Goal: Task Accomplishment & Management: Use online tool/utility

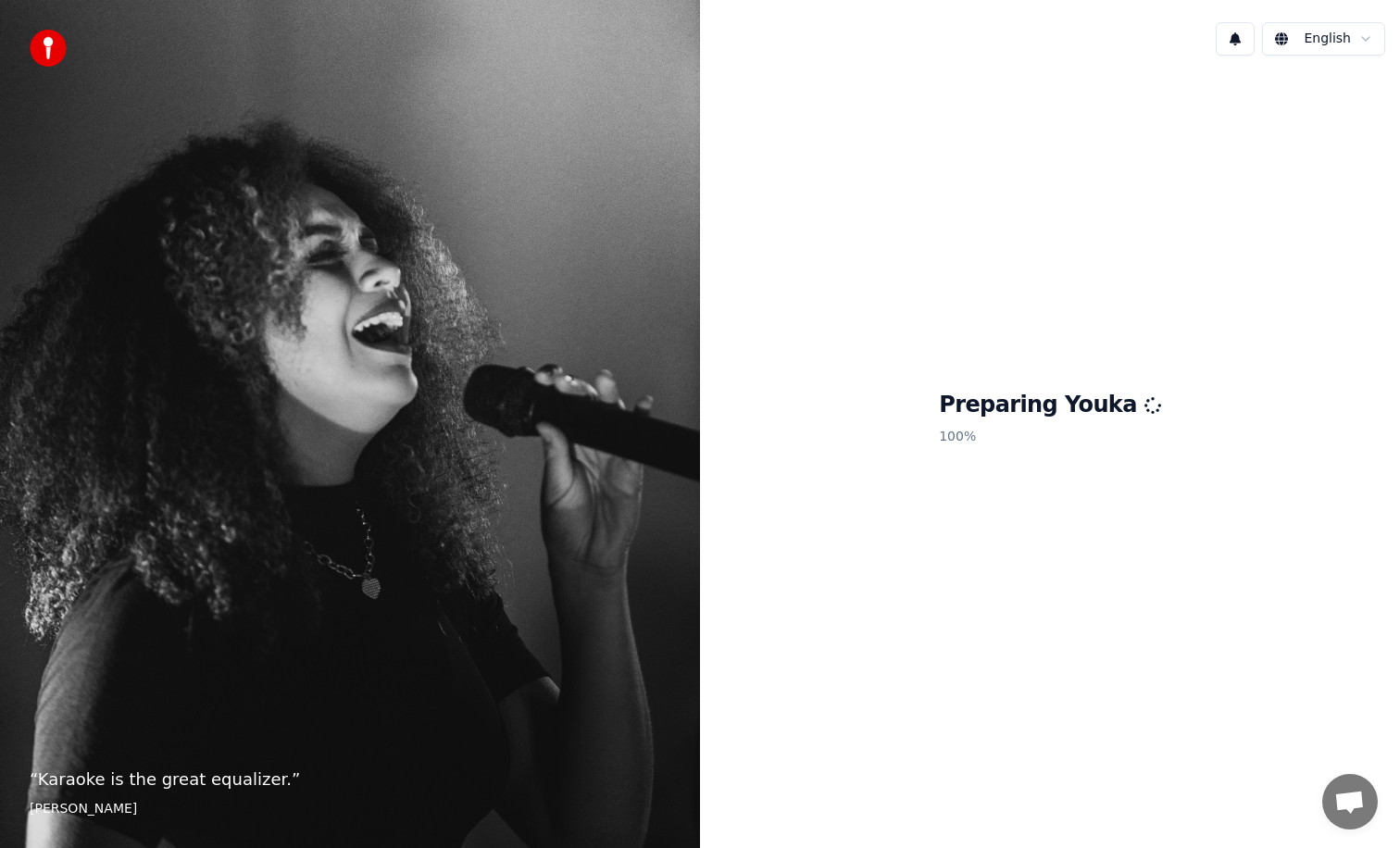
scroll to position [1383, 0]
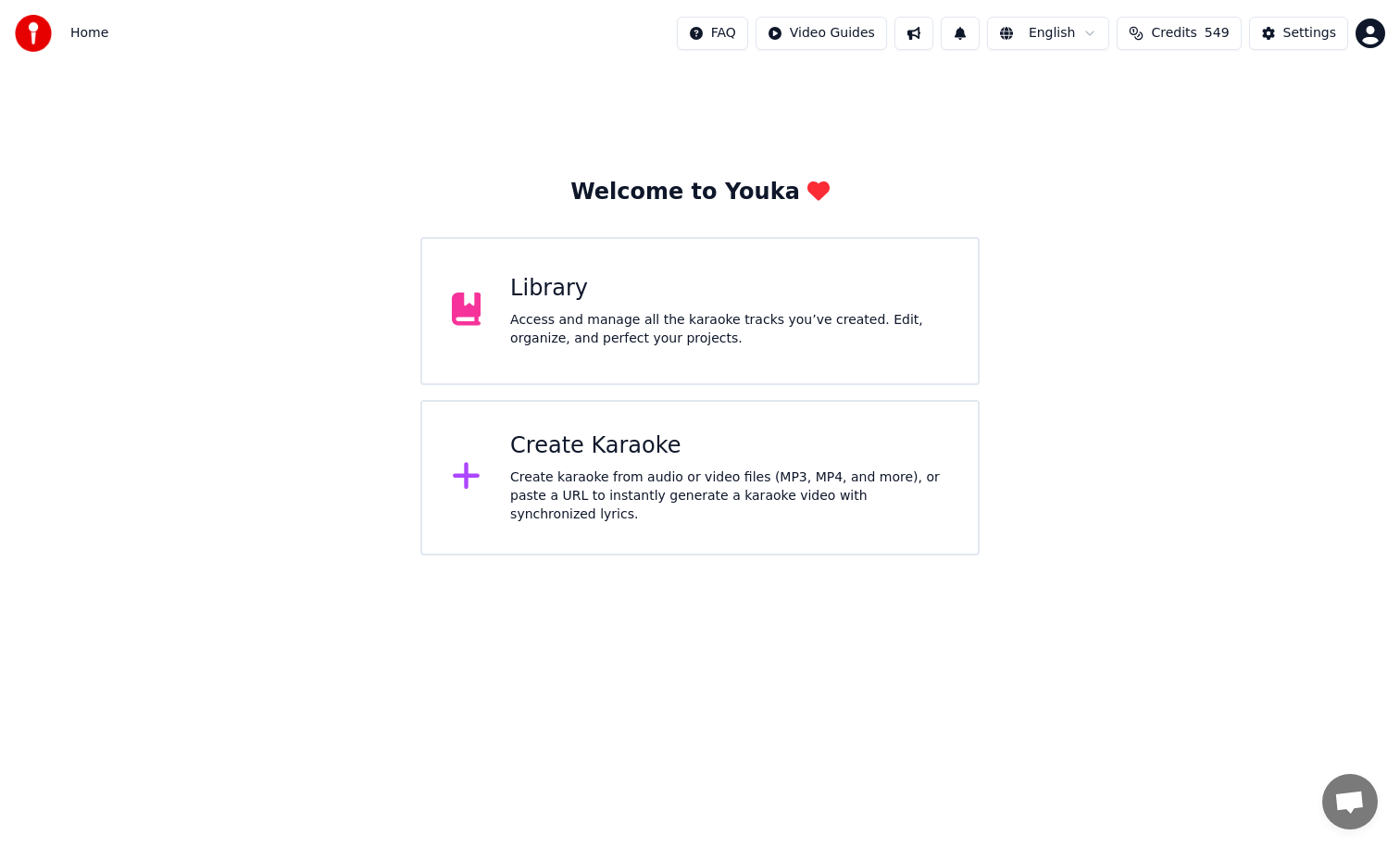
click at [570, 330] on div "Access and manage all the karaoke tracks you’ve created. Edit, organize, and pe…" at bounding box center [728, 330] width 438 height 37
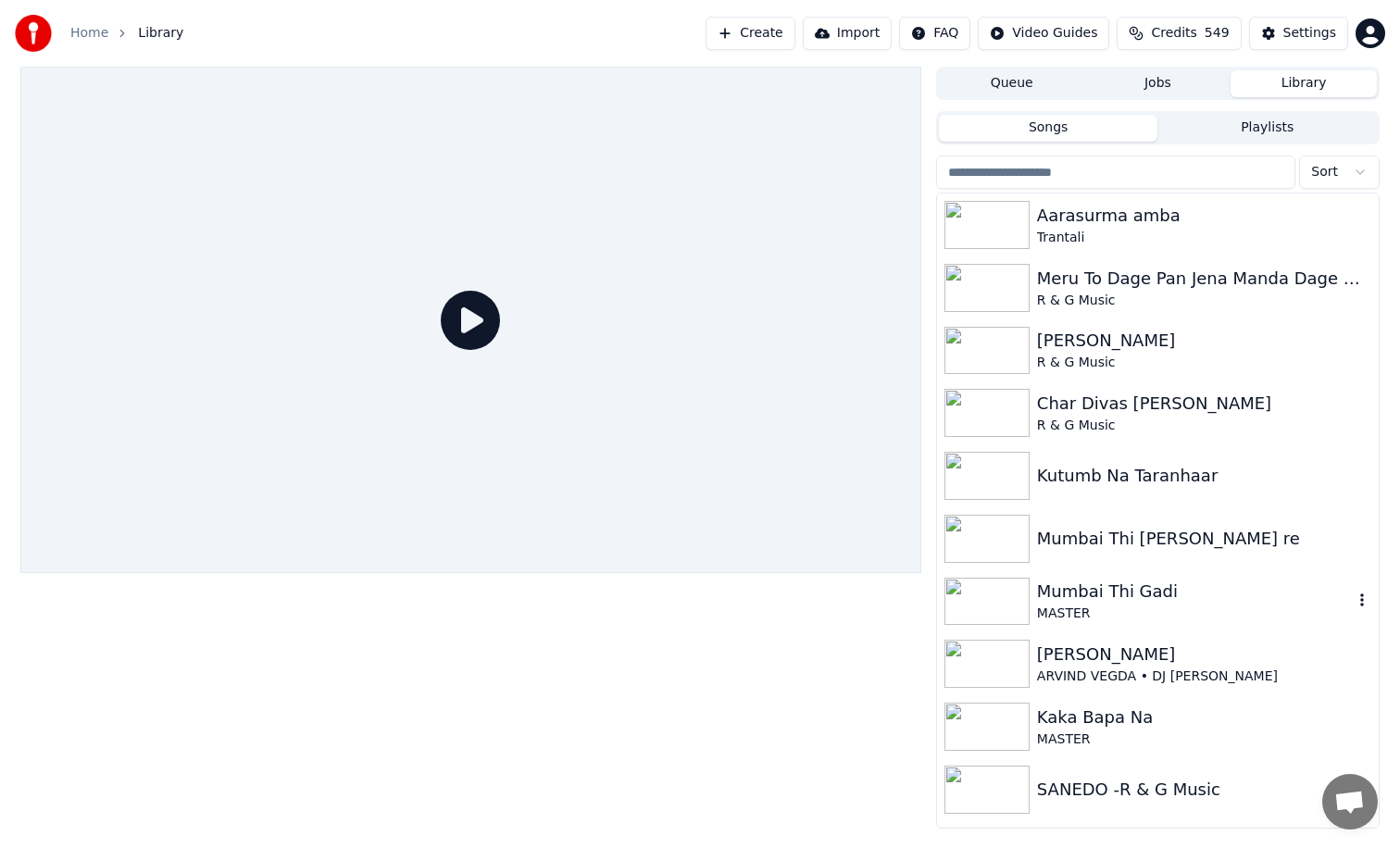
click at [1069, 612] on div "MASTER" at bounding box center [1195, 614] width 316 height 19
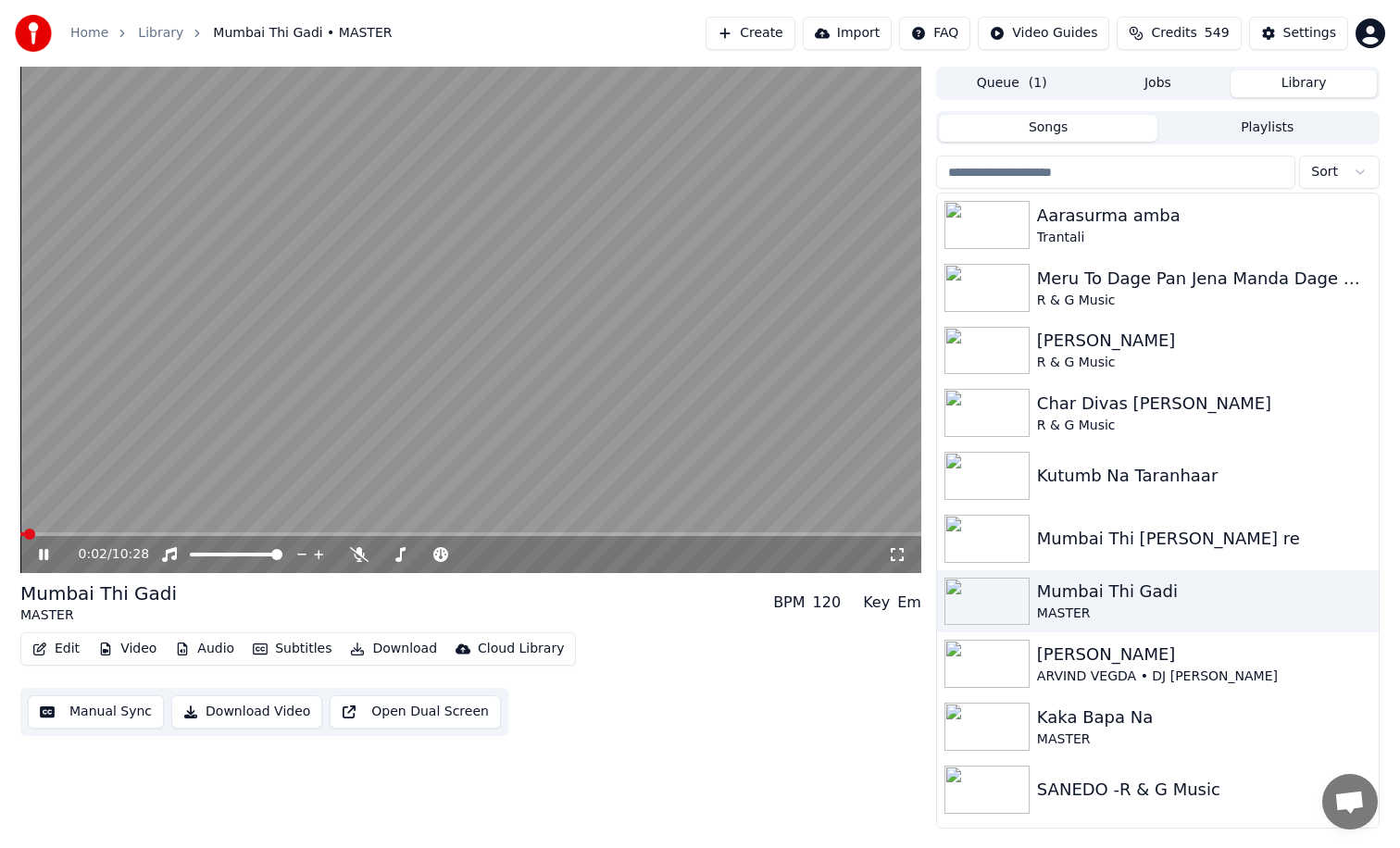
click at [58, 534] on span at bounding box center [470, 535] width 901 height 4
click at [38, 533] on span at bounding box center [470, 535] width 901 height 4
click at [41, 557] on icon at bounding box center [44, 555] width 9 height 11
click at [985, 530] on img at bounding box center [988, 538] width 85 height 48
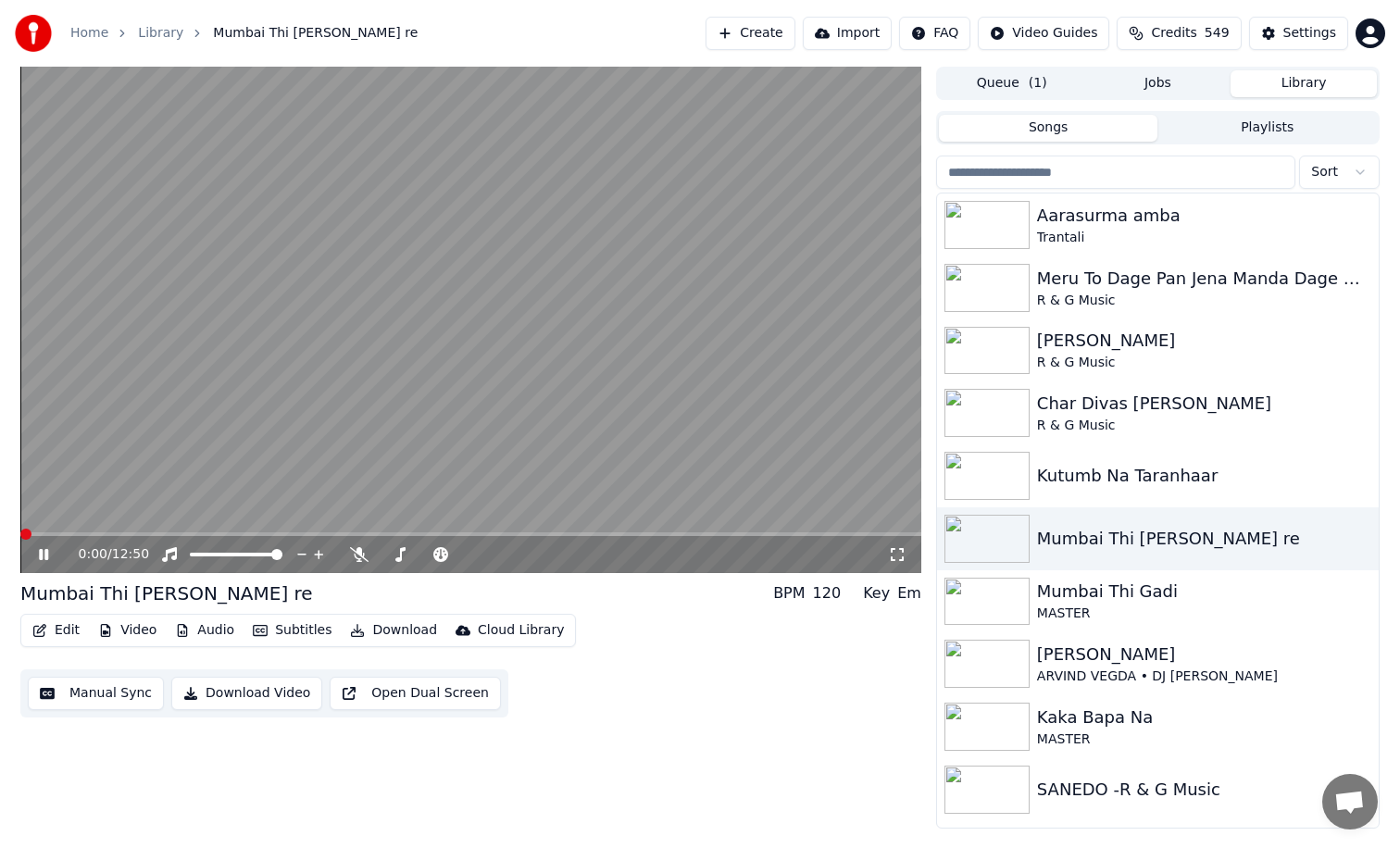
click at [47, 535] on span at bounding box center [470, 535] width 901 height 4
click at [29, 536] on span at bounding box center [470, 535] width 901 height 4
click at [356, 556] on icon at bounding box center [360, 555] width 19 height 15
click at [20, 529] on span at bounding box center [26, 535] width 11 height 11
click at [43, 558] on icon at bounding box center [57, 555] width 44 height 15
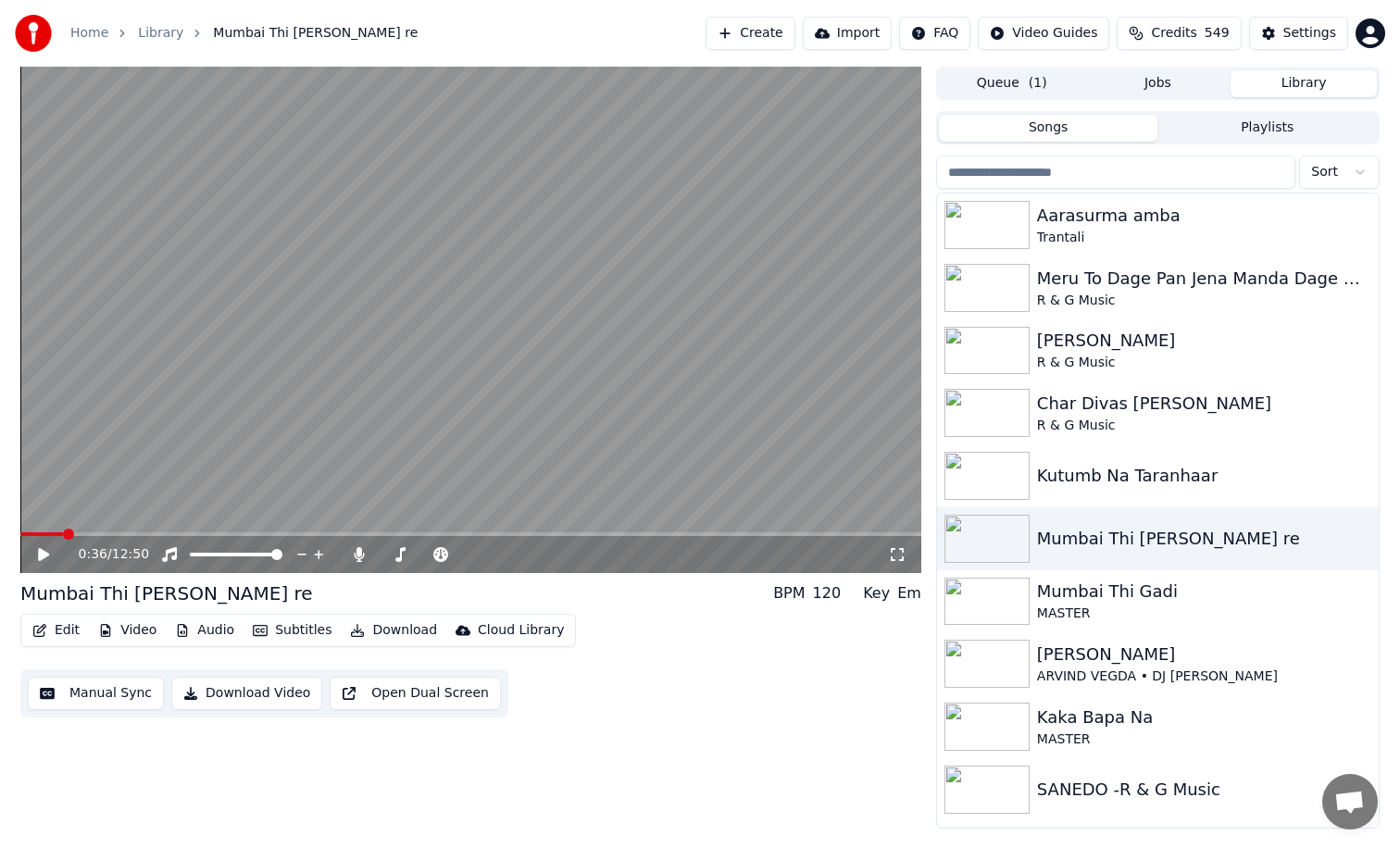
click at [59, 629] on button "Edit" at bounding box center [55, 630] width 62 height 26
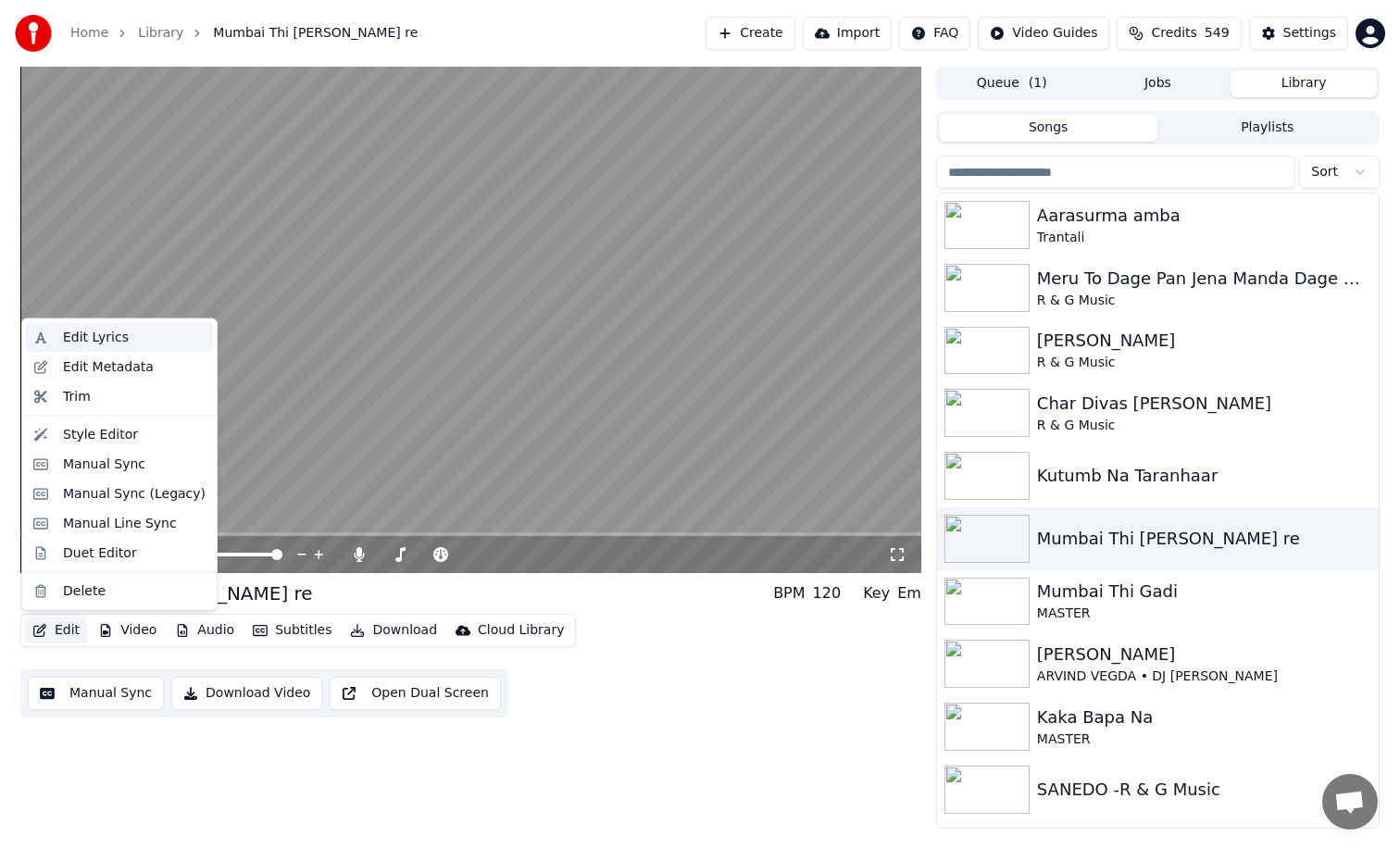
click at [108, 344] on div "Edit Lyrics" at bounding box center [95, 338] width 66 height 19
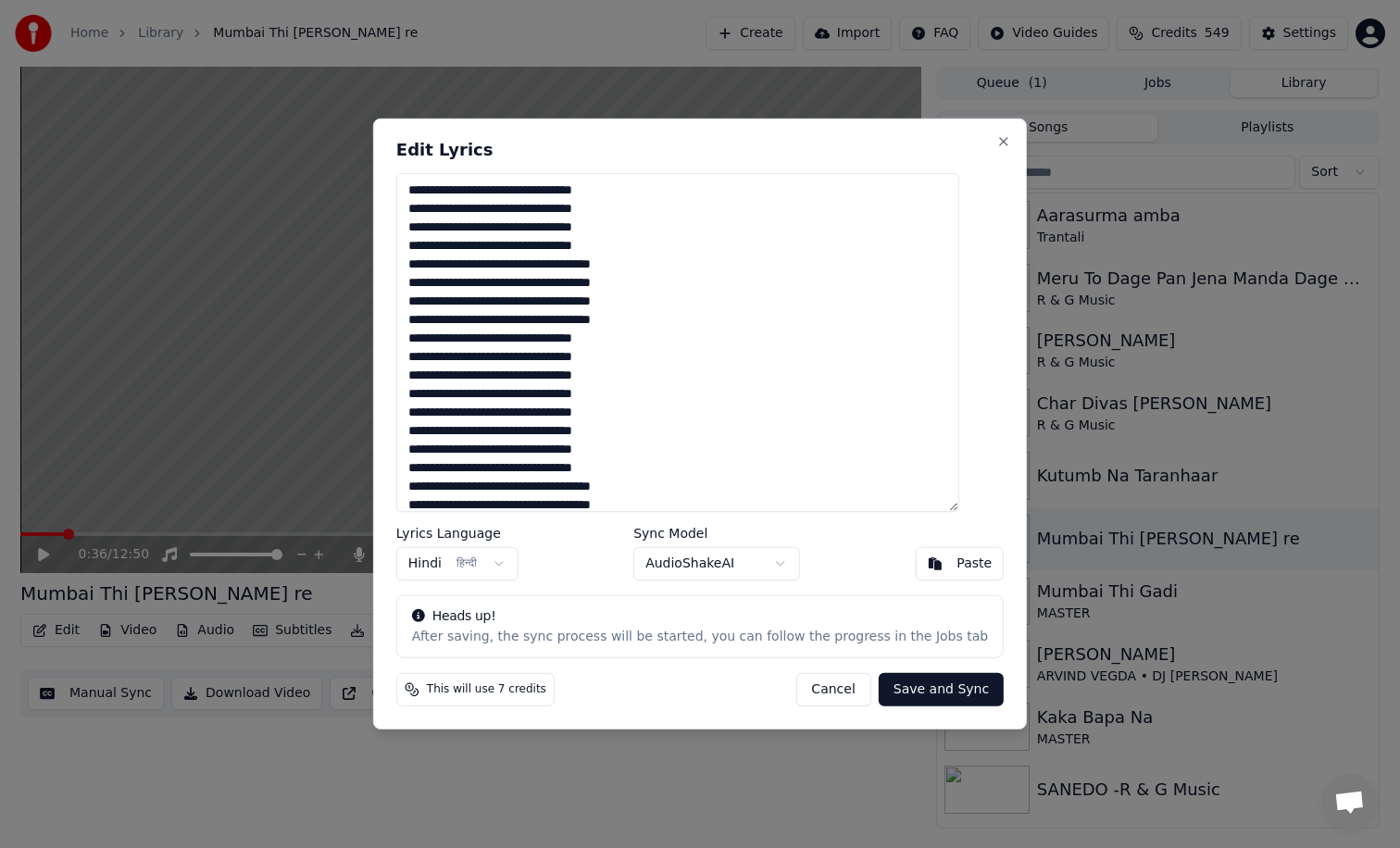
click at [517, 565] on button "Hindi हिन्दी" at bounding box center [457, 563] width 123 height 33
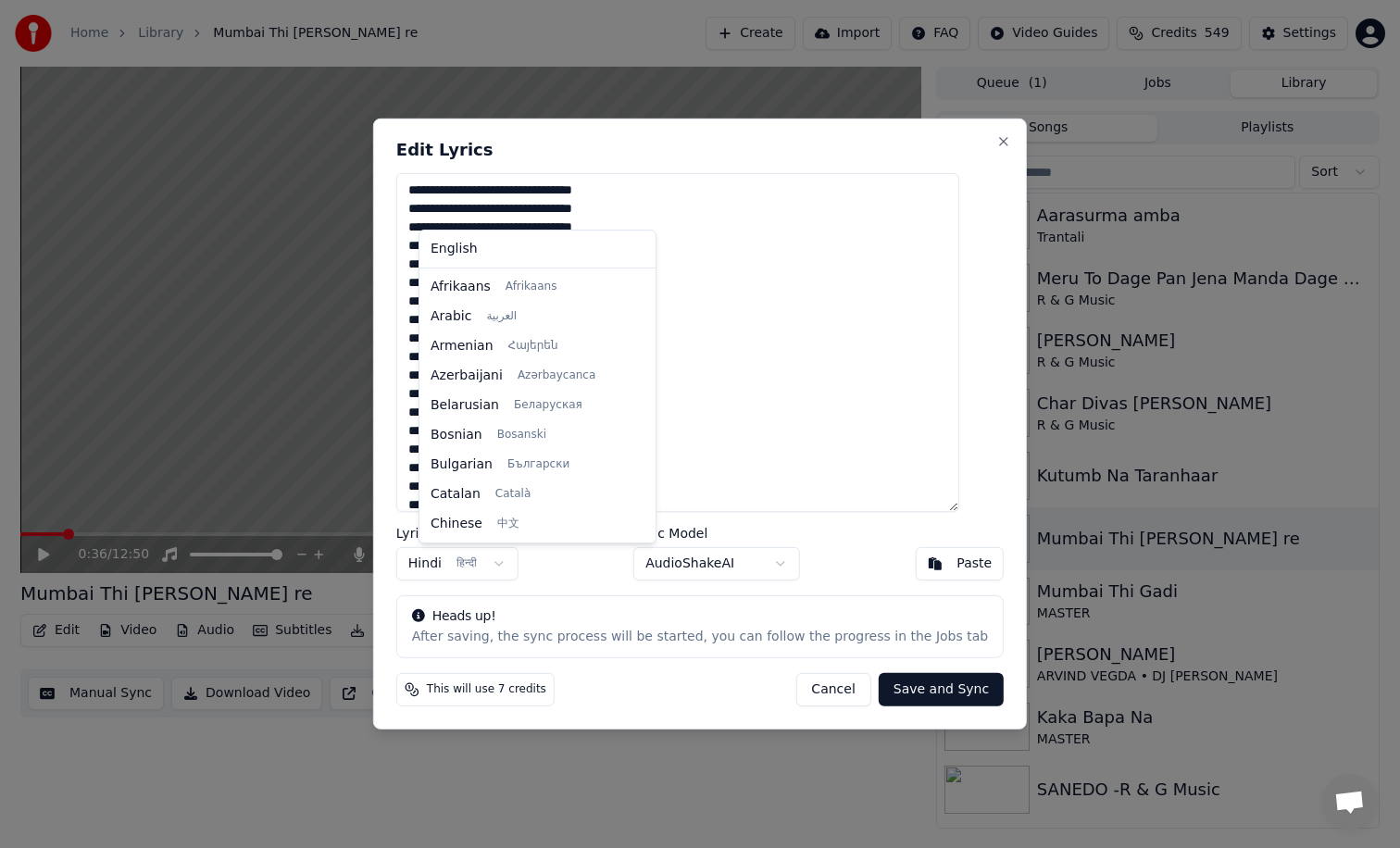
scroll to position [386, 0]
click at [826, 421] on div at bounding box center [700, 424] width 1400 height 848
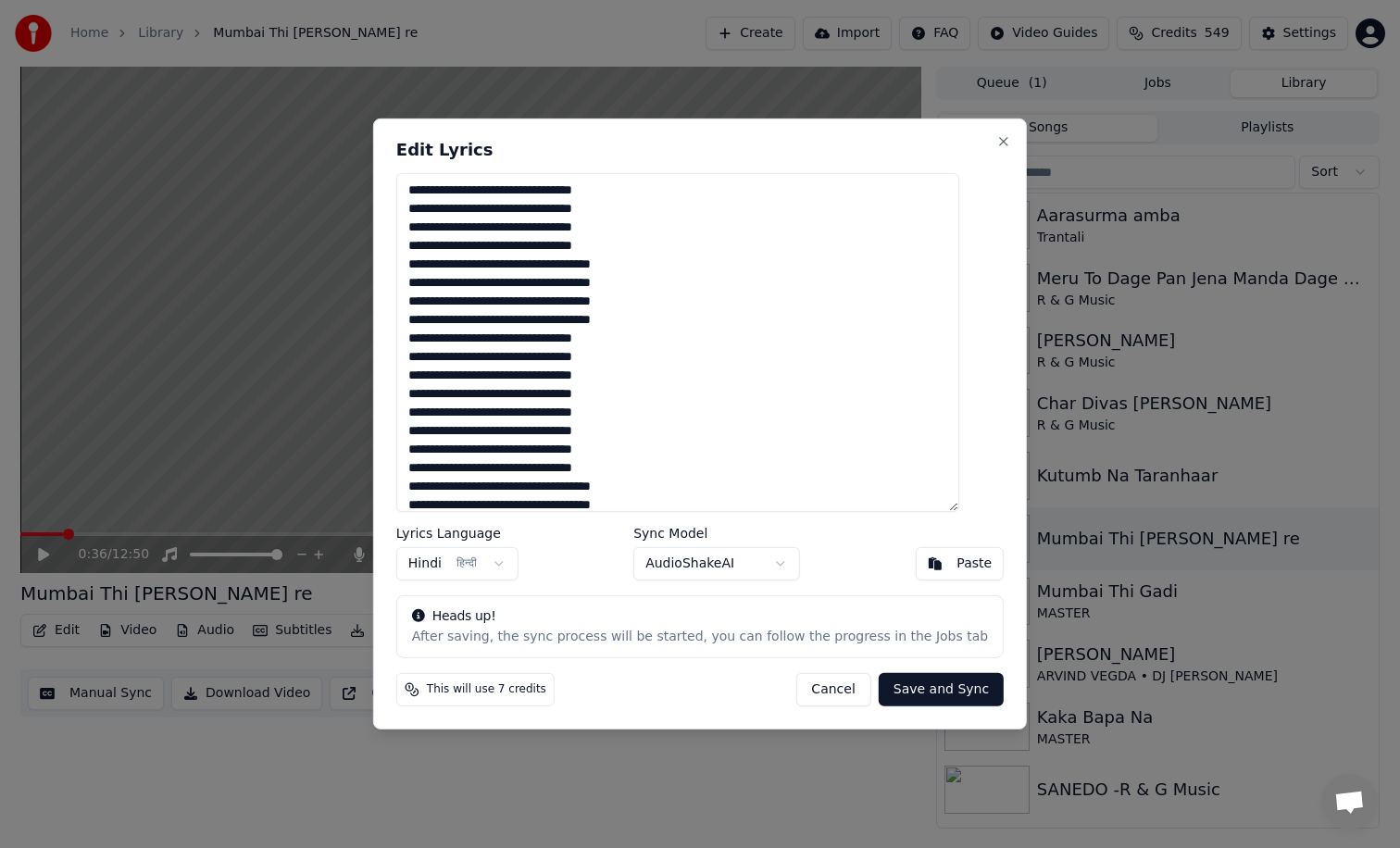
click at [777, 560] on button "AudioShakeAI" at bounding box center [717, 563] width 167 height 33
click at [912, 443] on div at bounding box center [700, 424] width 1400 height 848
click at [519, 561] on button "Hindi हिन्दी" at bounding box center [457, 563] width 123 height 33
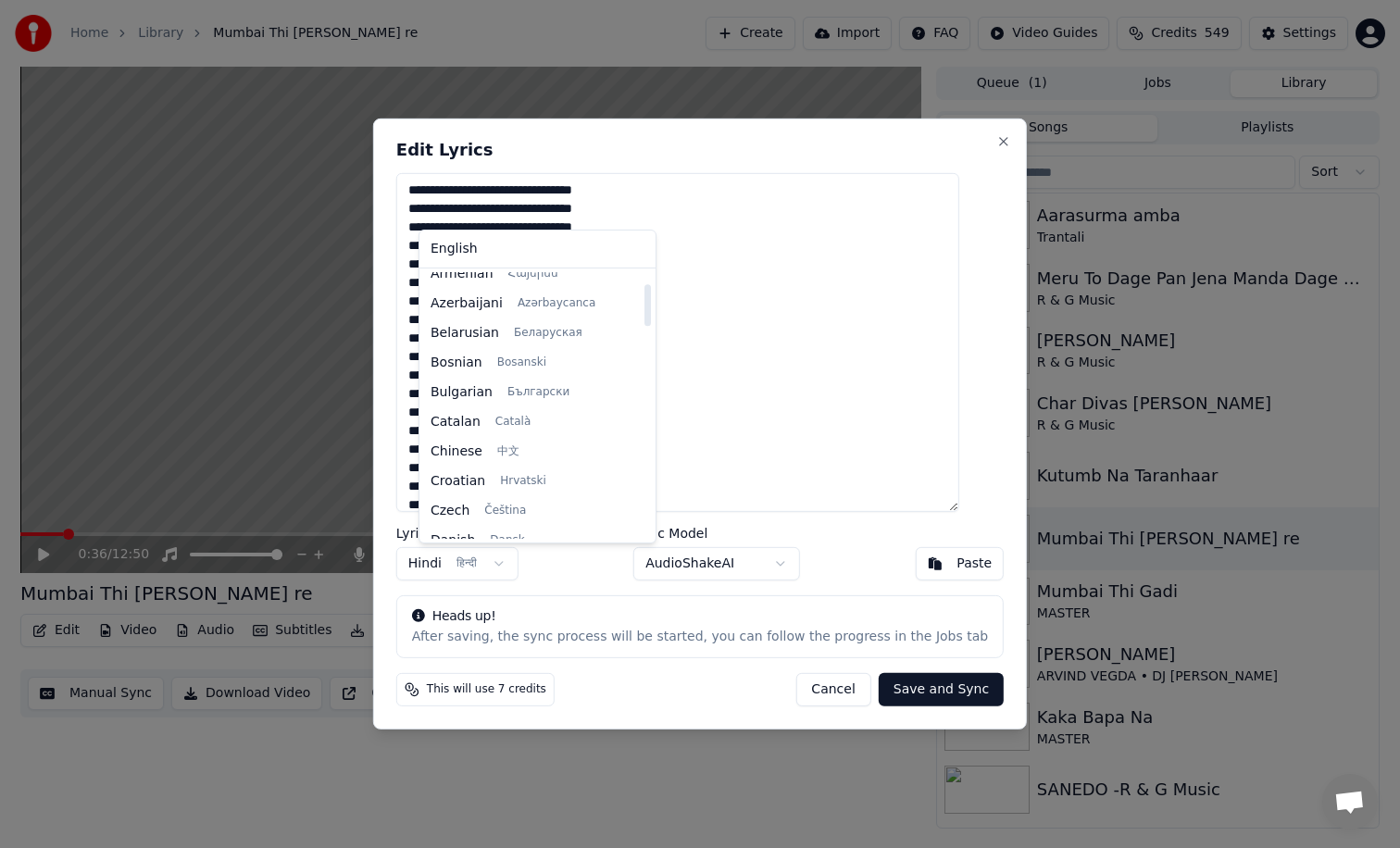
scroll to position [0, 0]
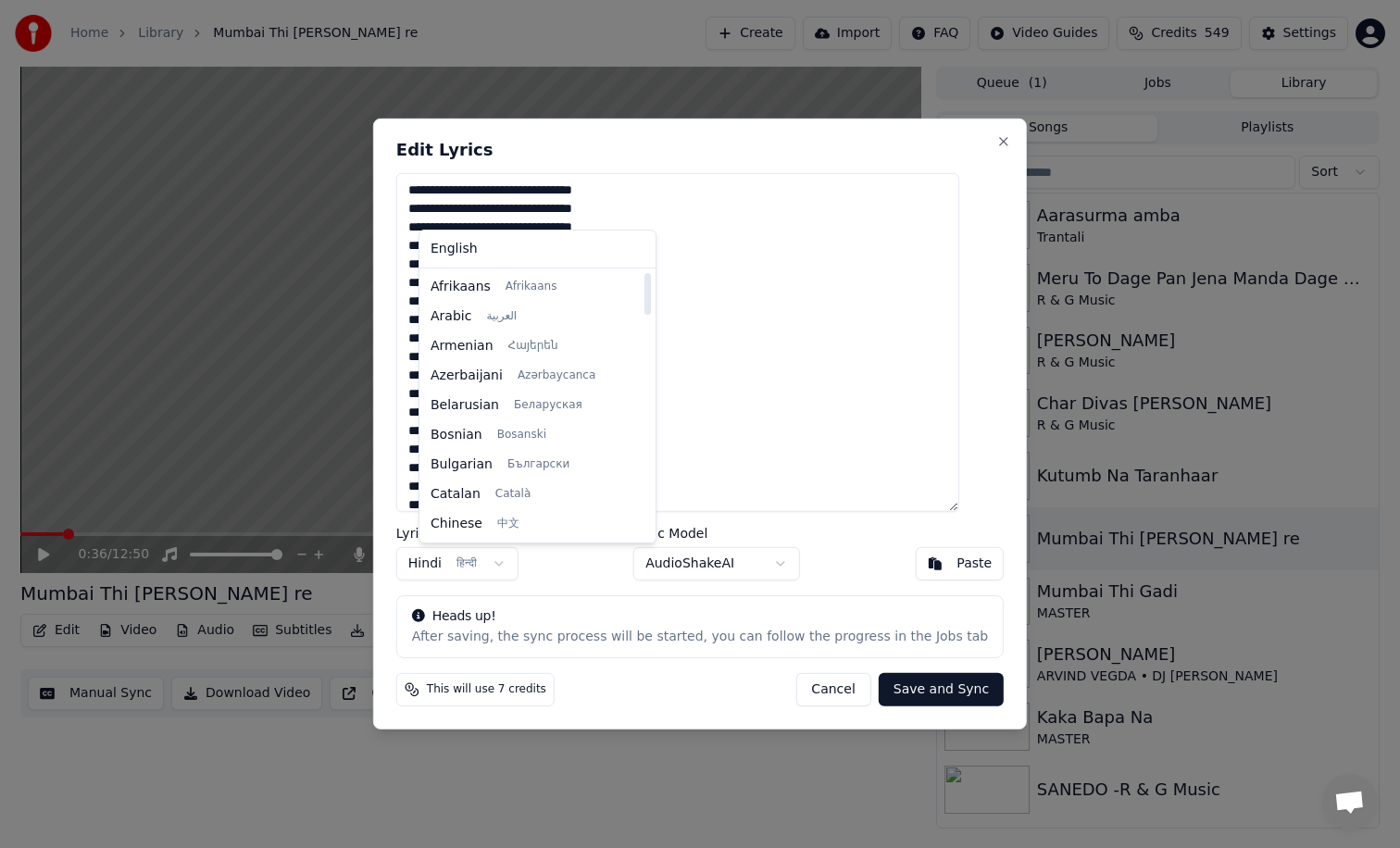
drag, startPoint x: 634, startPoint y: 364, endPoint x: 608, endPoint y: 291, distance: 77.5
click at [645, 291] on div at bounding box center [648, 294] width 7 height 42
click at [894, 310] on div at bounding box center [700, 424] width 1400 height 848
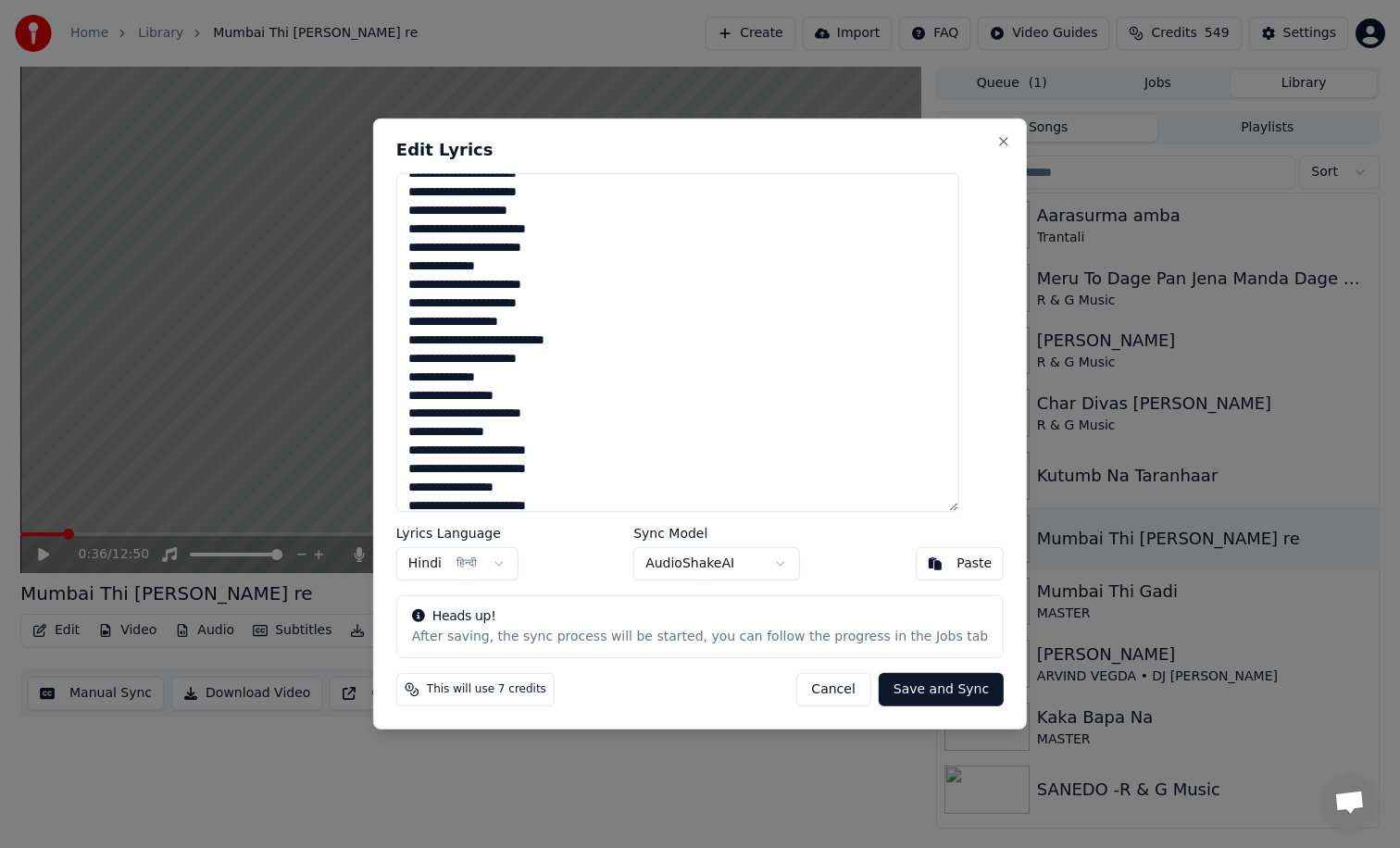
scroll to position [2436, 0]
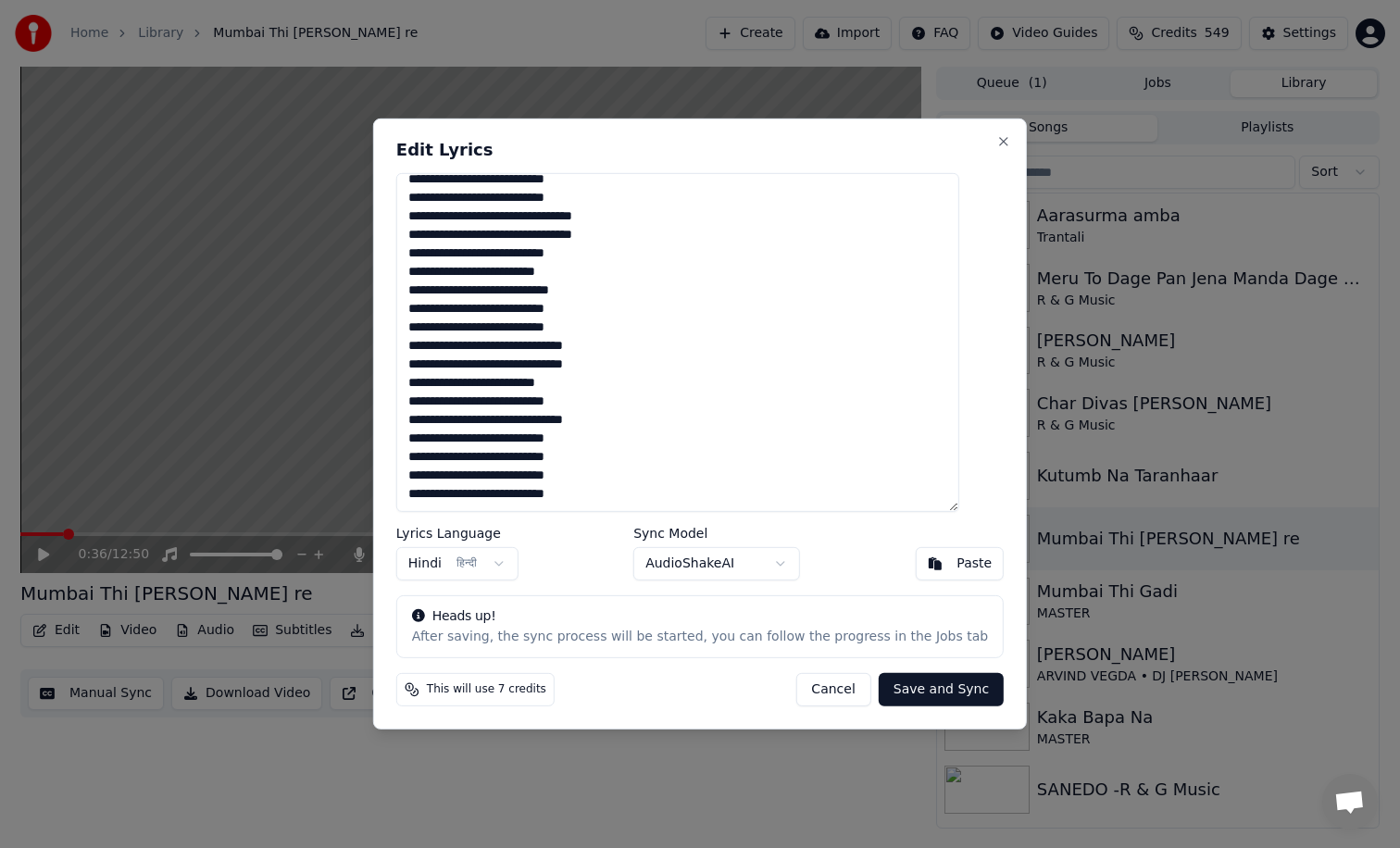
drag, startPoint x: 429, startPoint y: 190, endPoint x: 591, endPoint y: 605, distance: 445.5
click at [591, 605] on div "Edit Lyrics Lyrics Language Hindi हिन्दी Sync Model AudioShakeAI Paste Heads up…" at bounding box center [700, 424] width 653 height 612
click at [808, 691] on button "Cancel" at bounding box center [833, 689] width 75 height 33
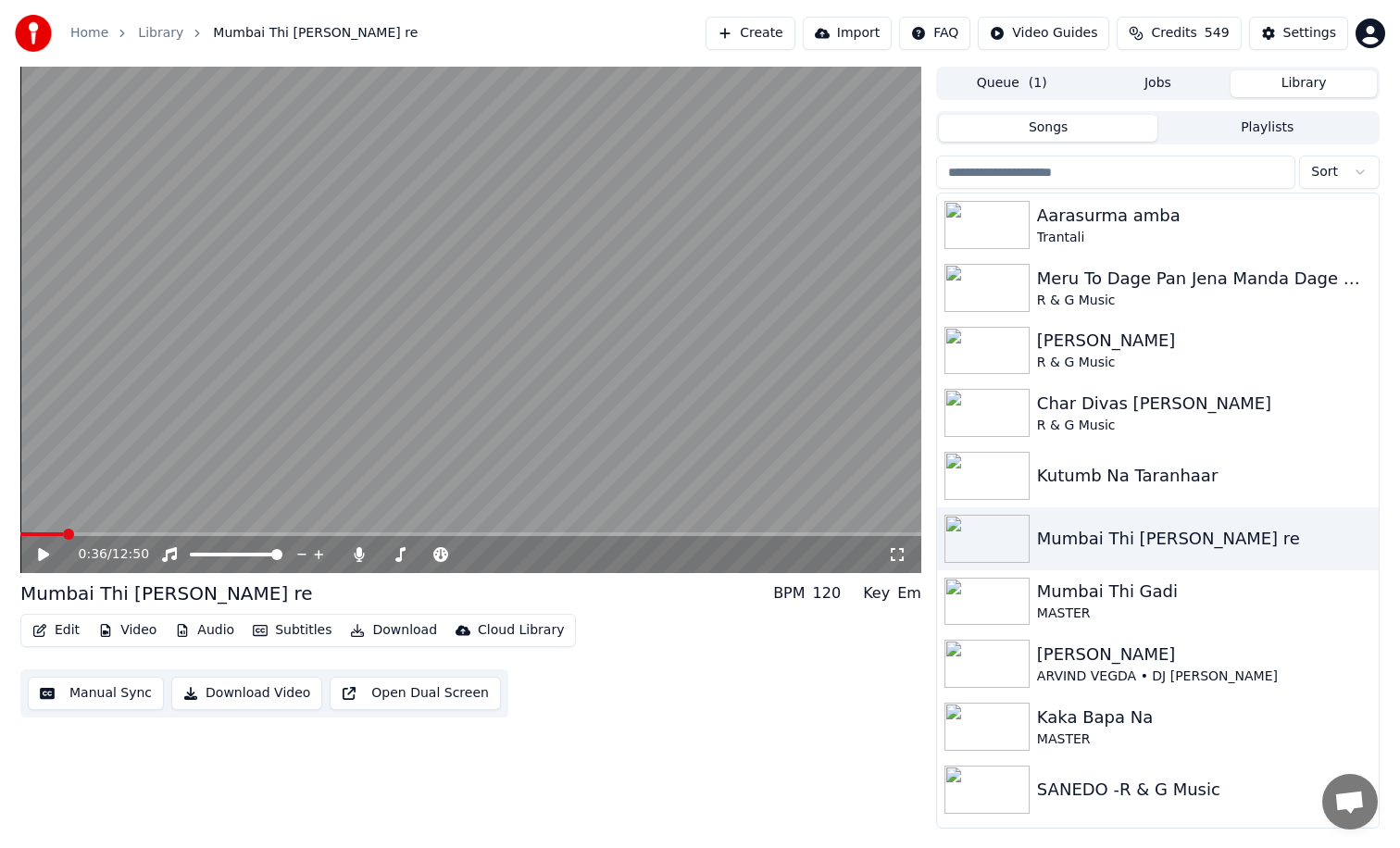
click at [101, 691] on button "Manual Sync" at bounding box center [95, 693] width 136 height 33
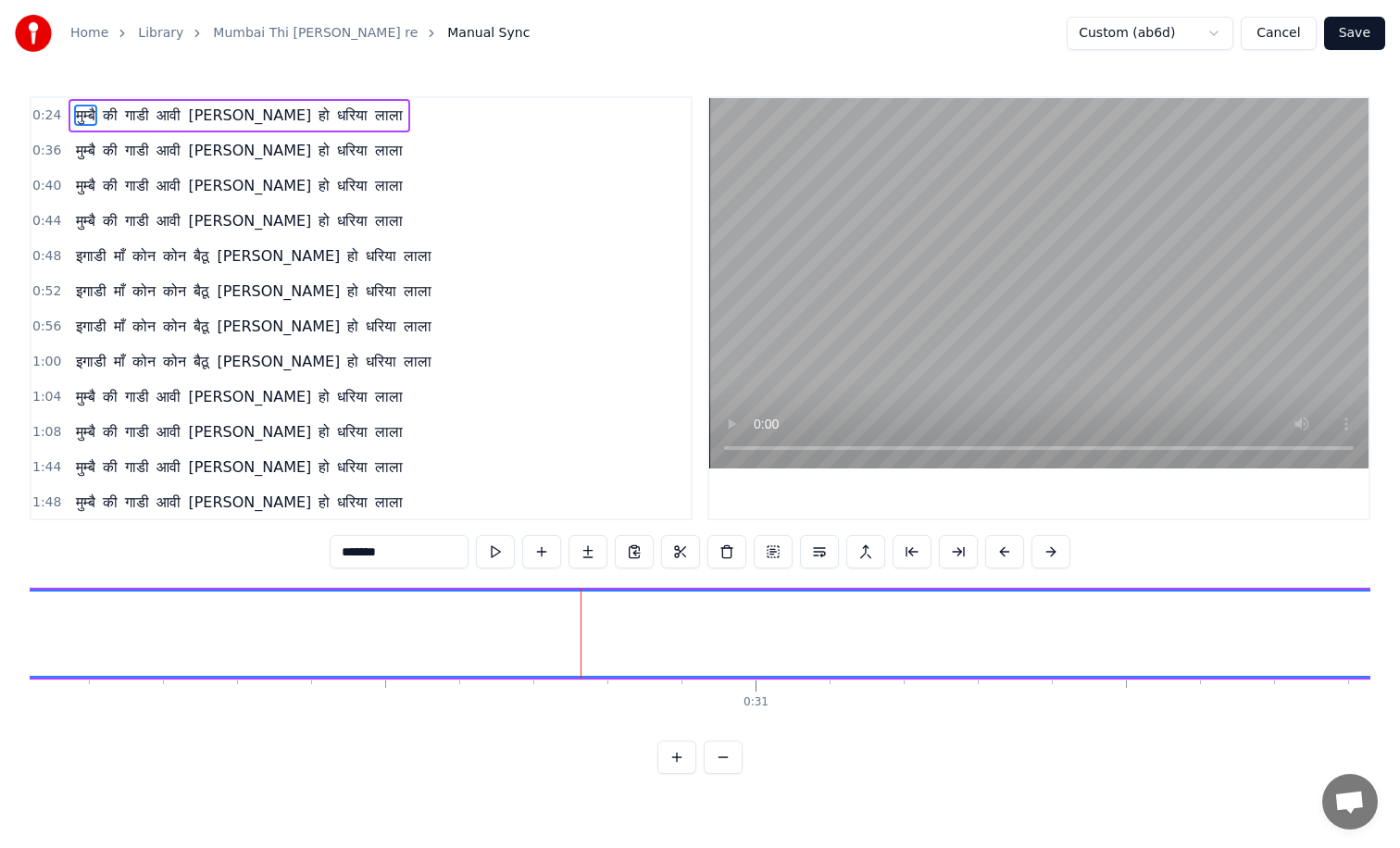
scroll to position [0, 22245]
drag, startPoint x: 458, startPoint y: 607, endPoint x: 513, endPoint y: 610, distance: 55.1
drag, startPoint x: 347, startPoint y: 625, endPoint x: 369, endPoint y: 618, distance: 23.1
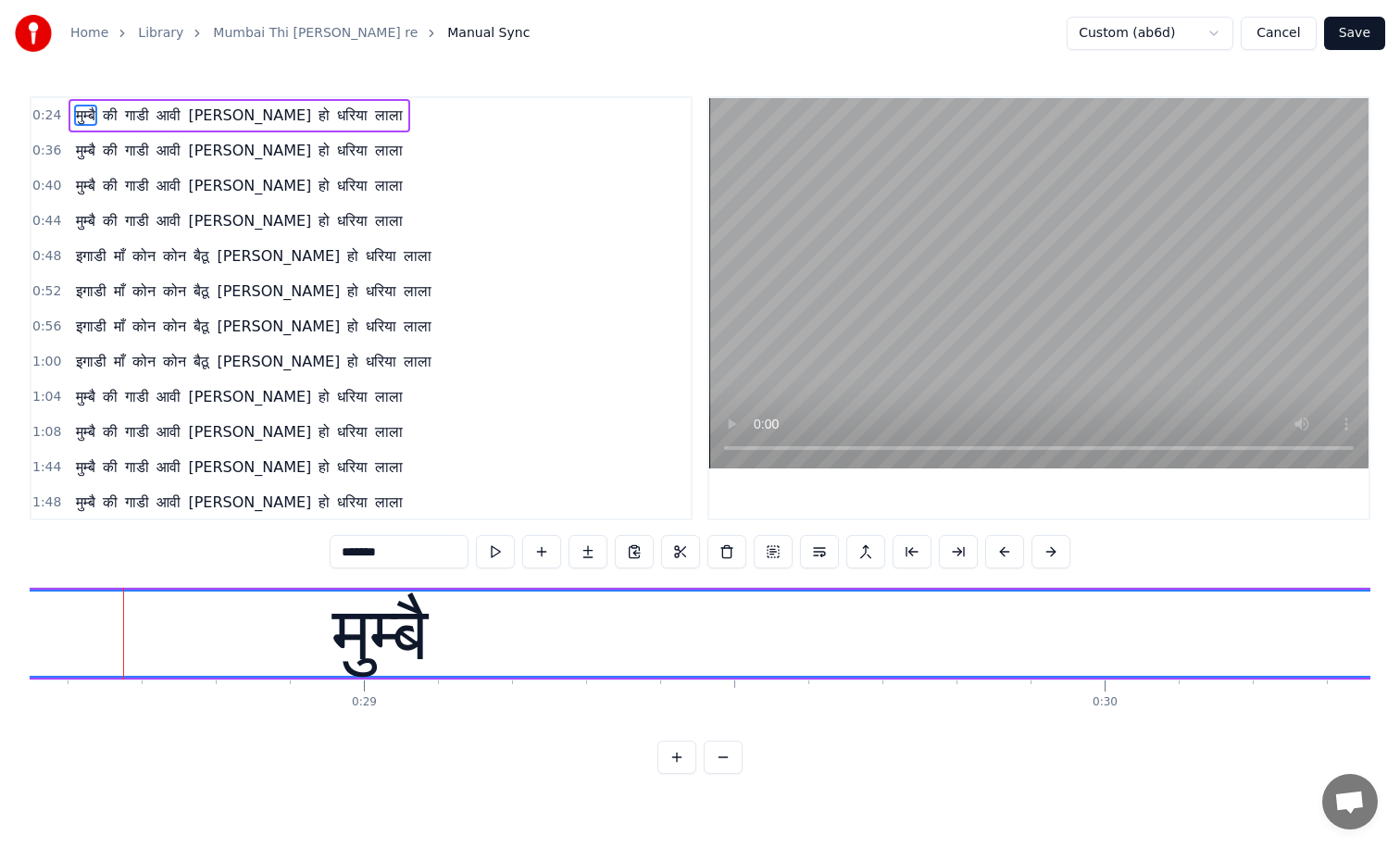
click at [369, 618] on div "मुम्बै" at bounding box center [380, 633] width 95 height 111
click at [634, 554] on button at bounding box center [634, 552] width 39 height 33
click at [371, 552] on input "******" at bounding box center [376, 552] width 139 height 33
type input "*"
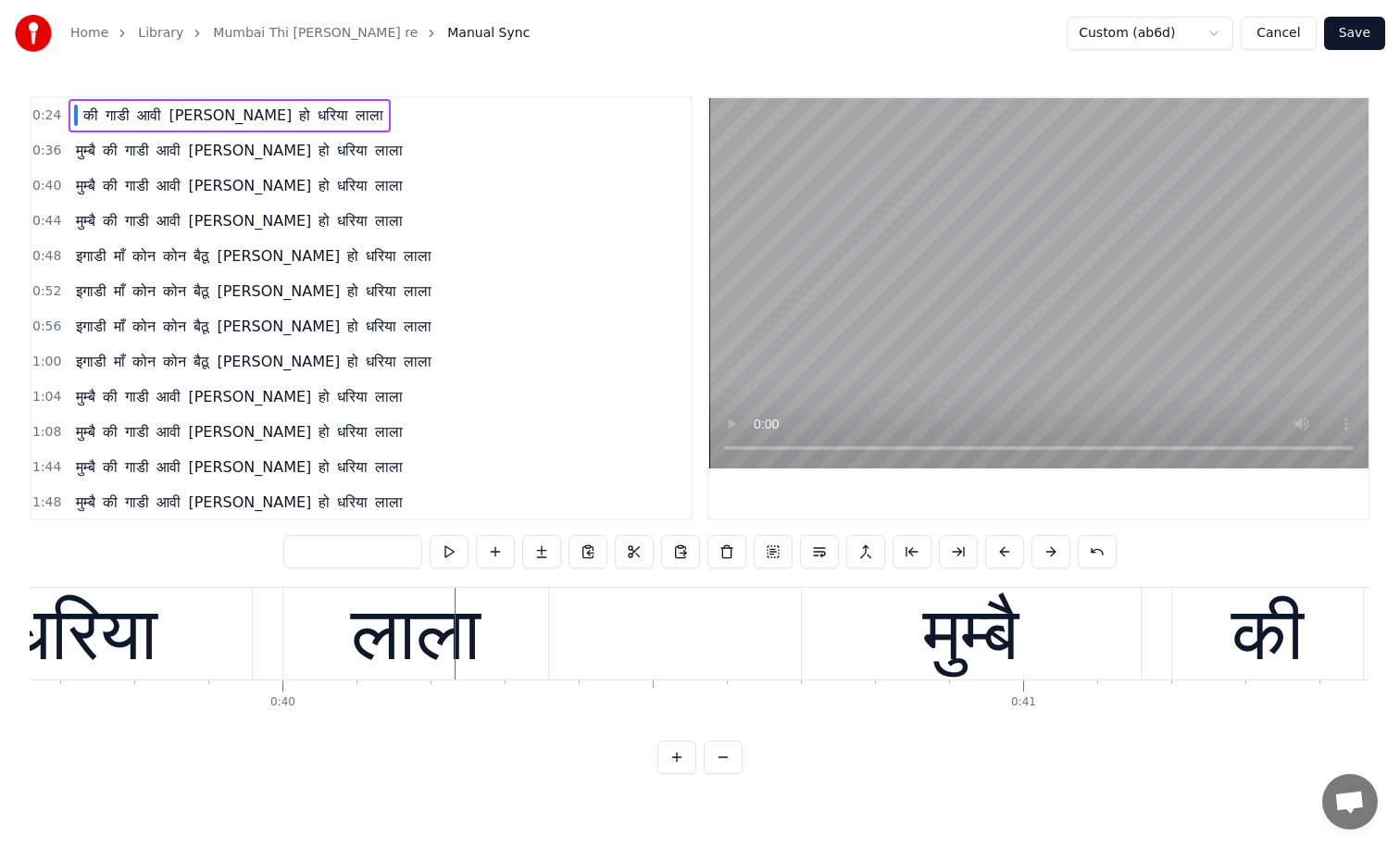
scroll to position [0, 29401]
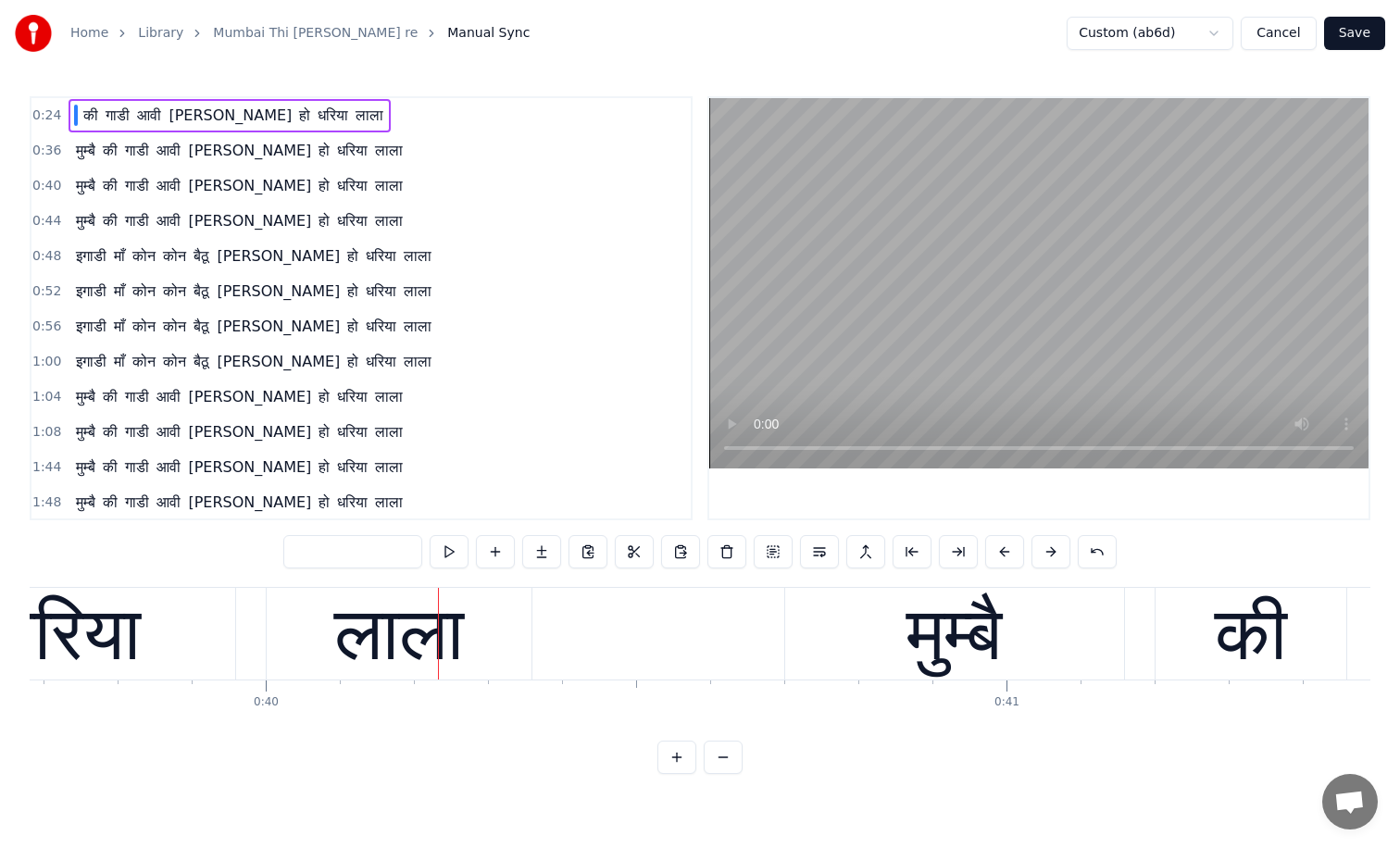
click at [399, 481] on div "1:44 मुम्बै की गाडी आवी [PERSON_NAME] हो धरिया लाला" at bounding box center [361, 467] width 659 height 35
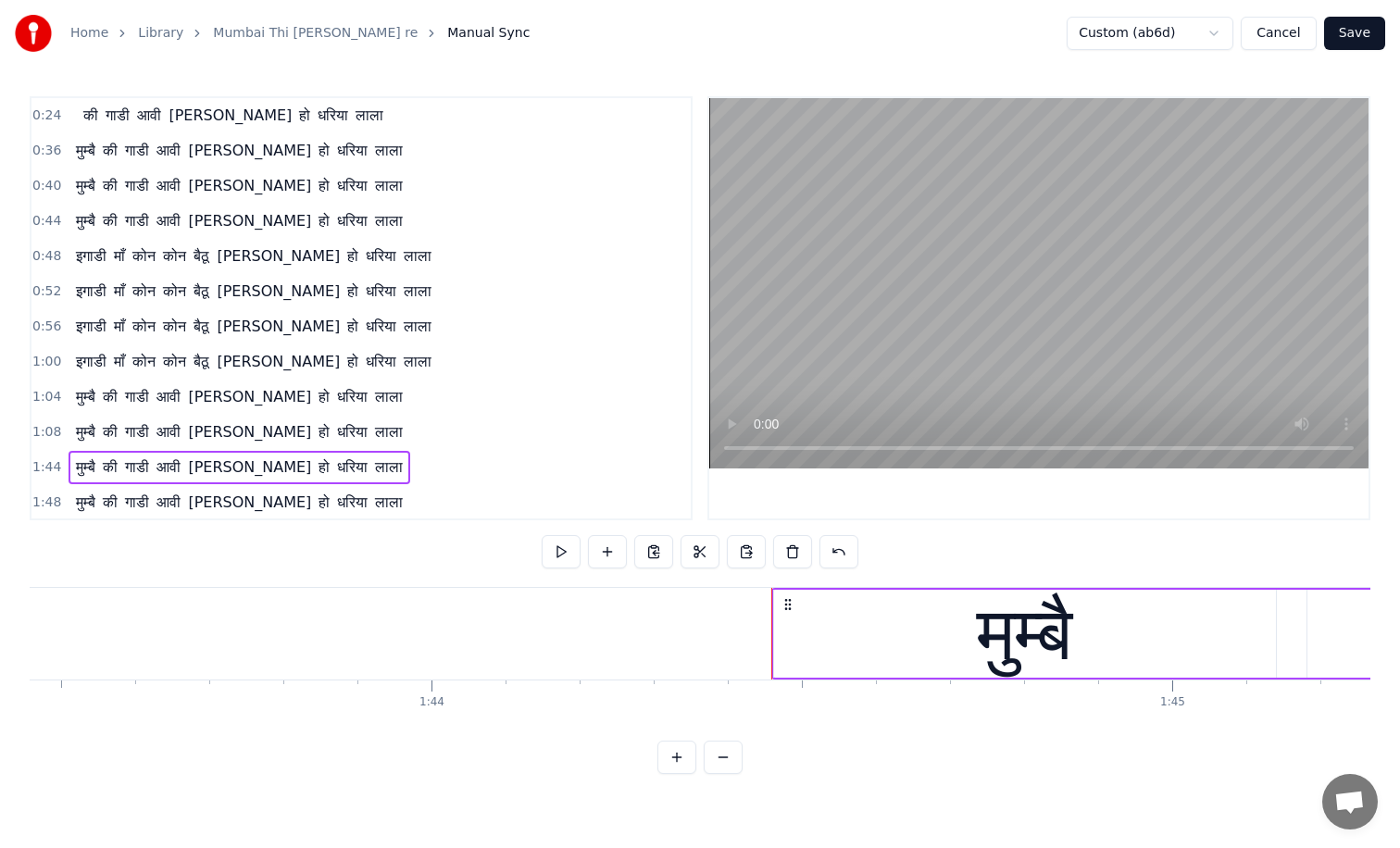
scroll to position [0, 77304]
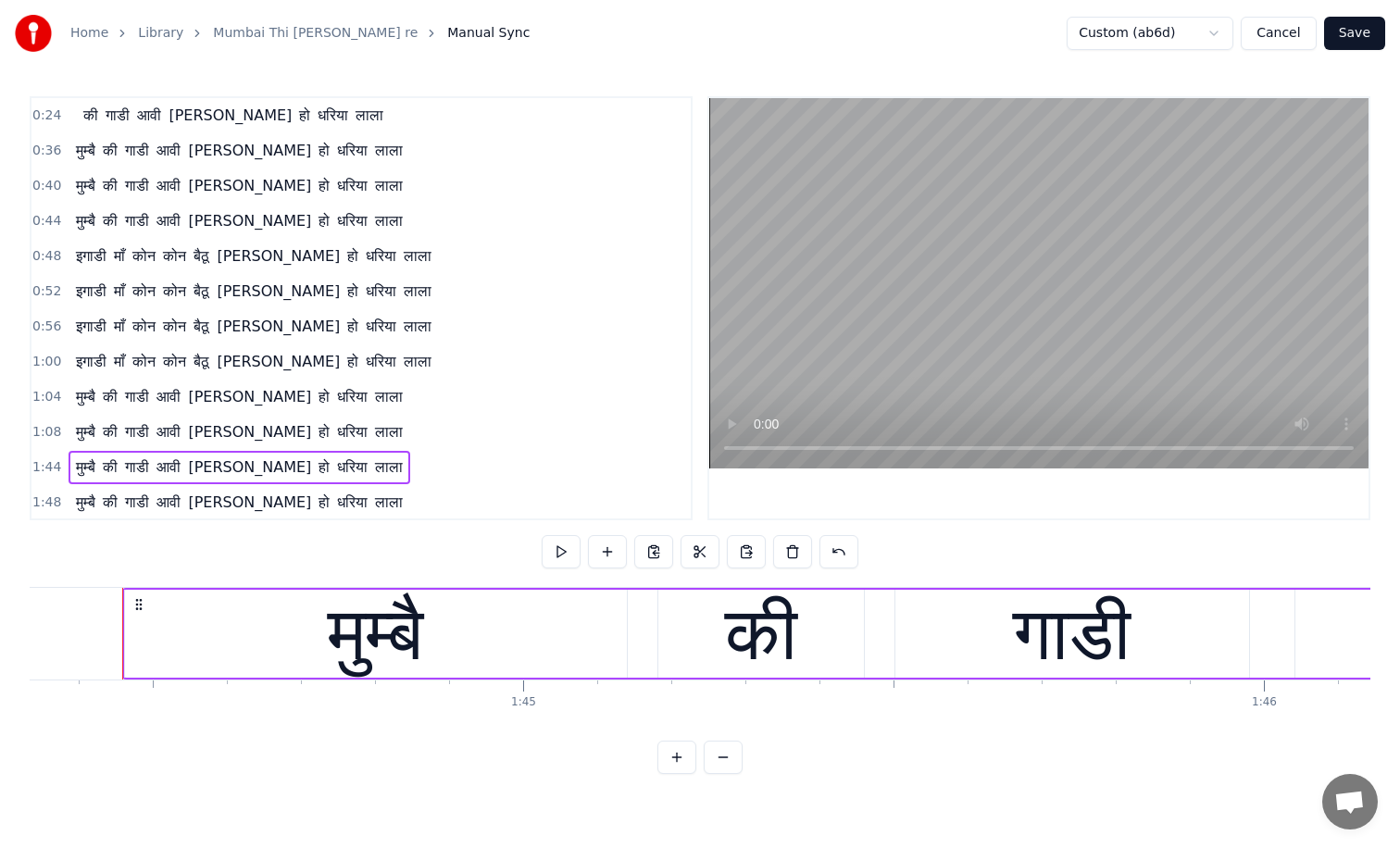
click at [241, 634] on div "मुम्बै" at bounding box center [376, 633] width 502 height 88
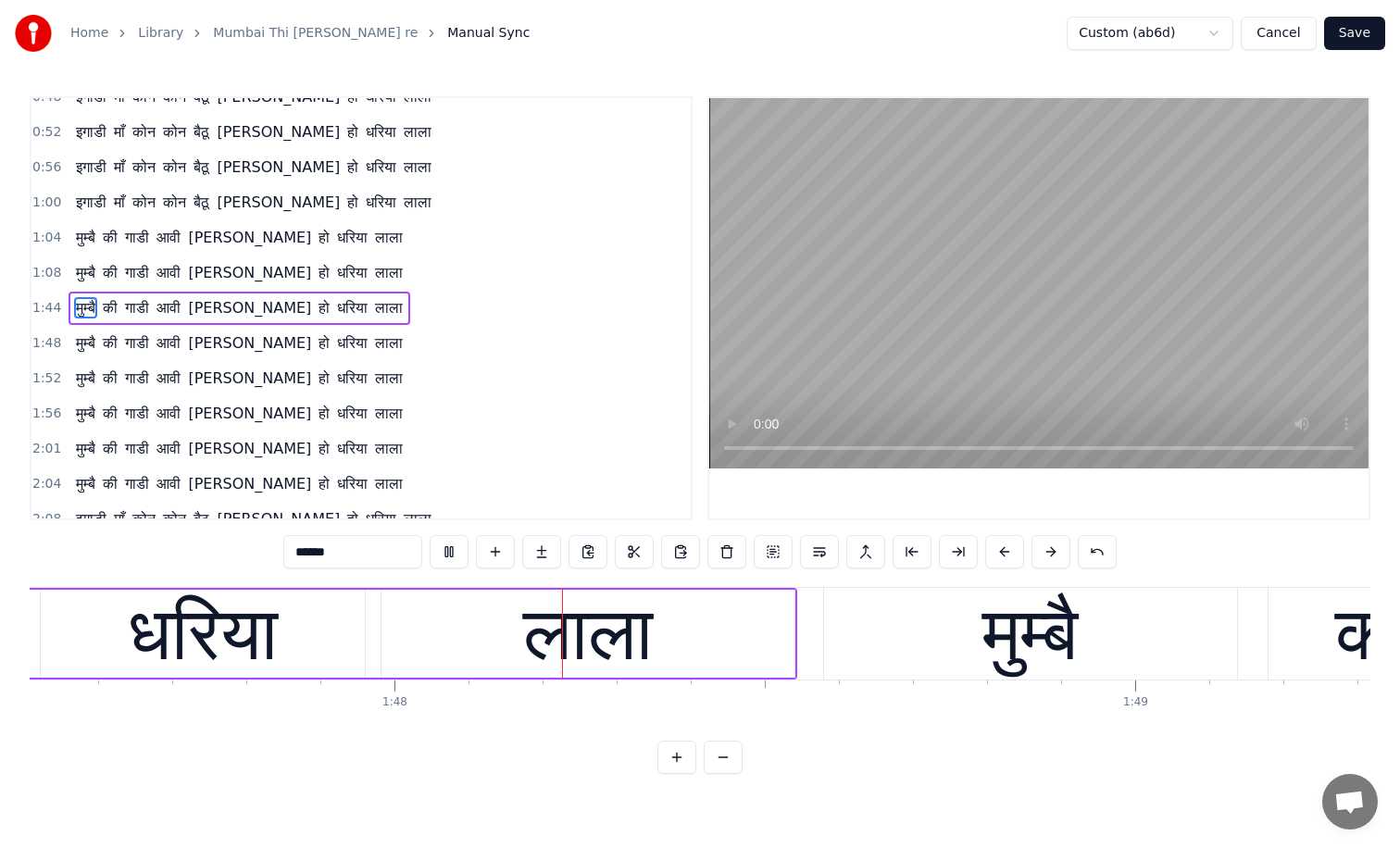
scroll to position [0, 79712]
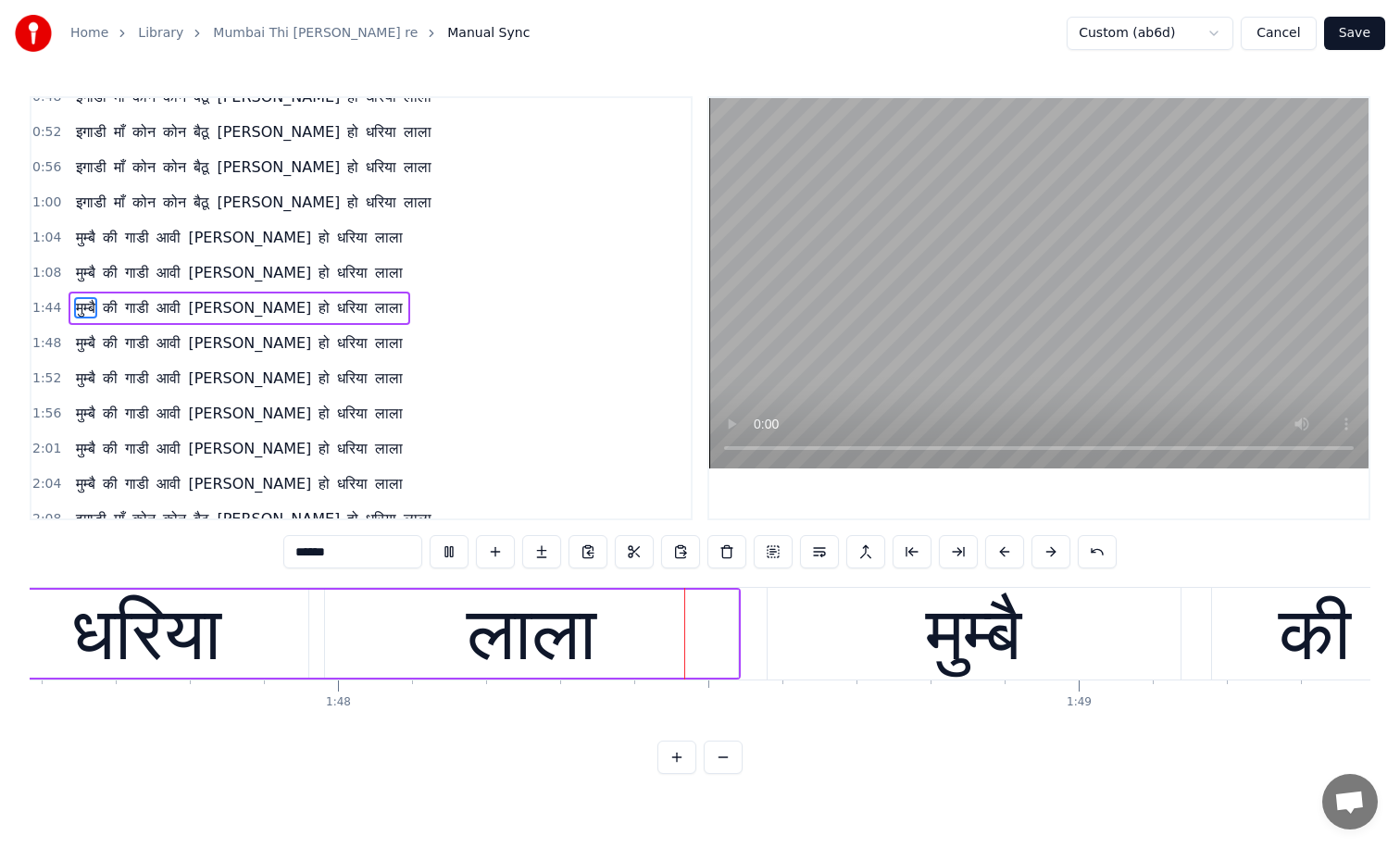
click at [1284, 32] on button "Cancel" at bounding box center [1278, 33] width 75 height 33
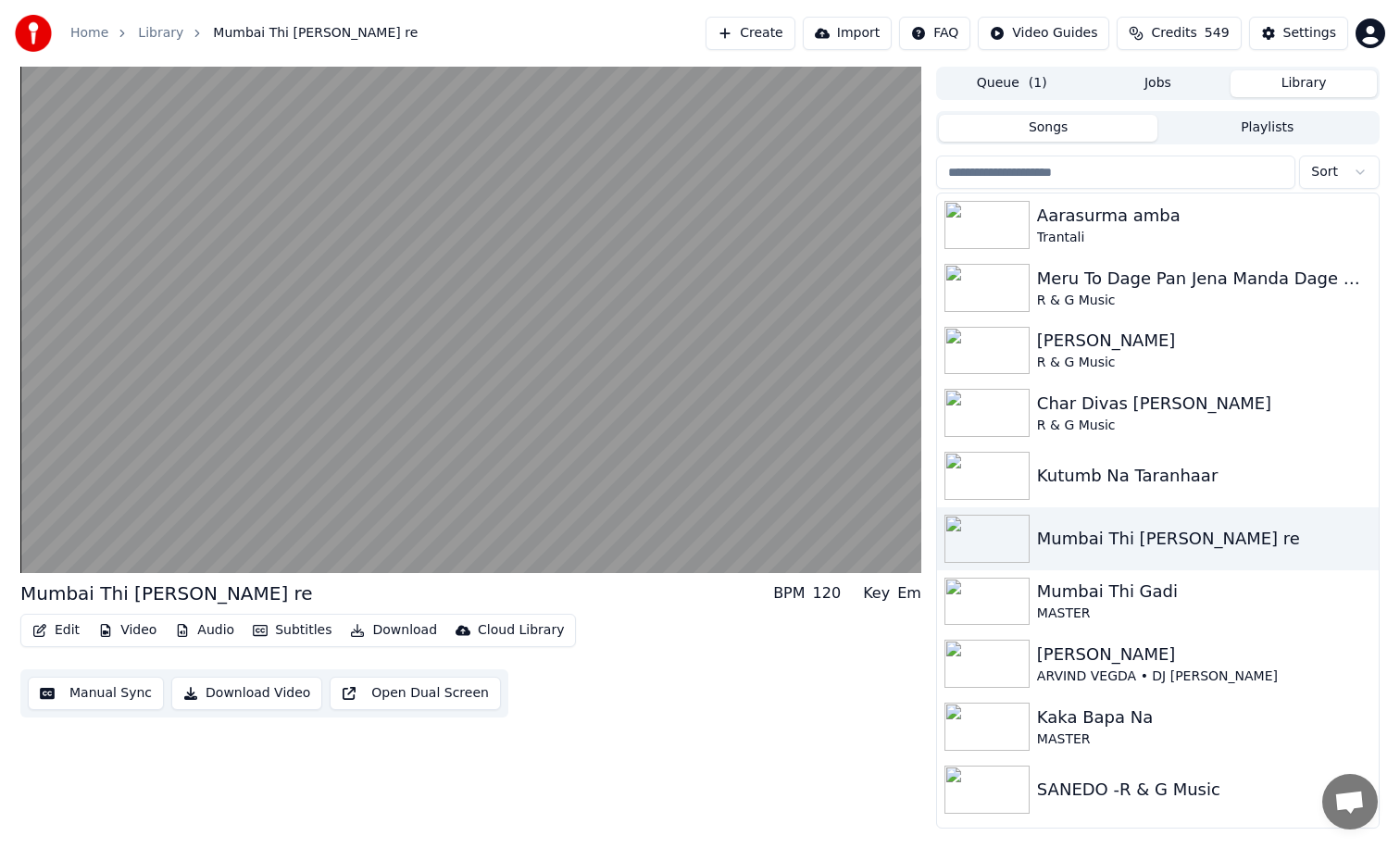
click at [130, 688] on button "Manual Sync" at bounding box center [95, 693] width 136 height 33
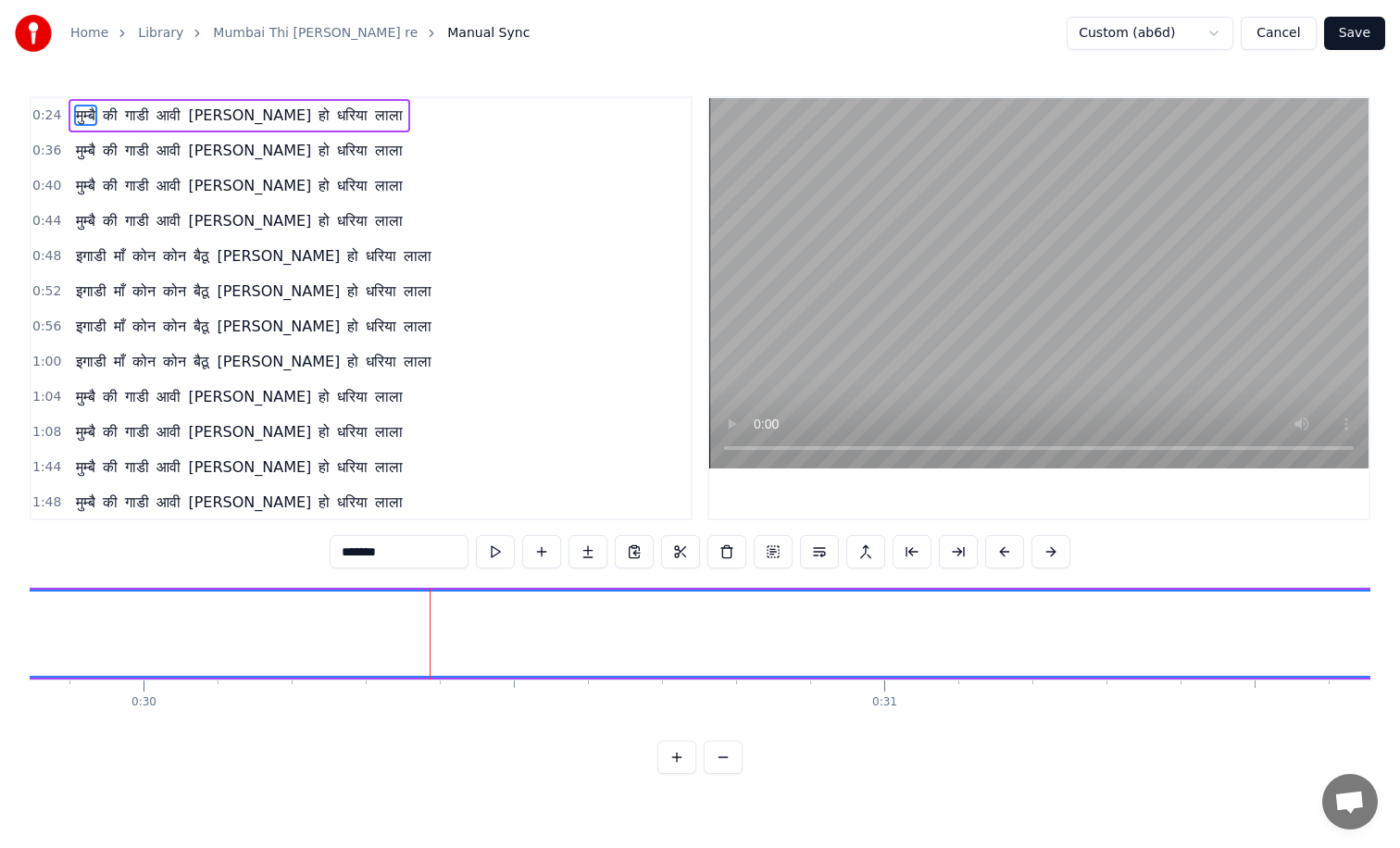
scroll to position [0, 22115]
click at [774, 547] on button at bounding box center [773, 552] width 39 height 33
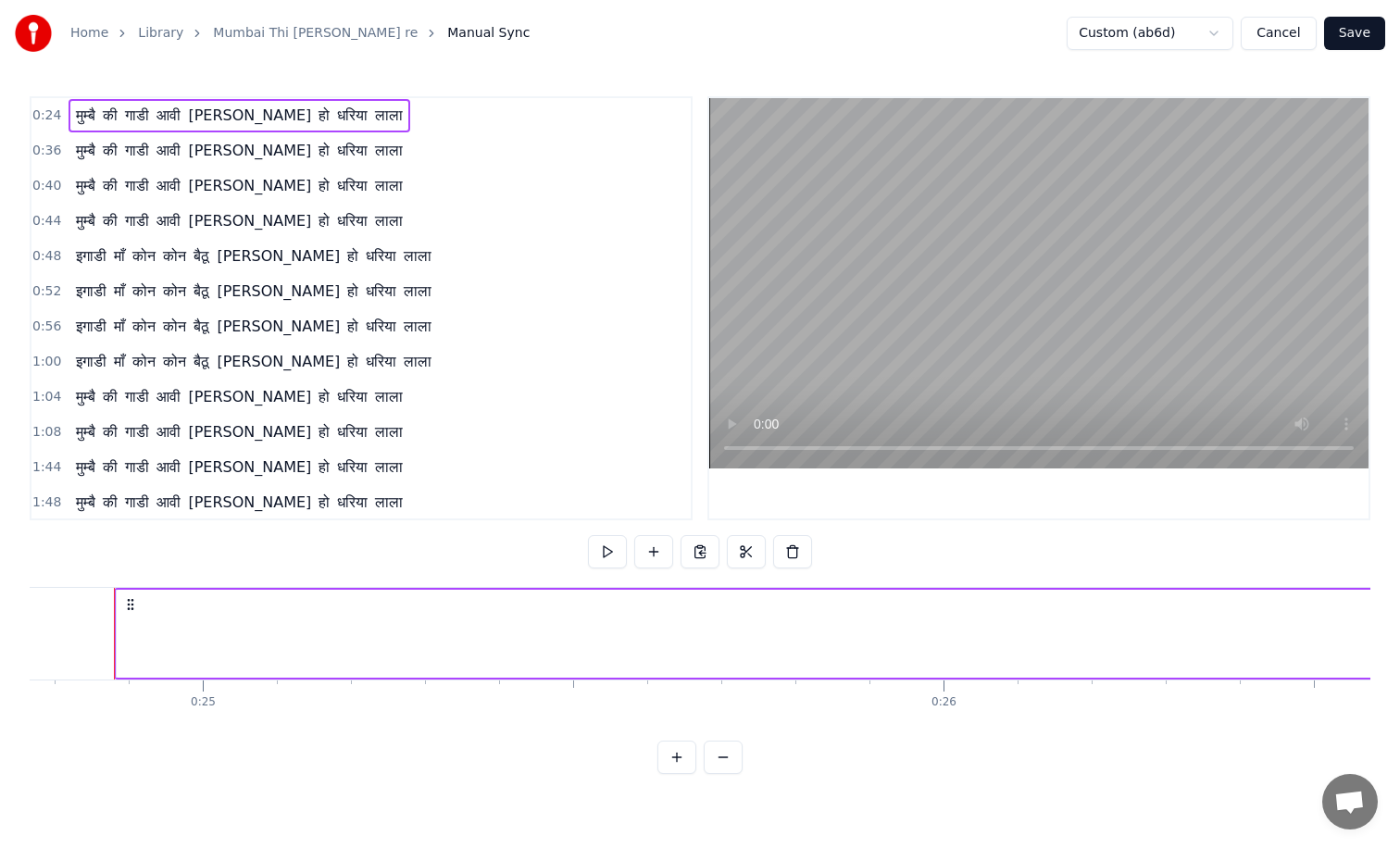
scroll to position [0, 18342]
click at [605, 552] on button at bounding box center [607, 552] width 39 height 33
drag, startPoint x: 490, startPoint y: 624, endPoint x: 528, endPoint y: 625, distance: 38.0
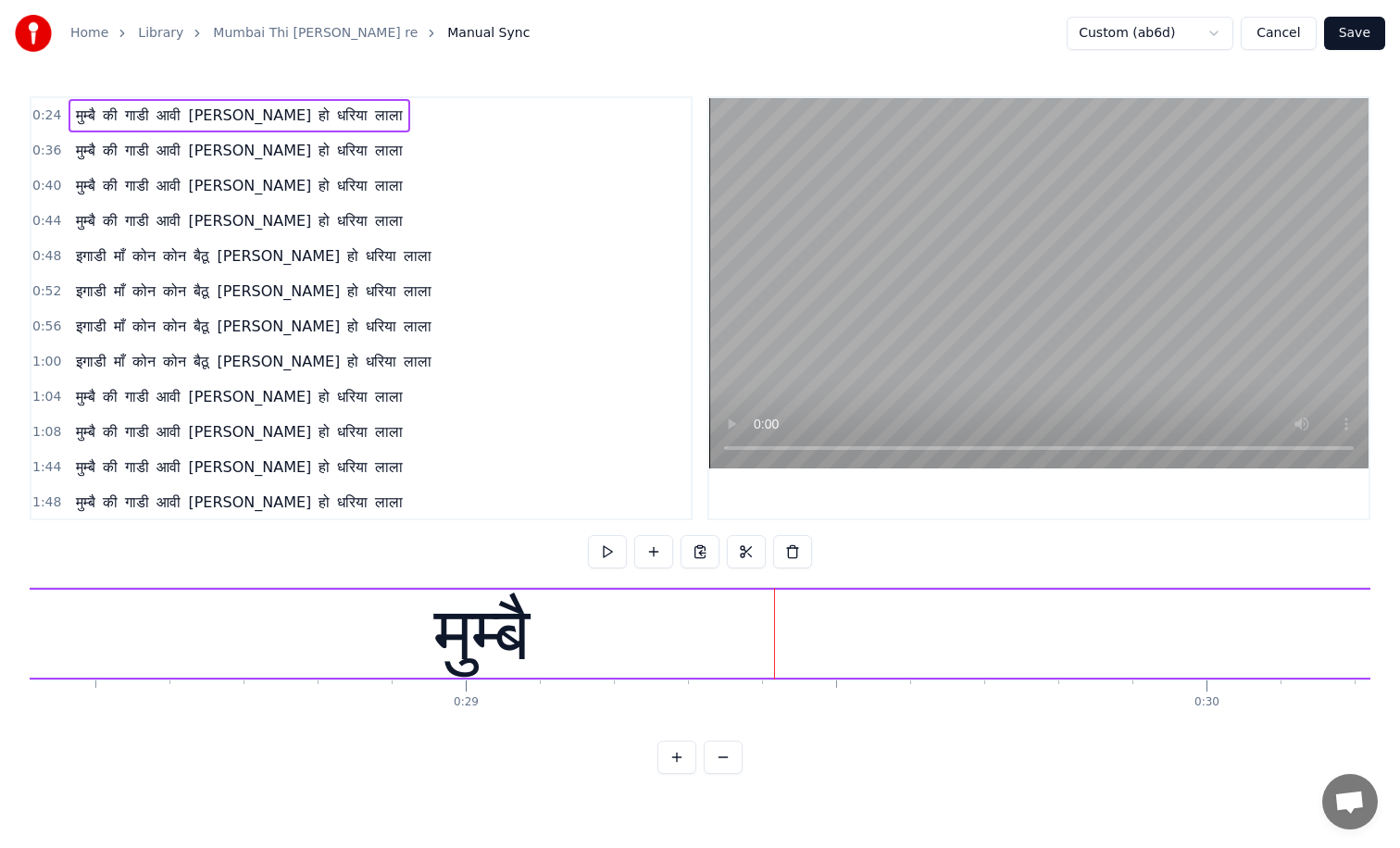
click at [528, 625] on div "मुम्बै" at bounding box center [482, 633] width 95 height 111
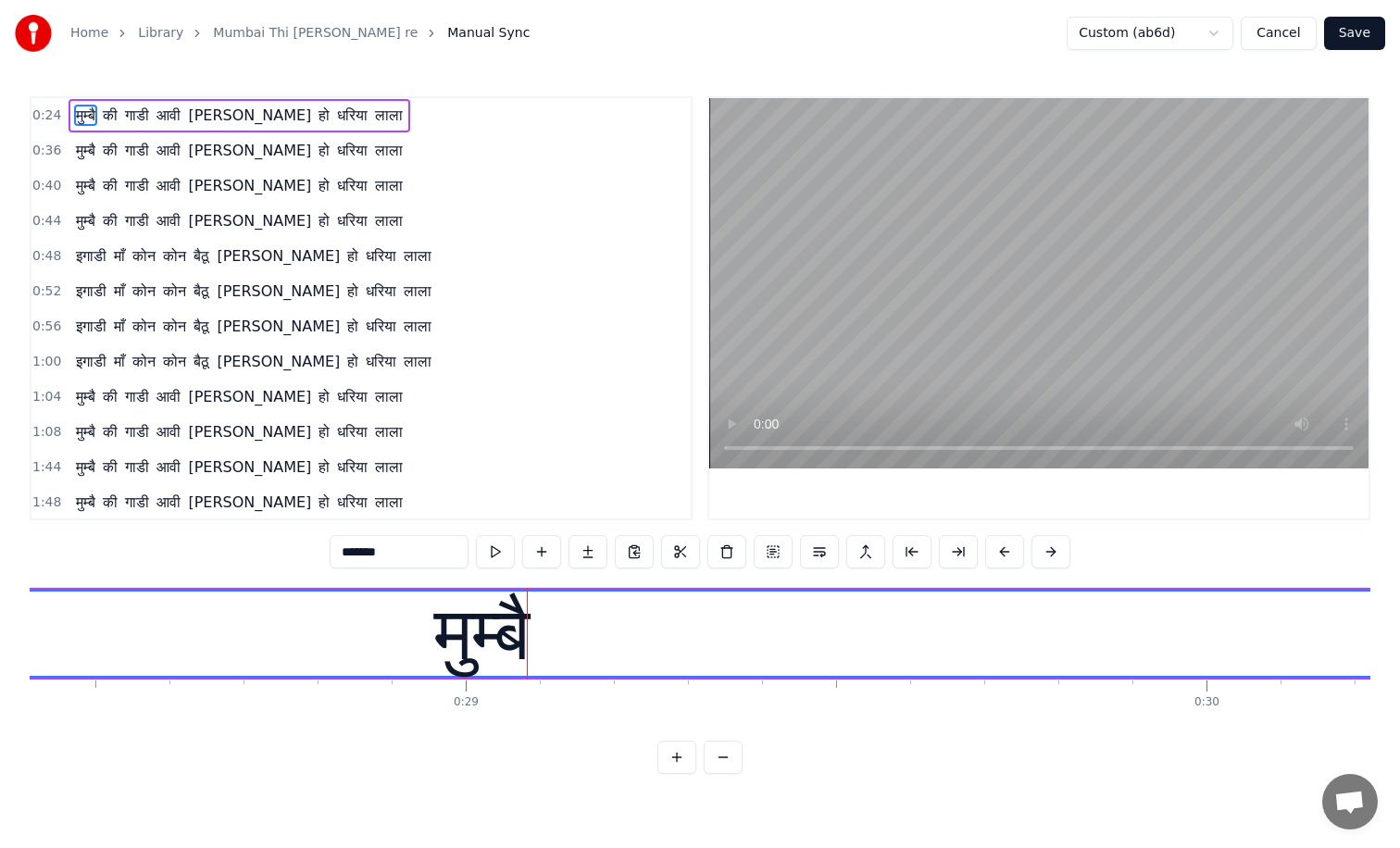
drag, startPoint x: 446, startPoint y: 627, endPoint x: 514, endPoint y: 636, distance: 68.6
click at [514, 636] on div "मुम्बै" at bounding box center [482, 633] width 95 height 111
click at [681, 766] on button at bounding box center [676, 757] width 39 height 33
drag, startPoint x: 966, startPoint y: 648, endPoint x: 891, endPoint y: 676, distance: 80.1
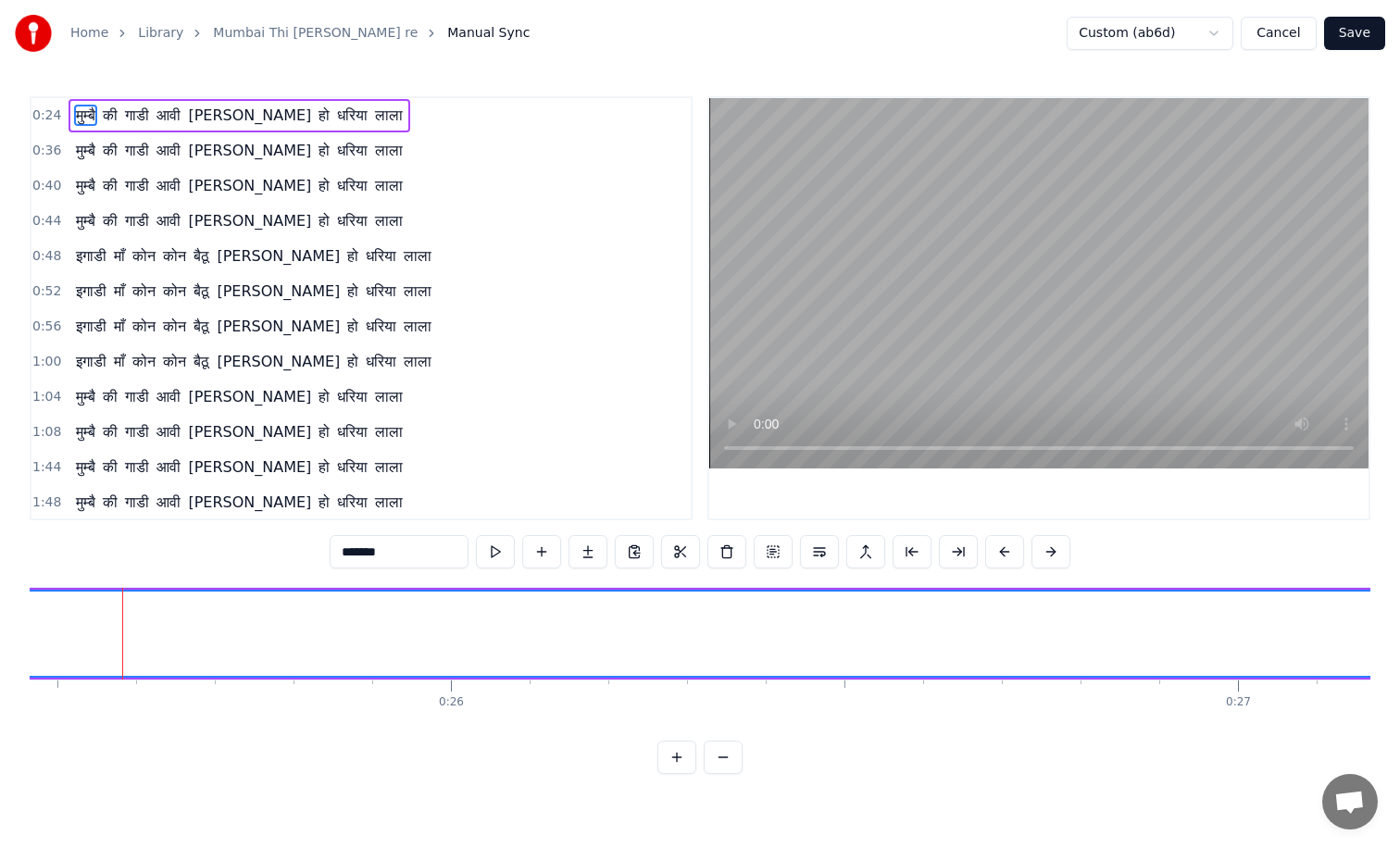
click at [585, 556] on button at bounding box center [588, 552] width 39 height 33
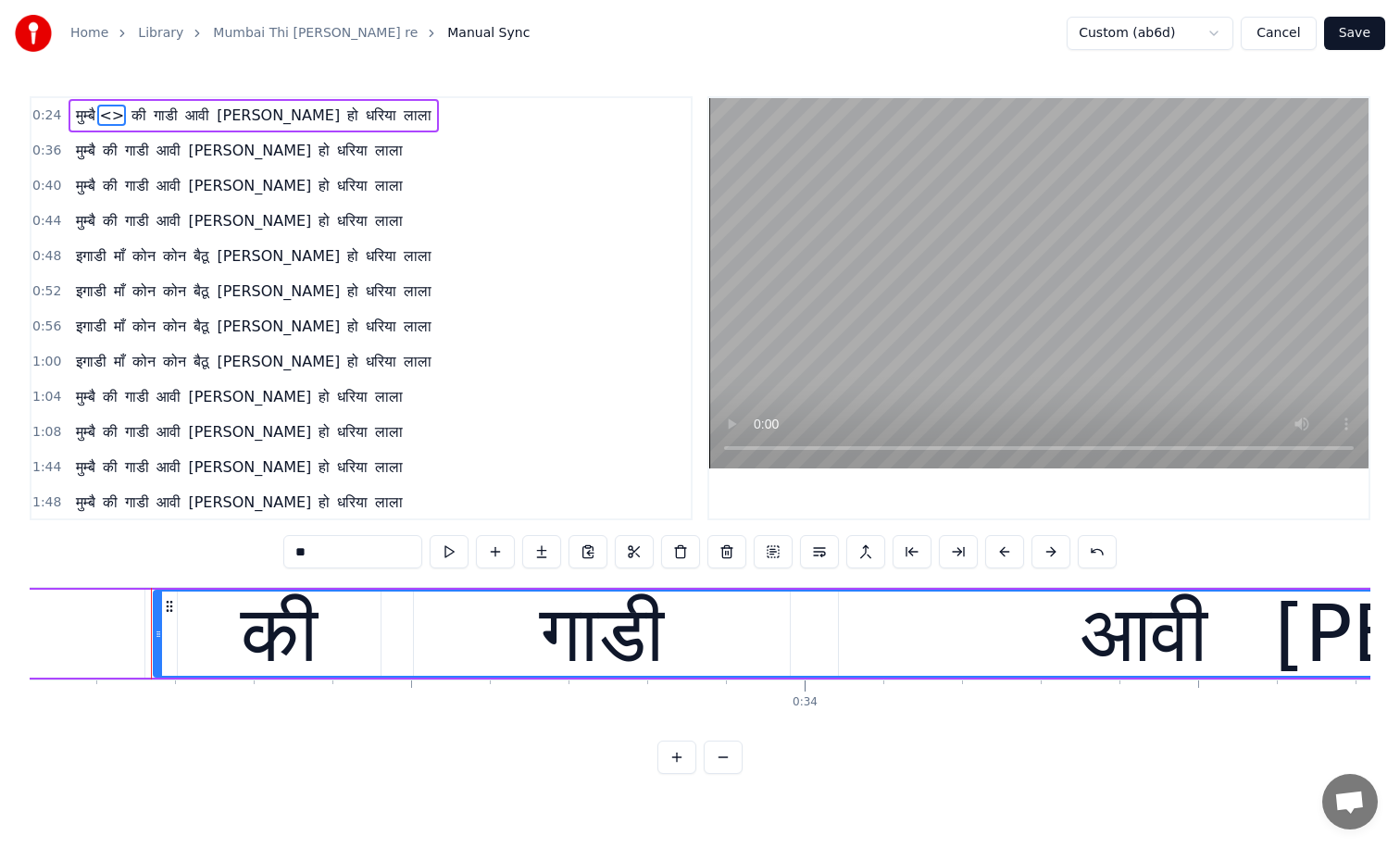
scroll to position [0, 26020]
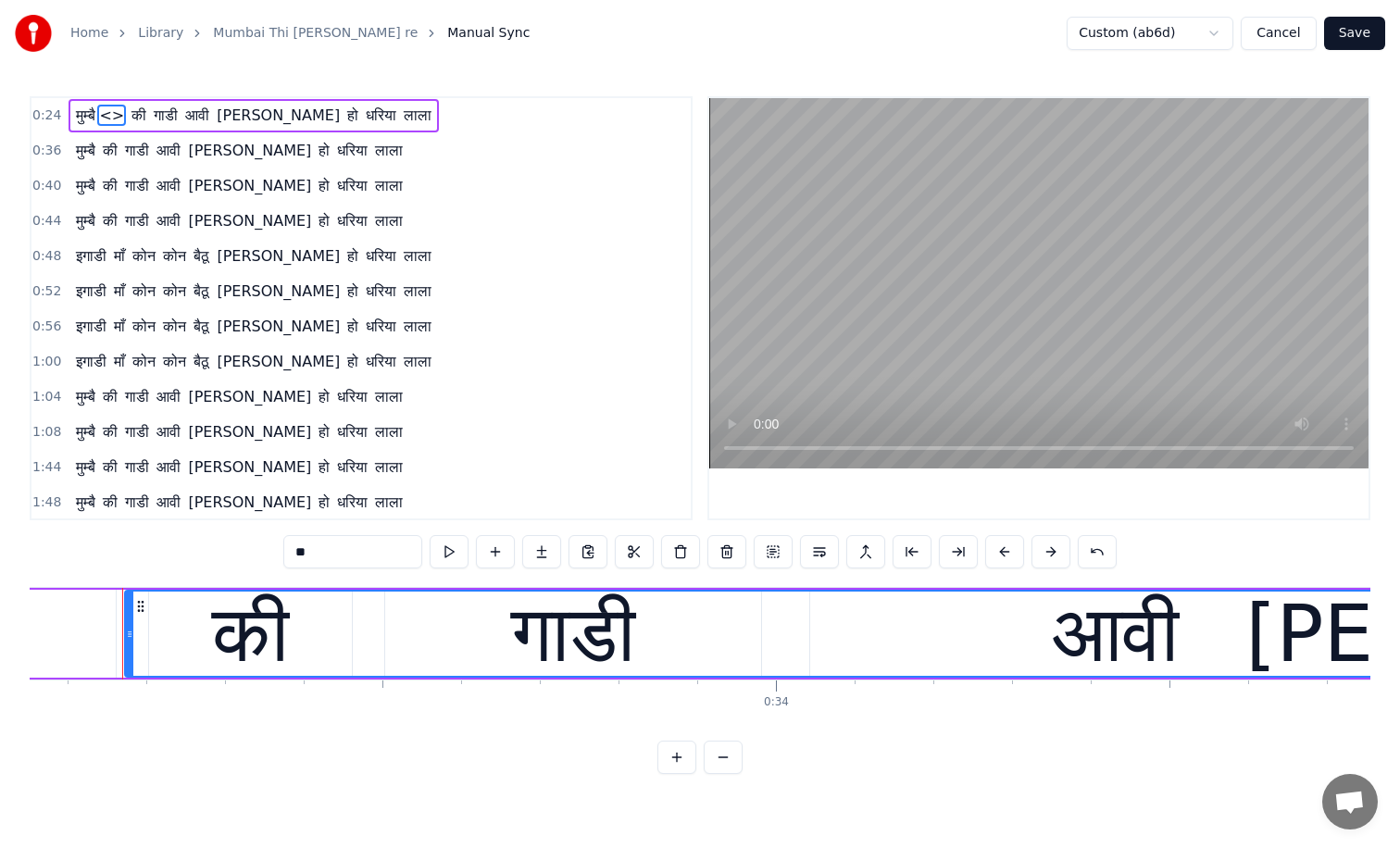
drag, startPoint x: 560, startPoint y: 594, endPoint x: 536, endPoint y: 599, distance: 24.5
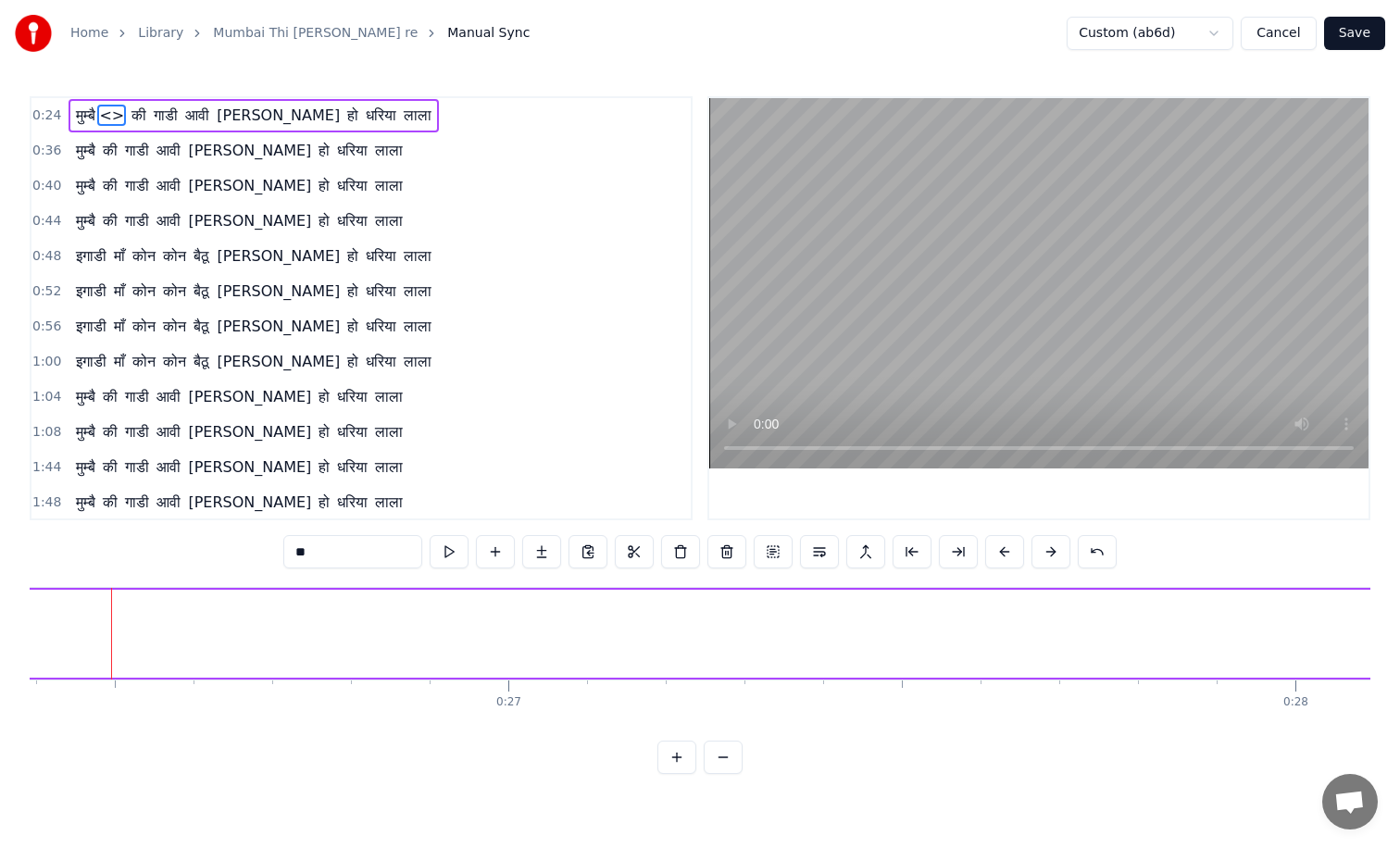
scroll to position [0, 20765]
drag, startPoint x: 698, startPoint y: 636, endPoint x: 599, endPoint y: 660, distance: 101.9
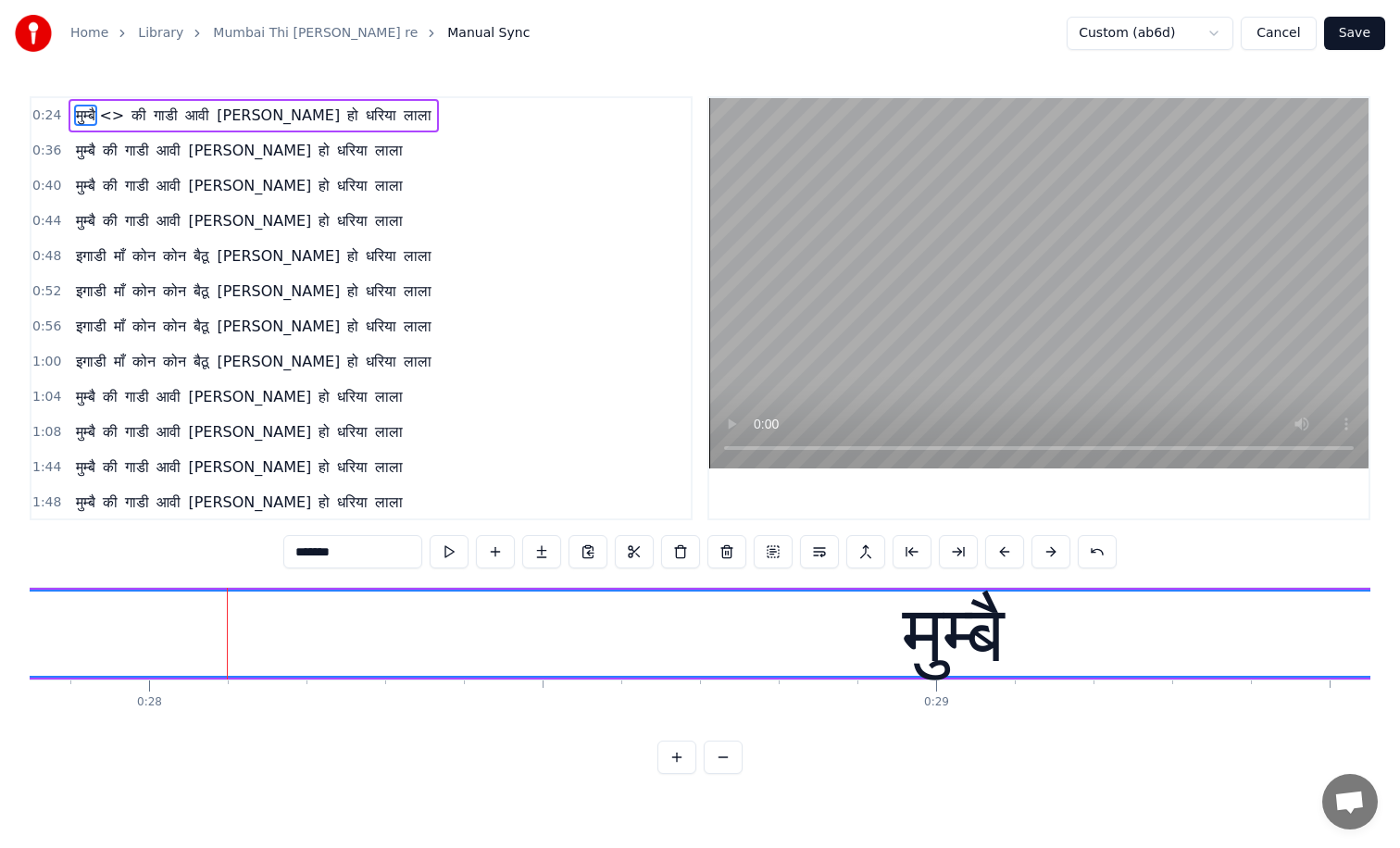
scroll to position [0, 22028]
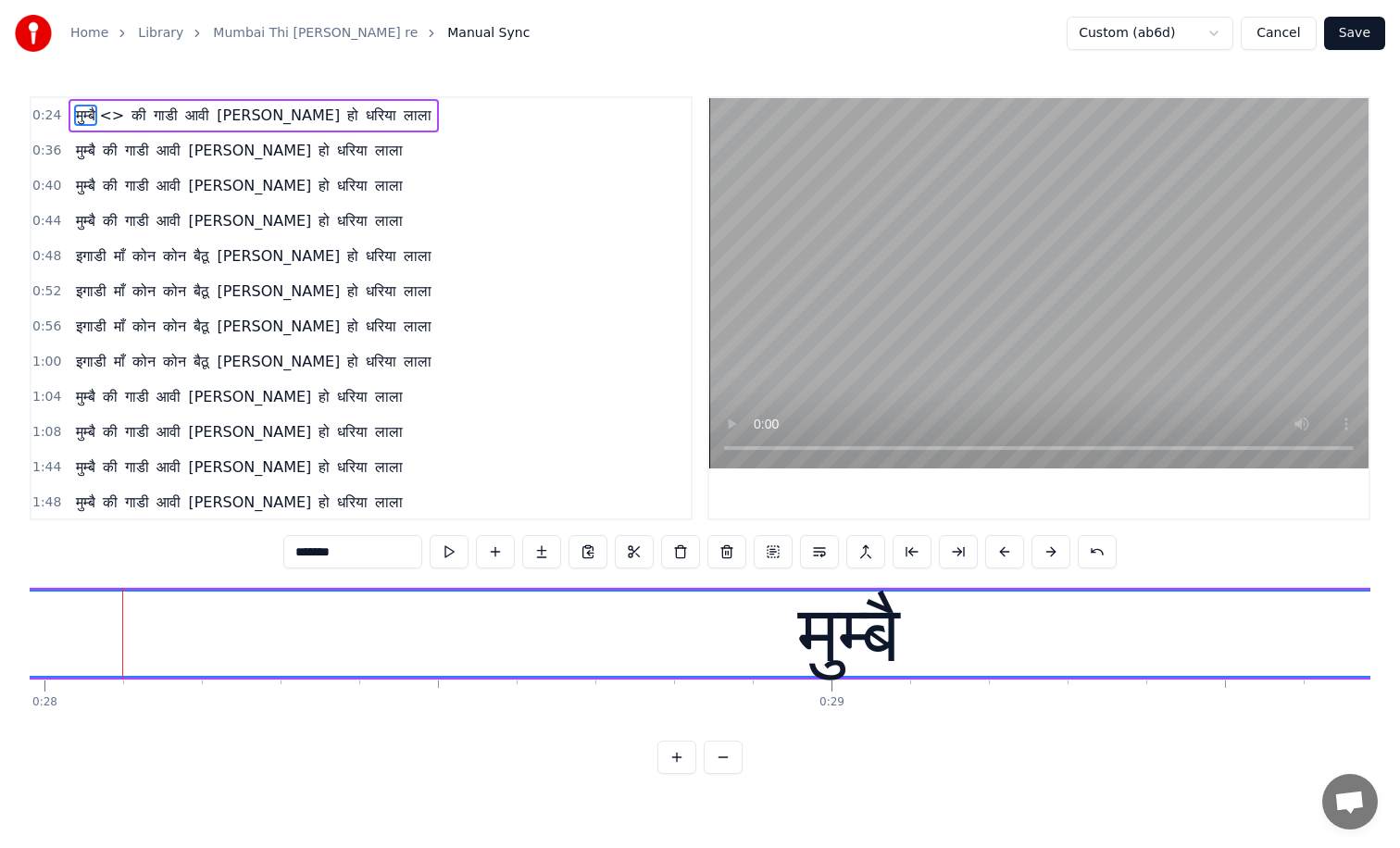
click at [860, 635] on div "मुम्बै" at bounding box center [849, 634] width 102 height 119
click at [777, 636] on div "मुम्बै" at bounding box center [849, 633] width 6515 height 85
drag, startPoint x: 797, startPoint y: 613, endPoint x: 857, endPoint y: 627, distance: 61.6
click at [857, 627] on div "मुम्बै" at bounding box center [849, 634] width 102 height 119
click at [1050, 556] on button at bounding box center [1050, 552] width 39 height 33
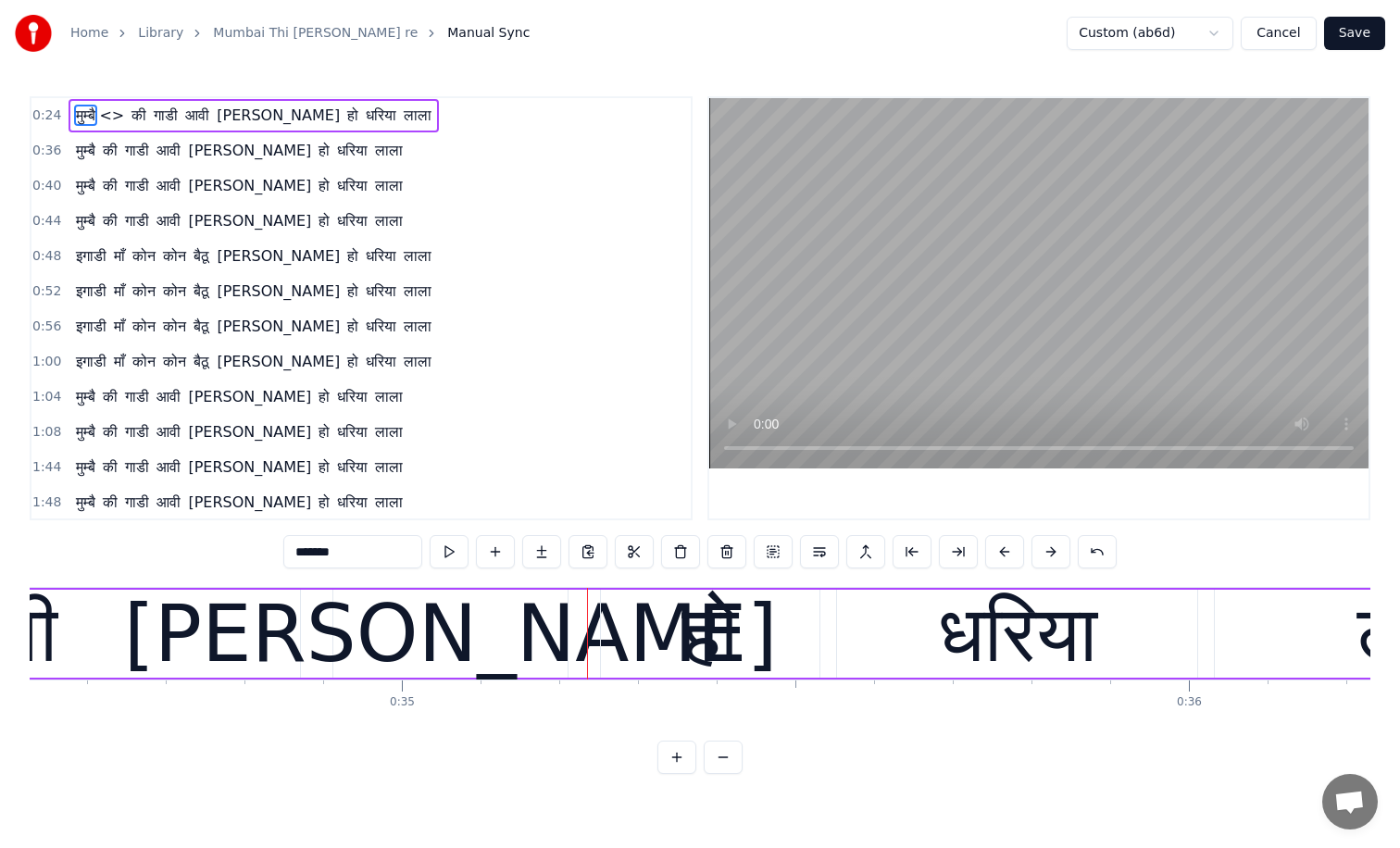
scroll to position [0, 27304]
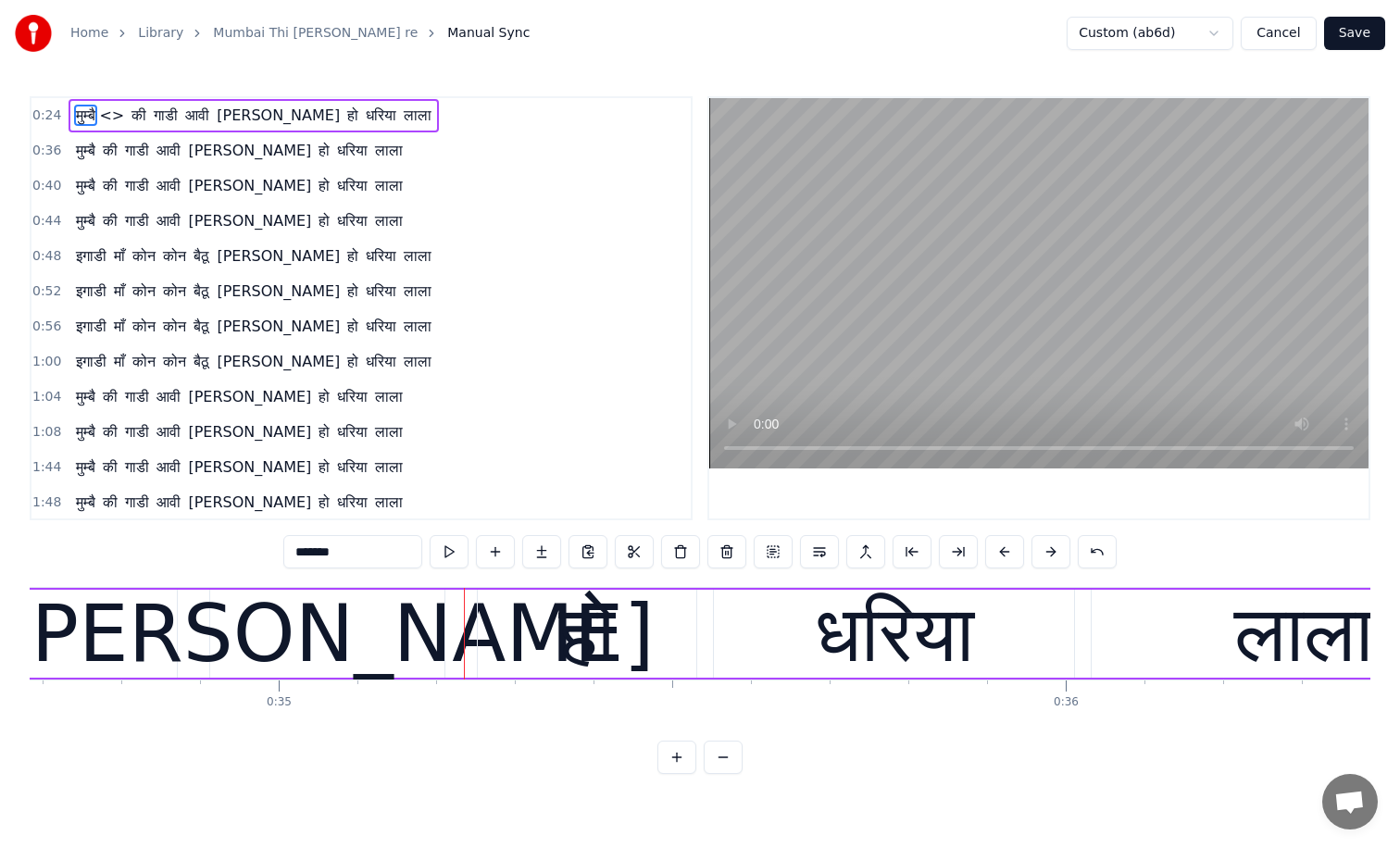
type input "***"
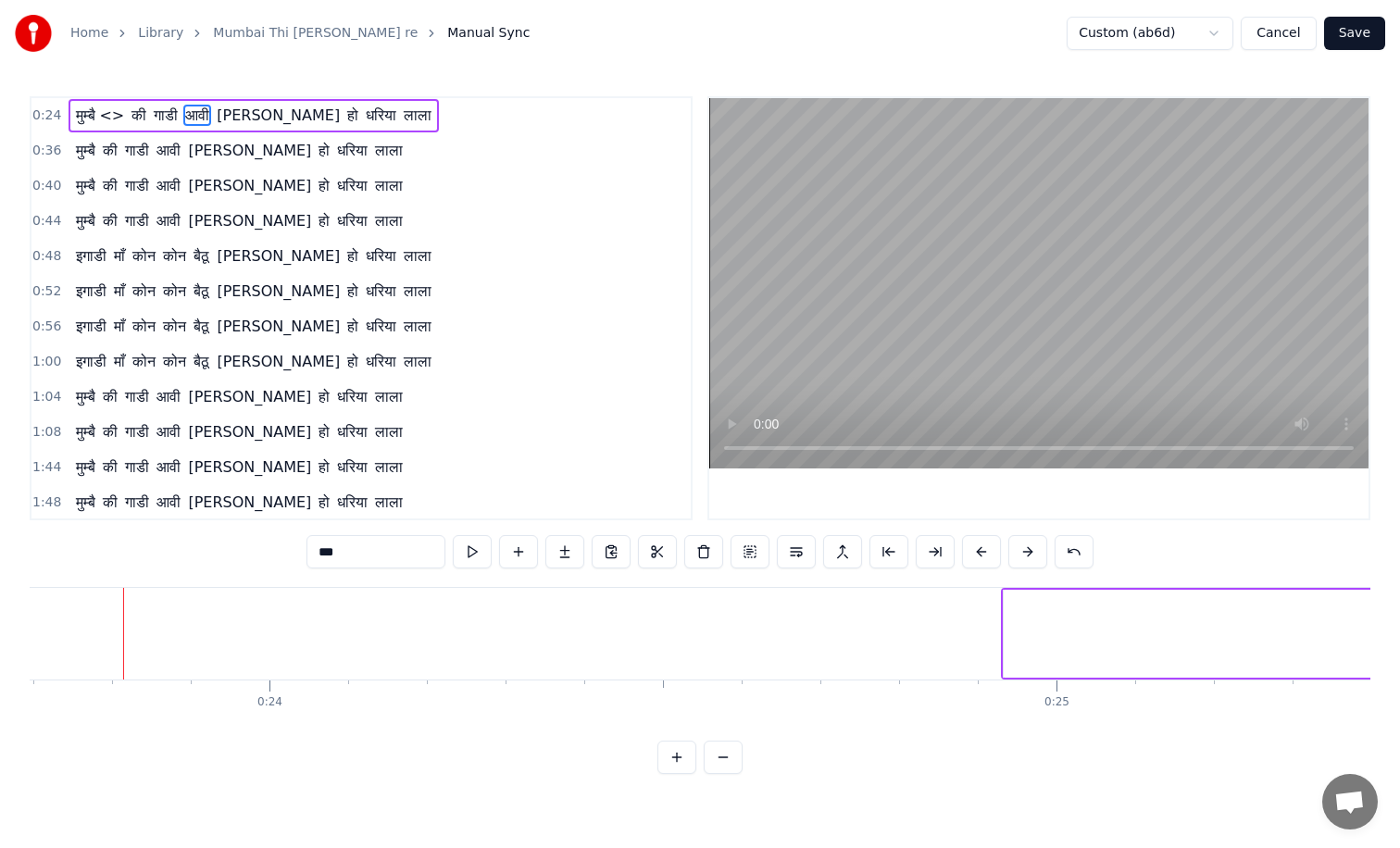
scroll to position [0, 18654]
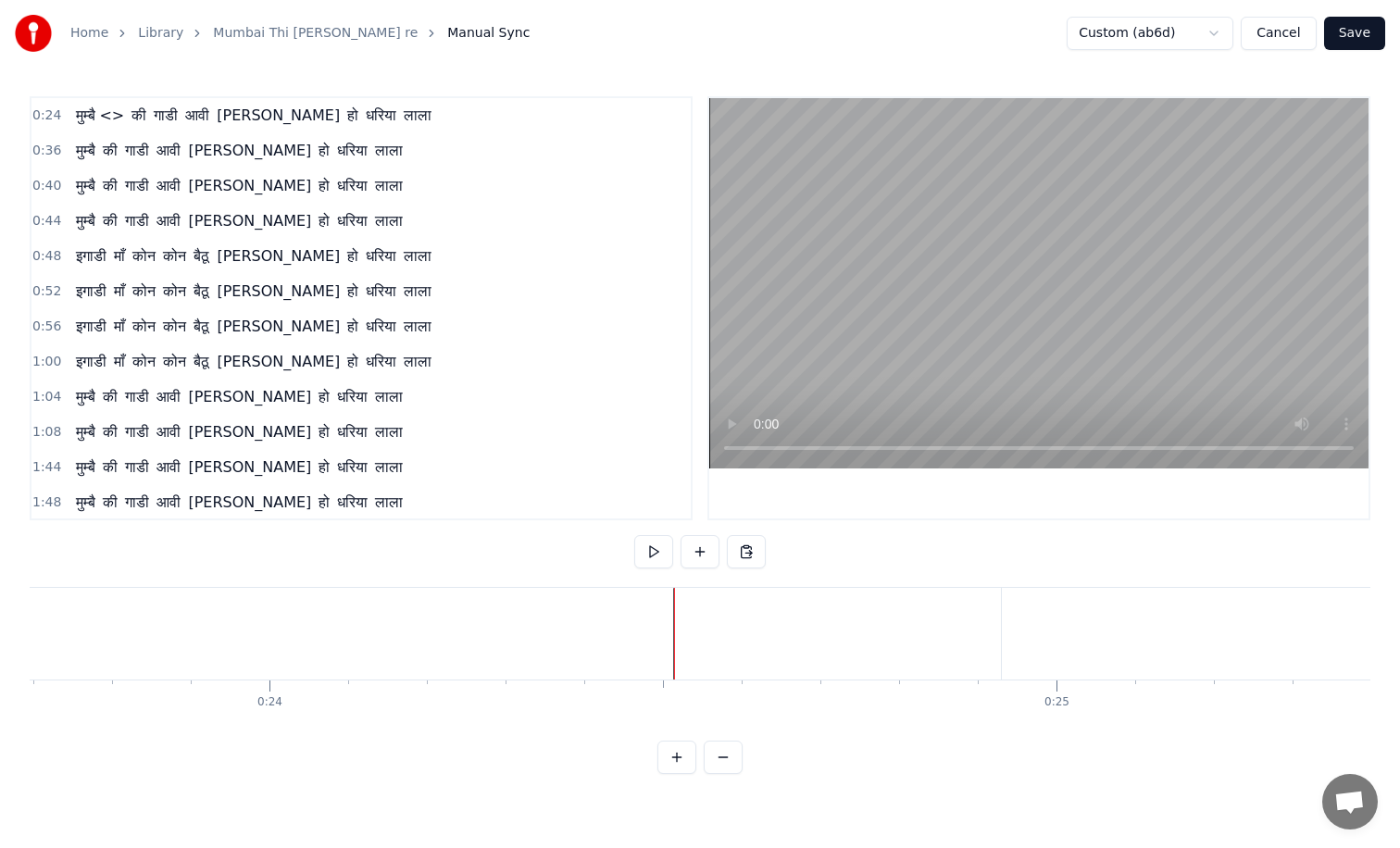
click at [672, 753] on button at bounding box center [676, 757] width 39 height 33
drag, startPoint x: 359, startPoint y: 630, endPoint x: 475, endPoint y: 643, distance: 116.7
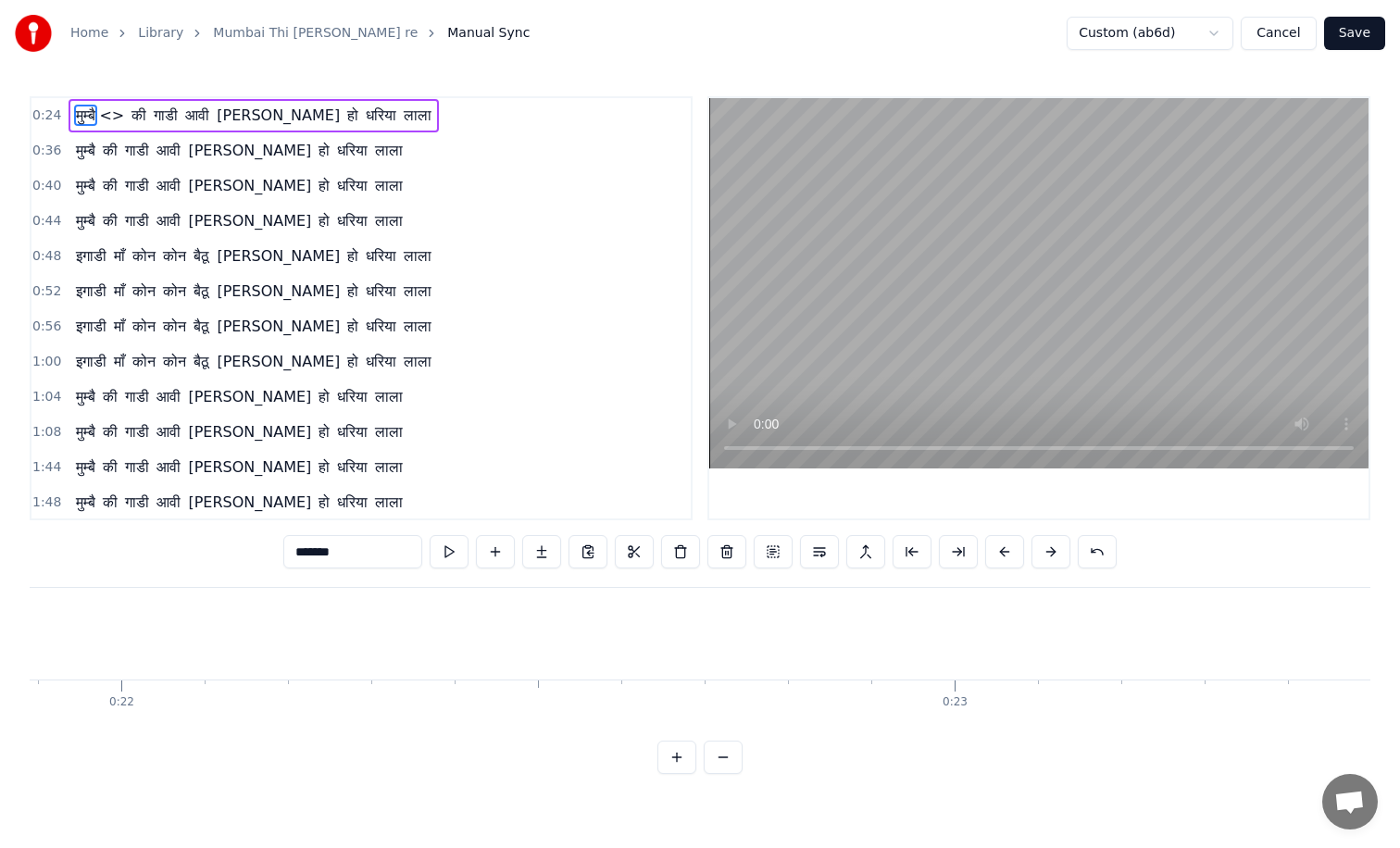
scroll to position [0, 17513]
click at [771, 556] on button at bounding box center [773, 552] width 39 height 33
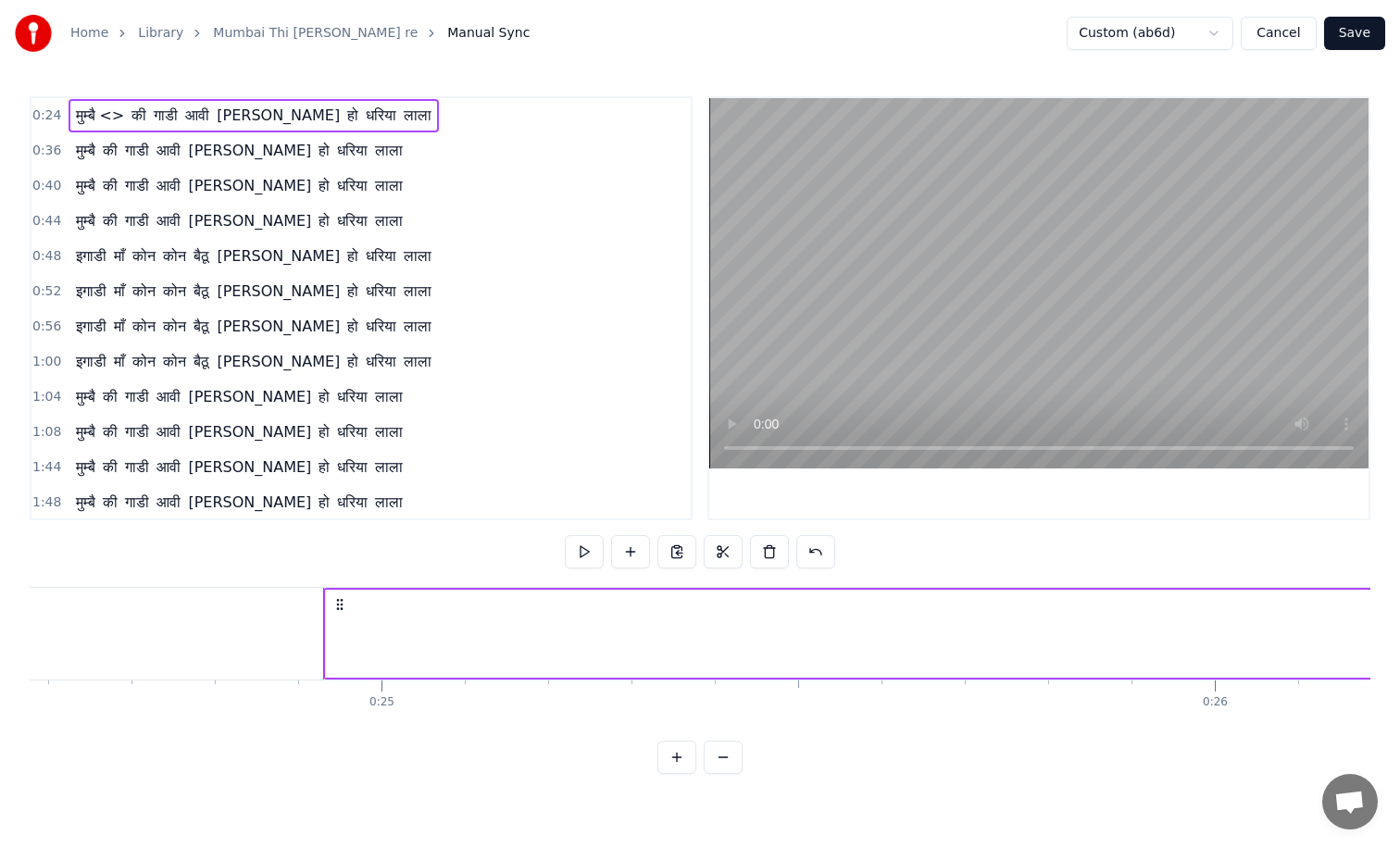
scroll to position [0, 20687]
drag, startPoint x: 123, startPoint y: 627, endPoint x: 162, endPoint y: 627, distance: 39.0
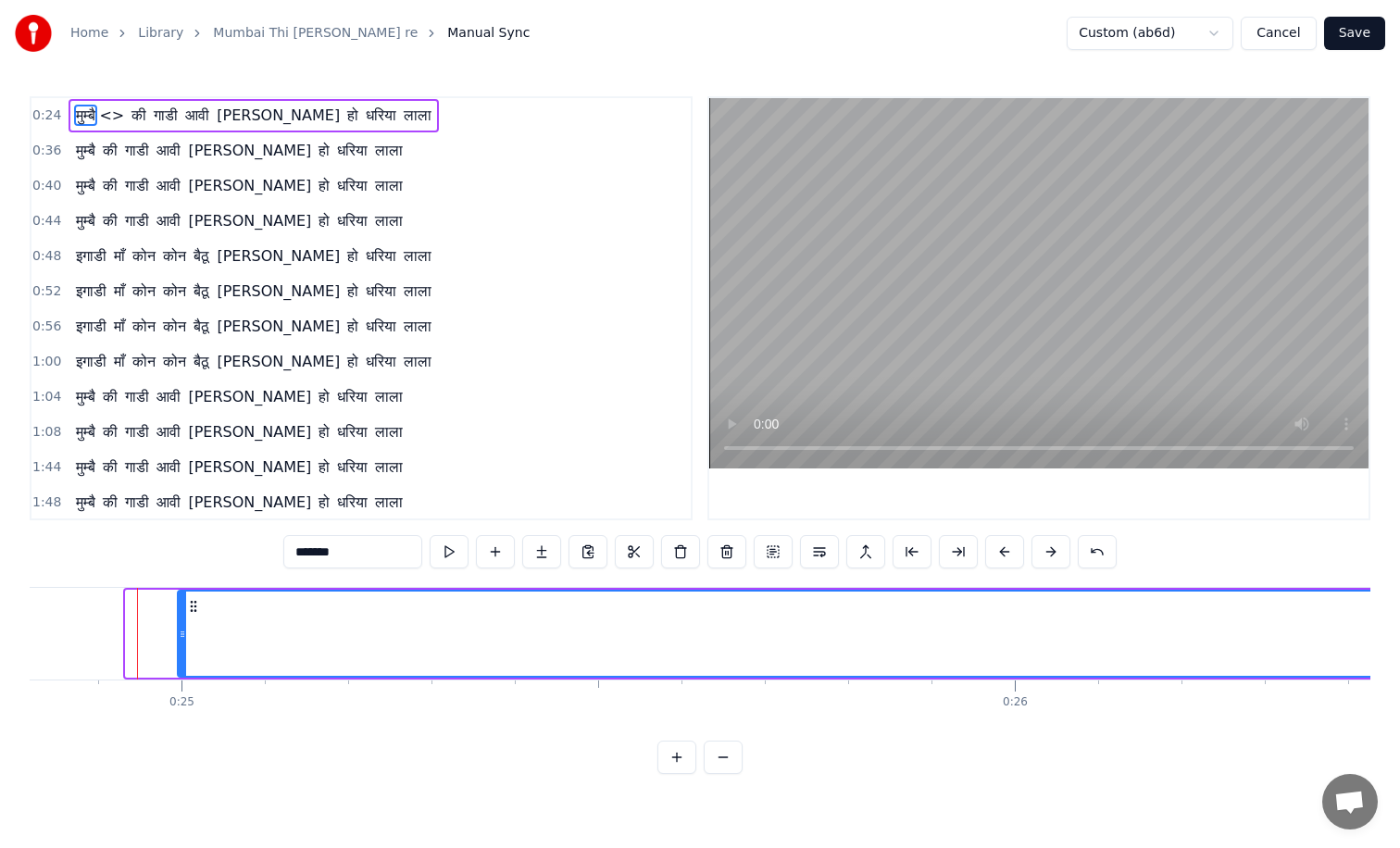
drag, startPoint x: 129, startPoint y: 591, endPoint x: 179, endPoint y: 595, distance: 50.2
click at [180, 595] on div at bounding box center [182, 633] width 8 height 85
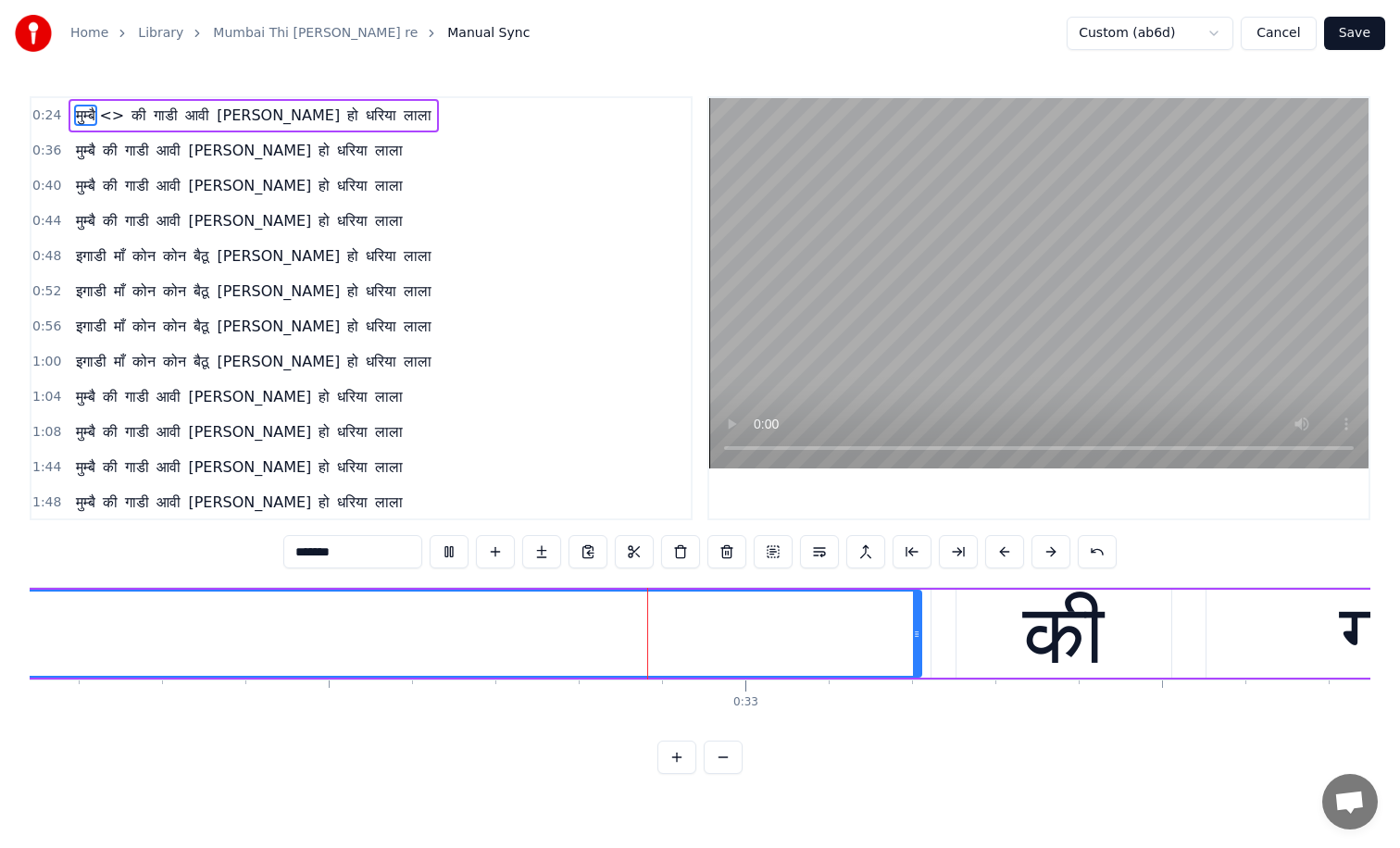
scroll to position [0, 26890]
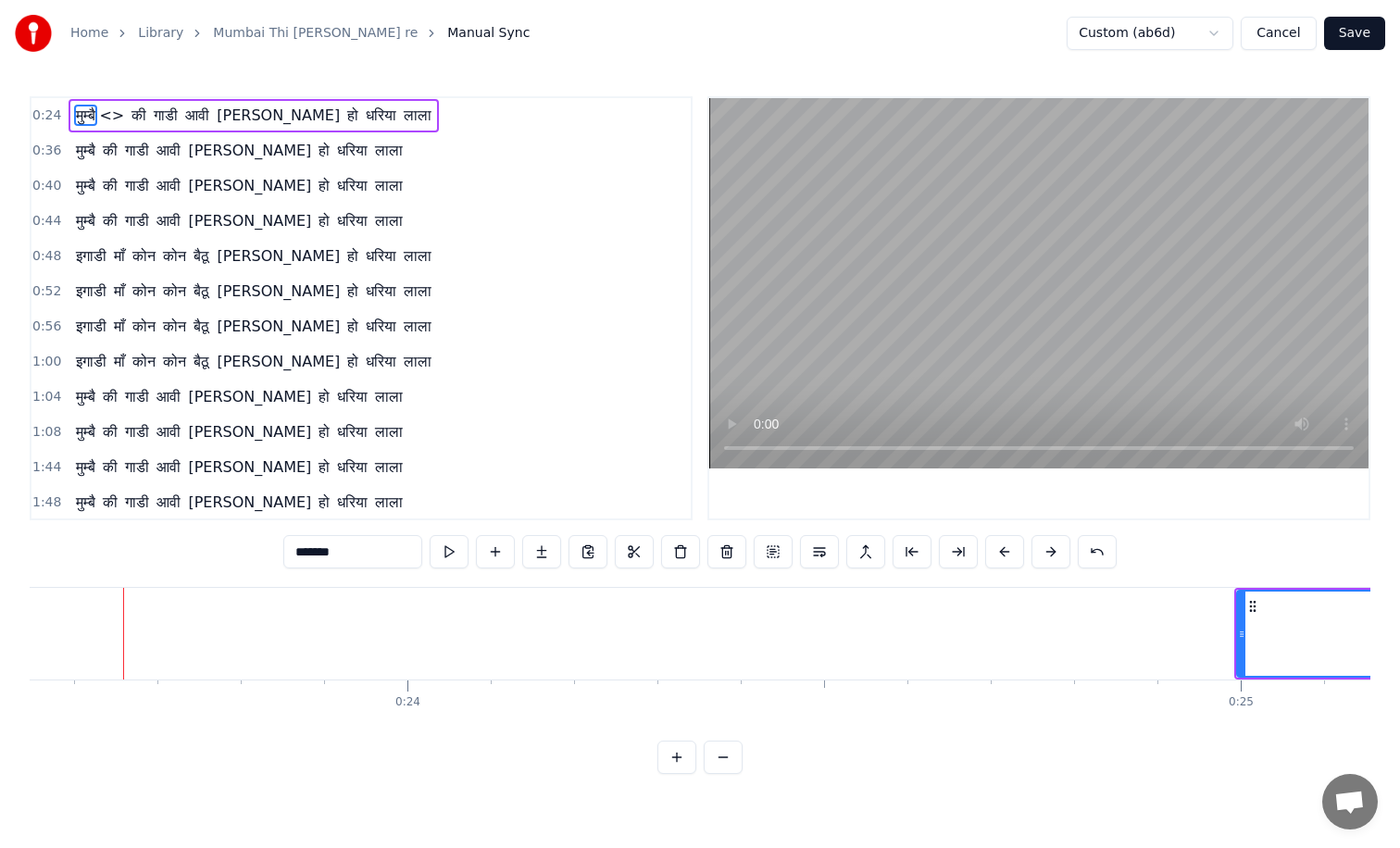
scroll to position [0, 19665]
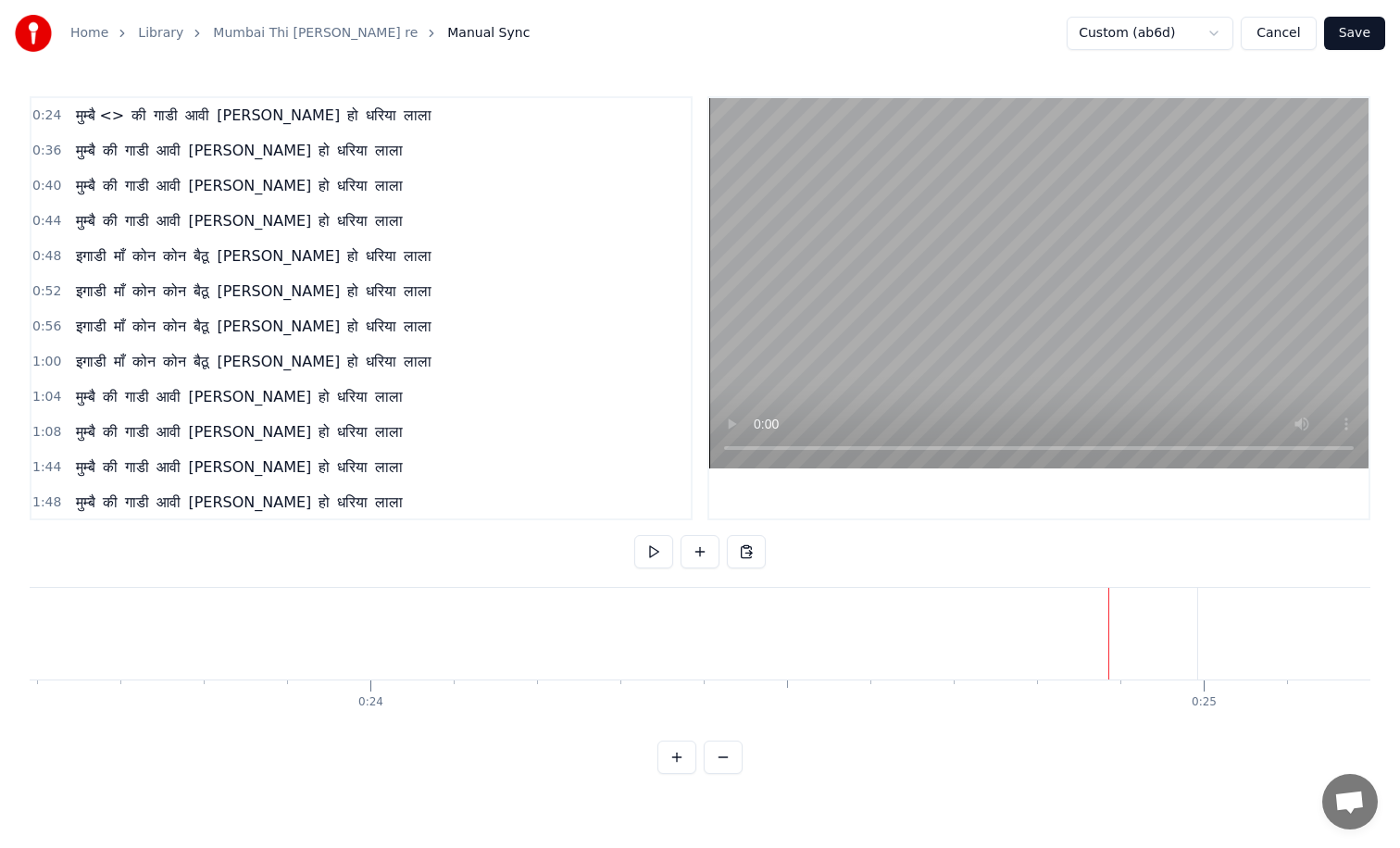
click at [699, 550] on button at bounding box center [700, 552] width 39 height 33
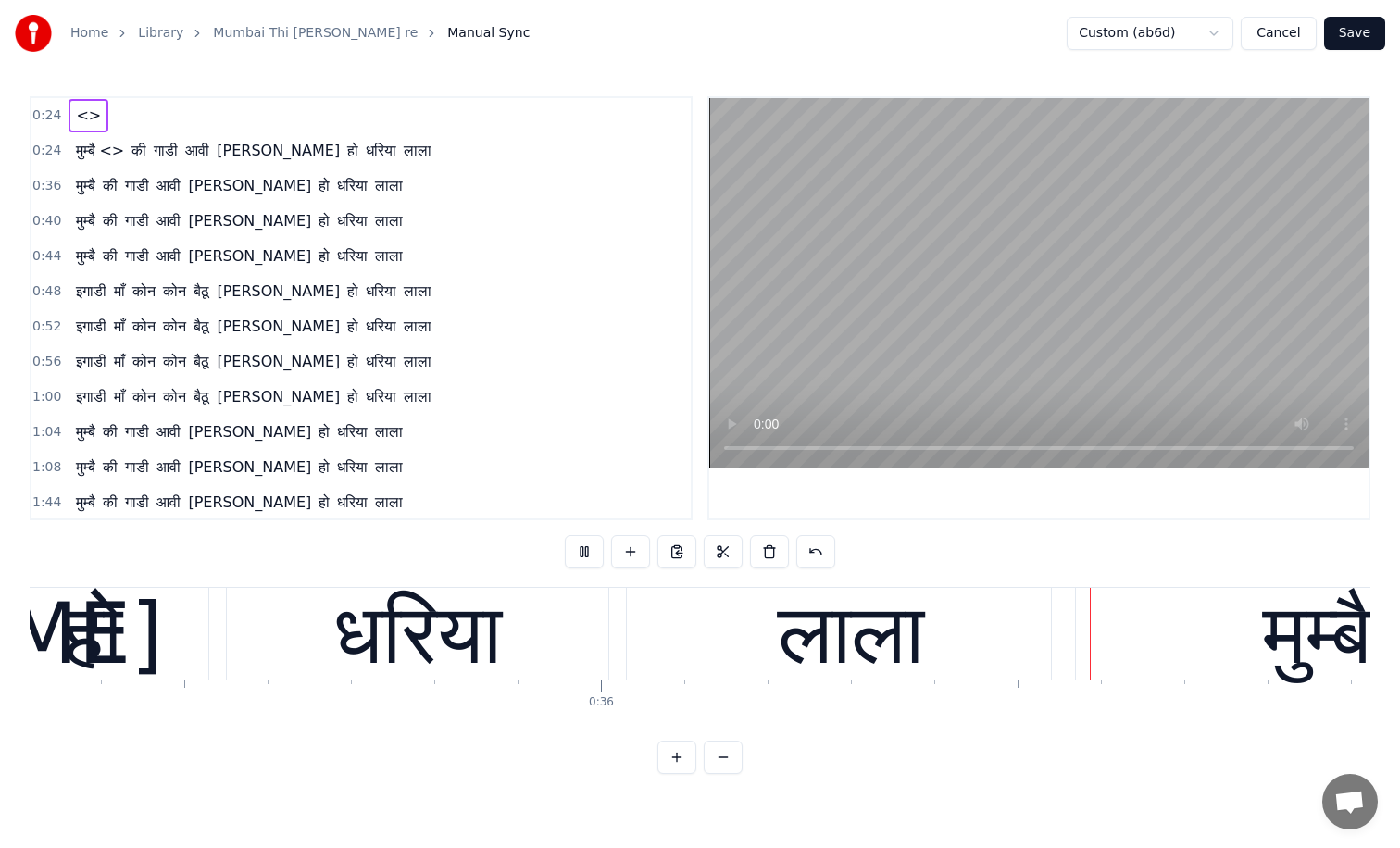
scroll to position [0, 29652]
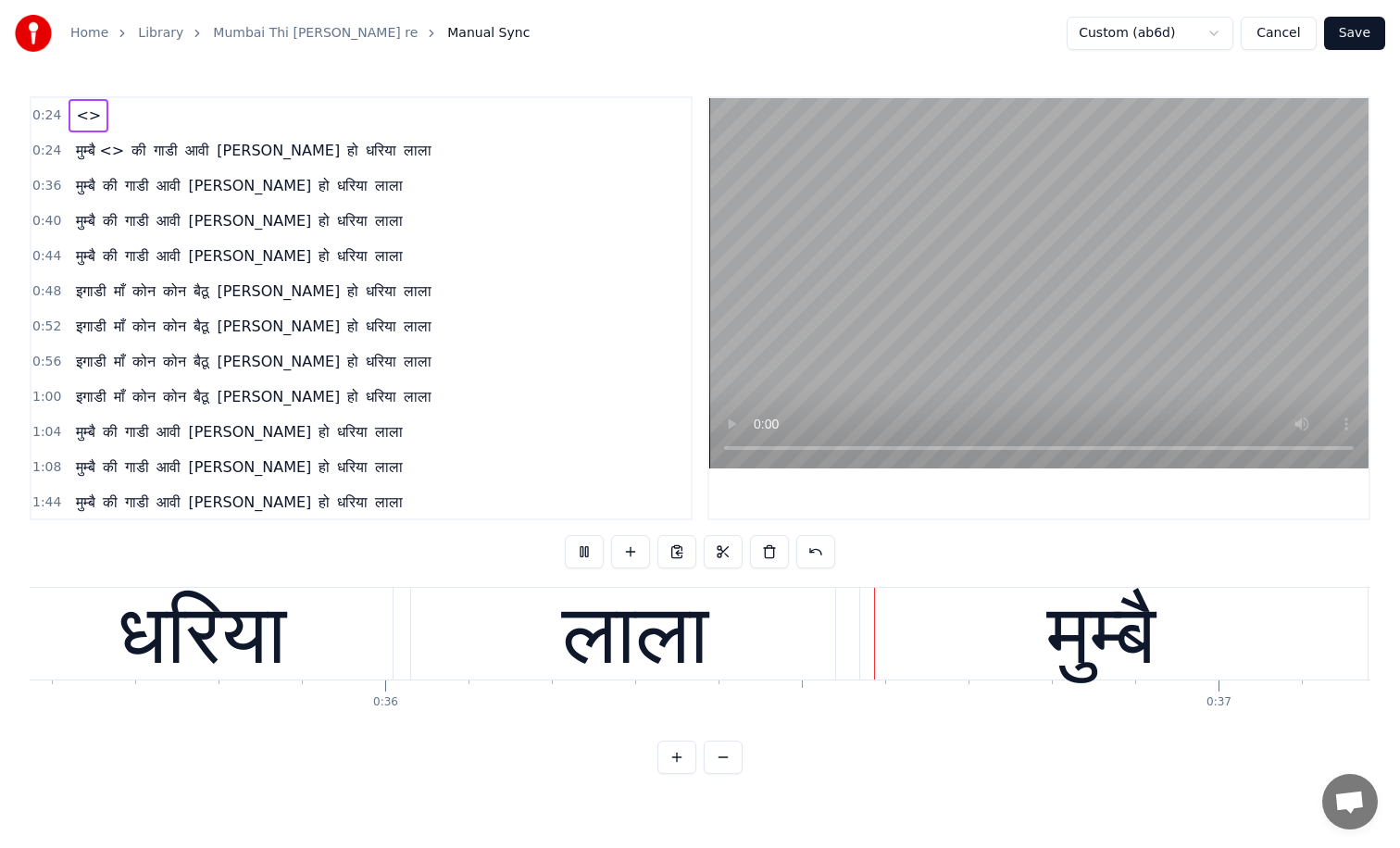
click at [1276, 29] on button "Cancel" at bounding box center [1278, 33] width 75 height 33
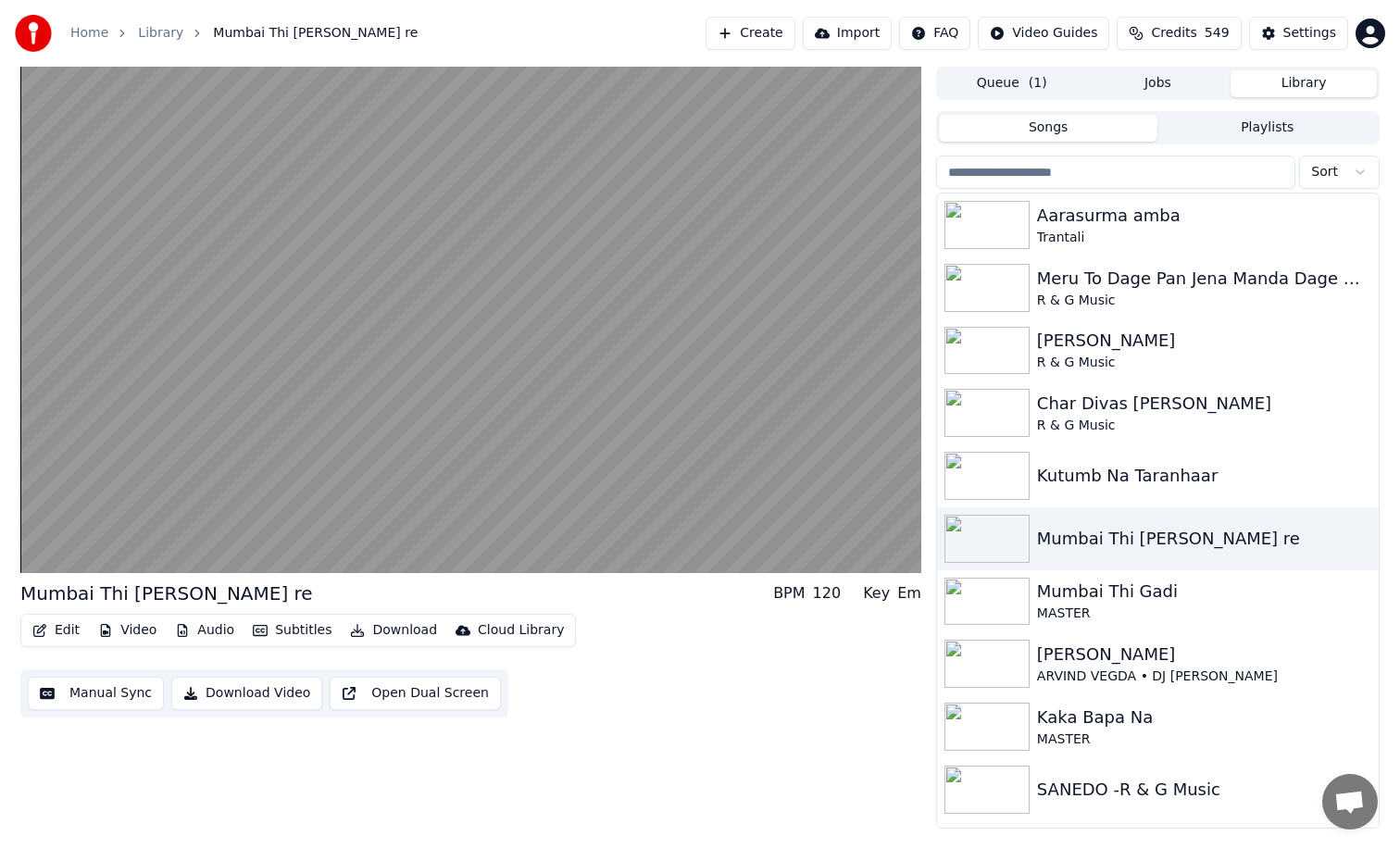
click at [417, 697] on button "Open Dual Screen" at bounding box center [415, 693] width 171 height 33
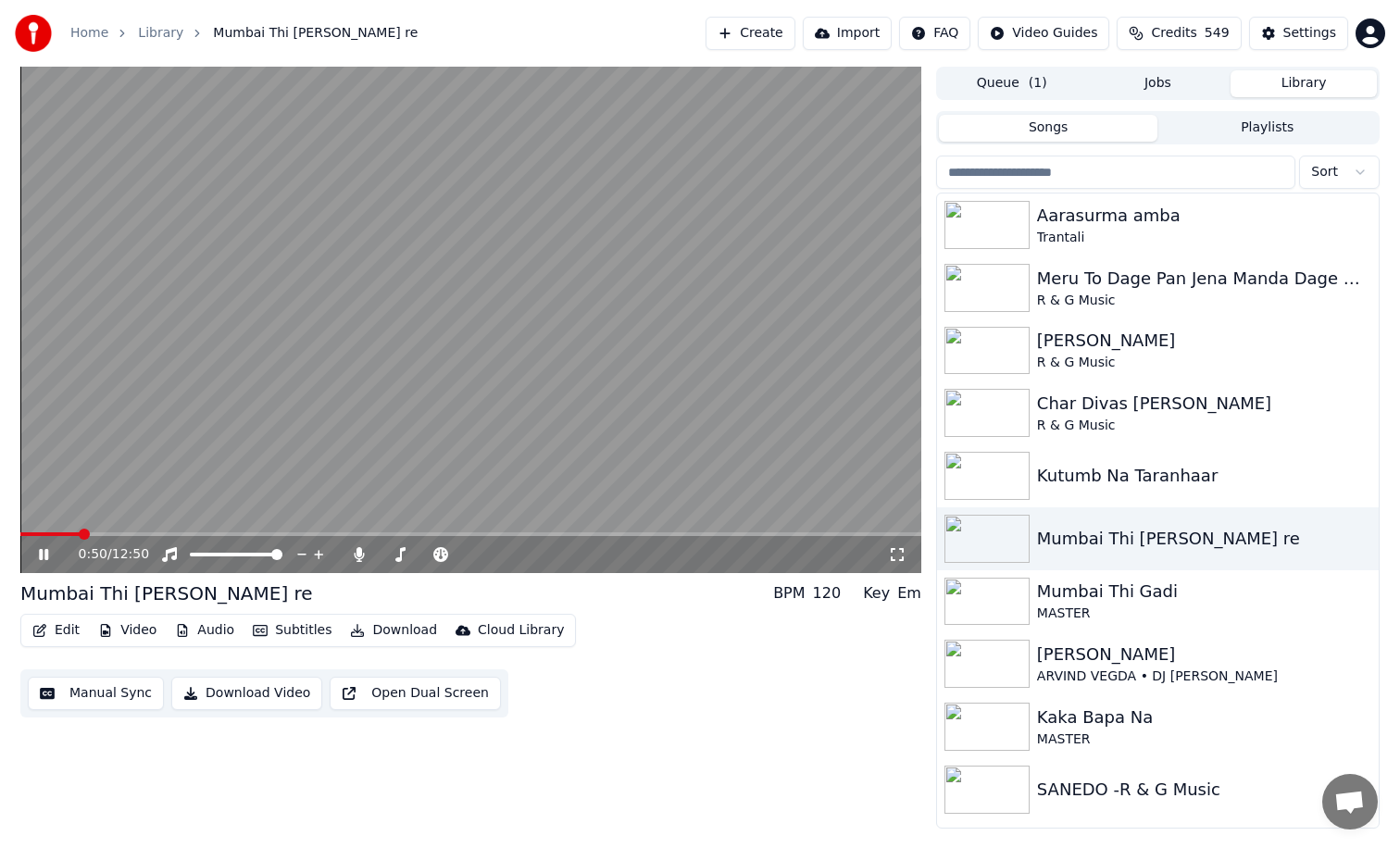
click at [303, 631] on button "Subtitles" at bounding box center [292, 630] width 93 height 26
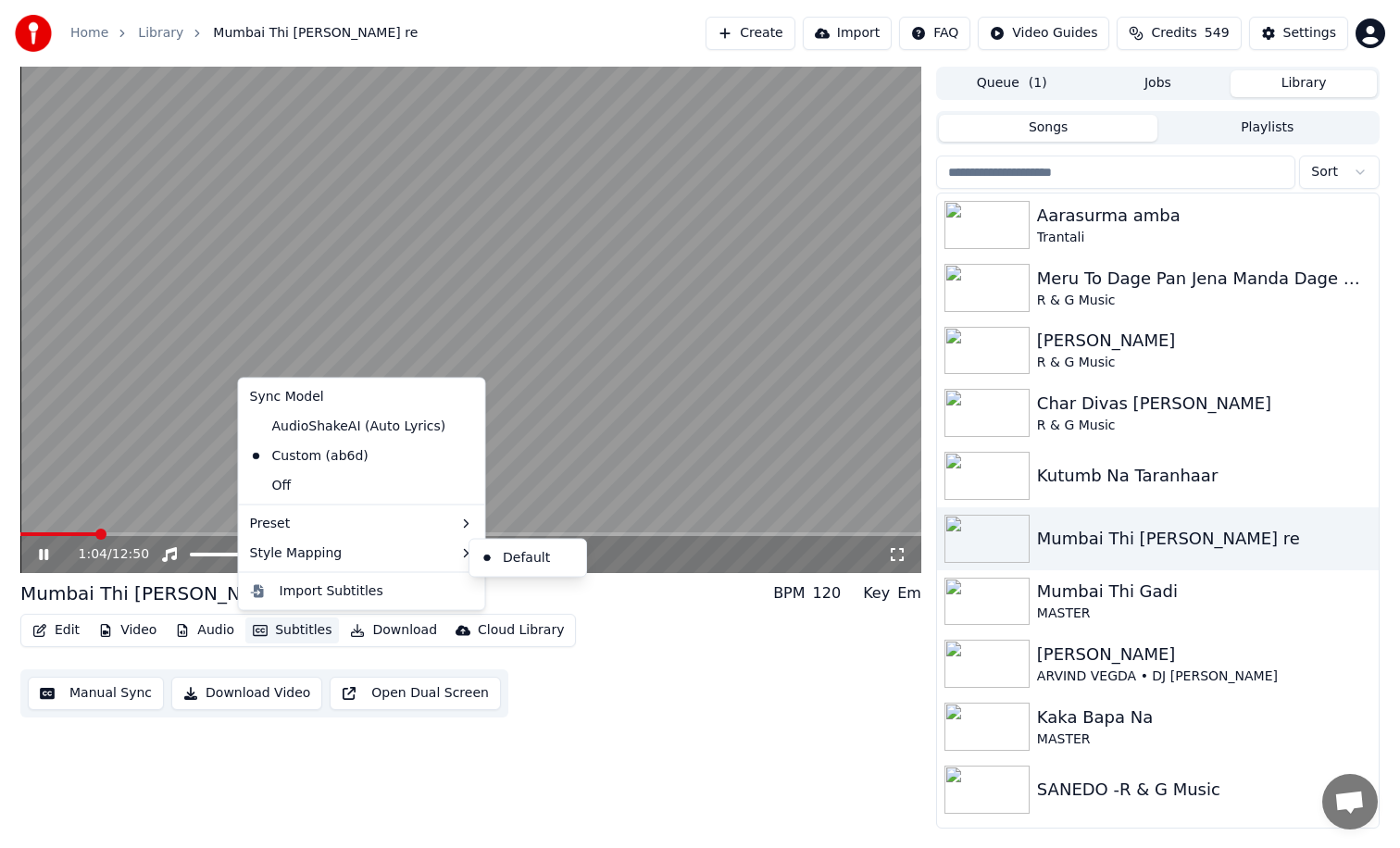
click at [144, 513] on video at bounding box center [470, 319] width 901 height 506
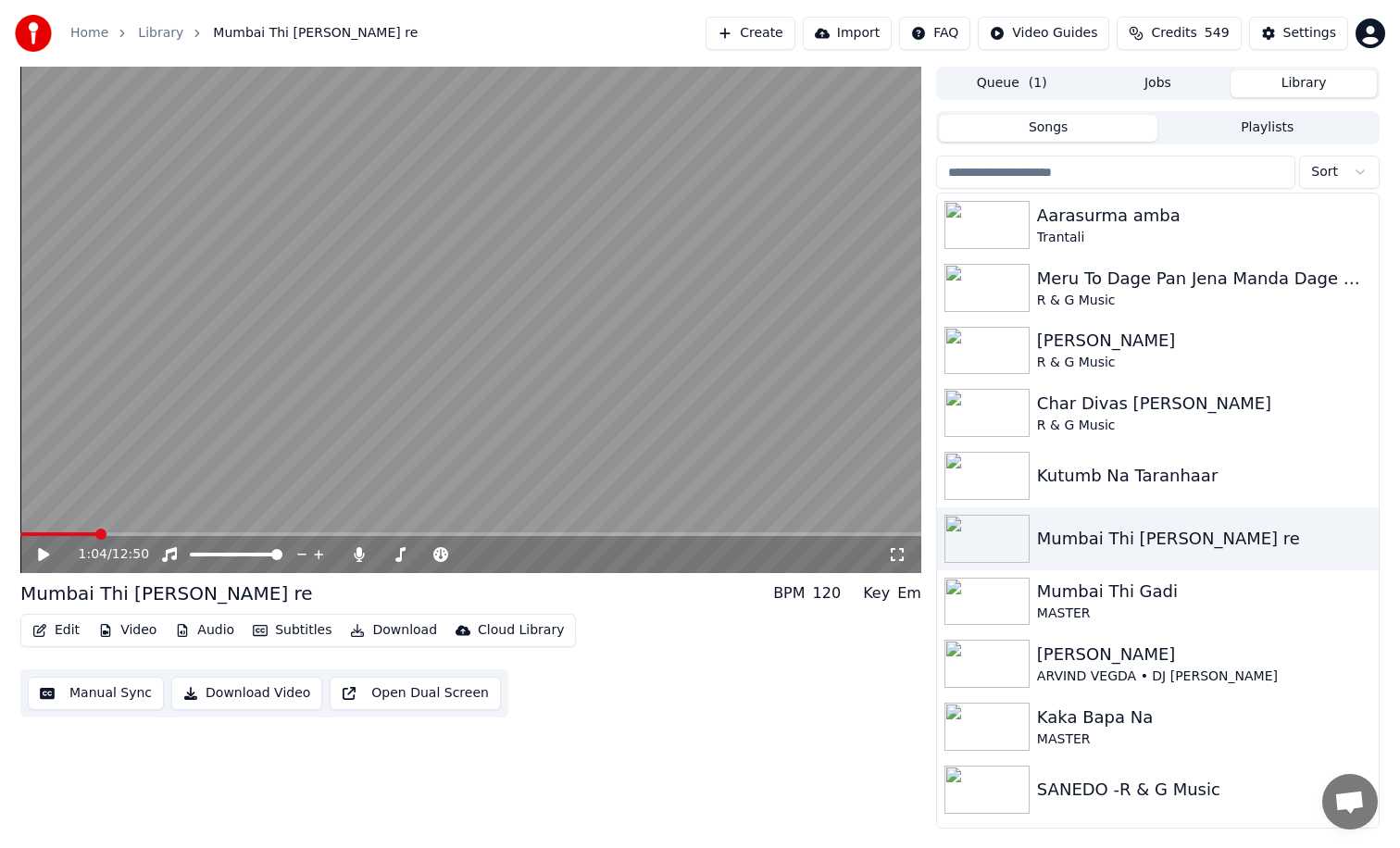
click at [132, 690] on button "Manual Sync" at bounding box center [95, 693] width 136 height 33
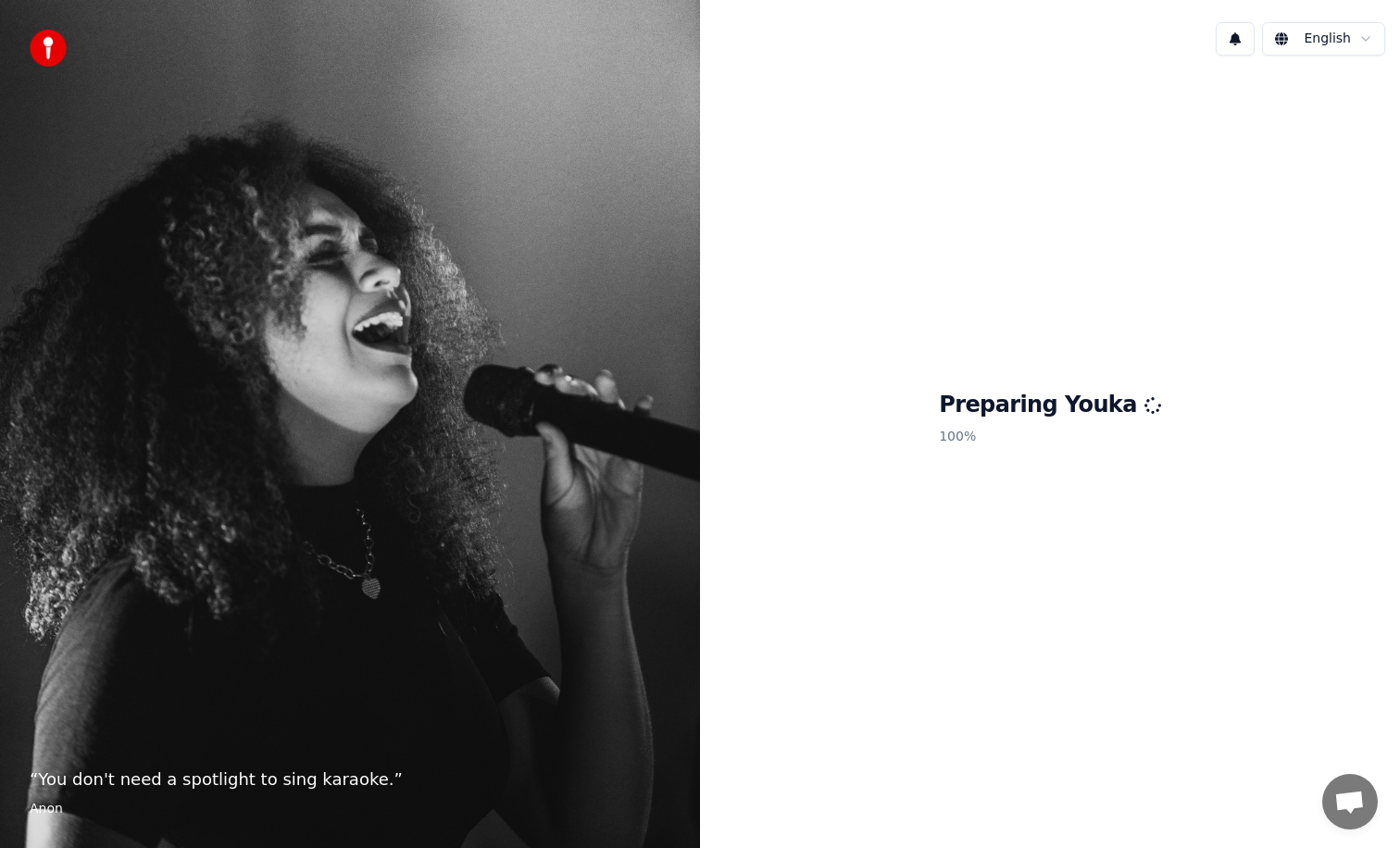
scroll to position [1383, 0]
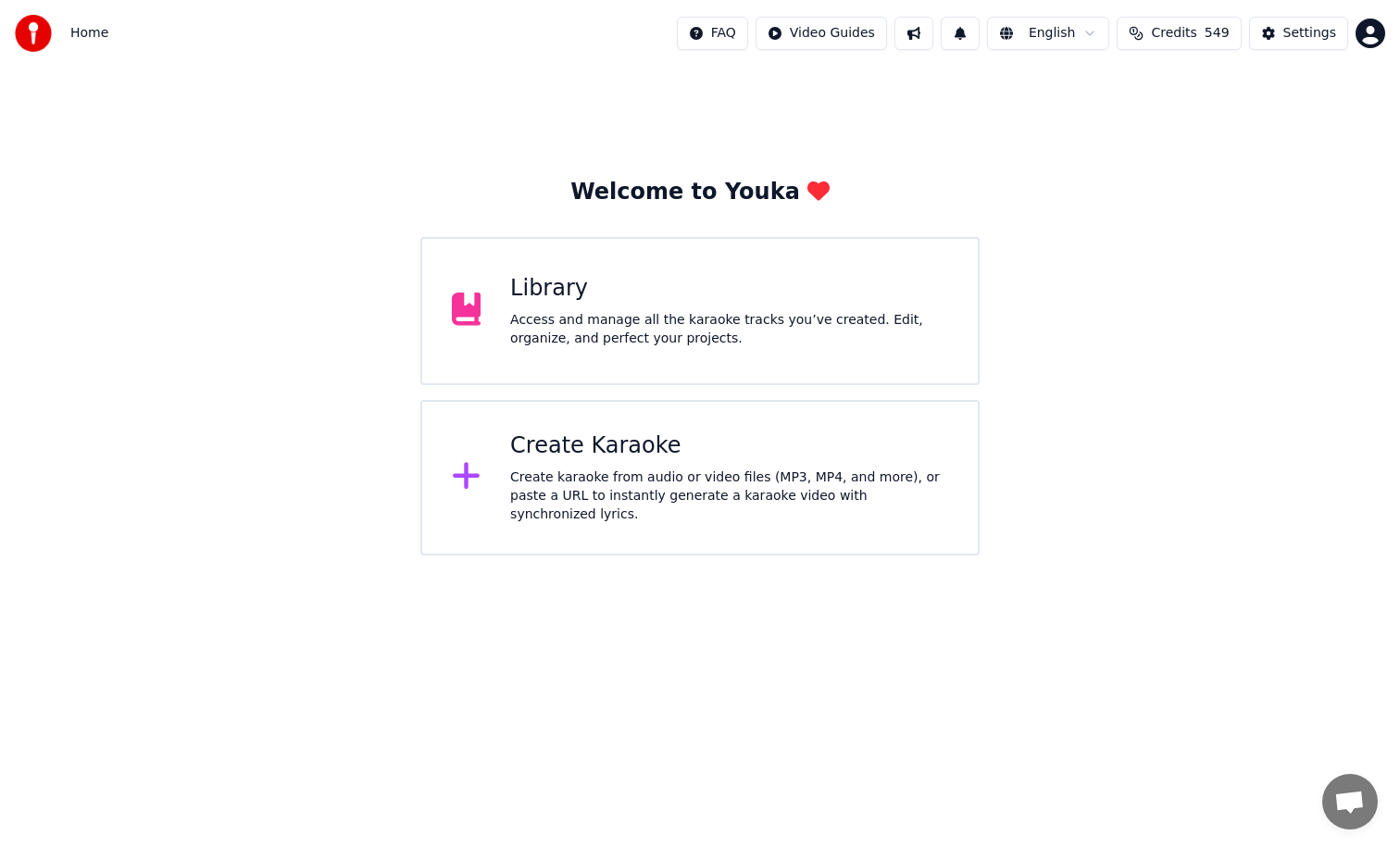
click at [556, 308] on div "Library Access and manage all the karaoke tracks you’ve created. Edit, organize…" at bounding box center [728, 311] width 438 height 74
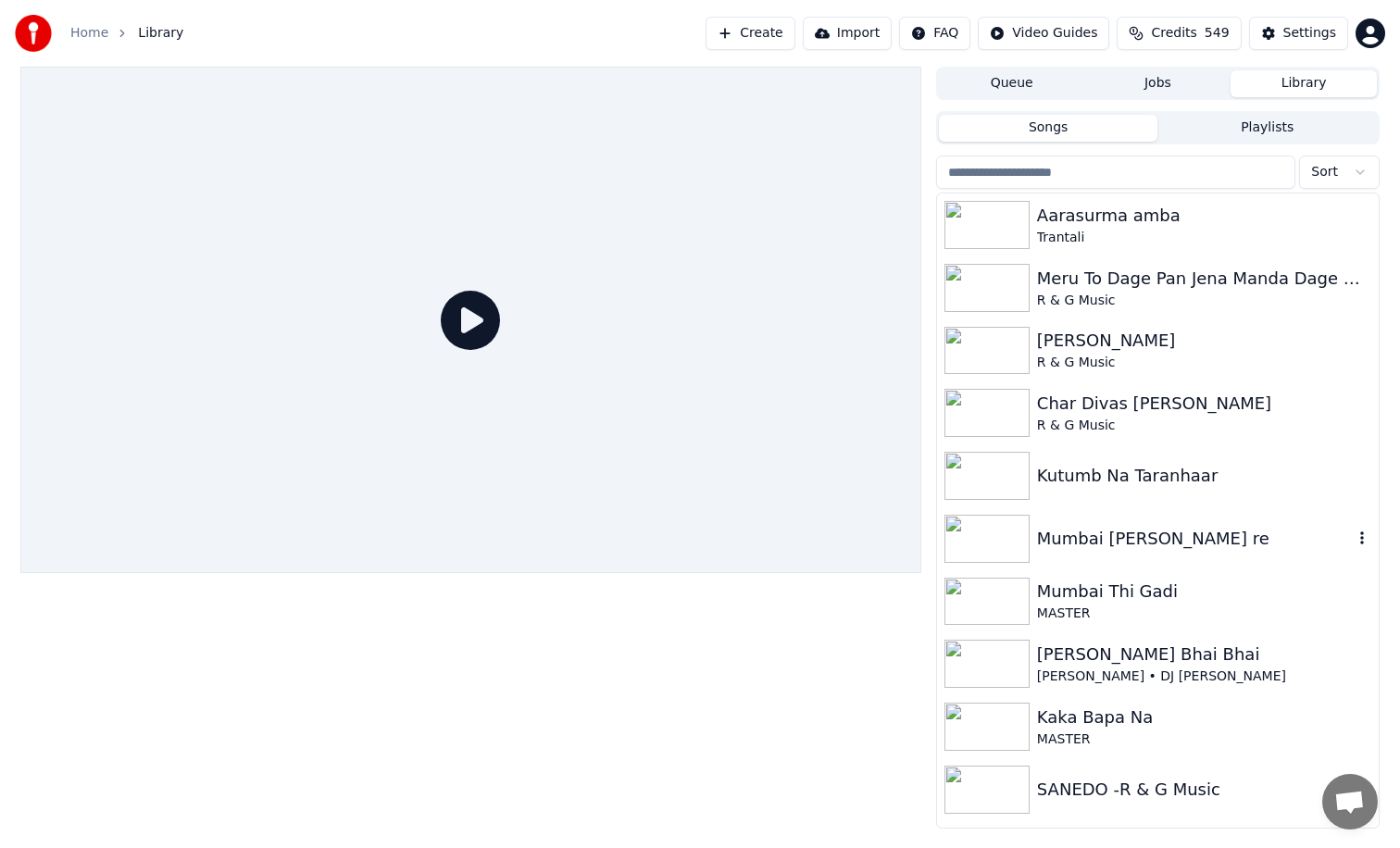
click at [986, 537] on img at bounding box center [988, 538] width 85 height 48
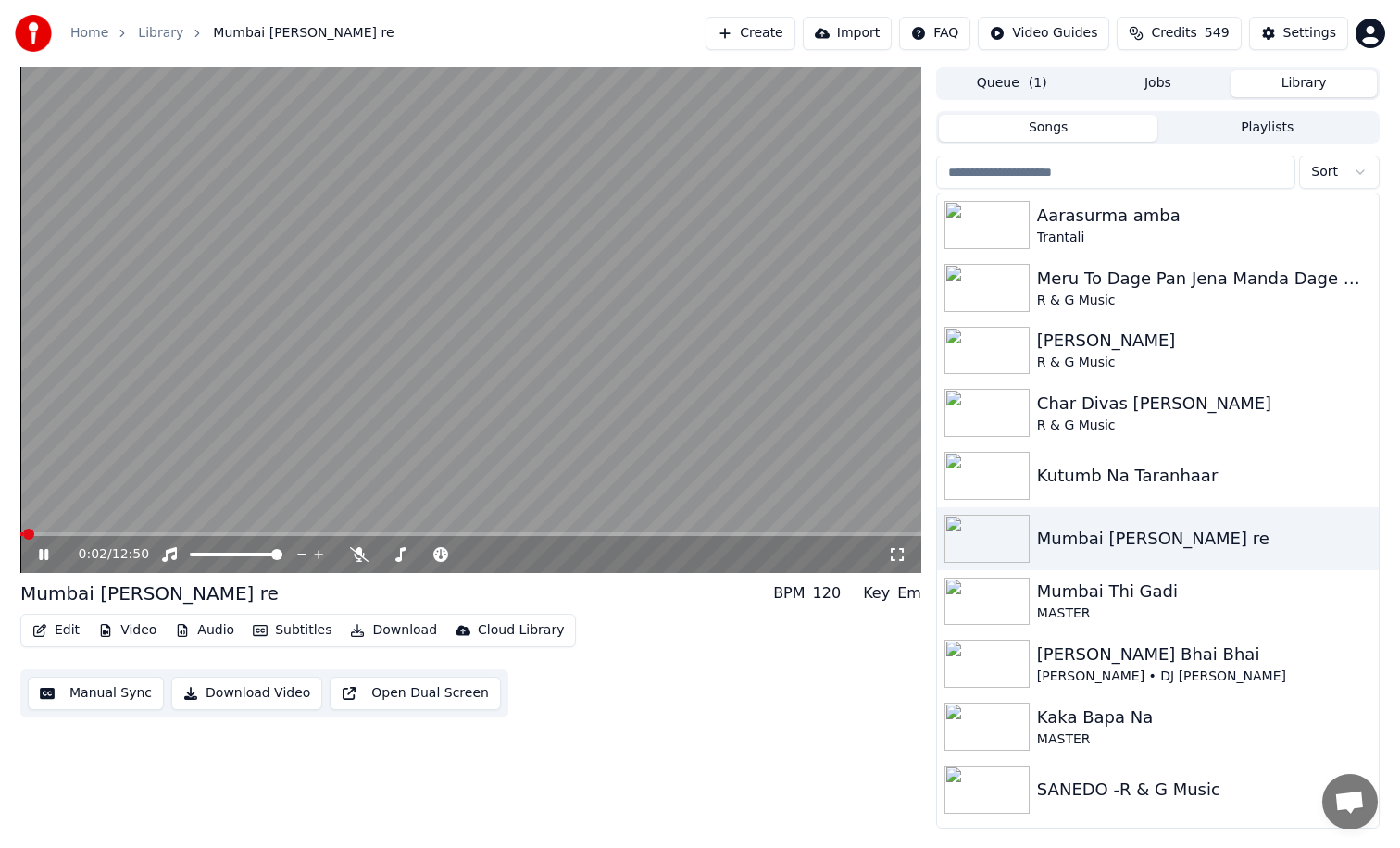
click at [38, 556] on icon at bounding box center [57, 555] width 44 height 15
click at [298, 628] on button "Subtitles" at bounding box center [292, 630] width 93 height 26
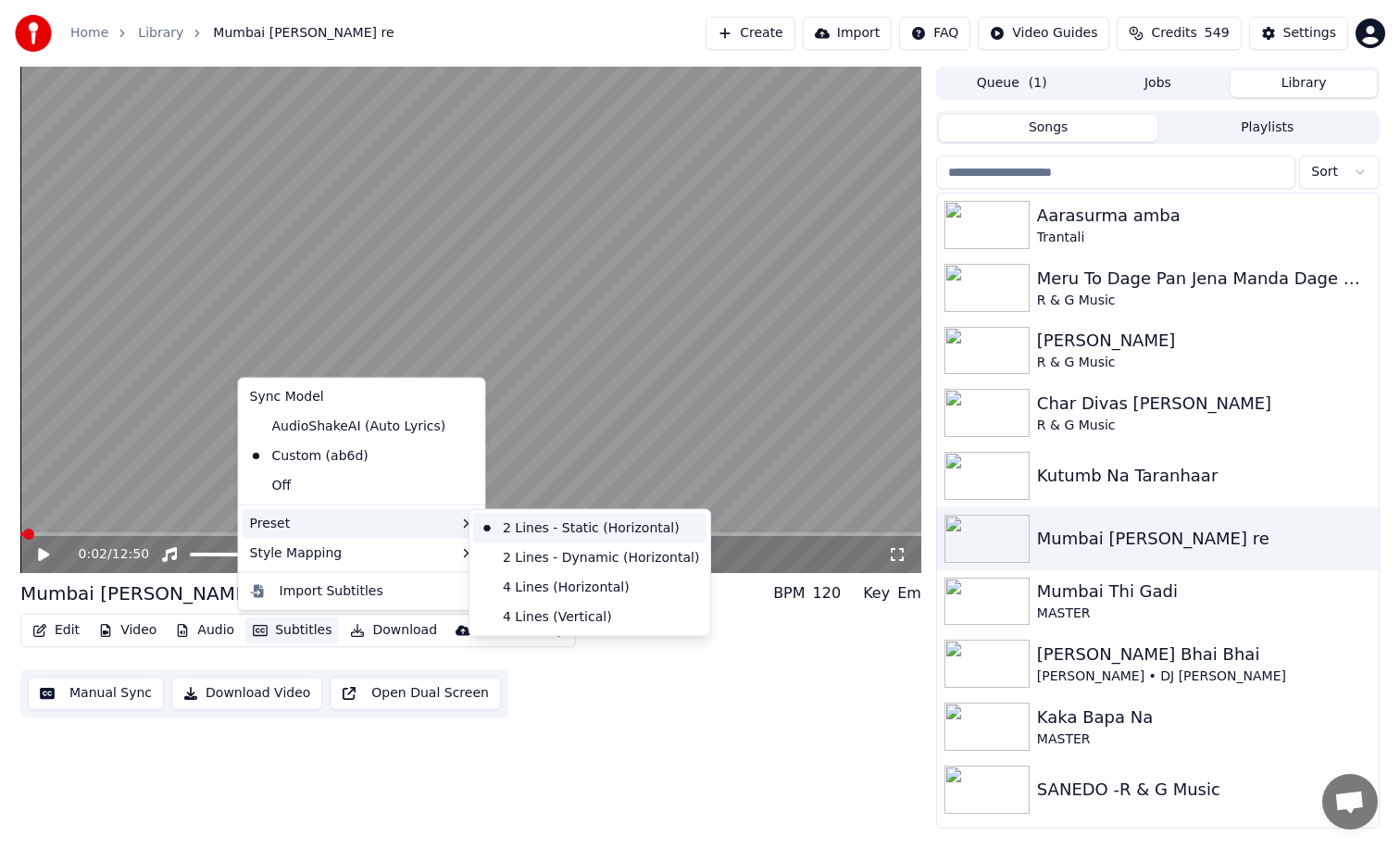
click at [555, 526] on div "2 Lines - Static (Horizontal)" at bounding box center [590, 528] width 234 height 29
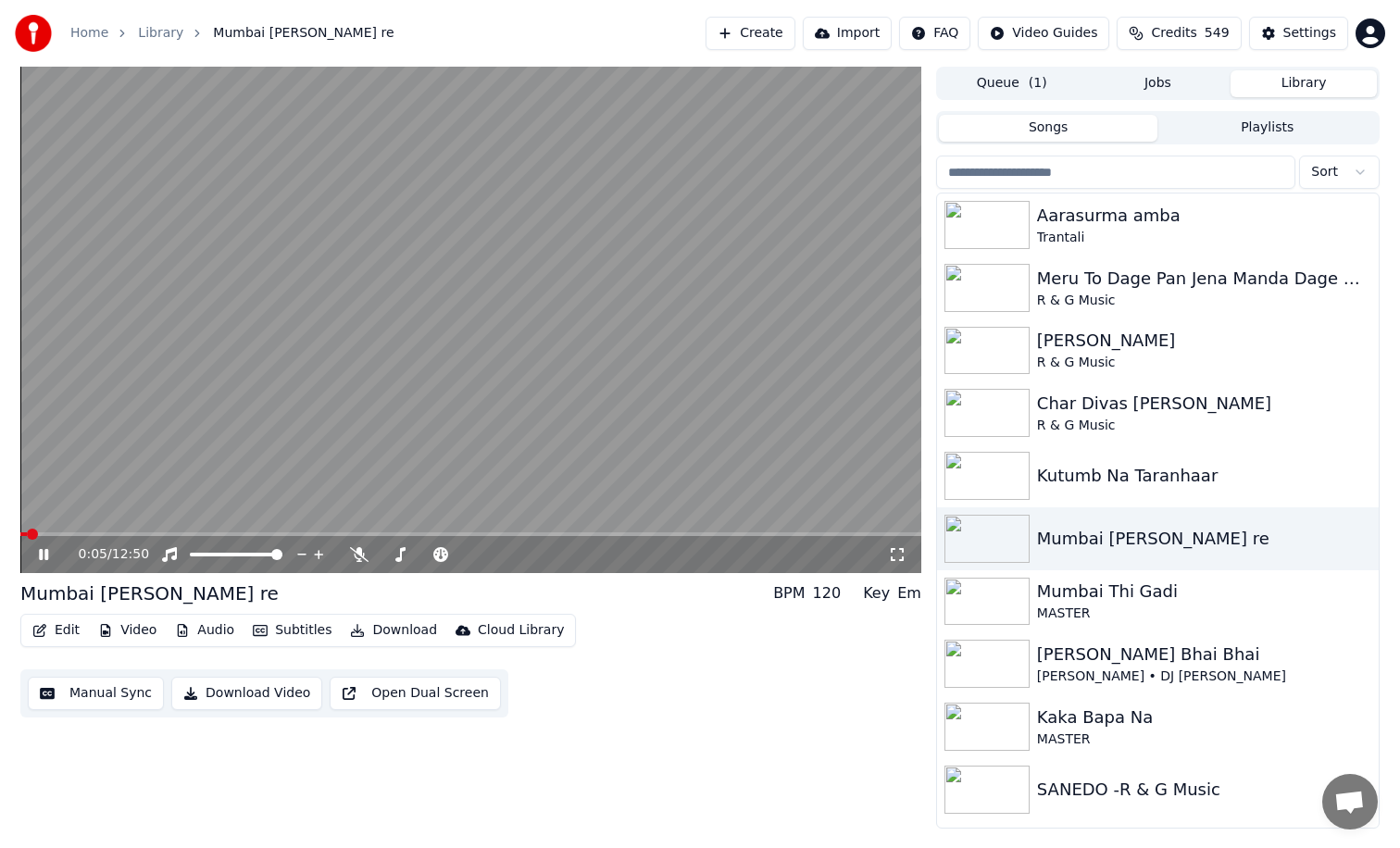
click at [57, 534] on span at bounding box center [470, 535] width 901 height 4
click at [43, 556] on icon at bounding box center [57, 555] width 44 height 15
click at [45, 550] on icon at bounding box center [57, 555] width 44 height 15
click at [402, 549] on icon at bounding box center [400, 555] width 10 height 15
click at [353, 549] on icon at bounding box center [360, 555] width 19 height 15
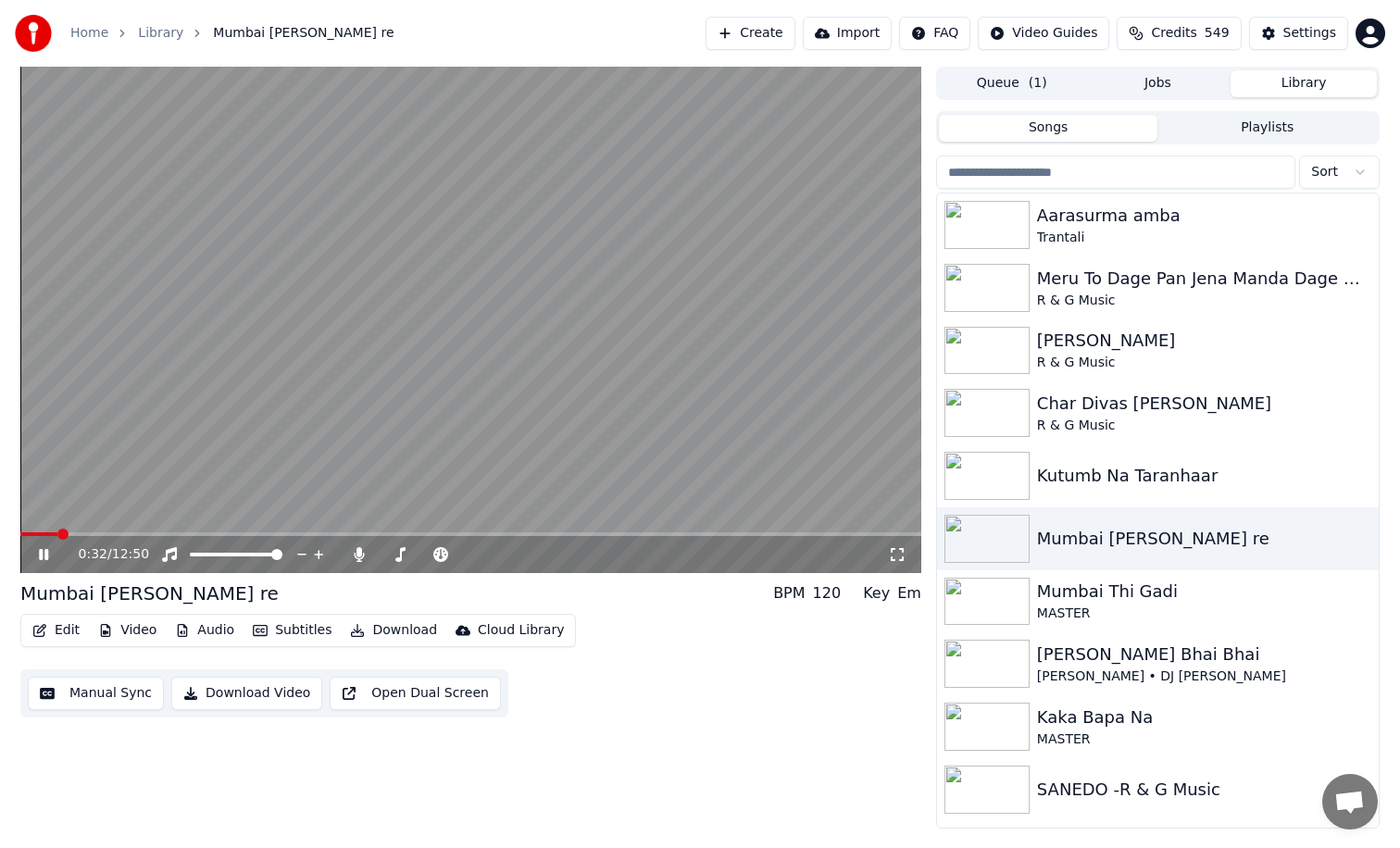
click at [48, 534] on span at bounding box center [470, 535] width 901 height 4
click at [20, 529] on span at bounding box center [26, 535] width 11 height 11
click at [47, 557] on icon at bounding box center [44, 555] width 9 height 11
click at [293, 632] on button "Subtitles" at bounding box center [292, 630] width 93 height 26
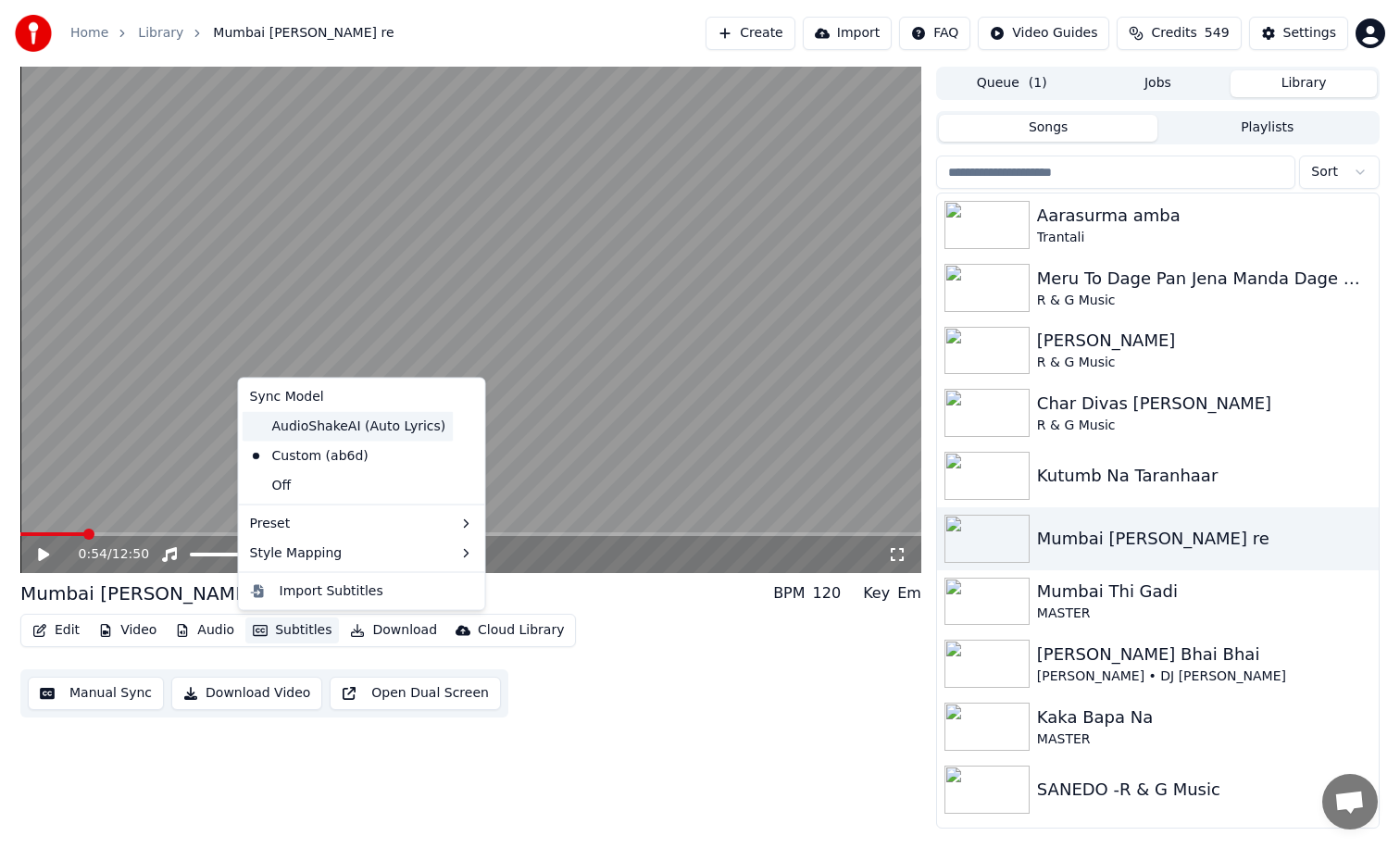
click at [322, 429] on div "AudioShakeAI (Auto Lyrics)" at bounding box center [348, 425] width 211 height 29
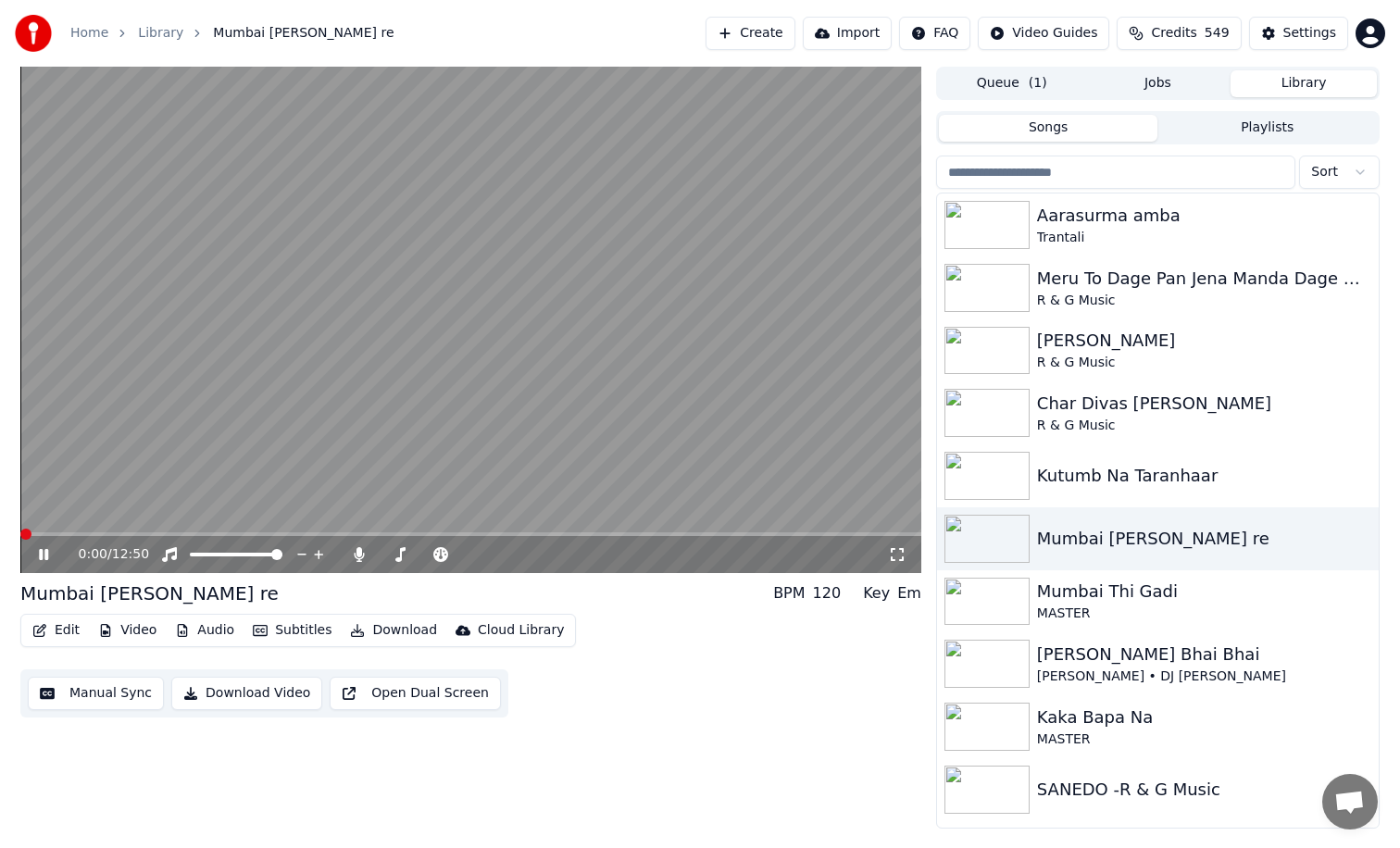
click at [20, 533] on span at bounding box center [26, 535] width 11 height 11
click at [41, 554] on icon at bounding box center [44, 555] width 9 height 11
click at [284, 632] on button "Subtitles" at bounding box center [292, 630] width 93 height 26
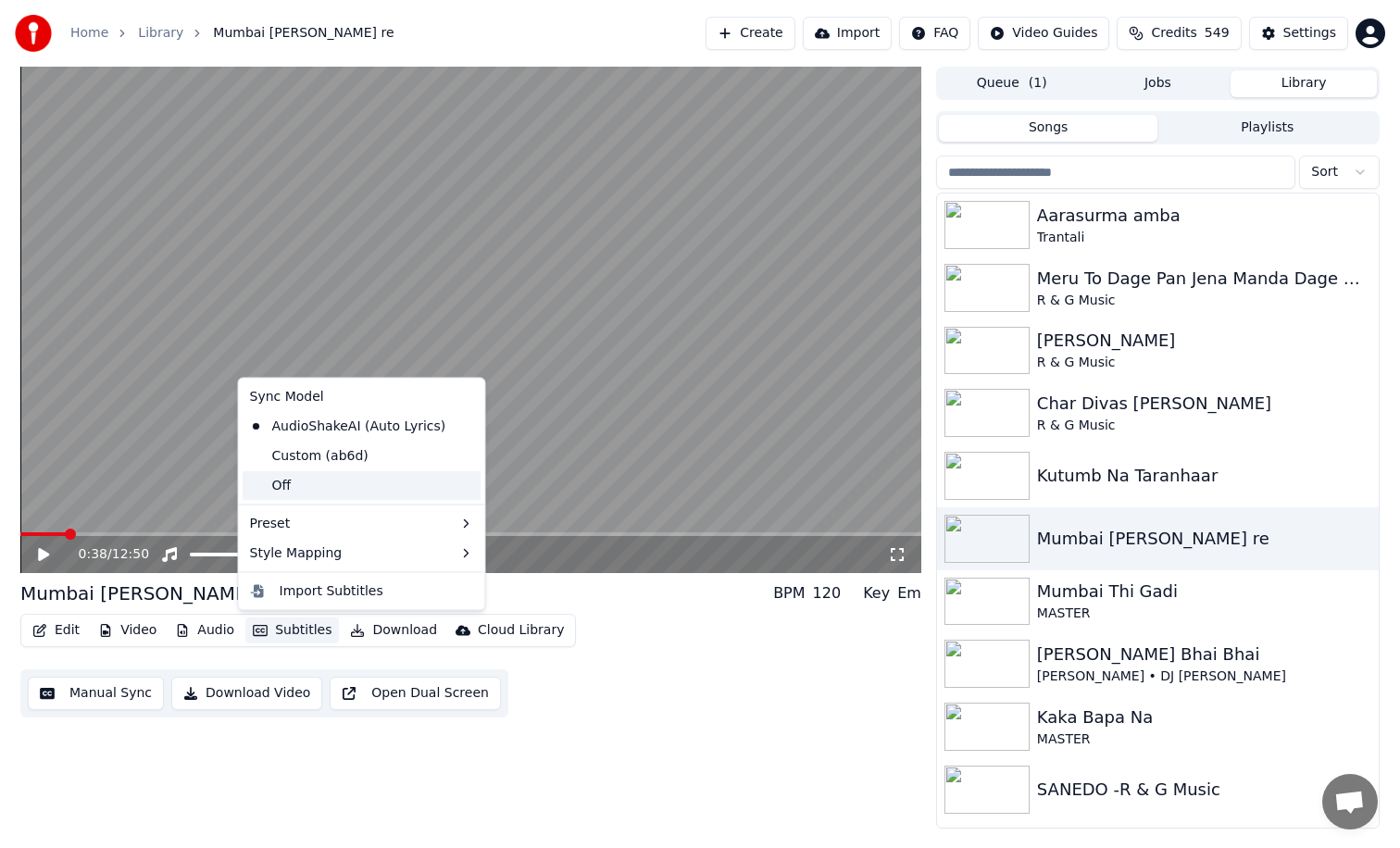
click at [282, 485] on div "Off" at bounding box center [362, 484] width 239 height 29
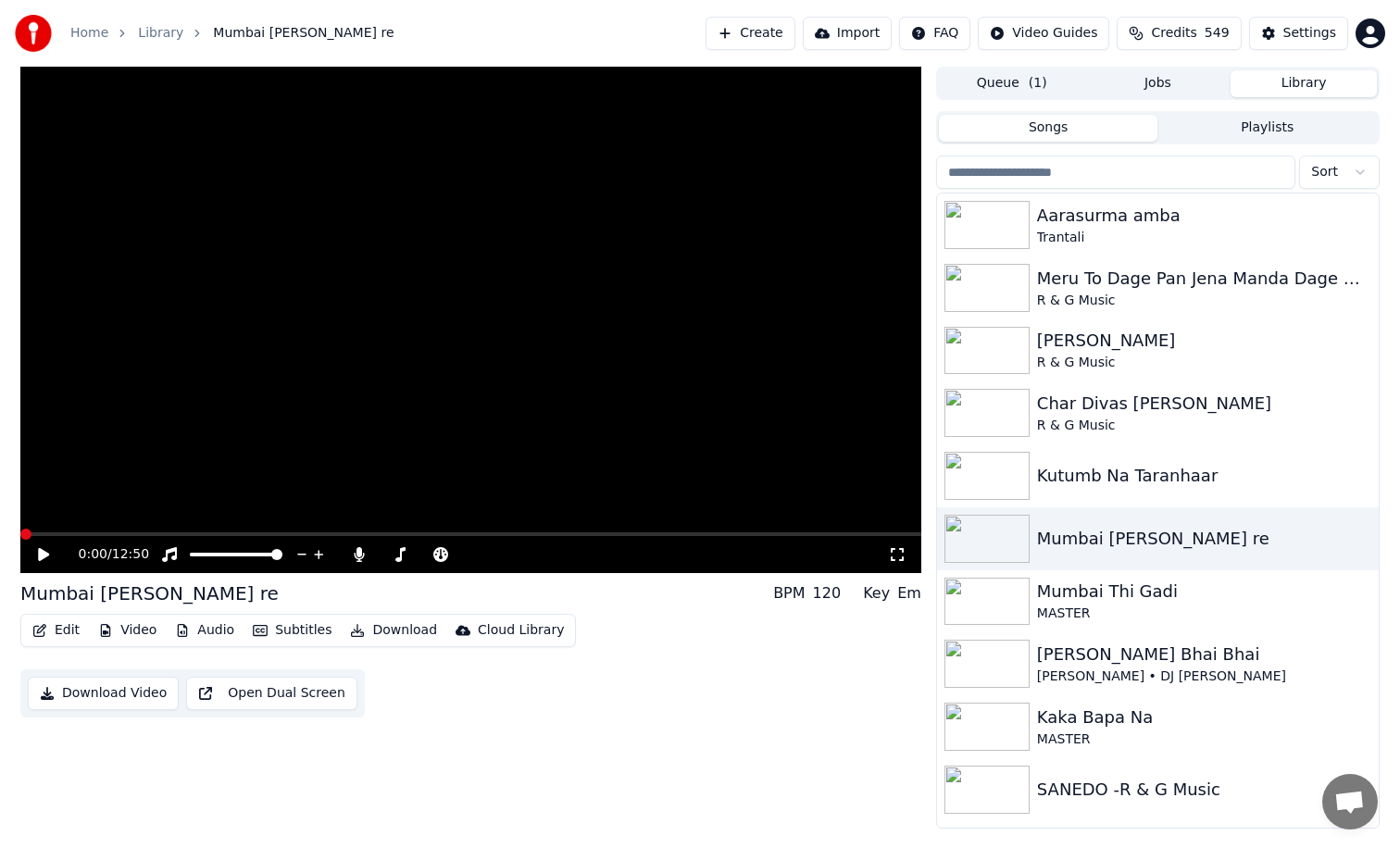
click at [20, 535] on span at bounding box center [26, 535] width 11 height 11
click at [45, 552] on icon at bounding box center [44, 555] width 11 height 13
click at [57, 536] on span at bounding box center [470, 535] width 901 height 4
click at [38, 535] on span at bounding box center [44, 535] width 11 height 11
click at [302, 629] on button "Subtitles" at bounding box center [292, 630] width 93 height 26
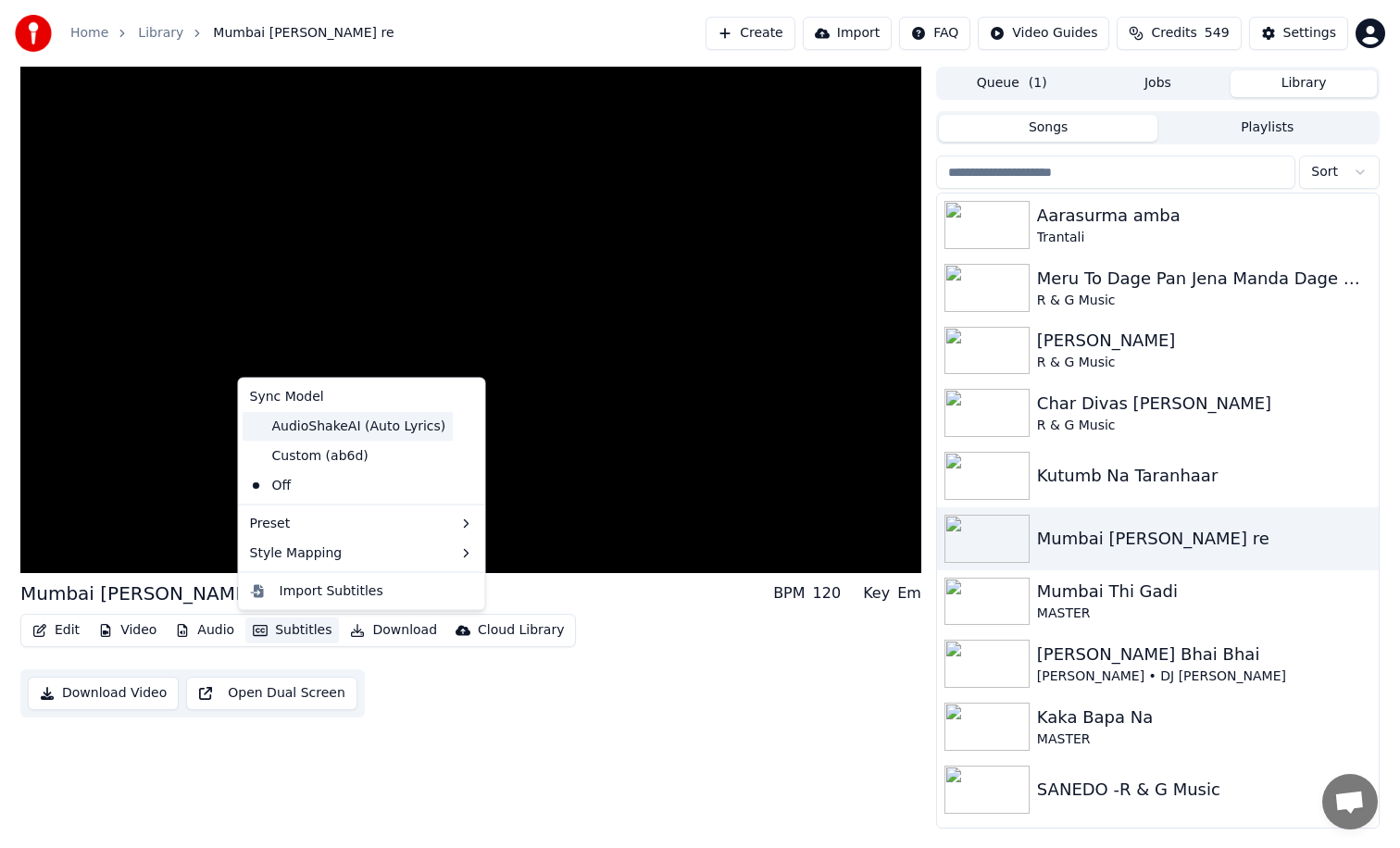
click at [315, 430] on div "AudioShakeAI (Auto Lyrics)" at bounding box center [348, 425] width 211 height 29
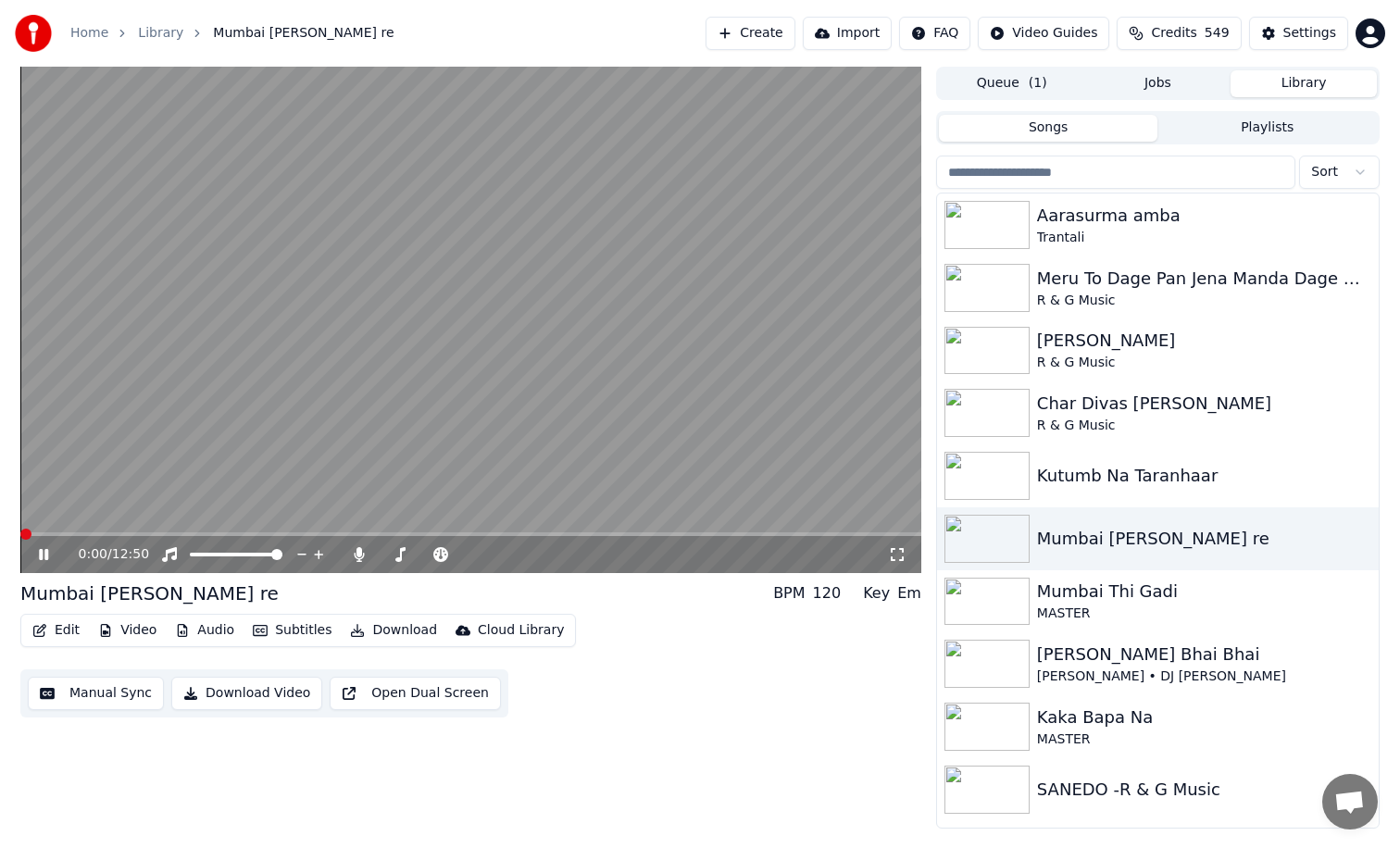
click at [20, 534] on span at bounding box center [26, 535] width 11 height 11
click at [40, 559] on icon at bounding box center [44, 555] width 9 height 11
click at [66, 630] on button "Edit" at bounding box center [55, 630] width 62 height 26
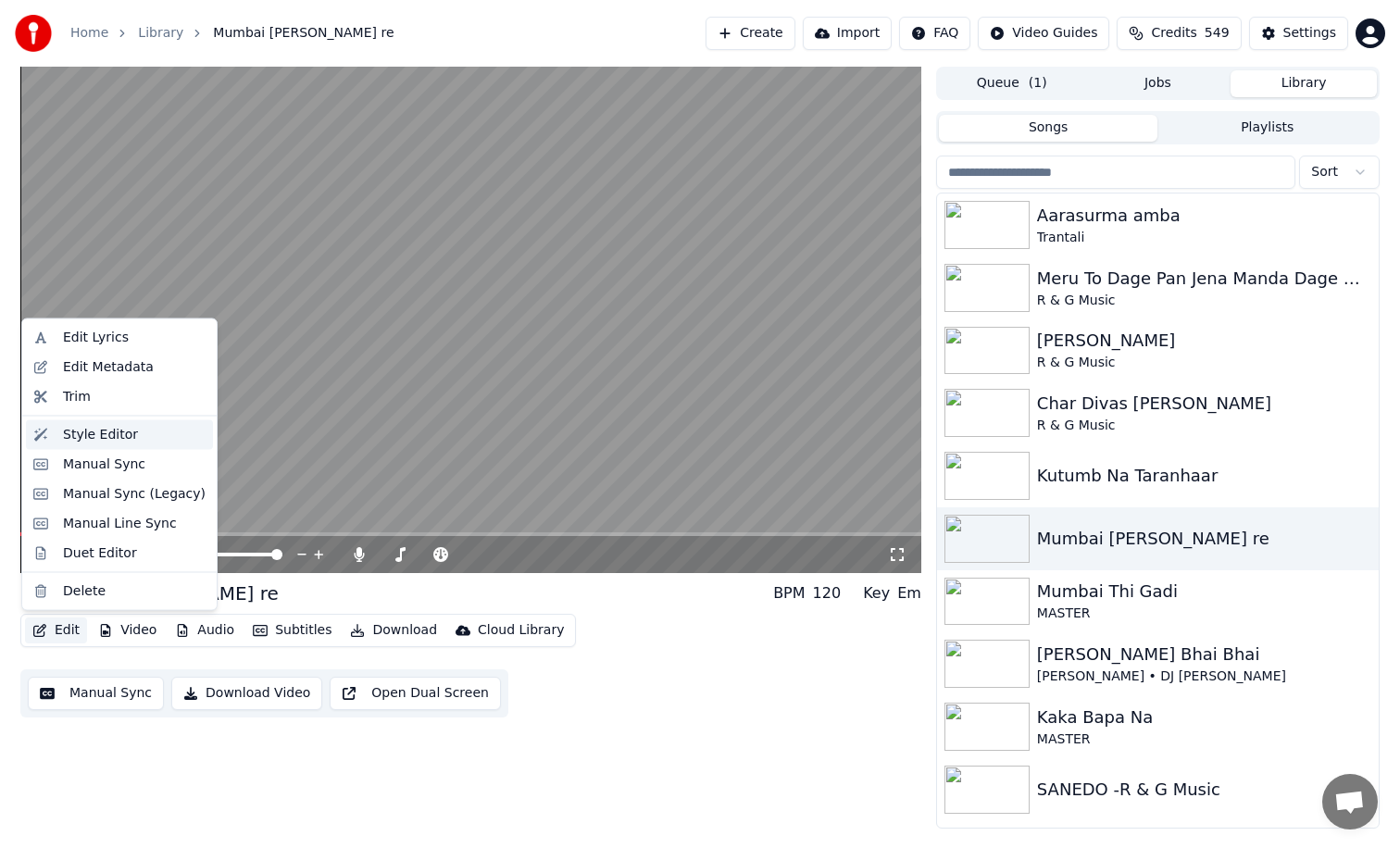
click at [120, 435] on div "Style Editor" at bounding box center [100, 435] width 75 height 19
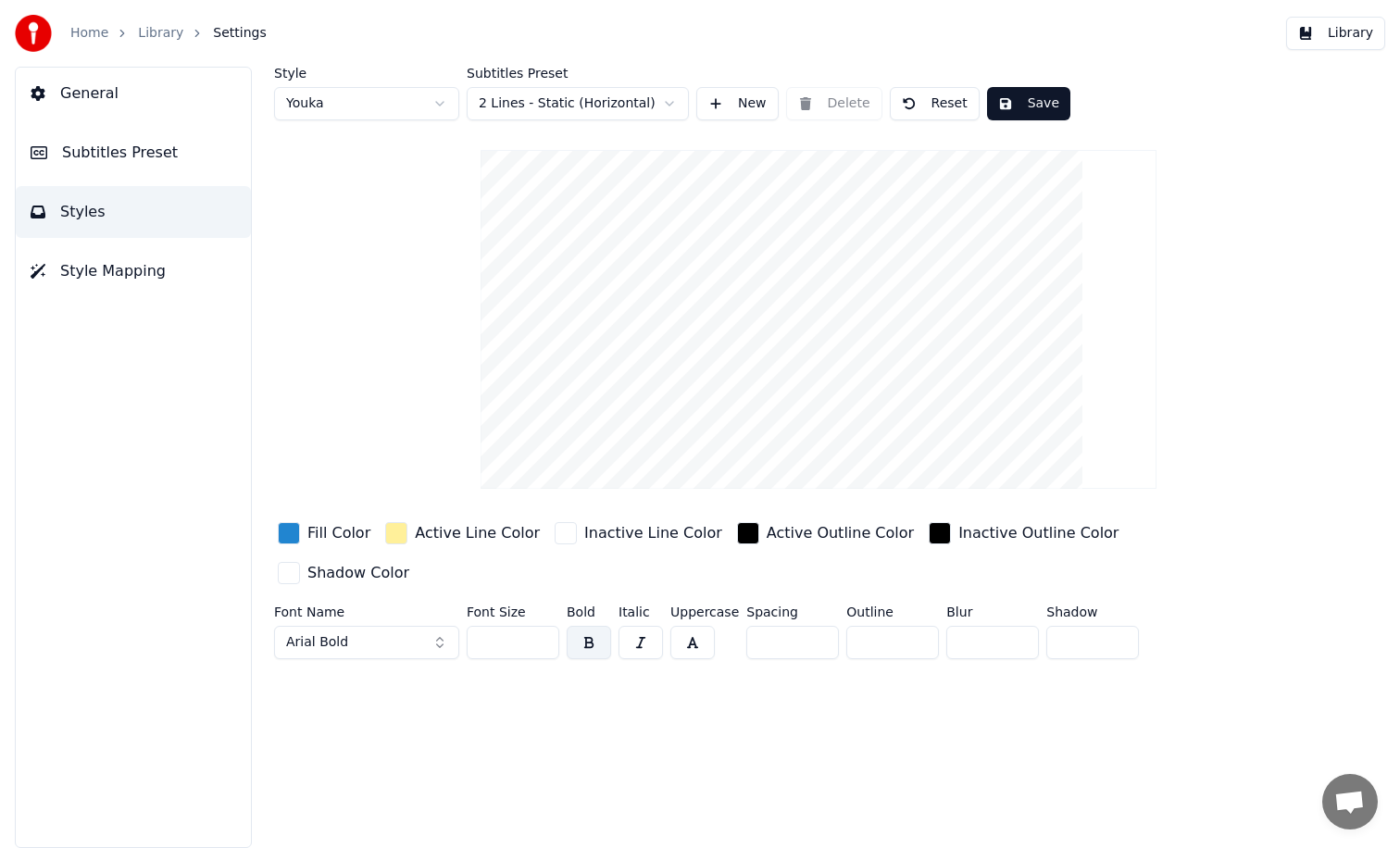
click at [763, 406] on video at bounding box center [819, 319] width 677 height 339
click at [138, 153] on span "Subtitles Preset" at bounding box center [120, 152] width 116 height 22
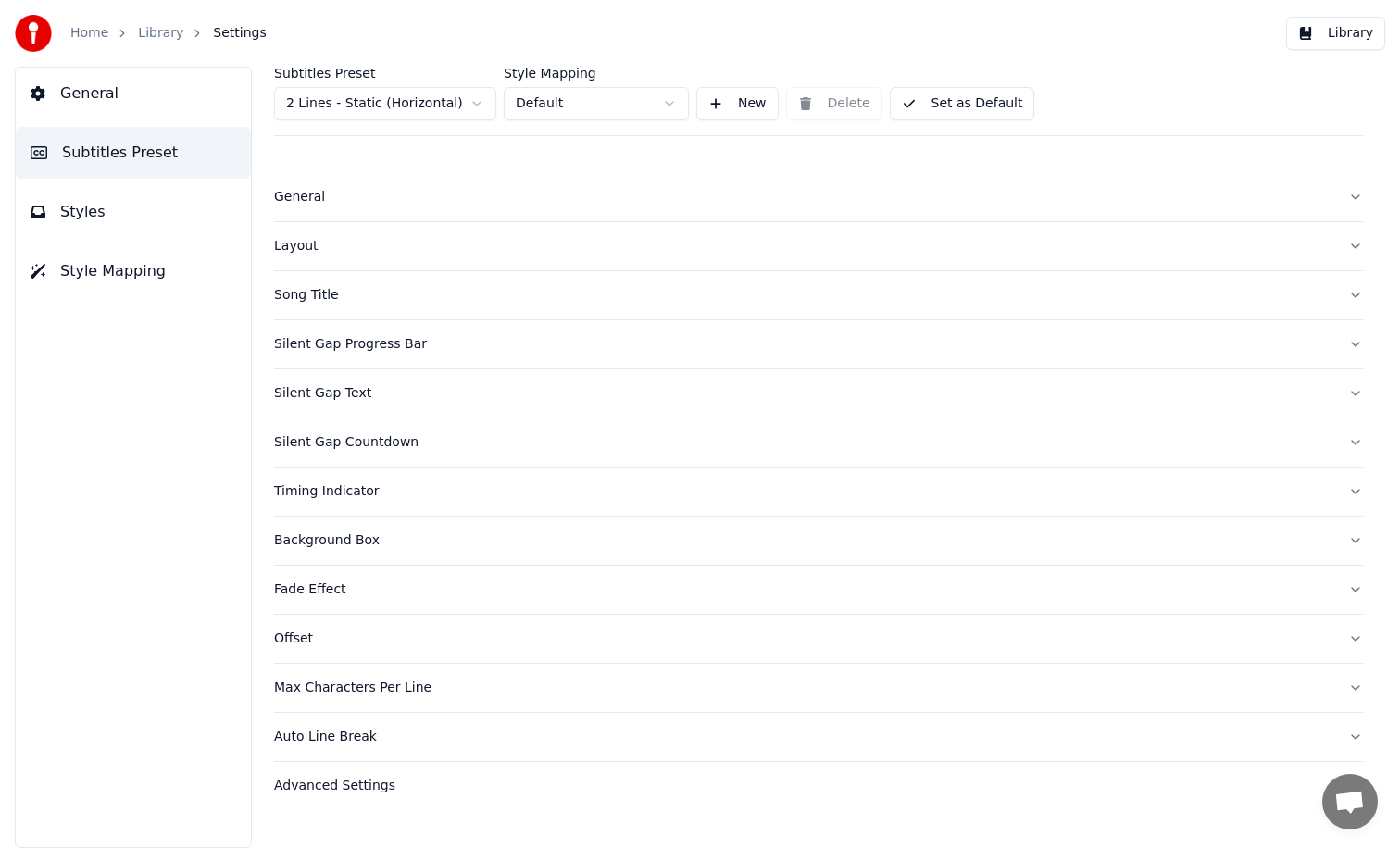
click at [300, 194] on div "General" at bounding box center [804, 198] width 1060 height 19
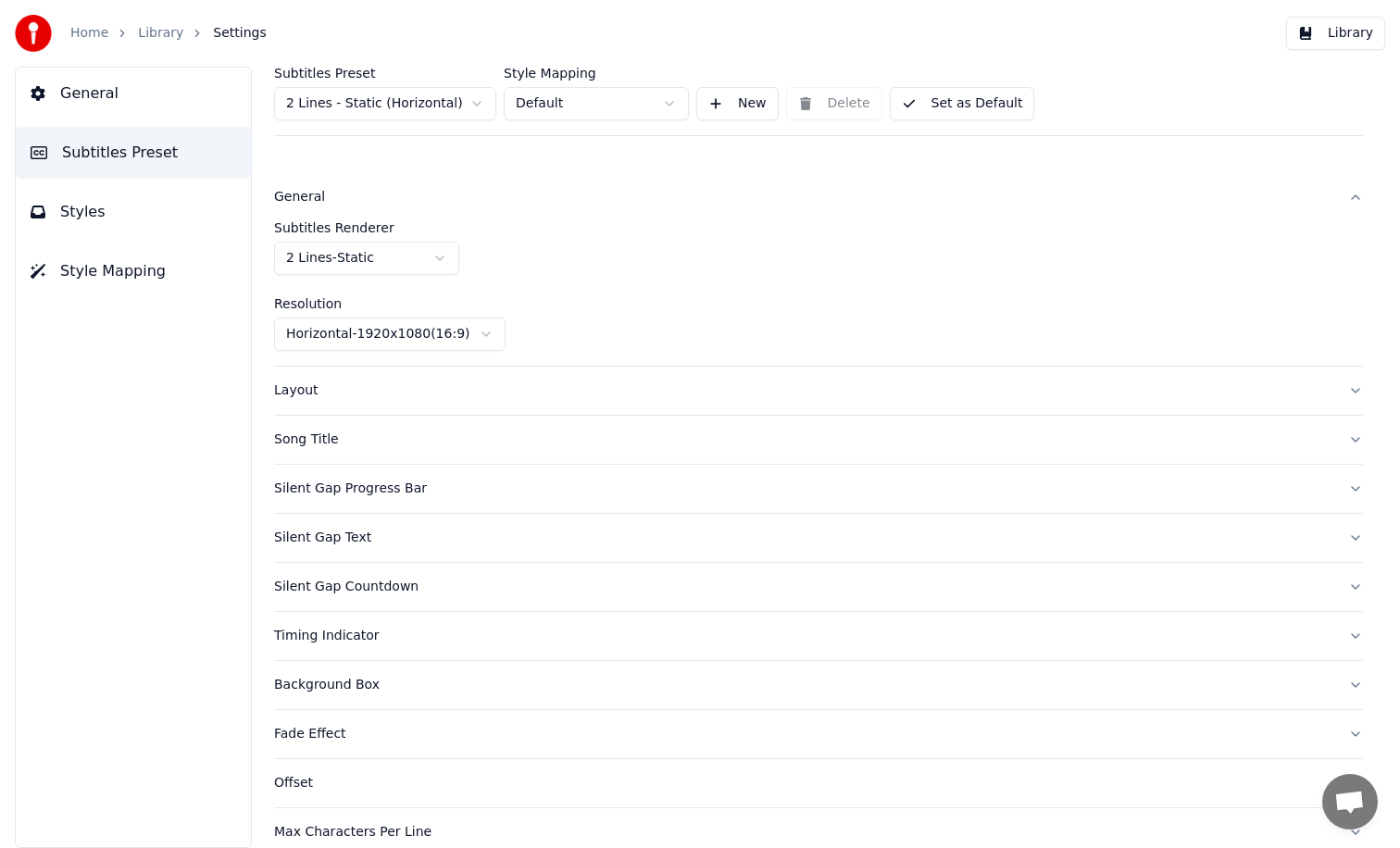
click at [328, 394] on div "Layout" at bounding box center [804, 391] width 1060 height 19
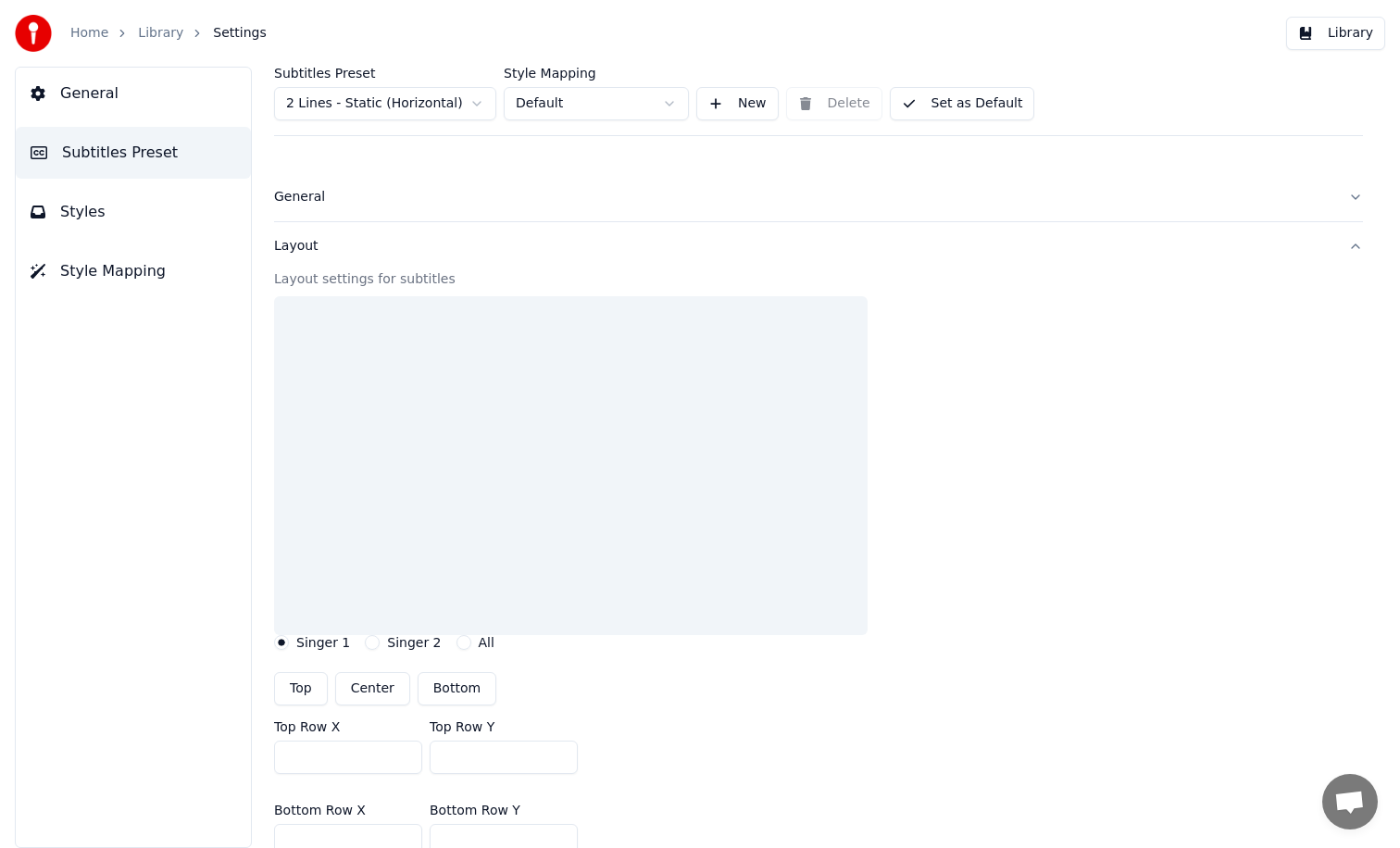
scroll to position [496, 0]
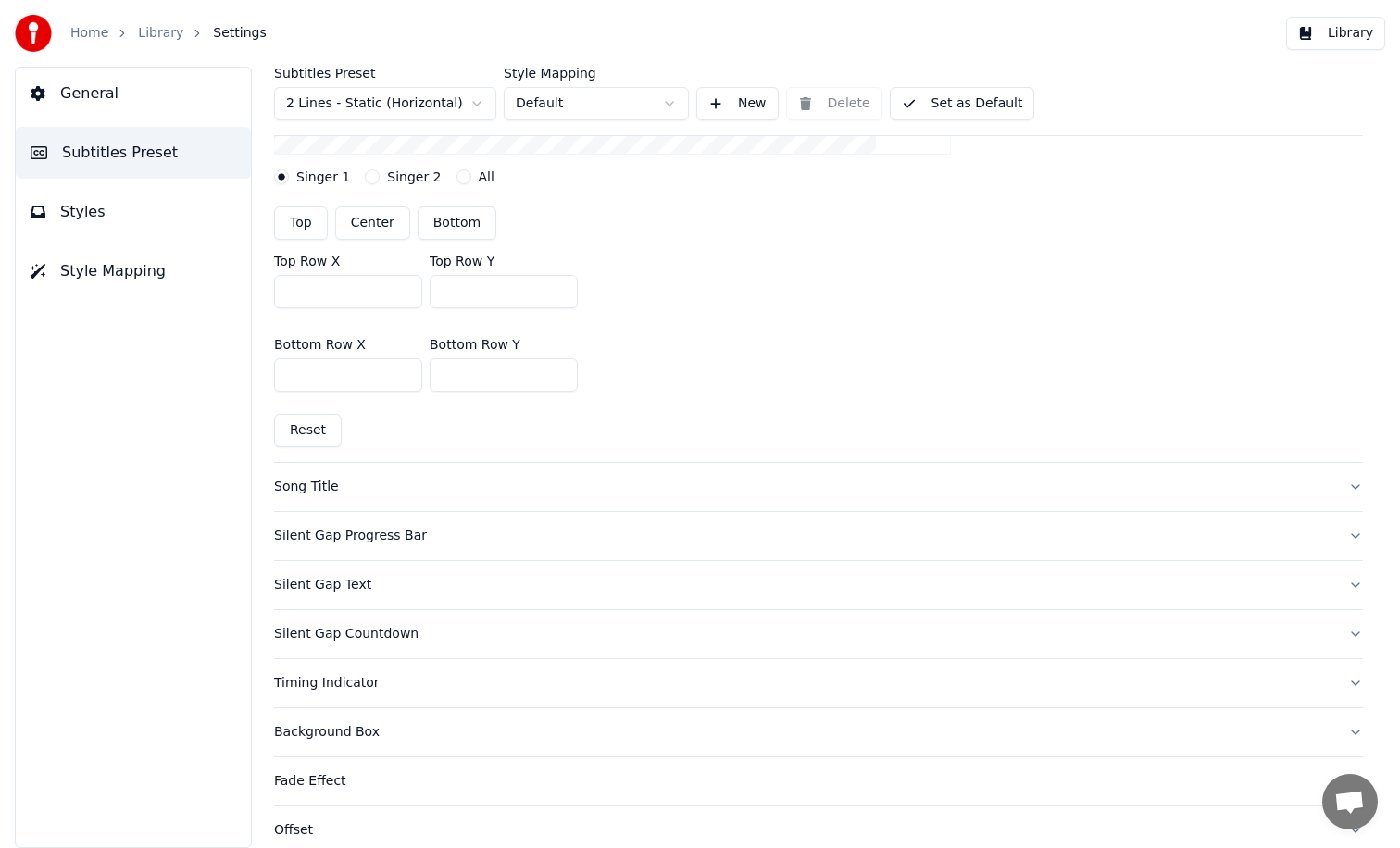
click at [323, 540] on div "Silent Gap Progress Bar" at bounding box center [804, 537] width 1060 height 19
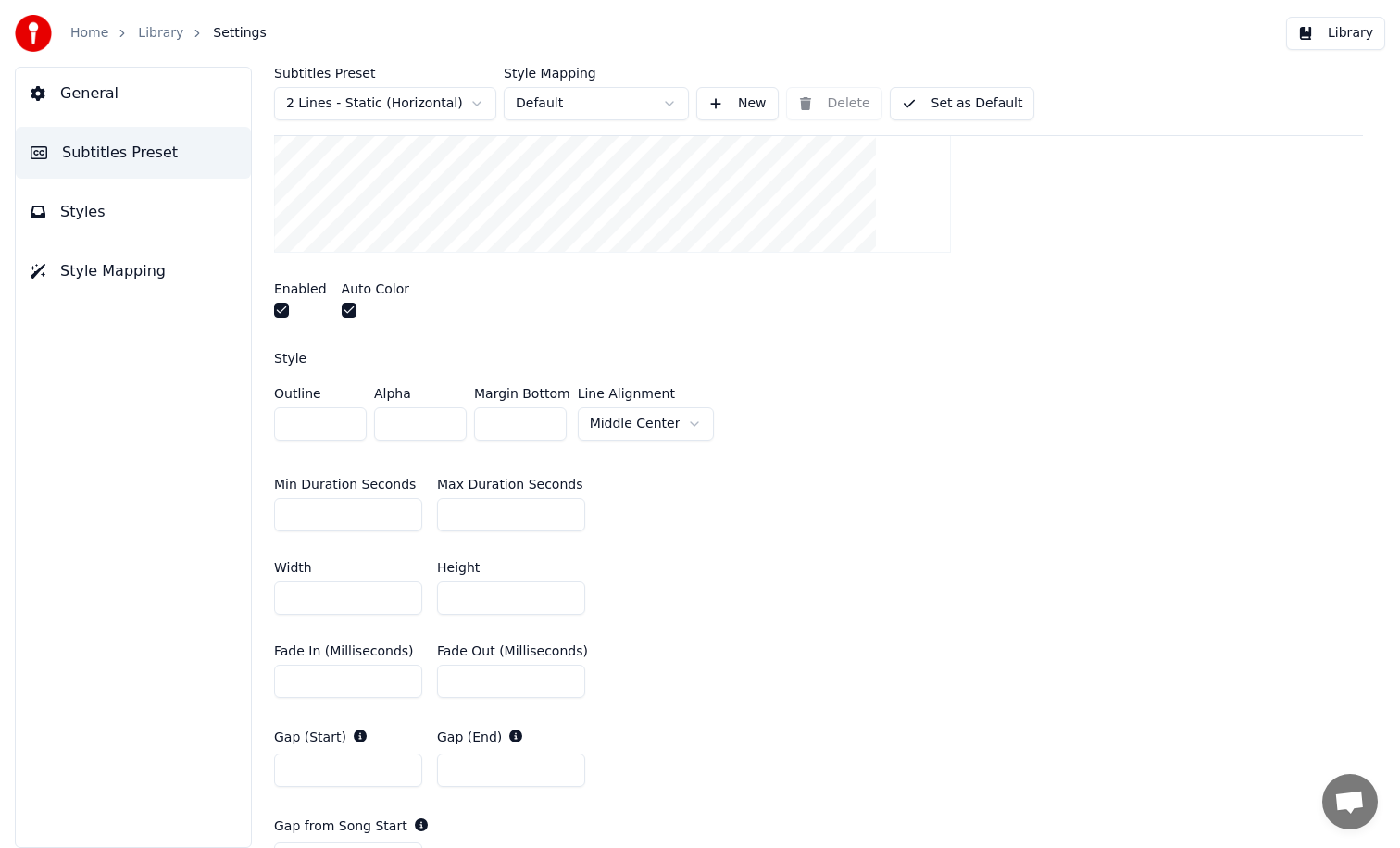
scroll to position [1077, 0]
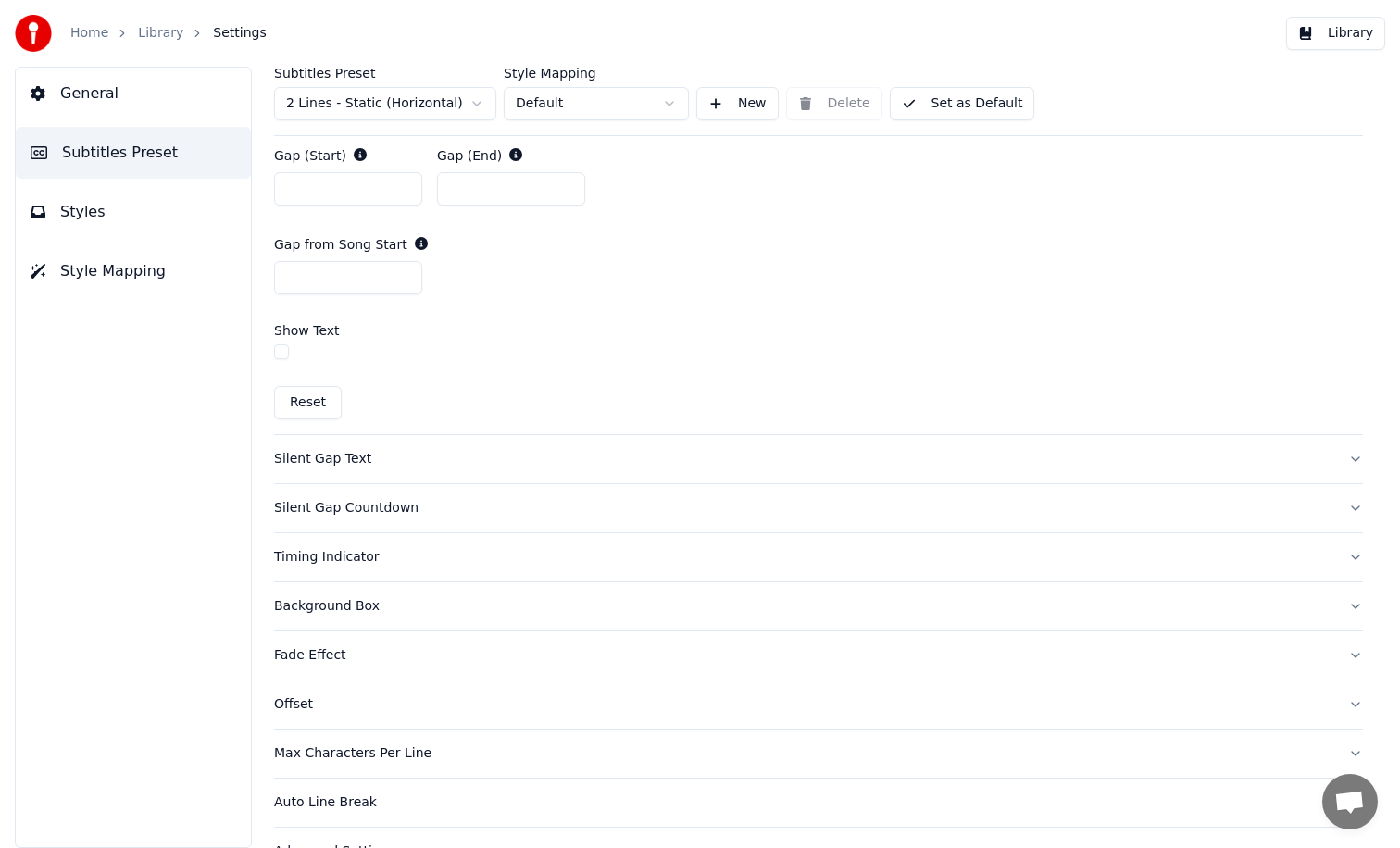
click at [329, 462] on div "Silent Gap Text" at bounding box center [804, 460] width 1060 height 19
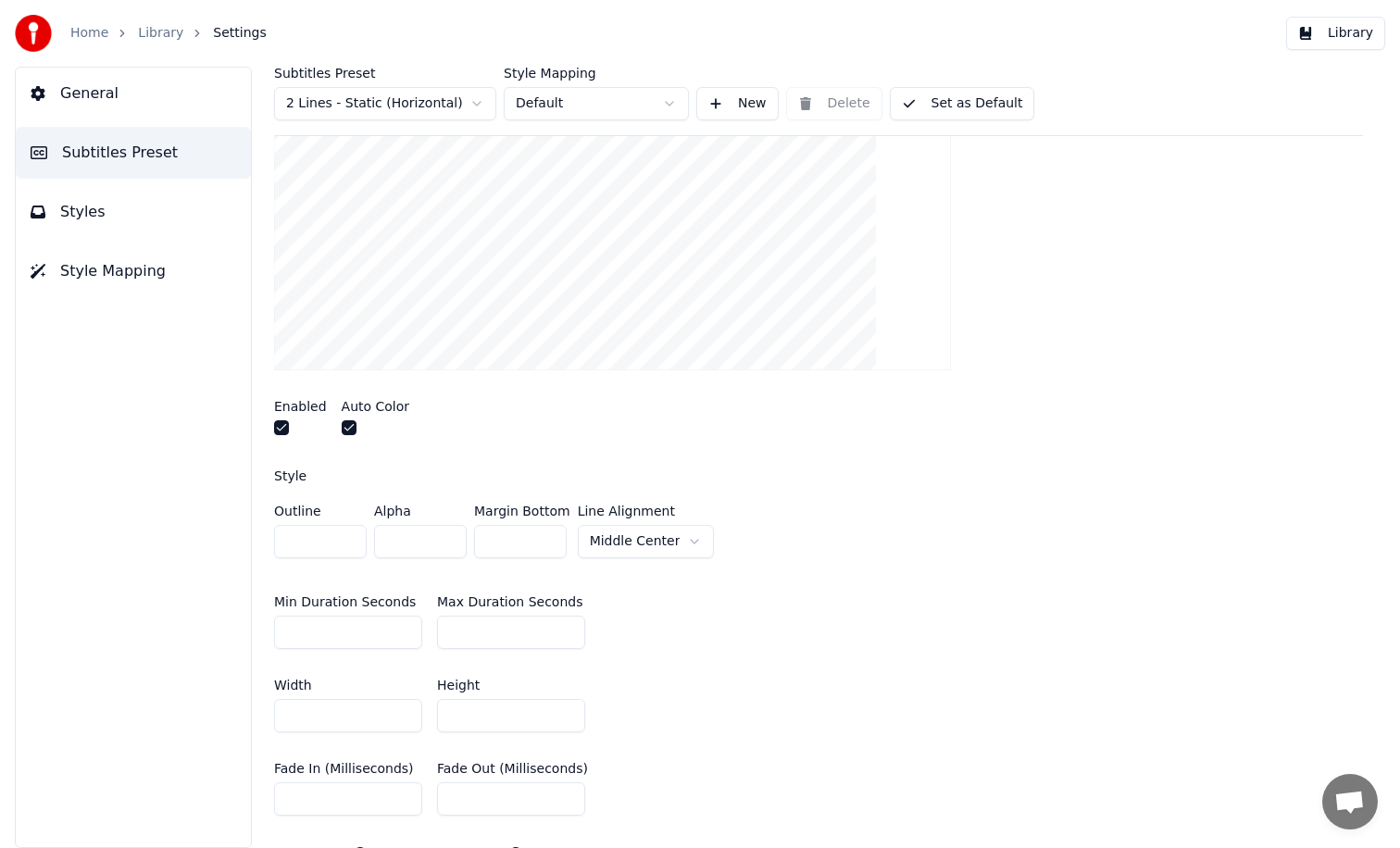
scroll to position [349, 0]
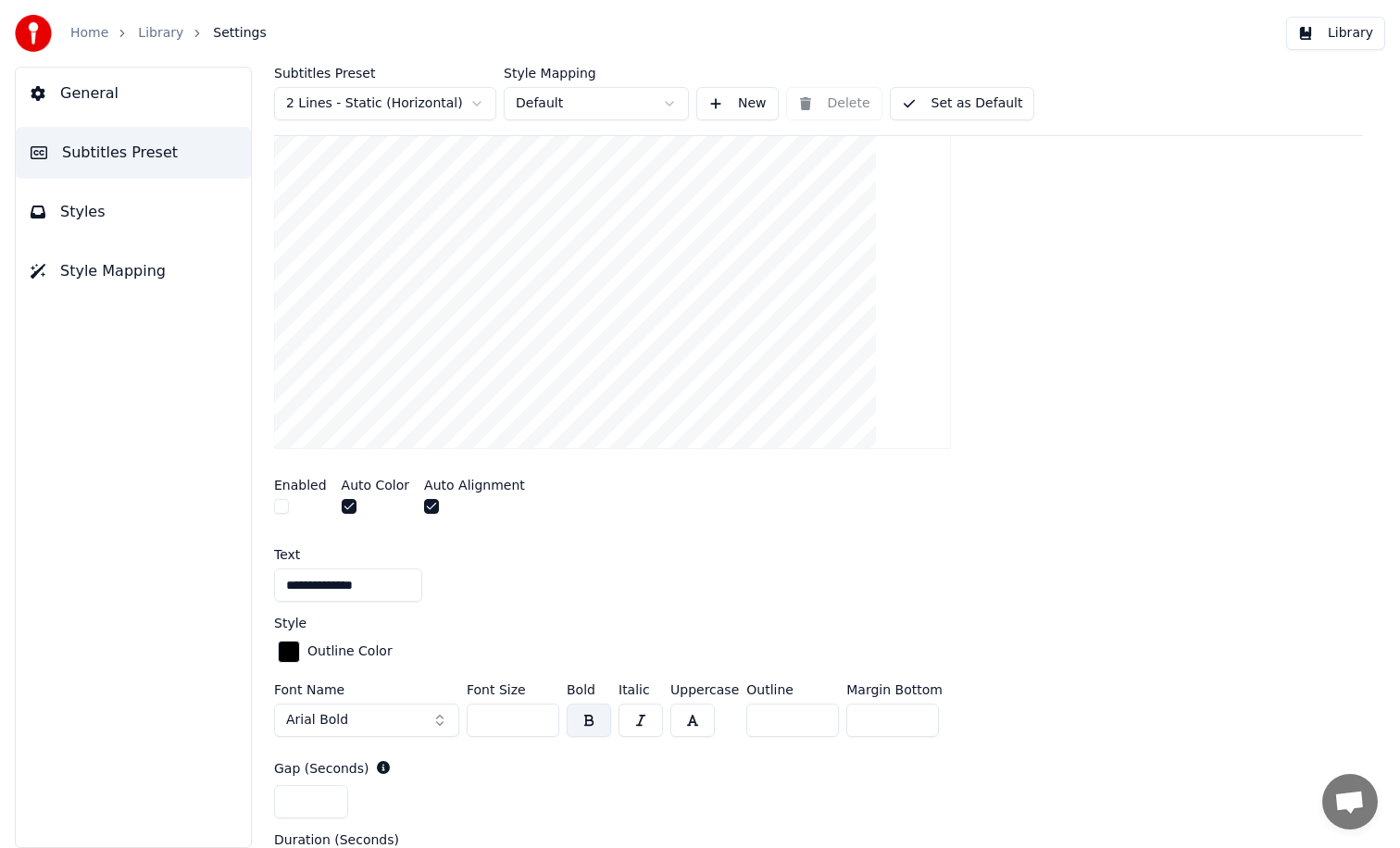
click at [293, 581] on input "**********" at bounding box center [349, 585] width 148 height 33
click at [727, 523] on div "Enabled Auto Color Auto Alignment" at bounding box center [819, 499] width 1089 height 69
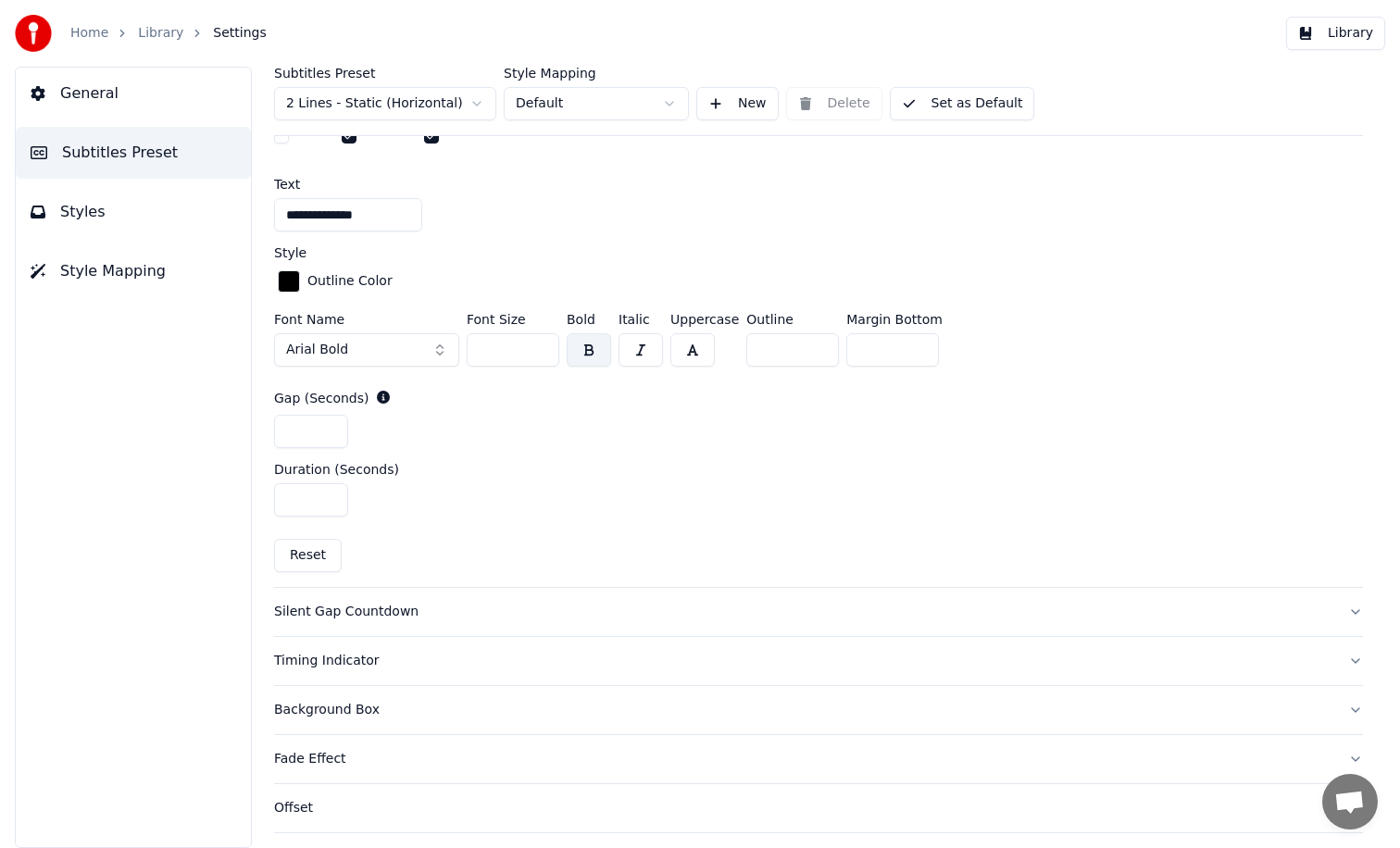
scroll to position [756, 0]
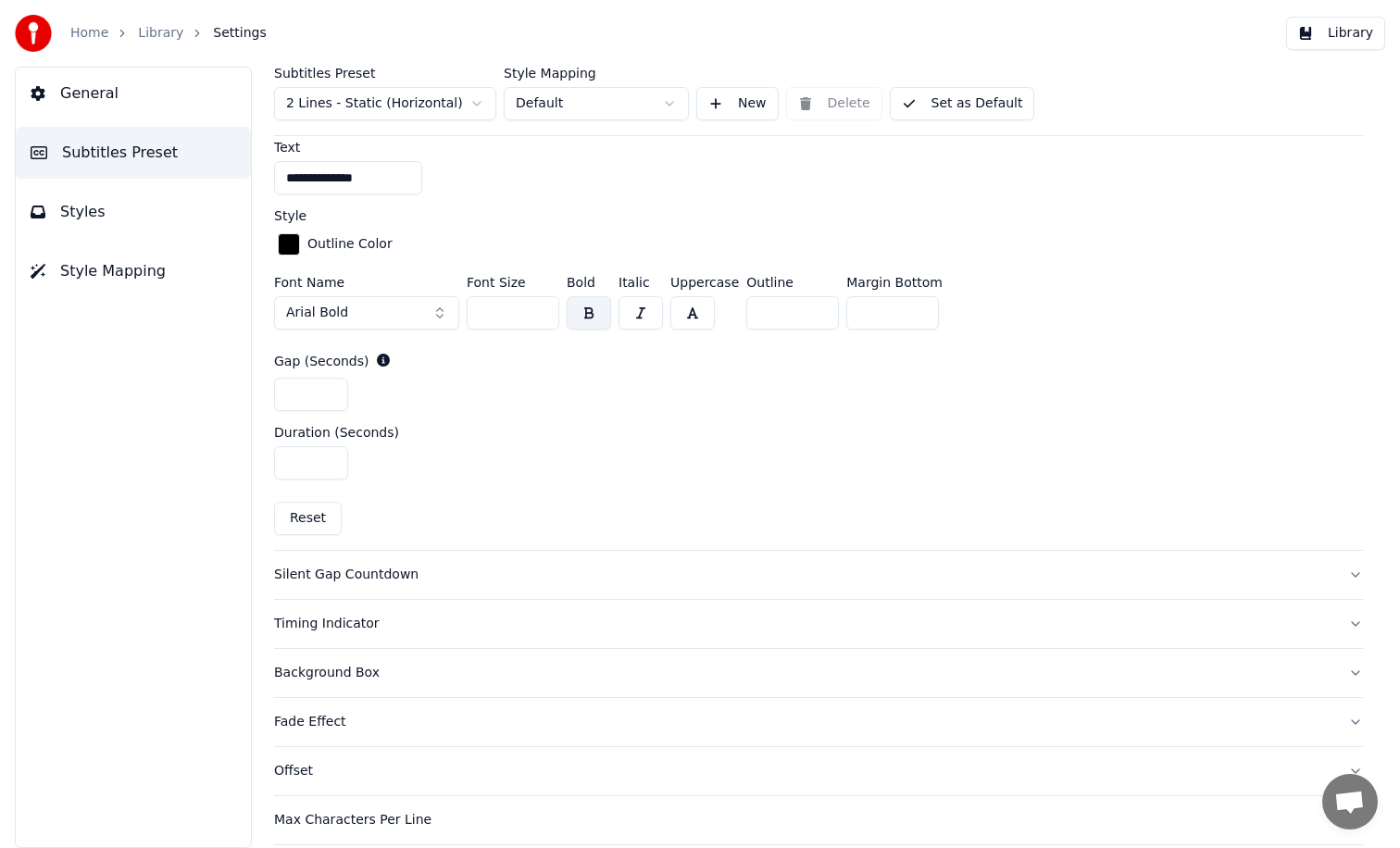
click at [363, 573] on div "Silent Gap Countdown" at bounding box center [804, 575] width 1060 height 19
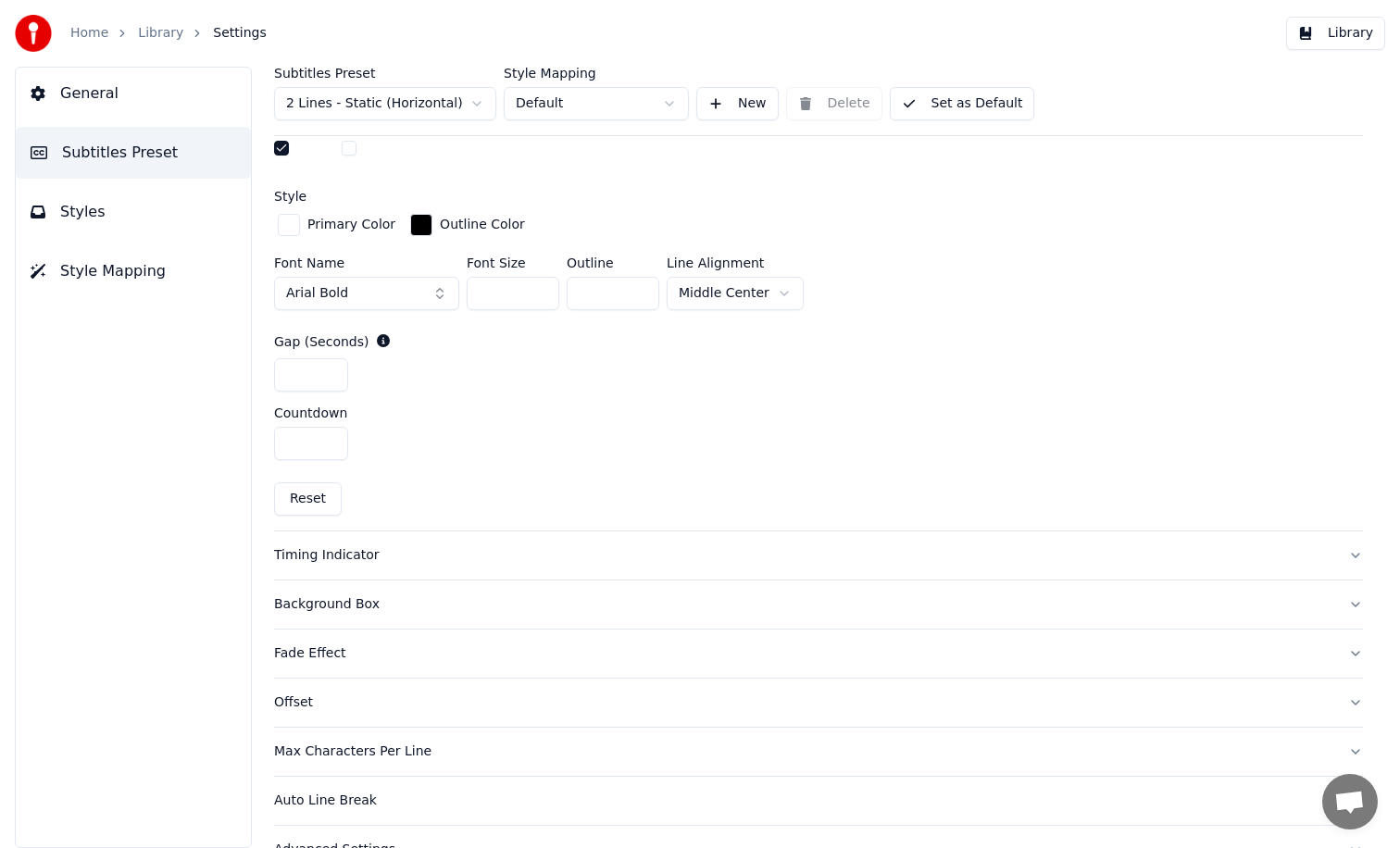
click at [311, 369] on input "*" at bounding box center [312, 374] width 74 height 33
click at [331, 367] on input "*" at bounding box center [312, 374] width 74 height 33
type input "*"
click at [331, 367] on input "*" at bounding box center [312, 374] width 74 height 33
click at [665, 442] on div "*" at bounding box center [819, 443] width 1089 height 33
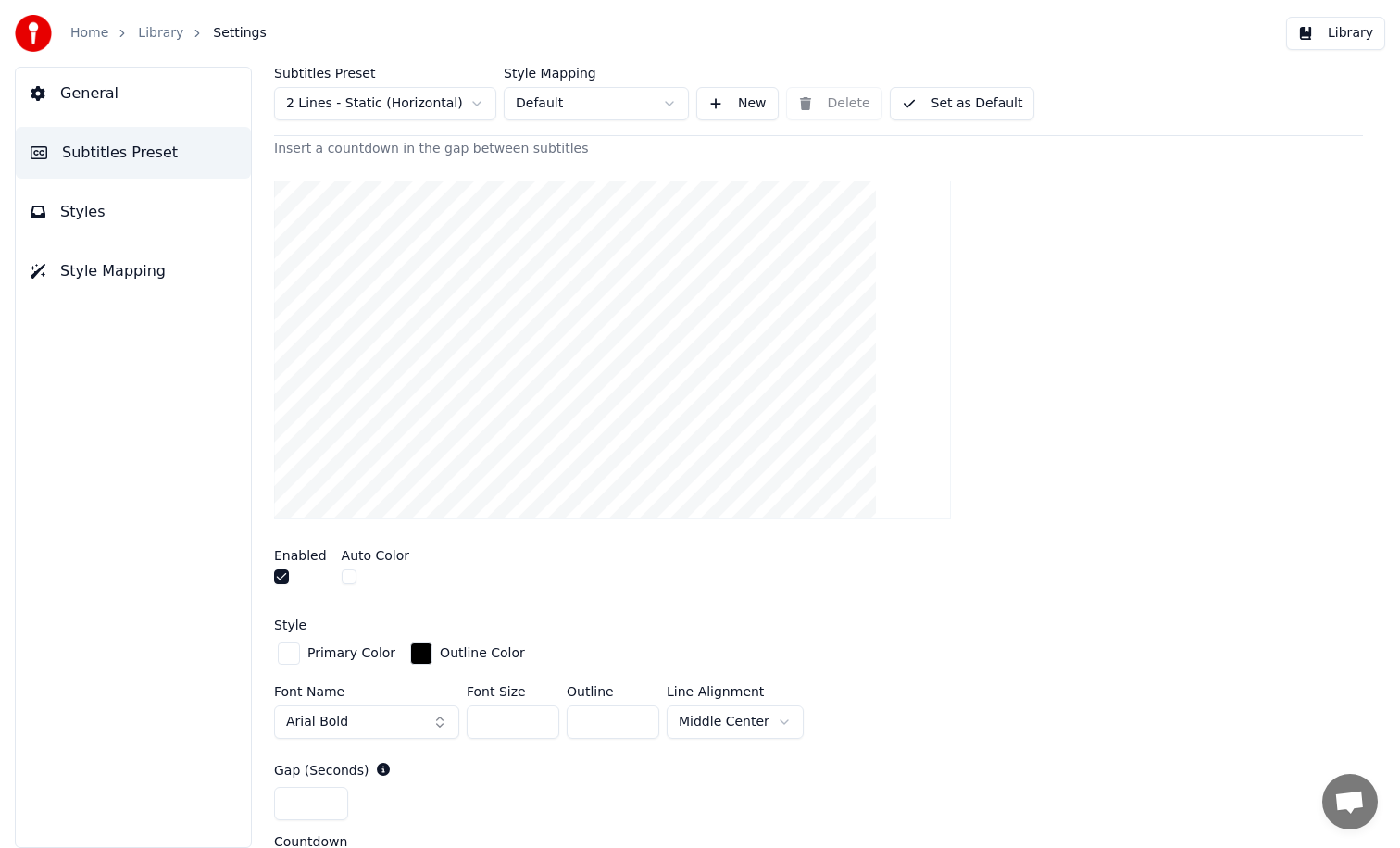
scroll to position [311, 0]
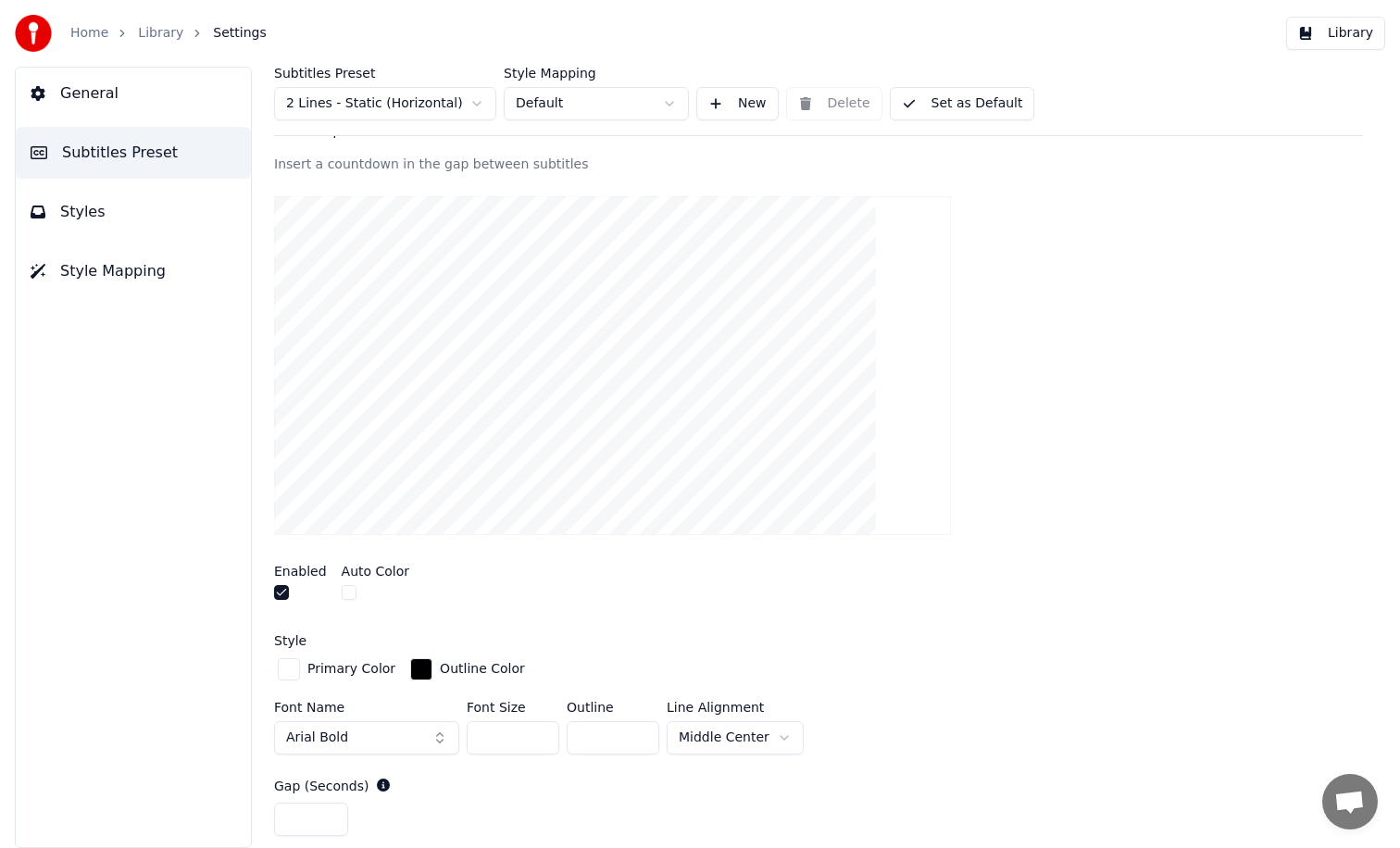
click at [76, 90] on span "General" at bounding box center [88, 93] width 58 height 22
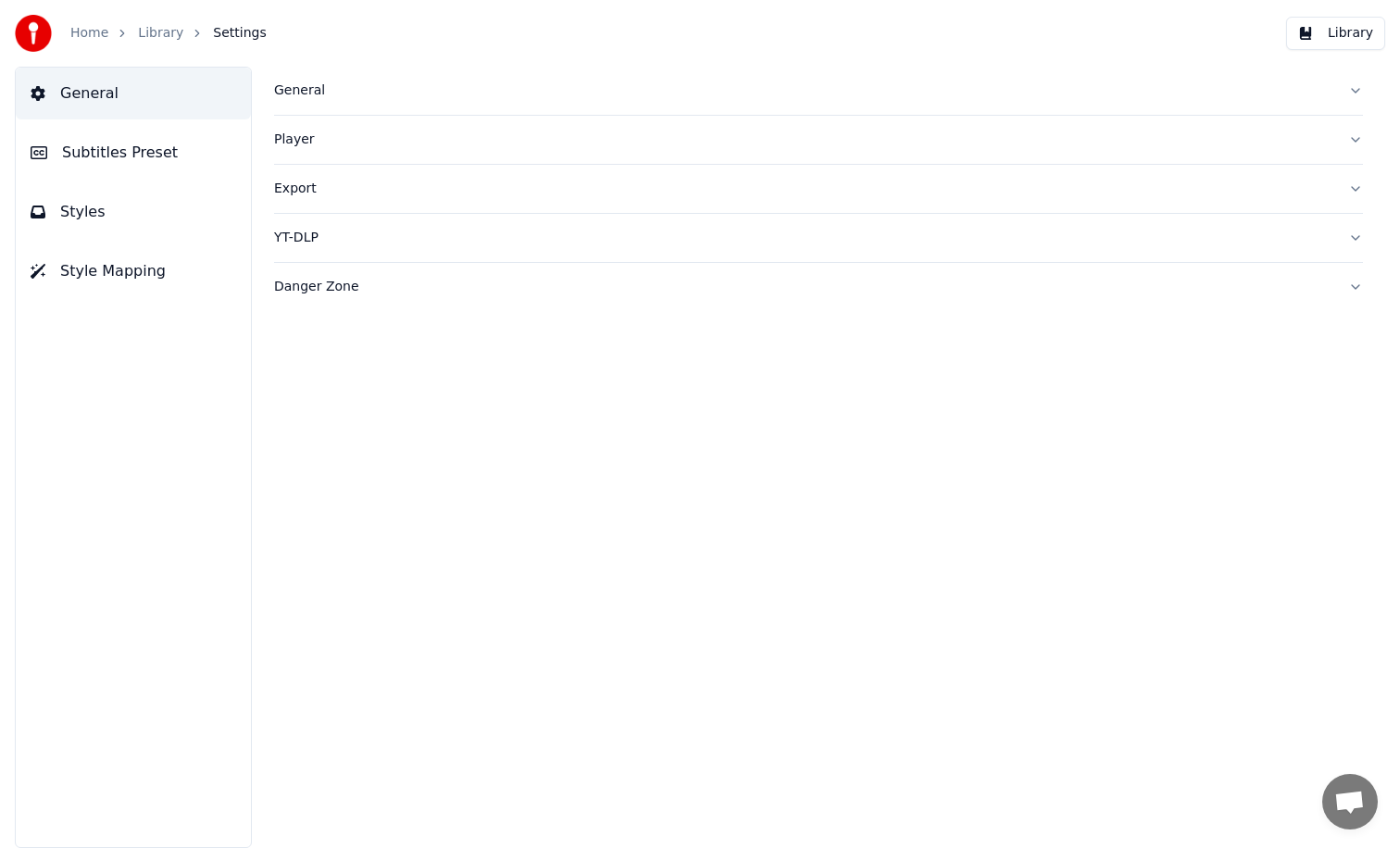
scroll to position [0, 0]
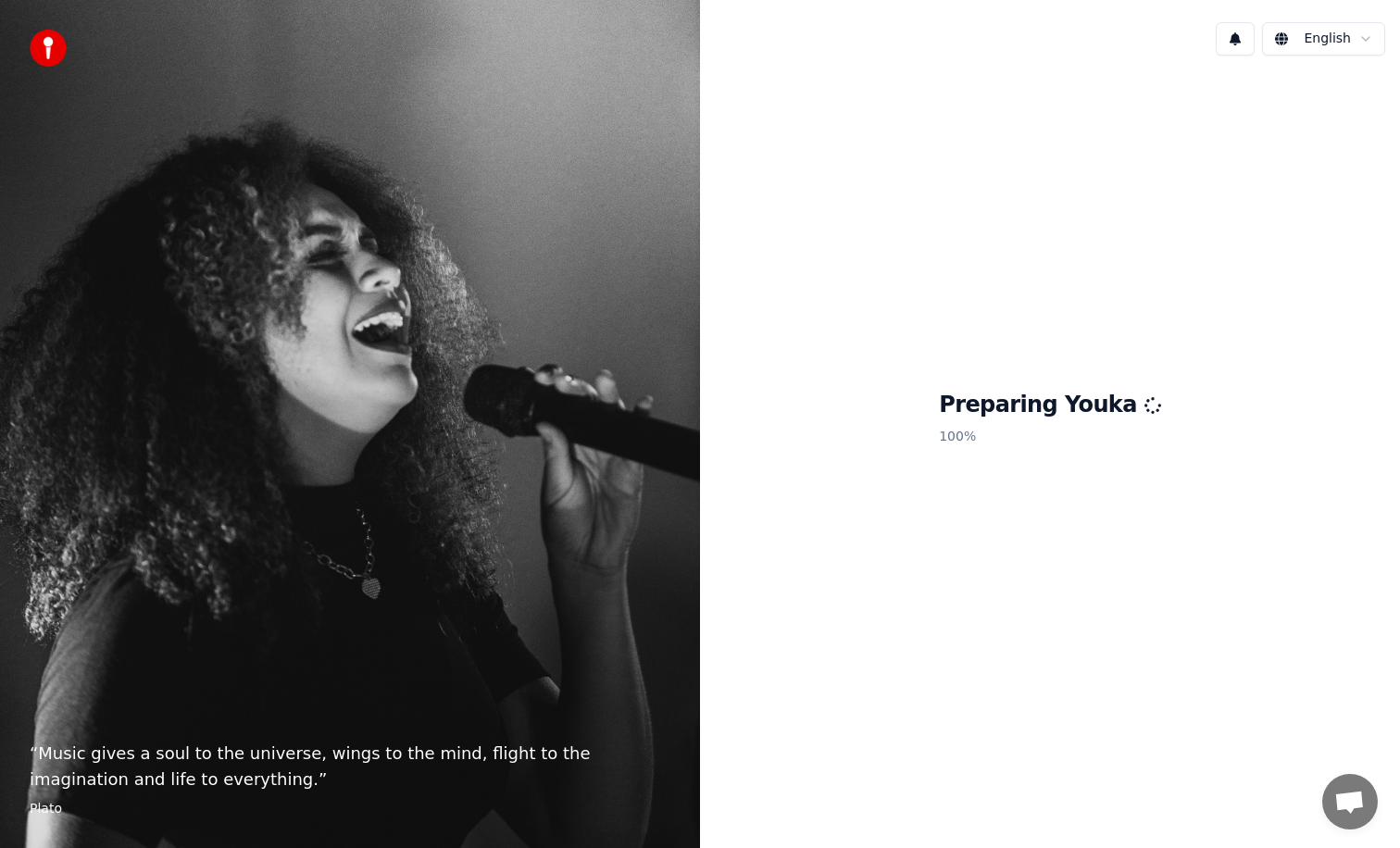
scroll to position [1383, 0]
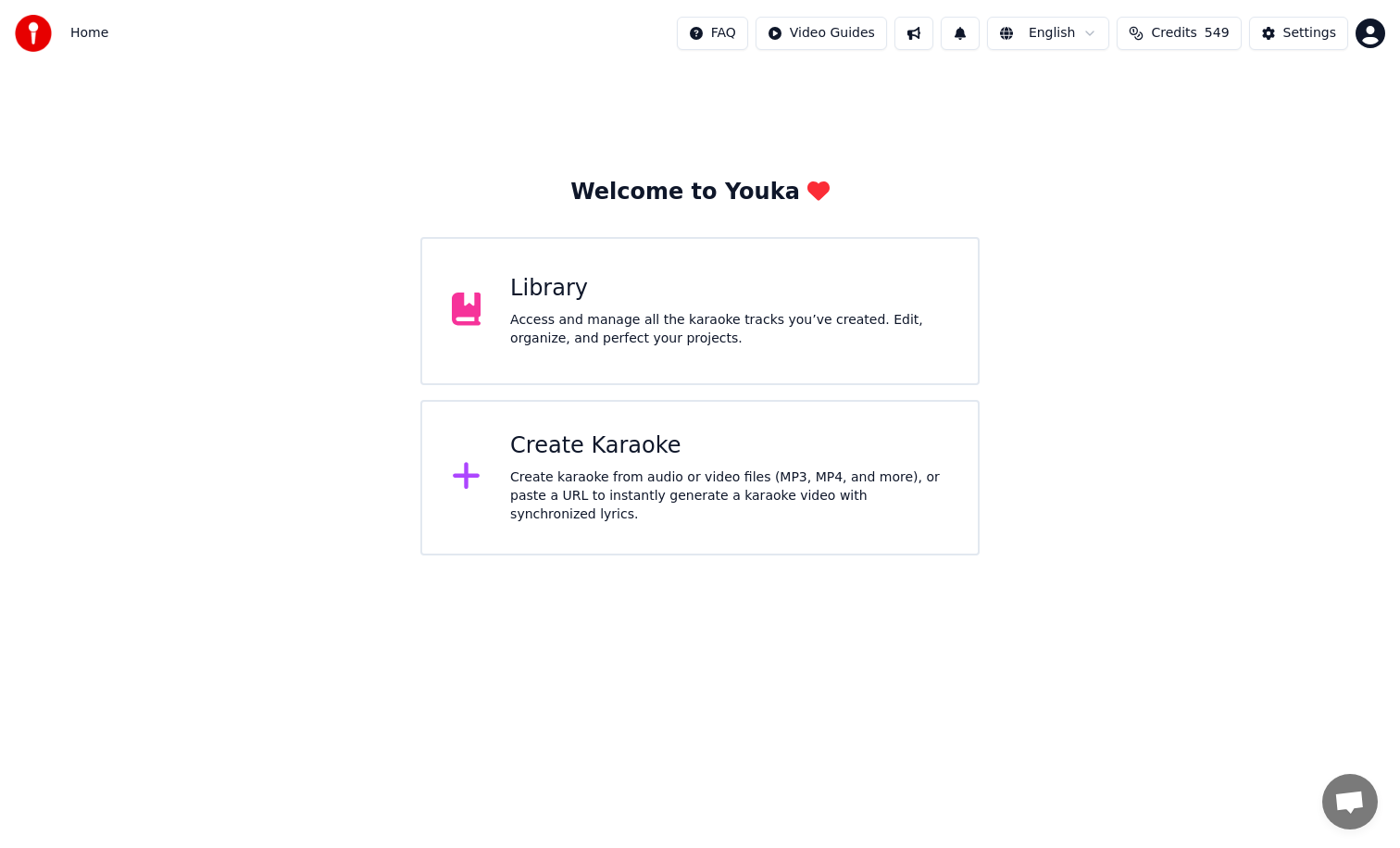
click at [630, 304] on div "Library Access and manage all the karaoke tracks you’ve created. Edit, organize…" at bounding box center [728, 311] width 438 height 74
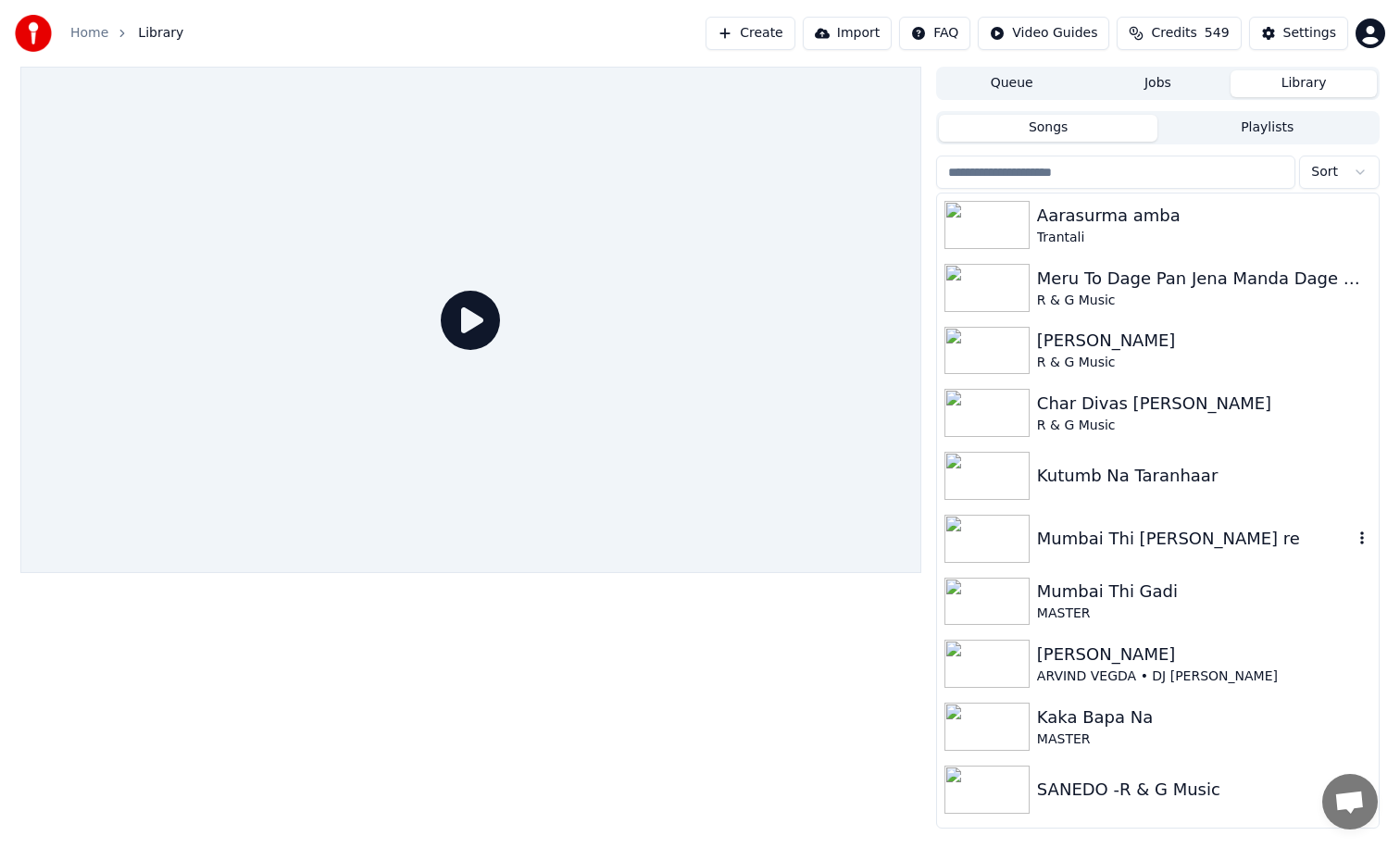
click at [986, 541] on img at bounding box center [988, 538] width 85 height 48
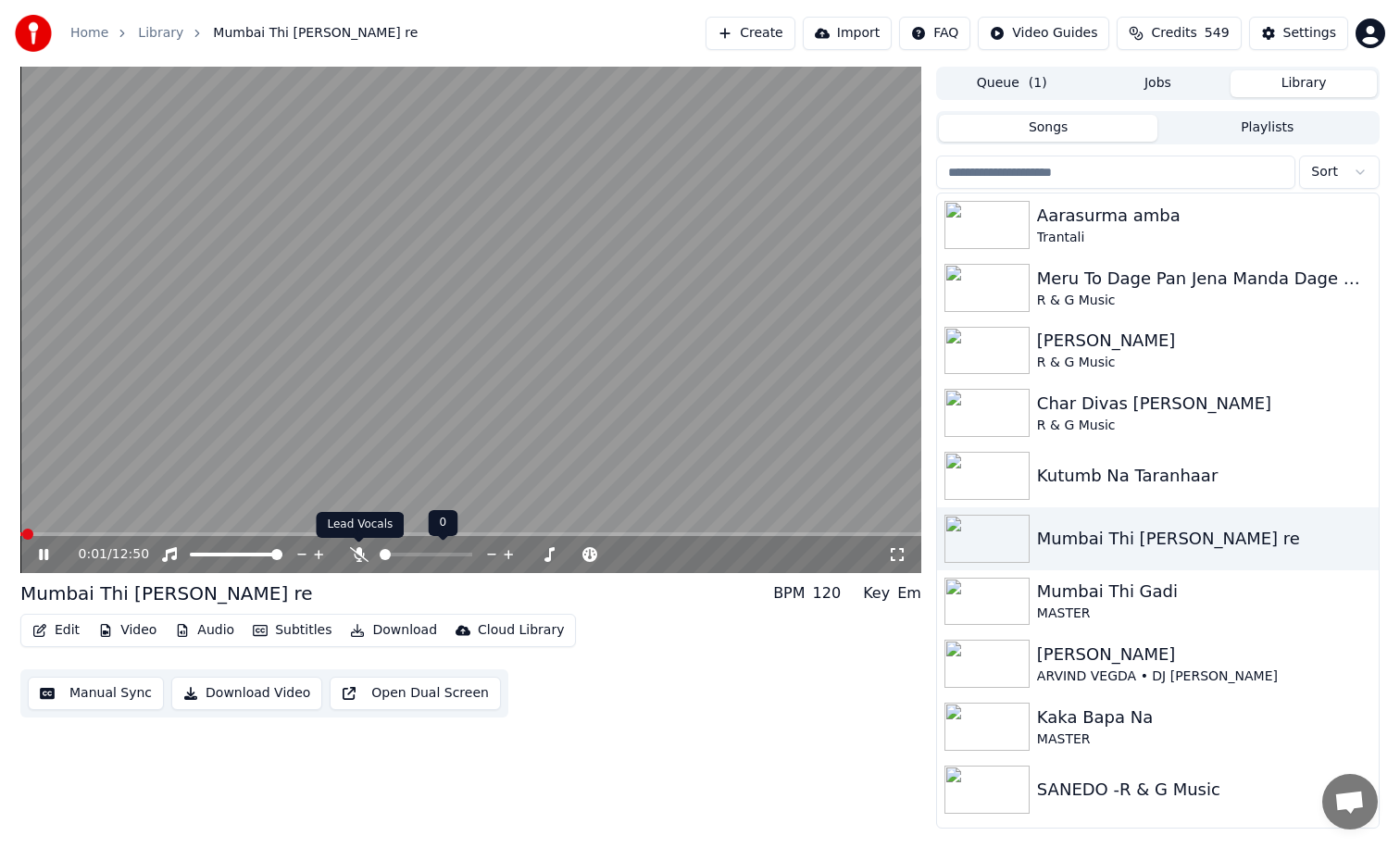
click at [364, 556] on icon at bounding box center [360, 555] width 19 height 15
click at [46, 551] on icon at bounding box center [44, 555] width 9 height 11
click at [59, 626] on button "Edit" at bounding box center [55, 630] width 62 height 26
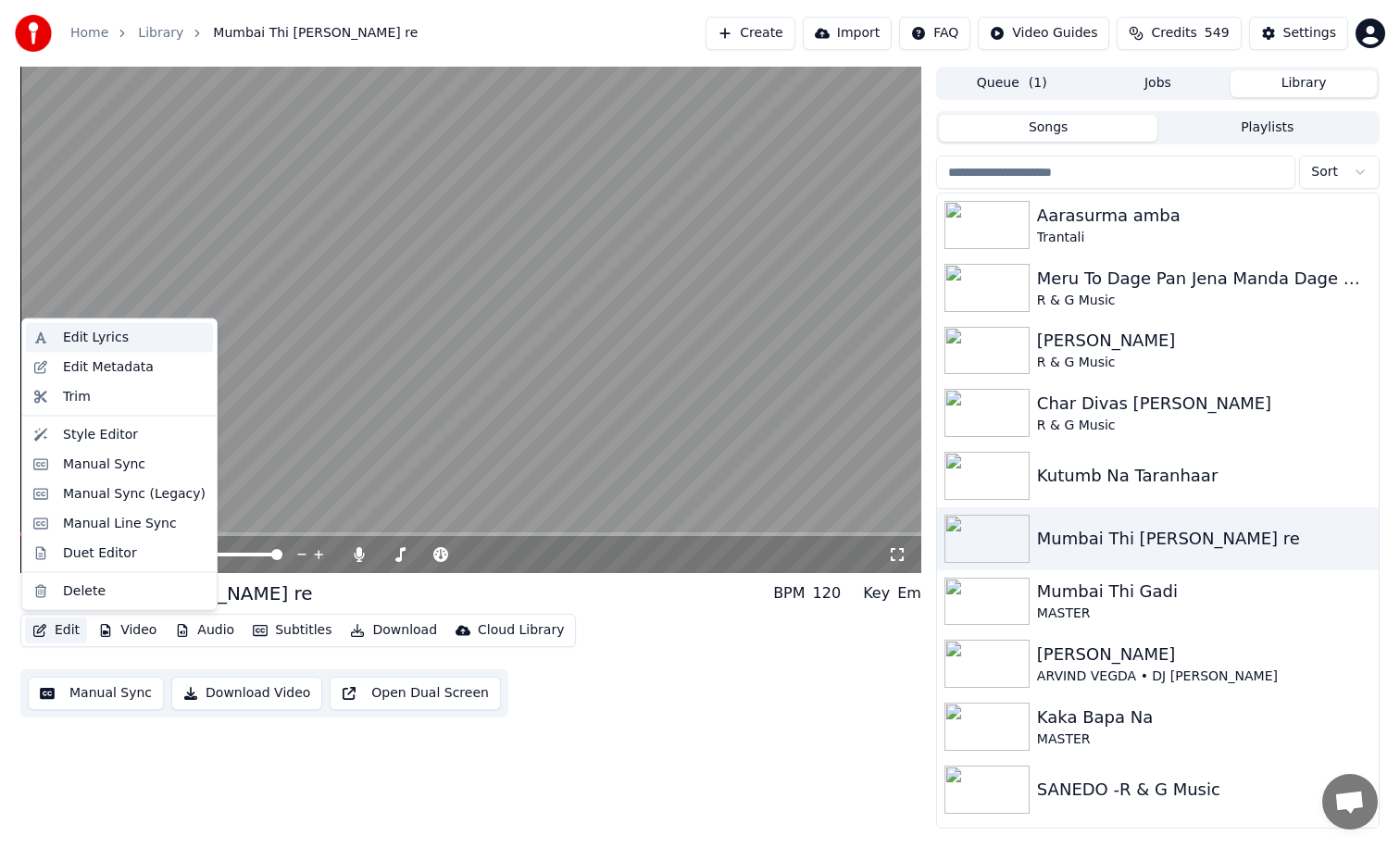
click at [85, 334] on div "Edit Lyrics" at bounding box center [95, 338] width 66 height 19
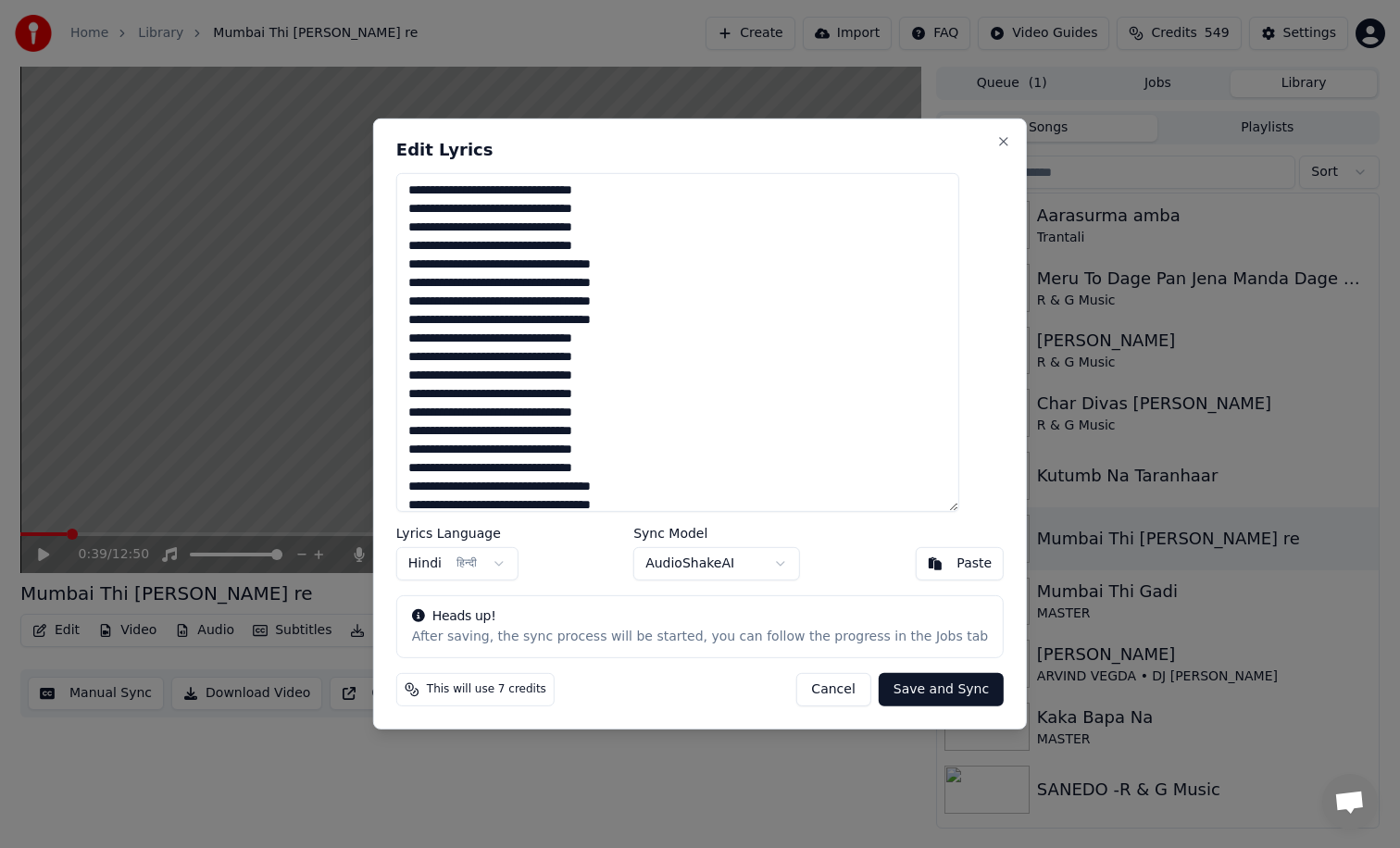
click at [814, 684] on button "Cancel" at bounding box center [833, 689] width 75 height 33
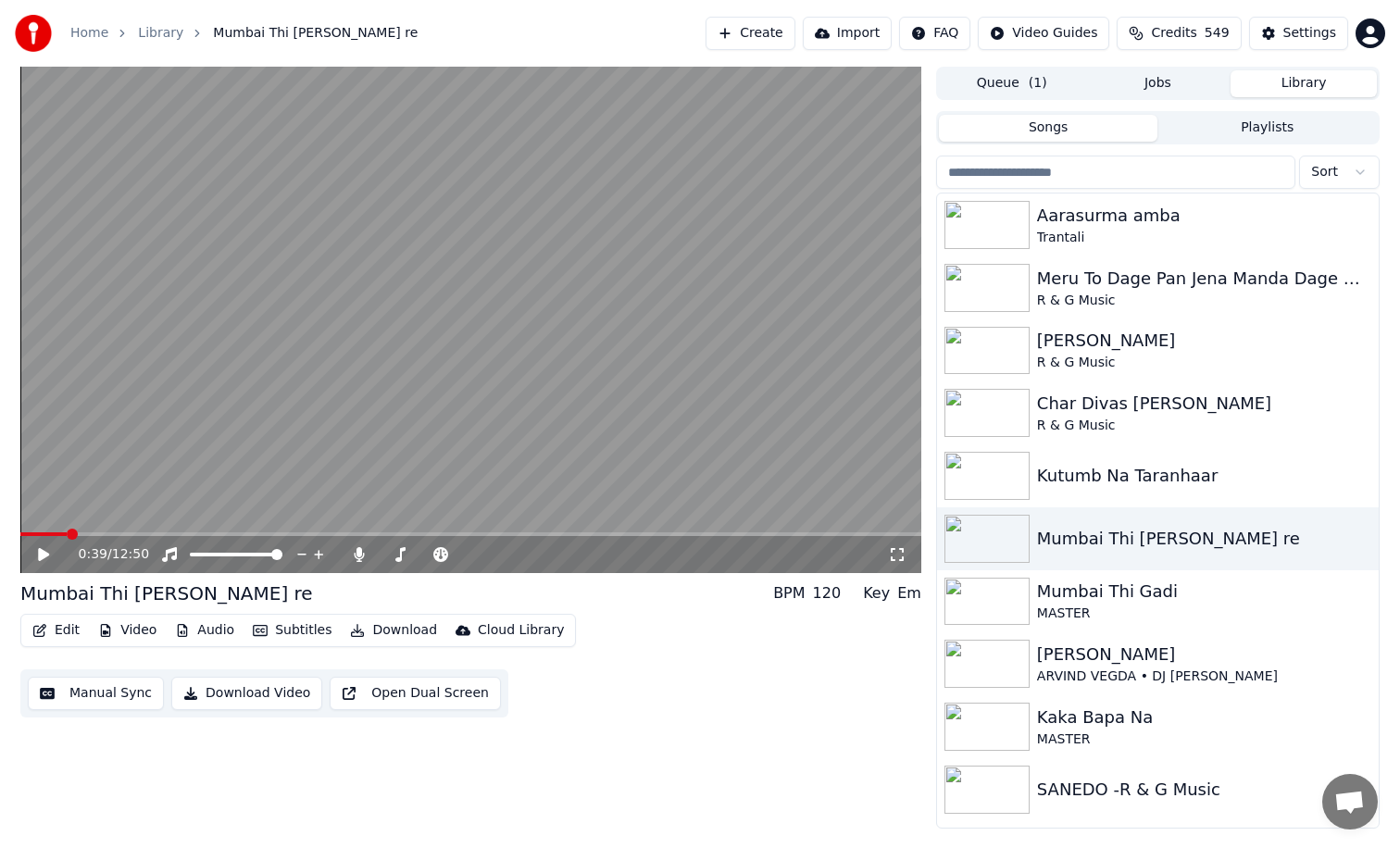
click at [814, 684] on div "Edit Video Audio Subtitles Download Cloud Library Manual Sync Download Video Op…" at bounding box center [470, 666] width 901 height 104
click at [103, 694] on button "Manual Sync" at bounding box center [95, 693] width 136 height 33
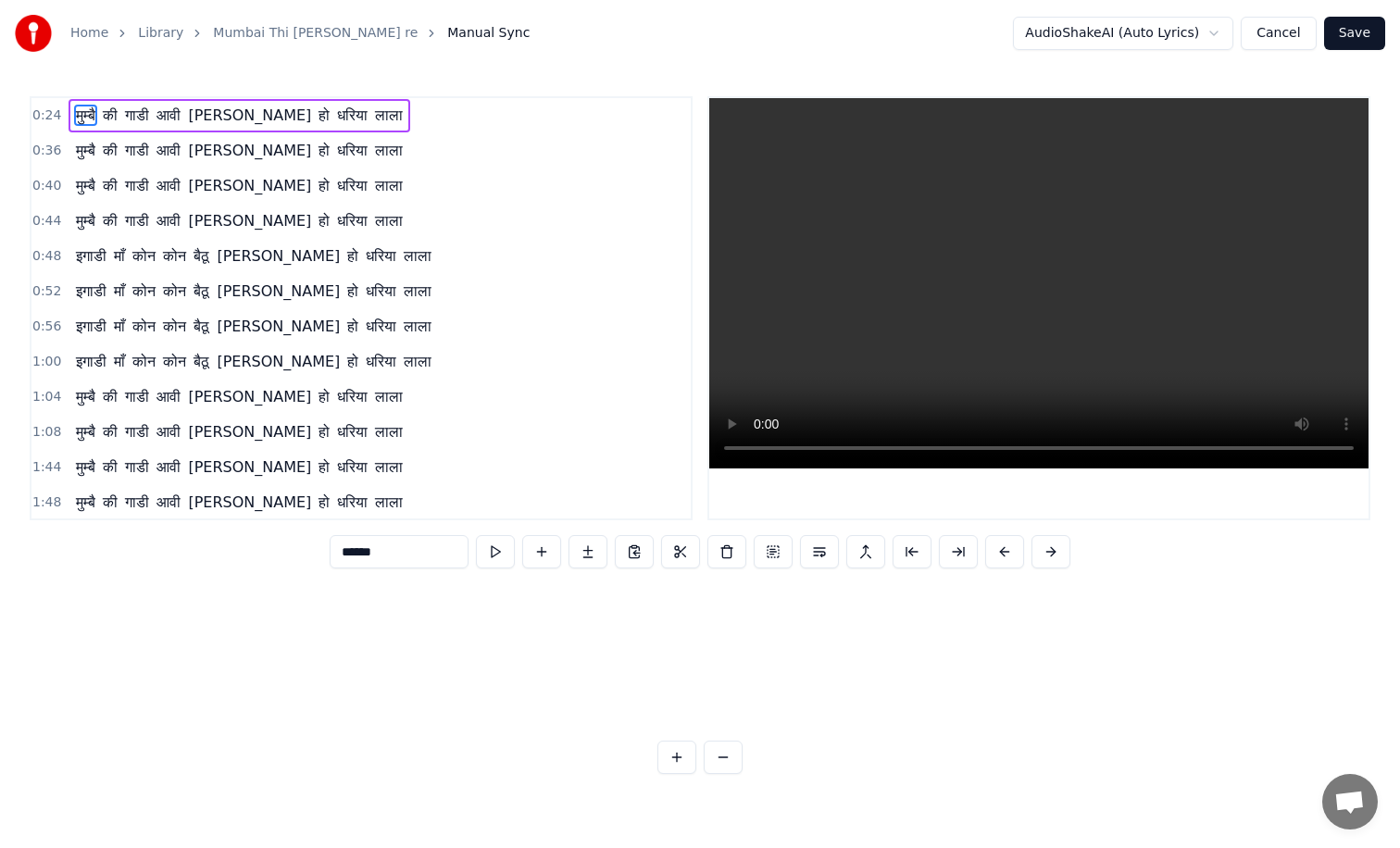
click at [359, 470] on div "1:44 मुम्बै की गाडी आवी [PERSON_NAME] हो धरिया लाला" at bounding box center [361, 467] width 659 height 35
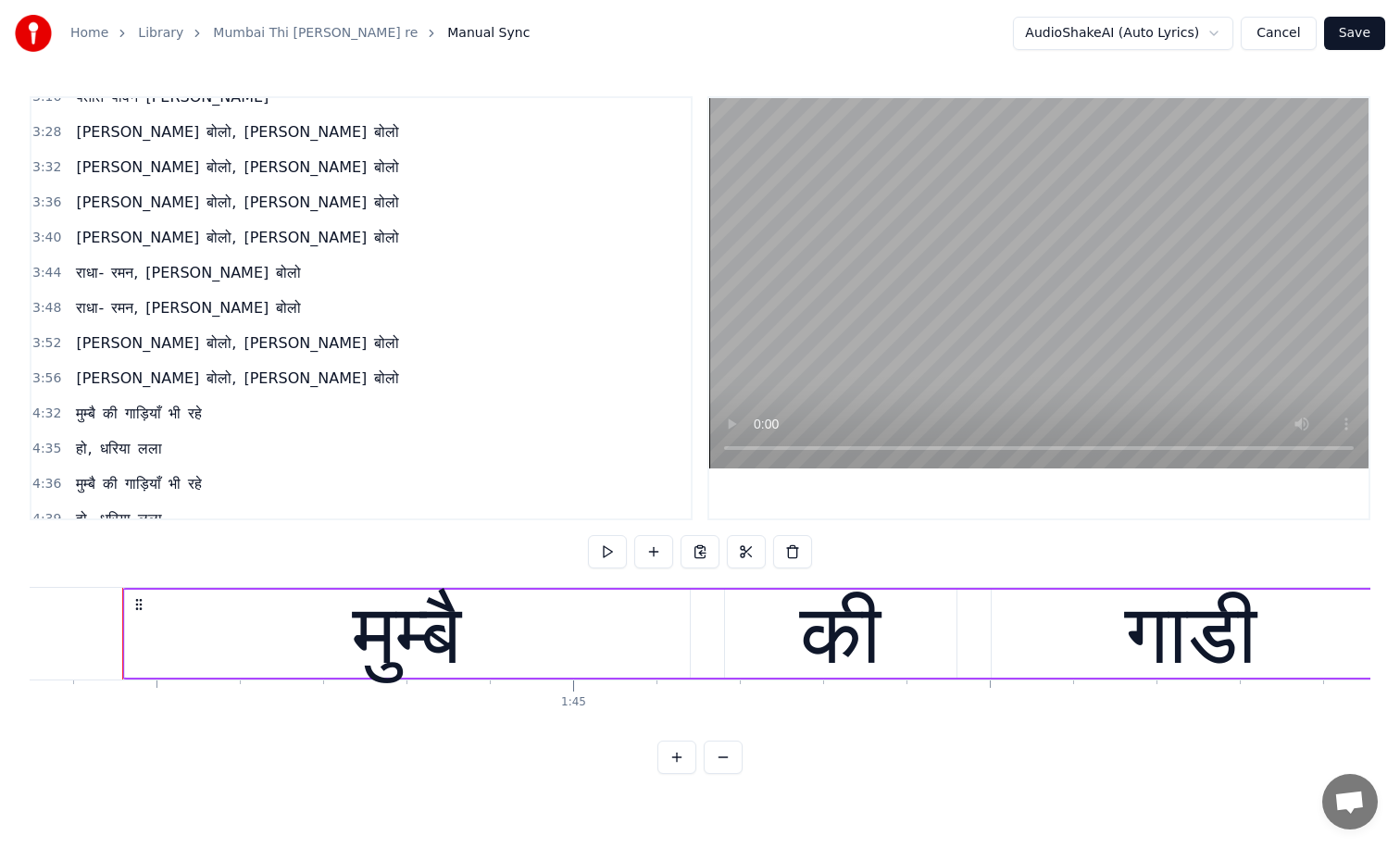
scroll to position [1111, 0]
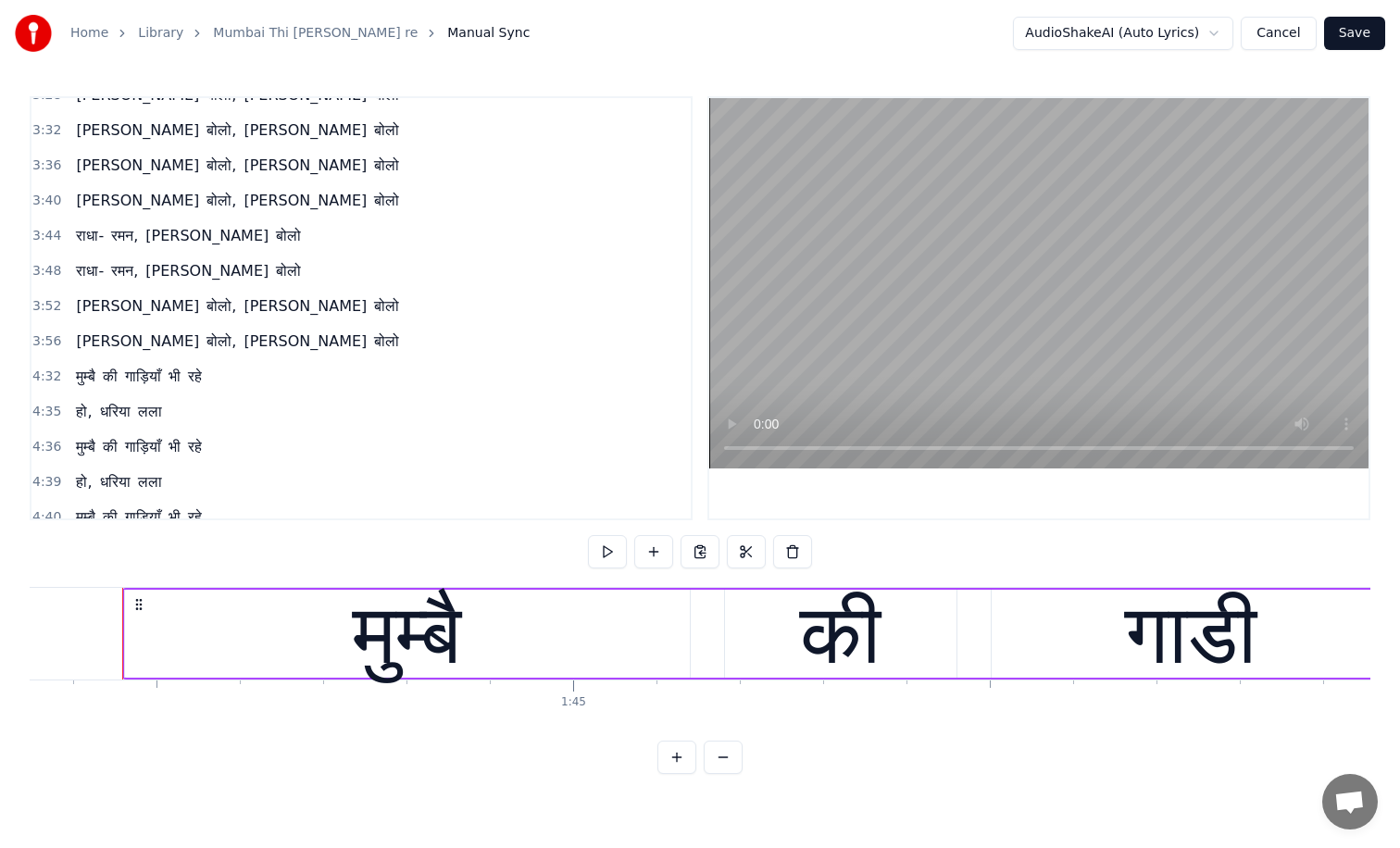
click at [148, 451] on span "गाड़ियाँ" at bounding box center [143, 446] width 40 height 21
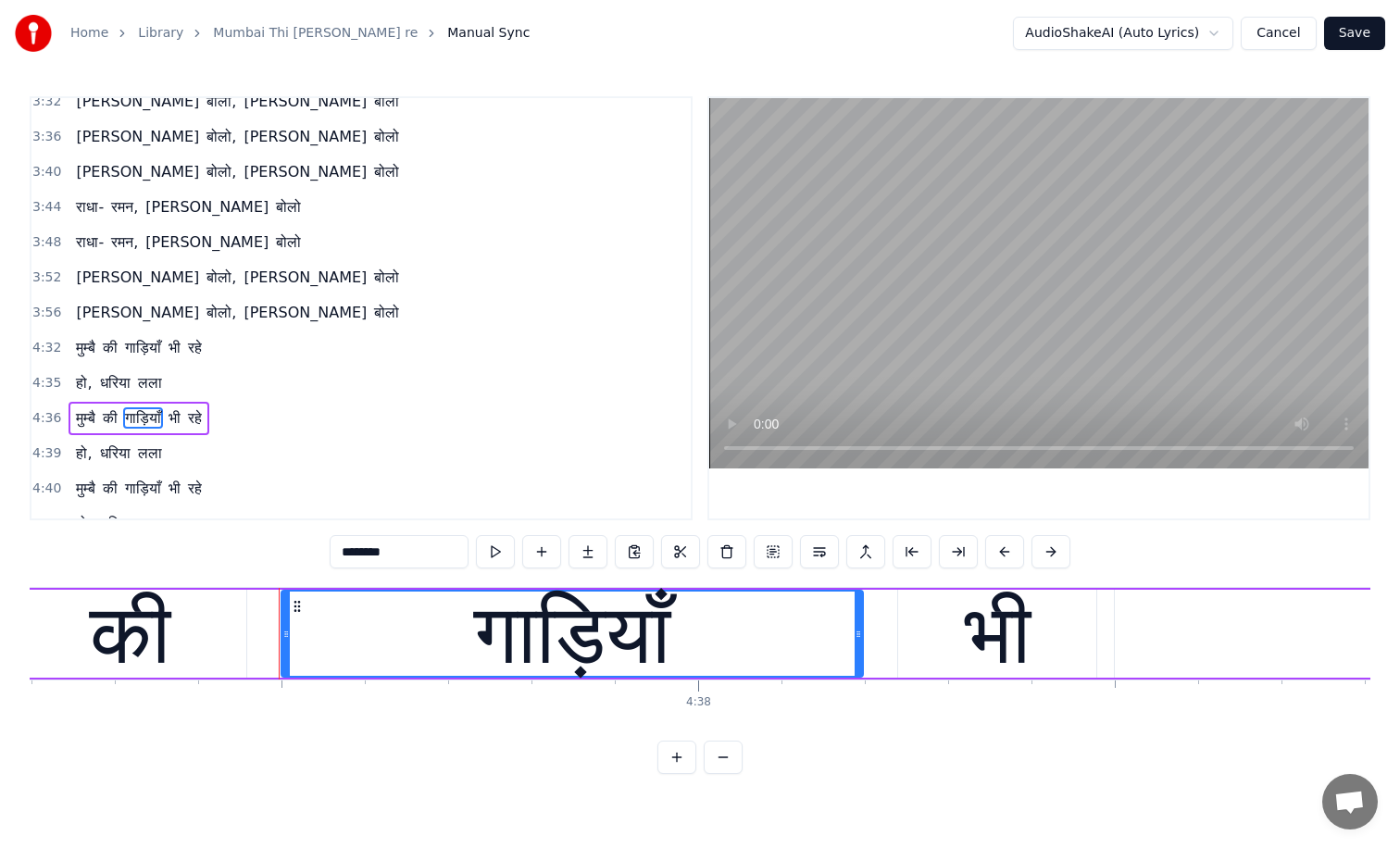
scroll to position [0, 231213]
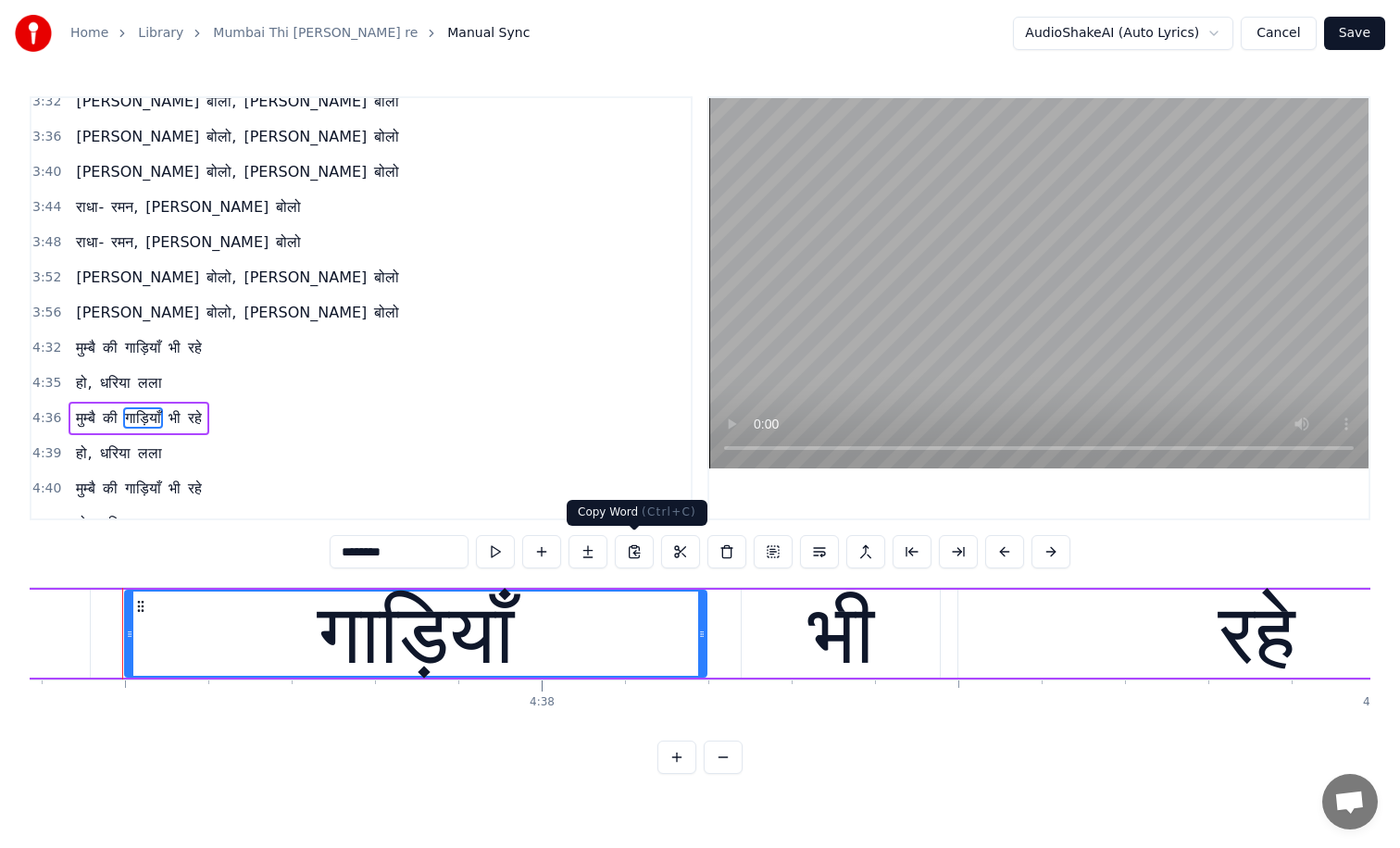
click at [634, 555] on button at bounding box center [634, 552] width 39 height 33
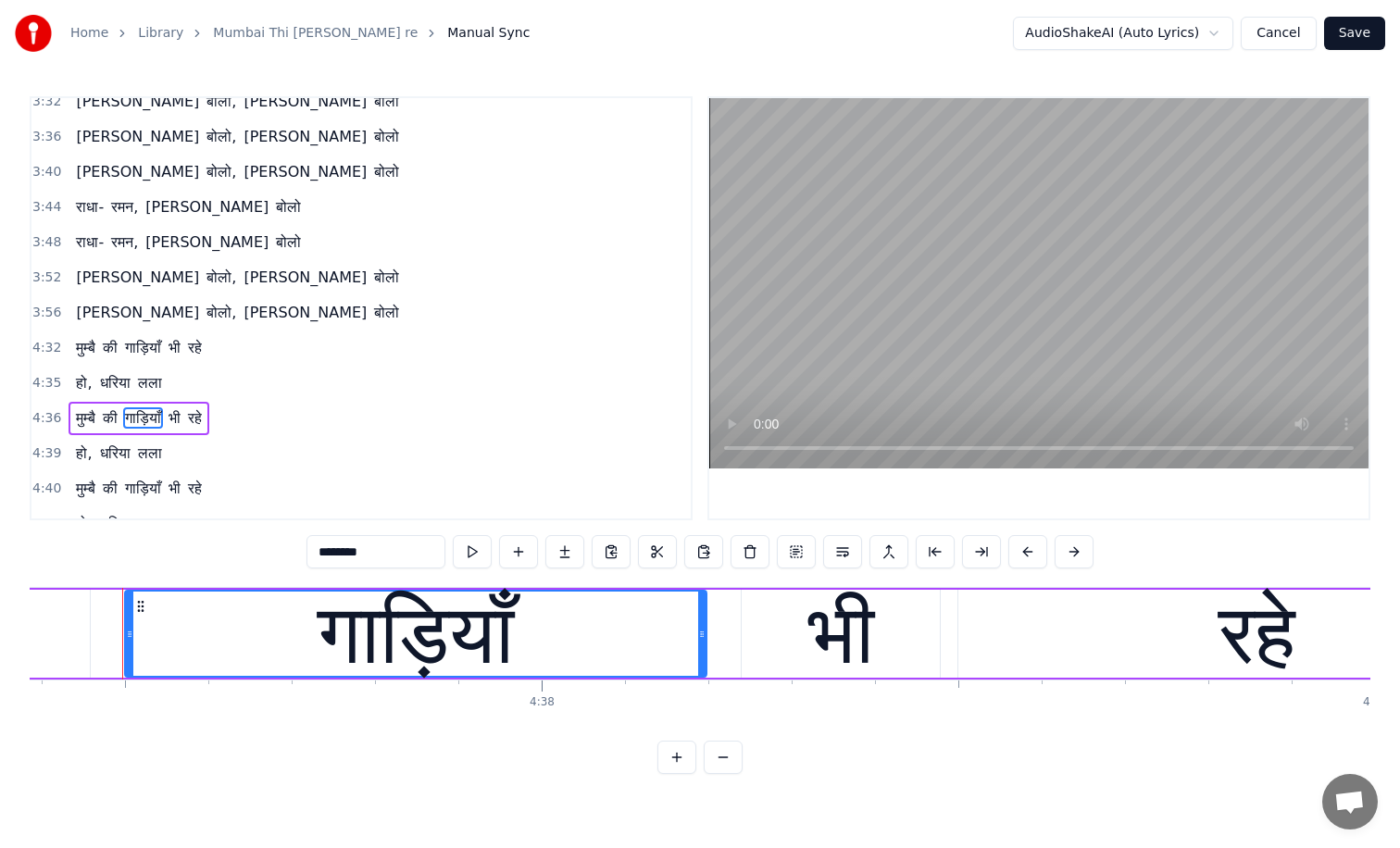
click at [387, 553] on input "********" at bounding box center [376, 552] width 139 height 33
click at [703, 553] on button at bounding box center [704, 552] width 39 height 33
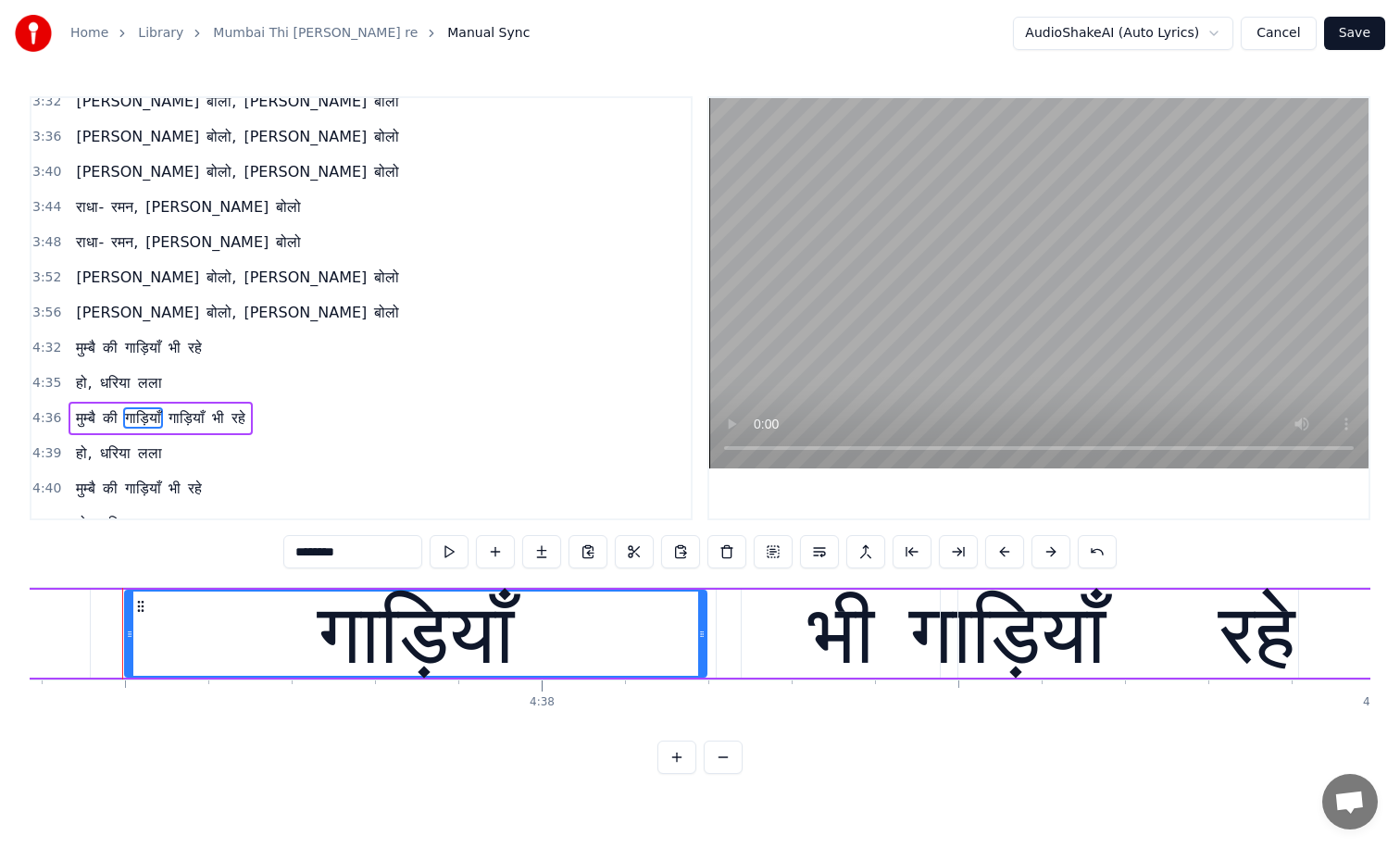
click at [353, 555] on input "********" at bounding box center [352, 552] width 139 height 33
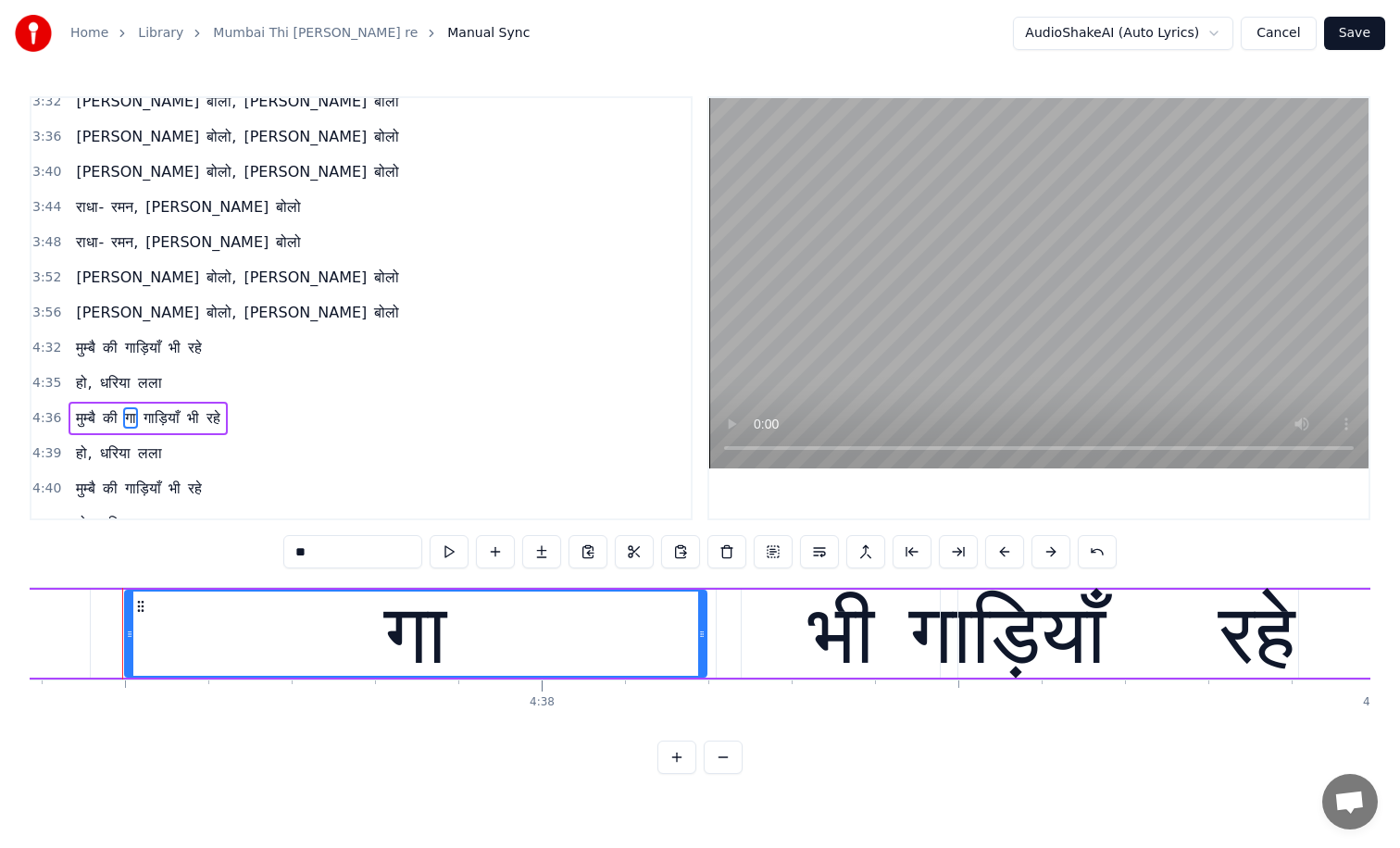
type input "*"
click at [676, 552] on button at bounding box center [680, 552] width 39 height 33
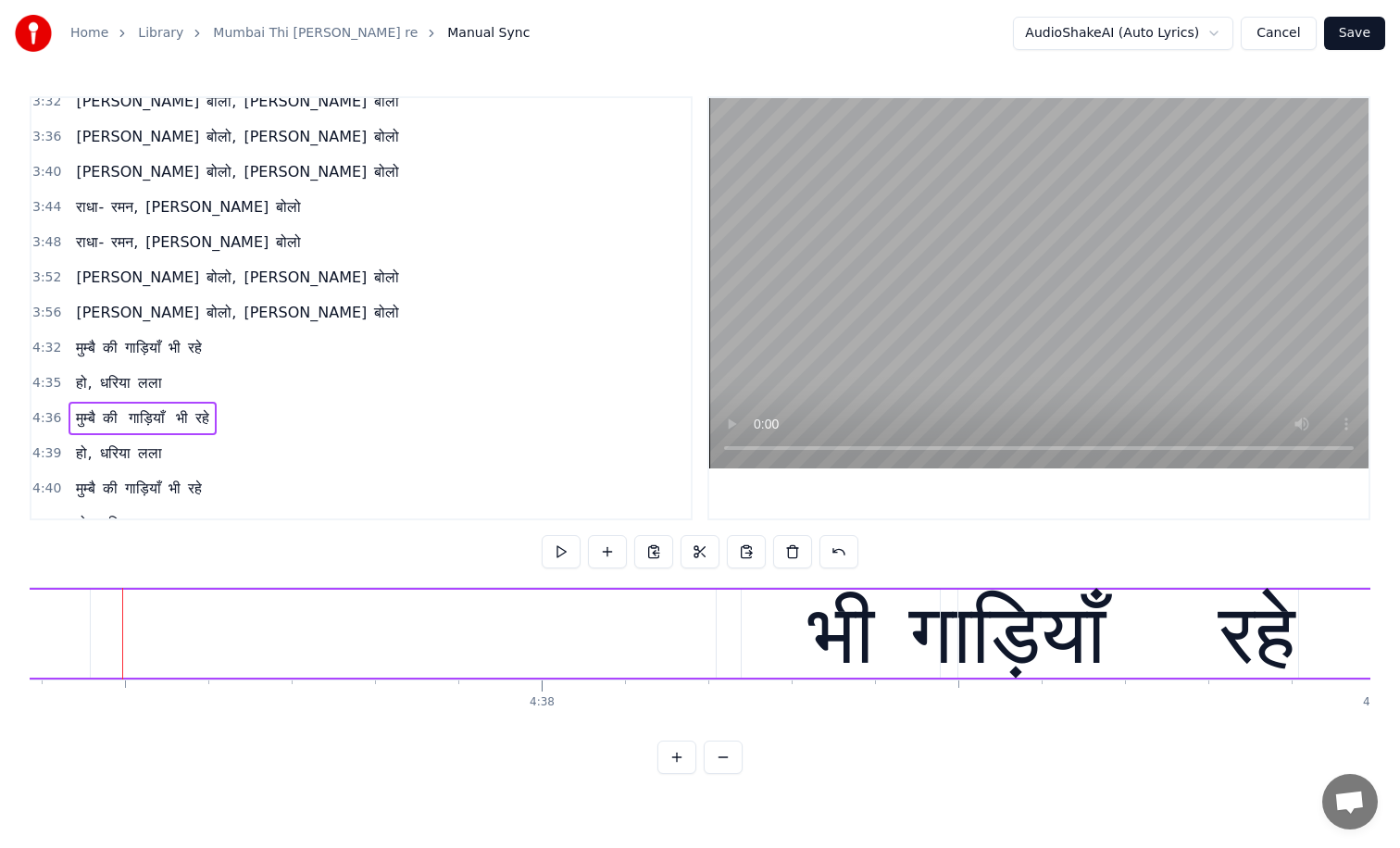
click at [162, 423] on span "गाड़ियाँ" at bounding box center [147, 418] width 40 height 21
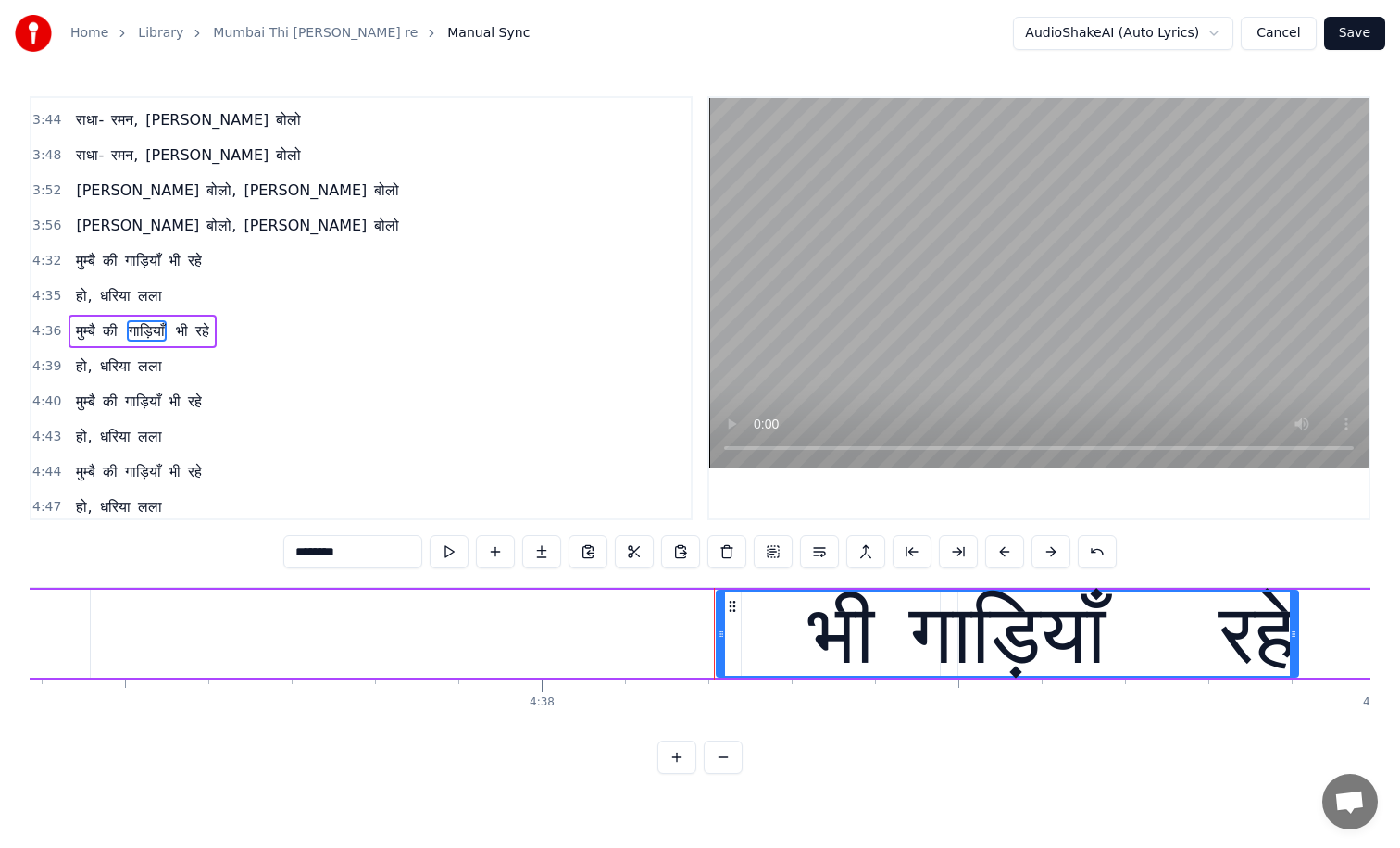
scroll to position [1250, 0]
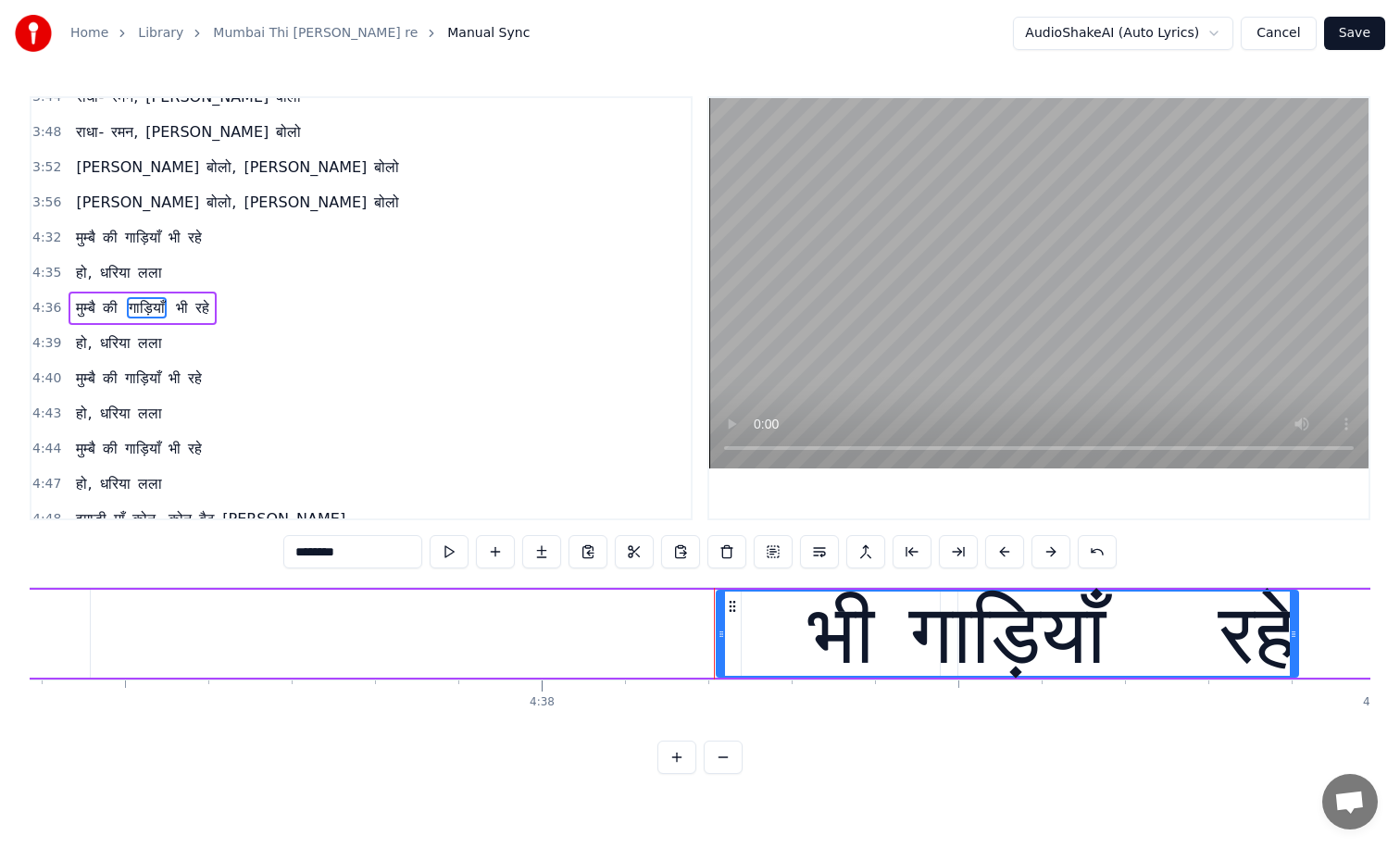
click at [352, 552] on input "********" at bounding box center [352, 552] width 139 height 33
type input "*****"
click at [425, 349] on div "4:39 हो, धरिया लला" at bounding box center [361, 343] width 659 height 35
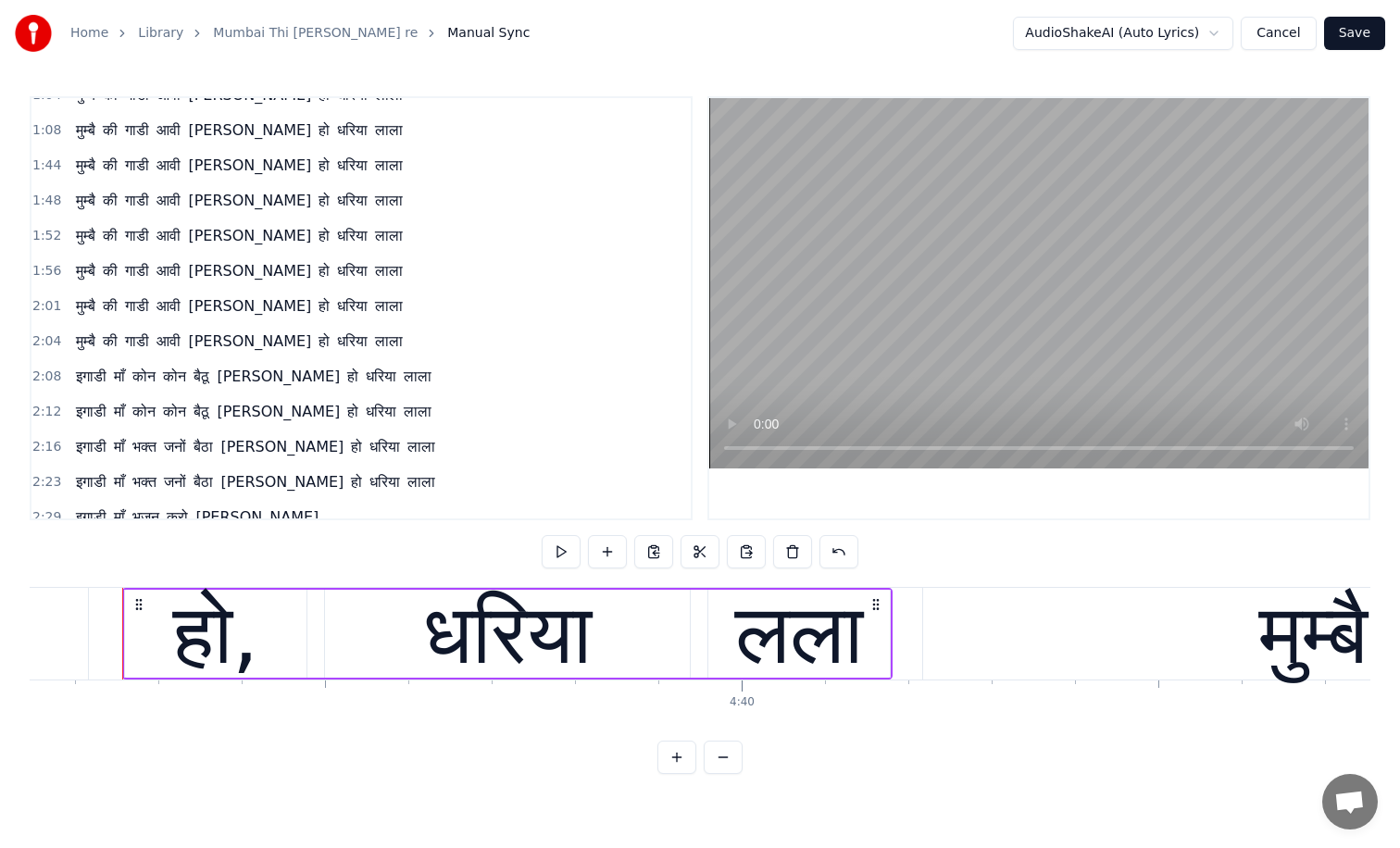
scroll to position [287, 0]
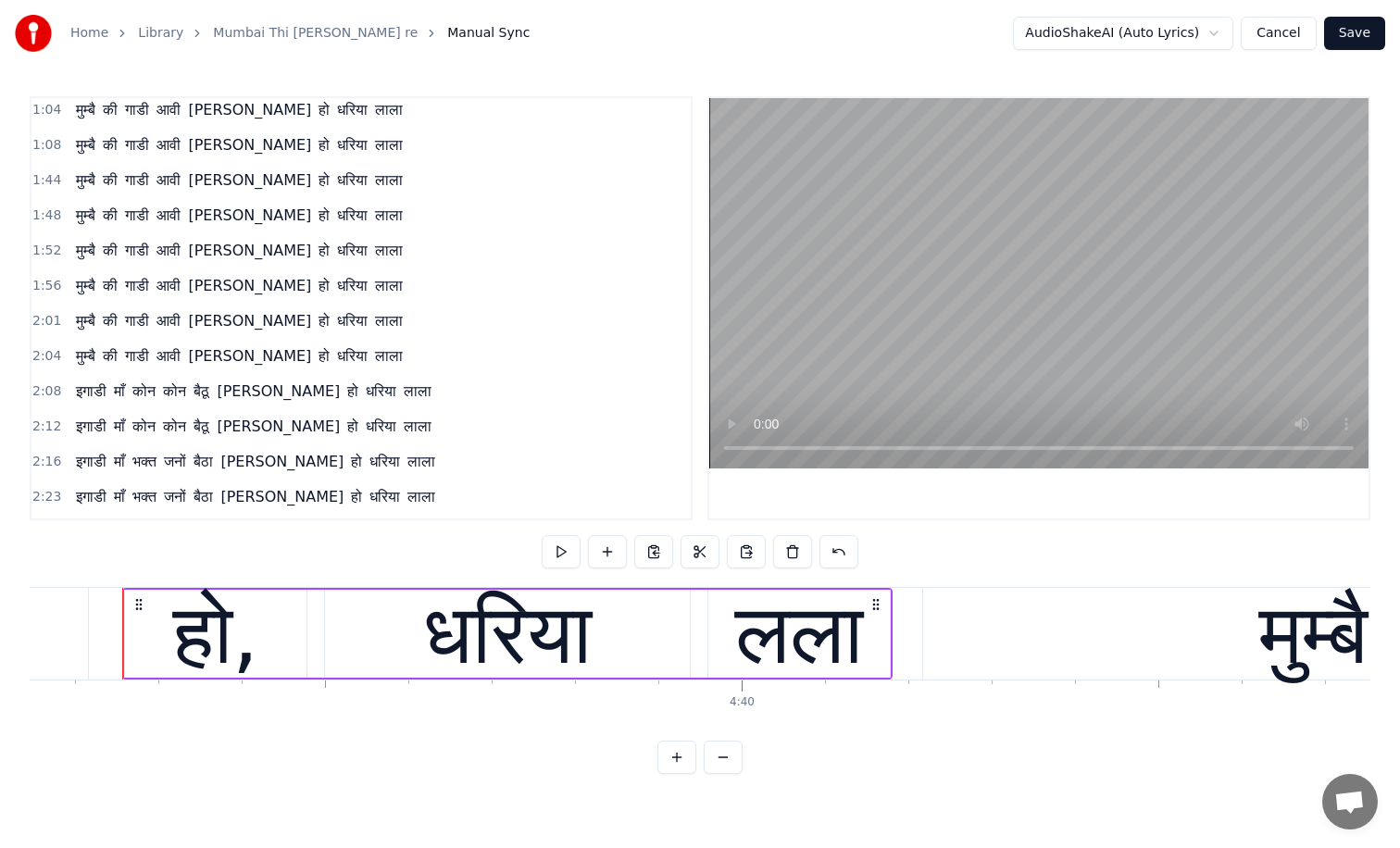
click at [178, 253] on span "आवी" at bounding box center [168, 251] width 28 height 21
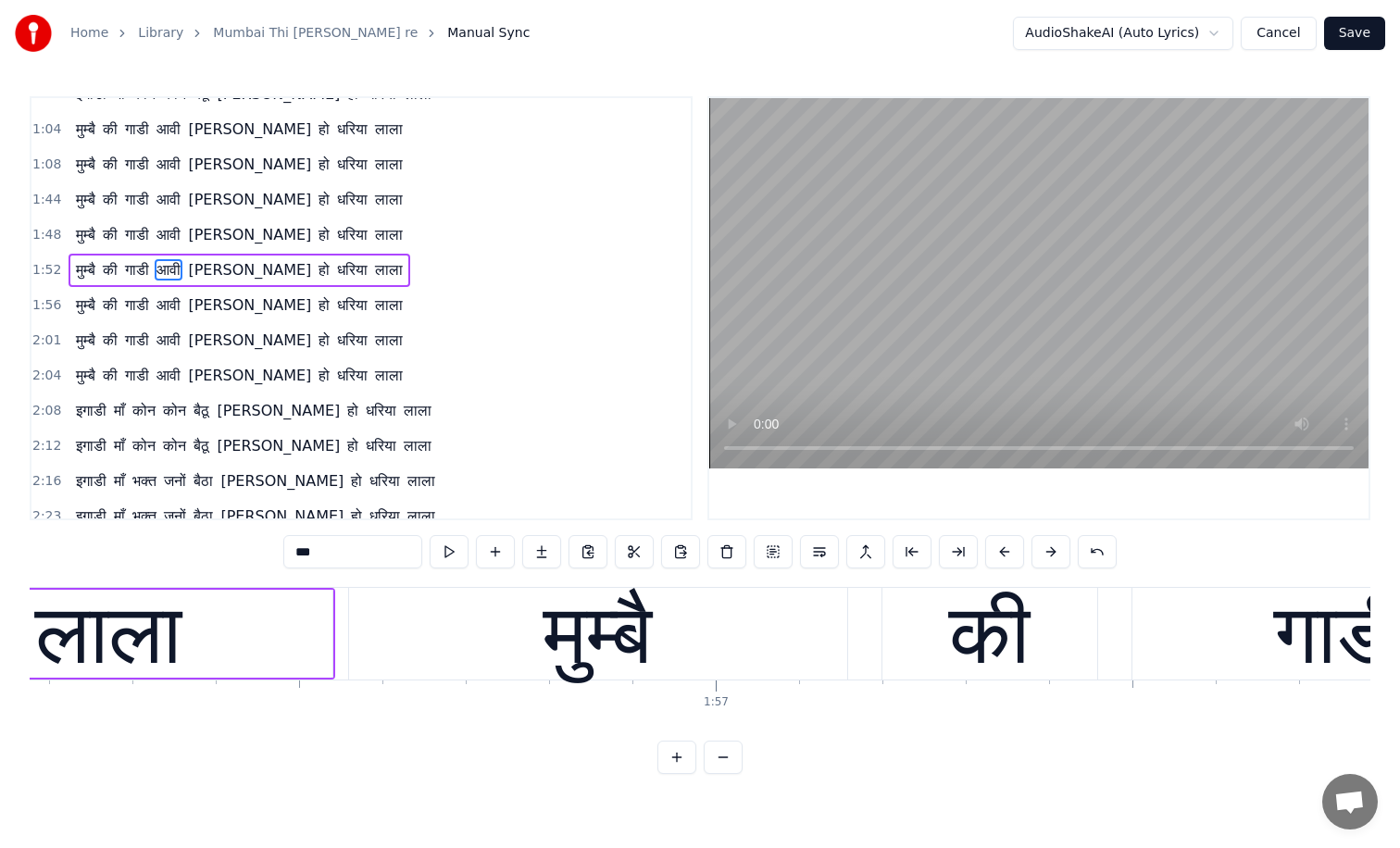
scroll to position [0, 94964]
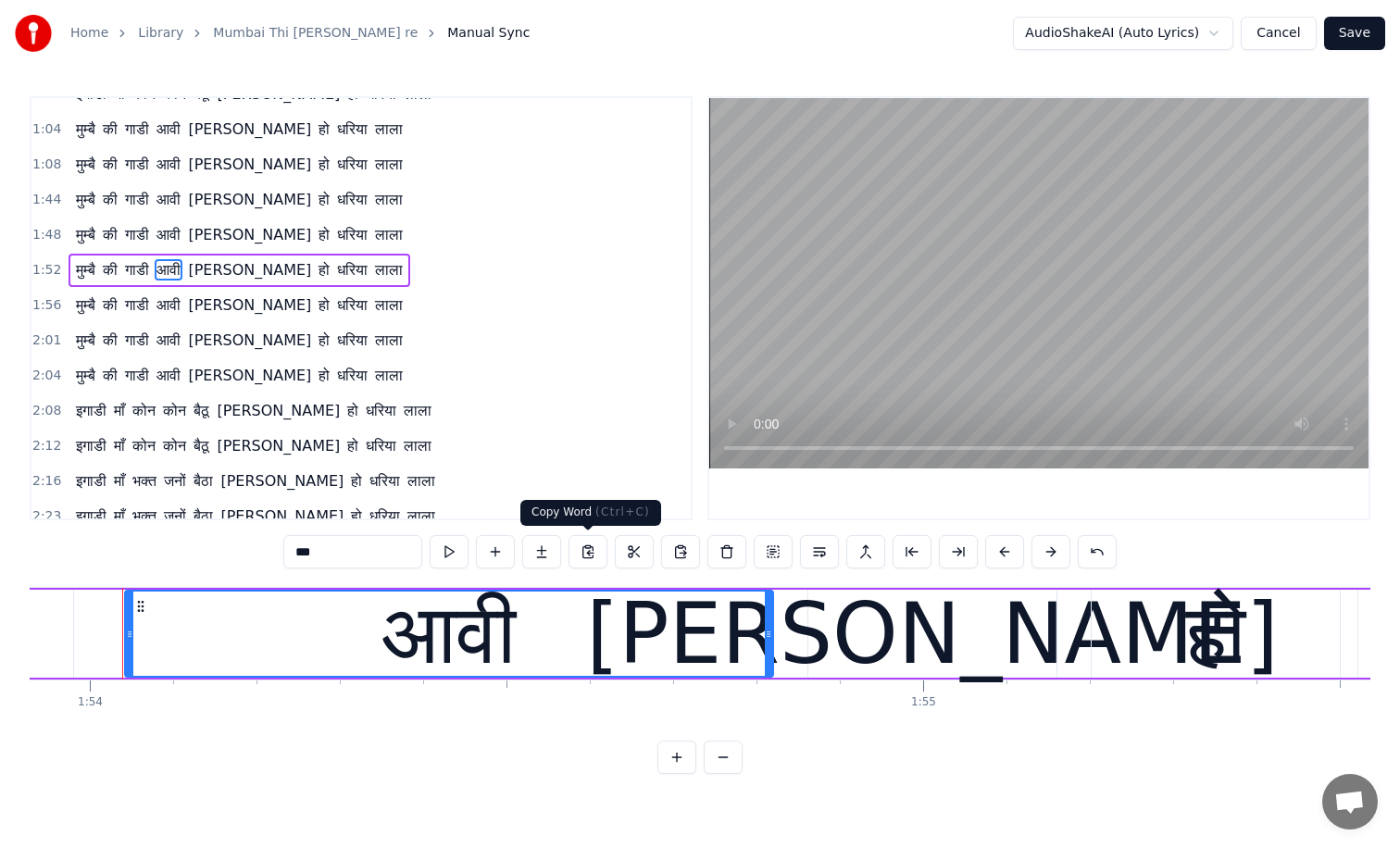
click at [588, 556] on button at bounding box center [588, 552] width 39 height 33
click at [245, 435] on div "इगाडी माँ कोन कोन बैठू रे हो धरिया लाला" at bounding box center [254, 445] width 370 height 33
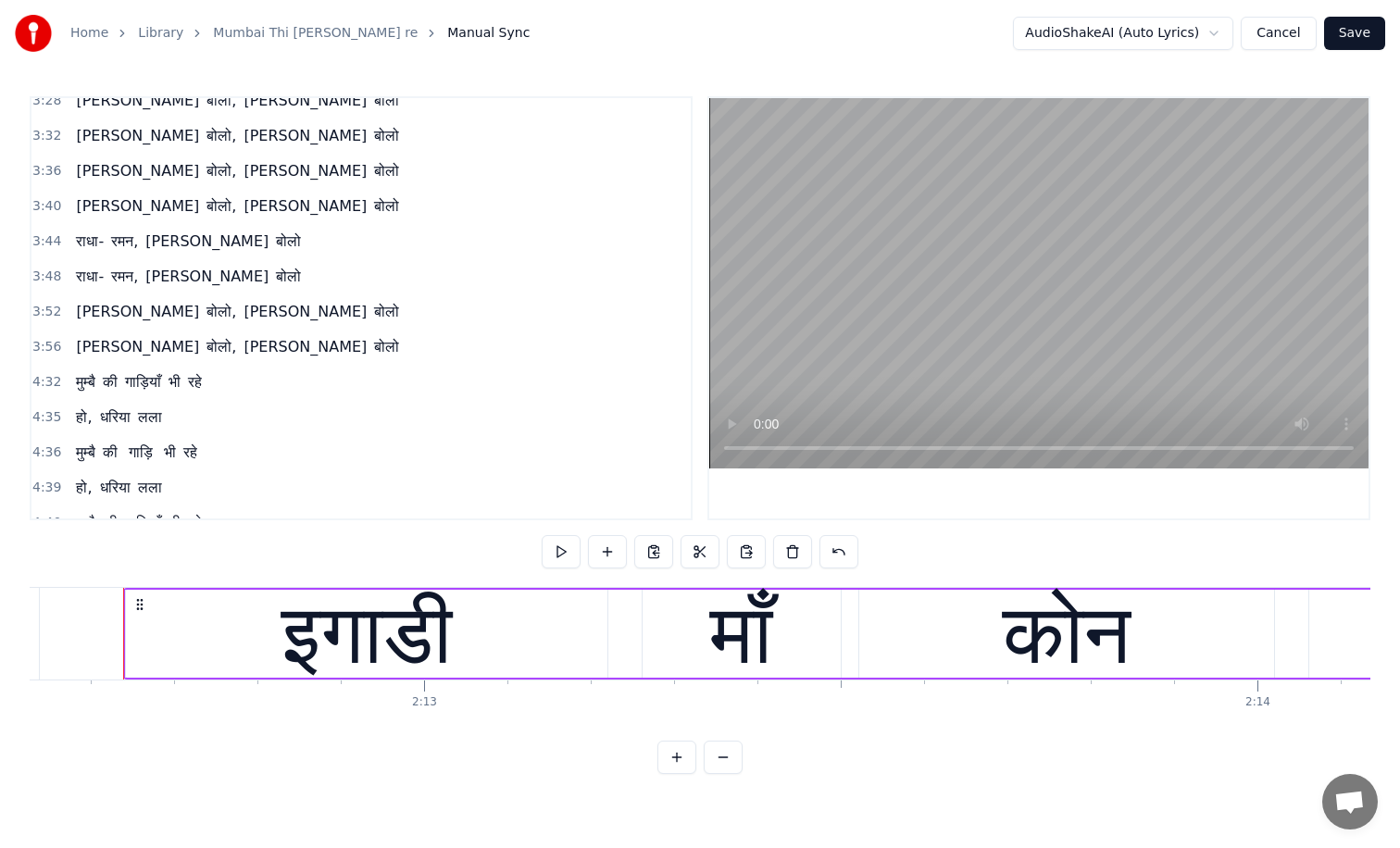
scroll to position [1120, 0]
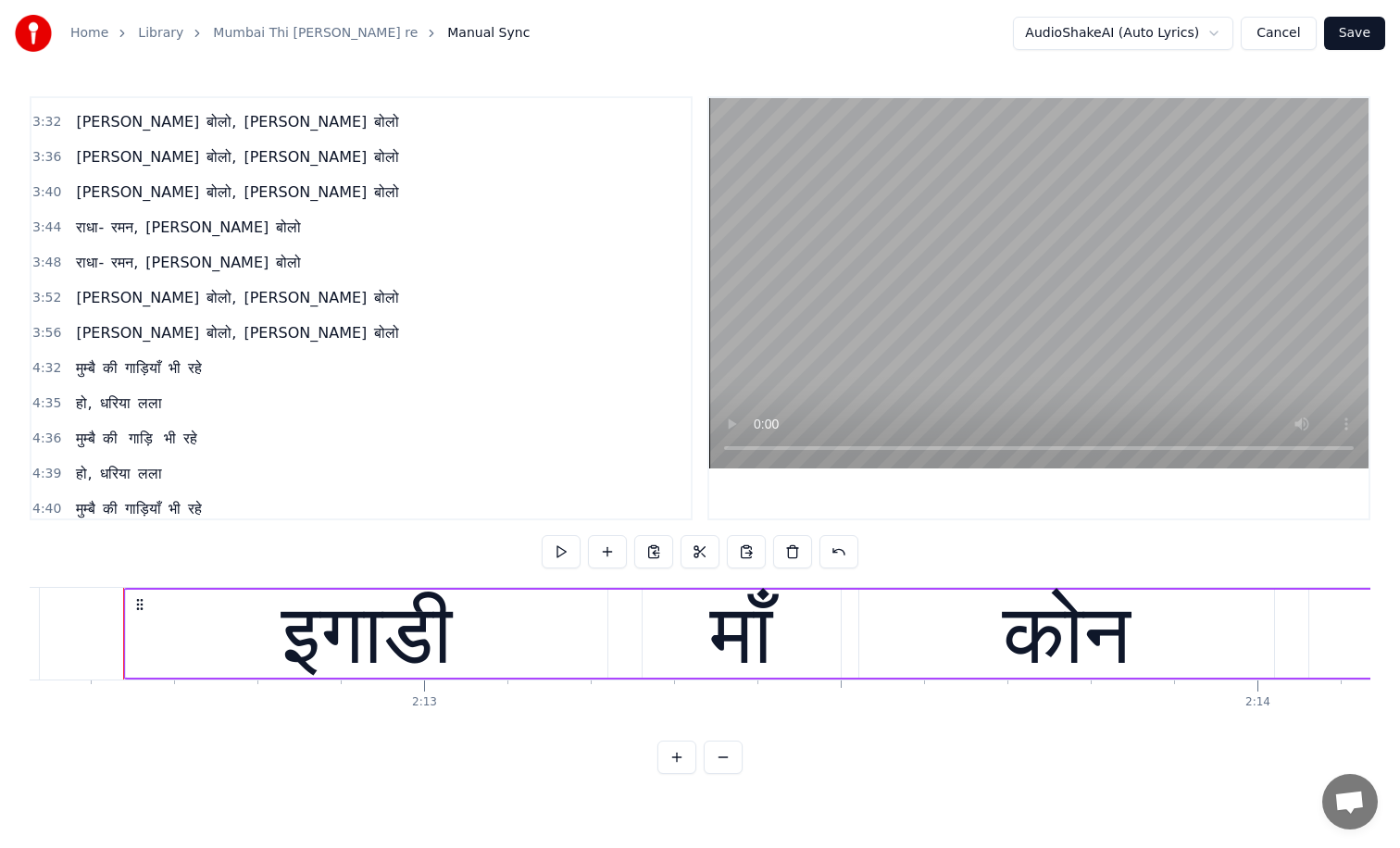
click at [151, 435] on span "गाड़ि" at bounding box center [141, 439] width 28 height 21
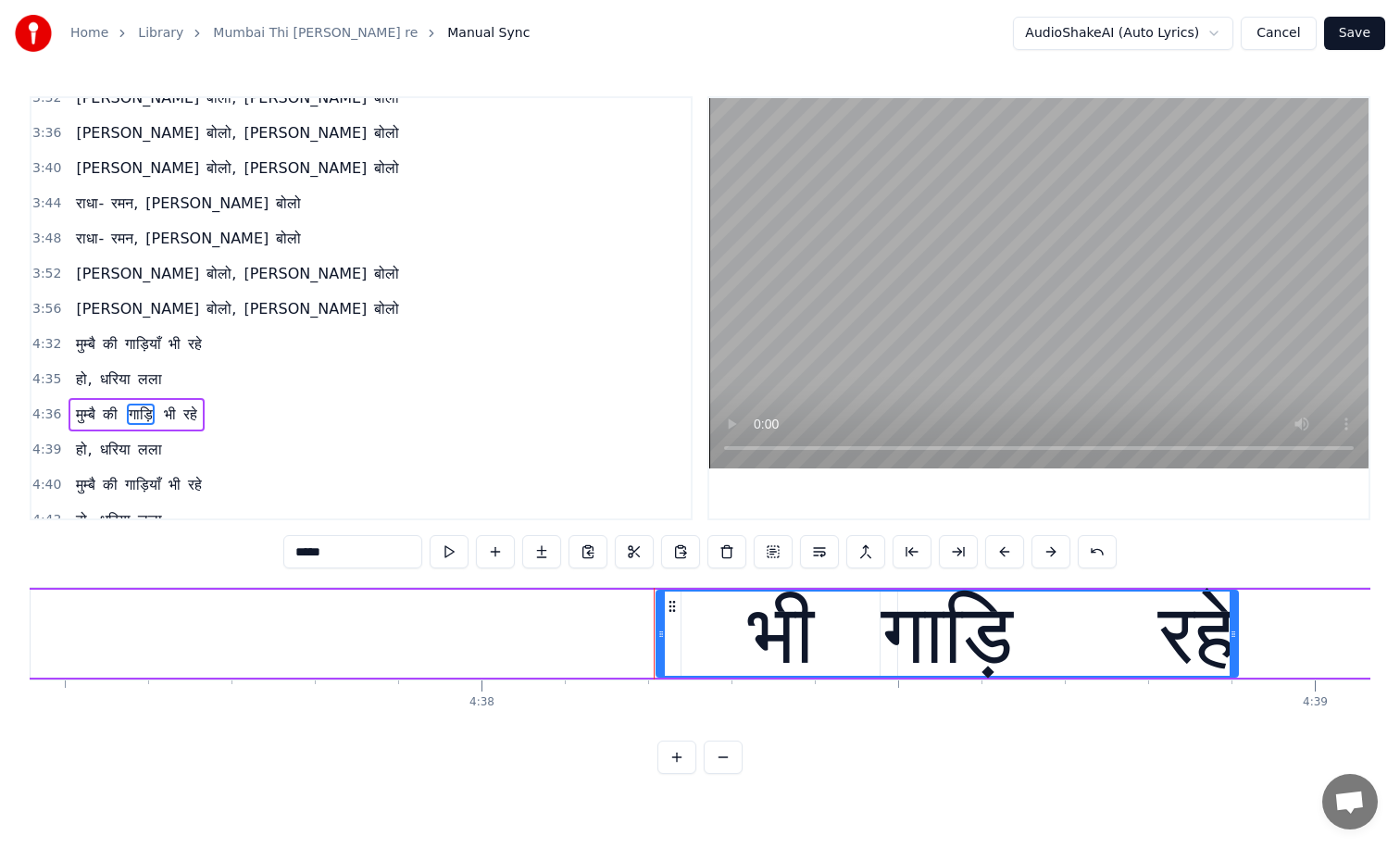
scroll to position [0, 231805]
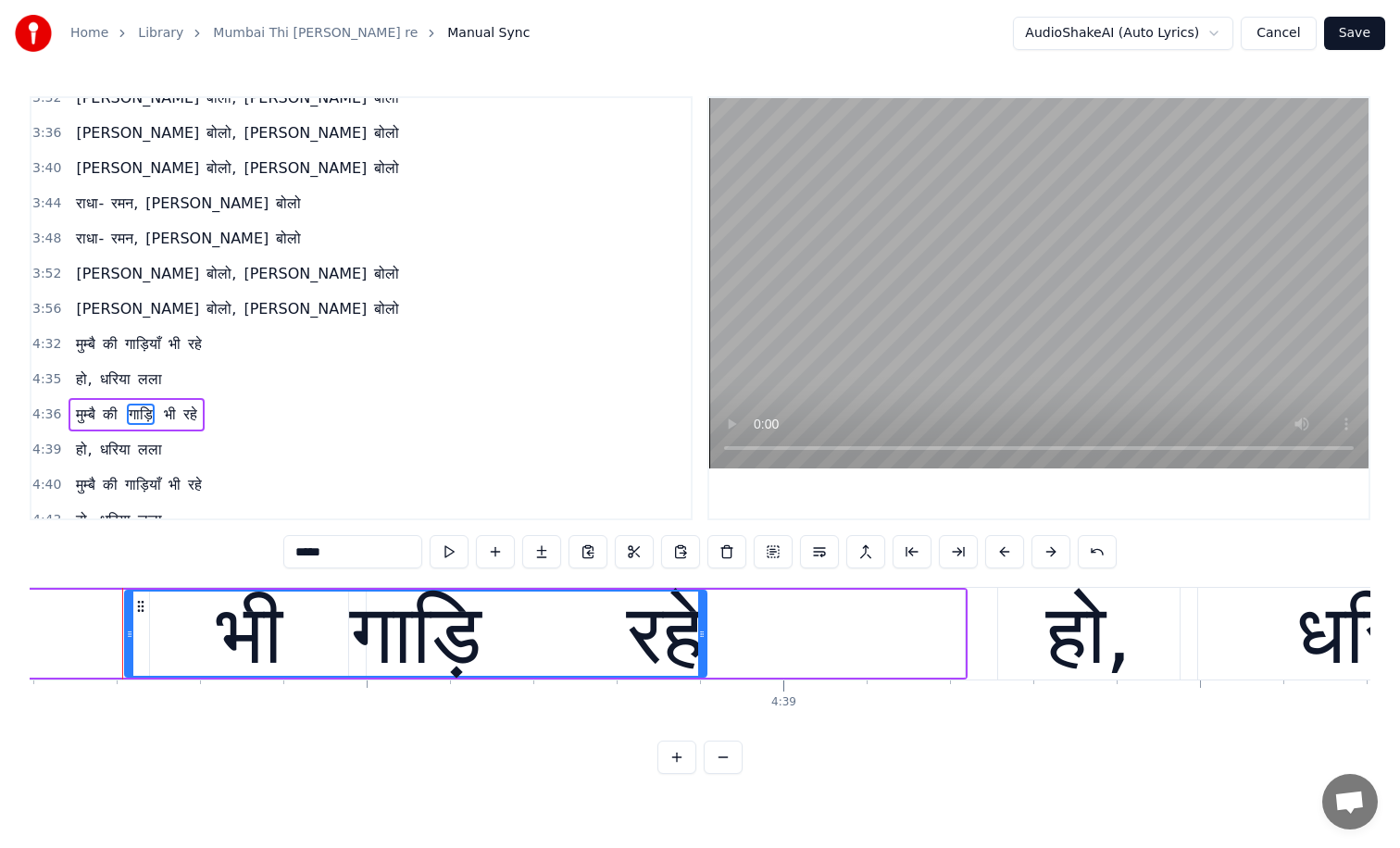
click at [339, 538] on input "*****" at bounding box center [352, 552] width 139 height 33
click at [347, 556] on input "*****" at bounding box center [352, 552] width 139 height 33
click at [677, 551] on button at bounding box center [680, 552] width 39 height 33
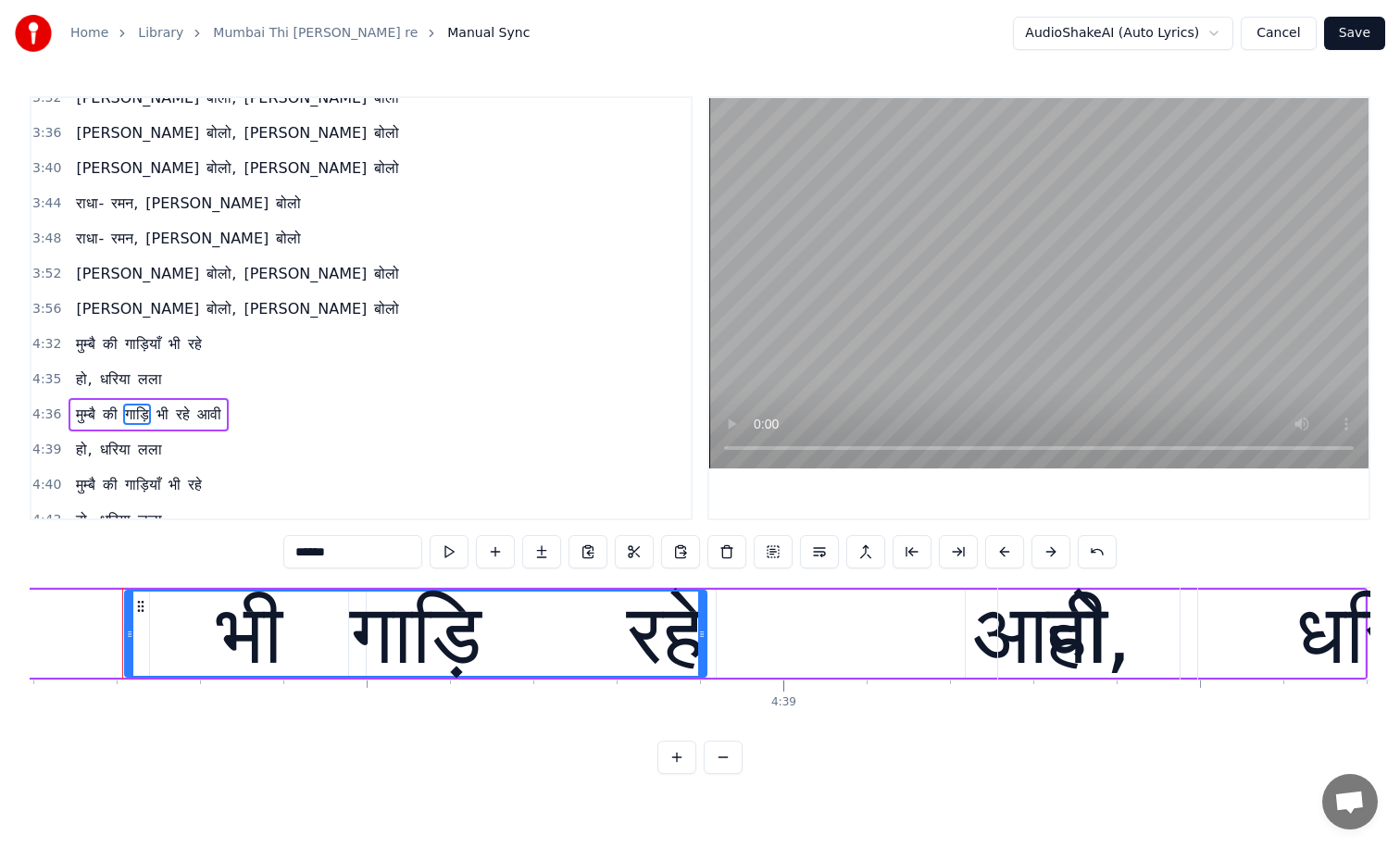
click at [213, 413] on span "आवी" at bounding box center [209, 414] width 28 height 21
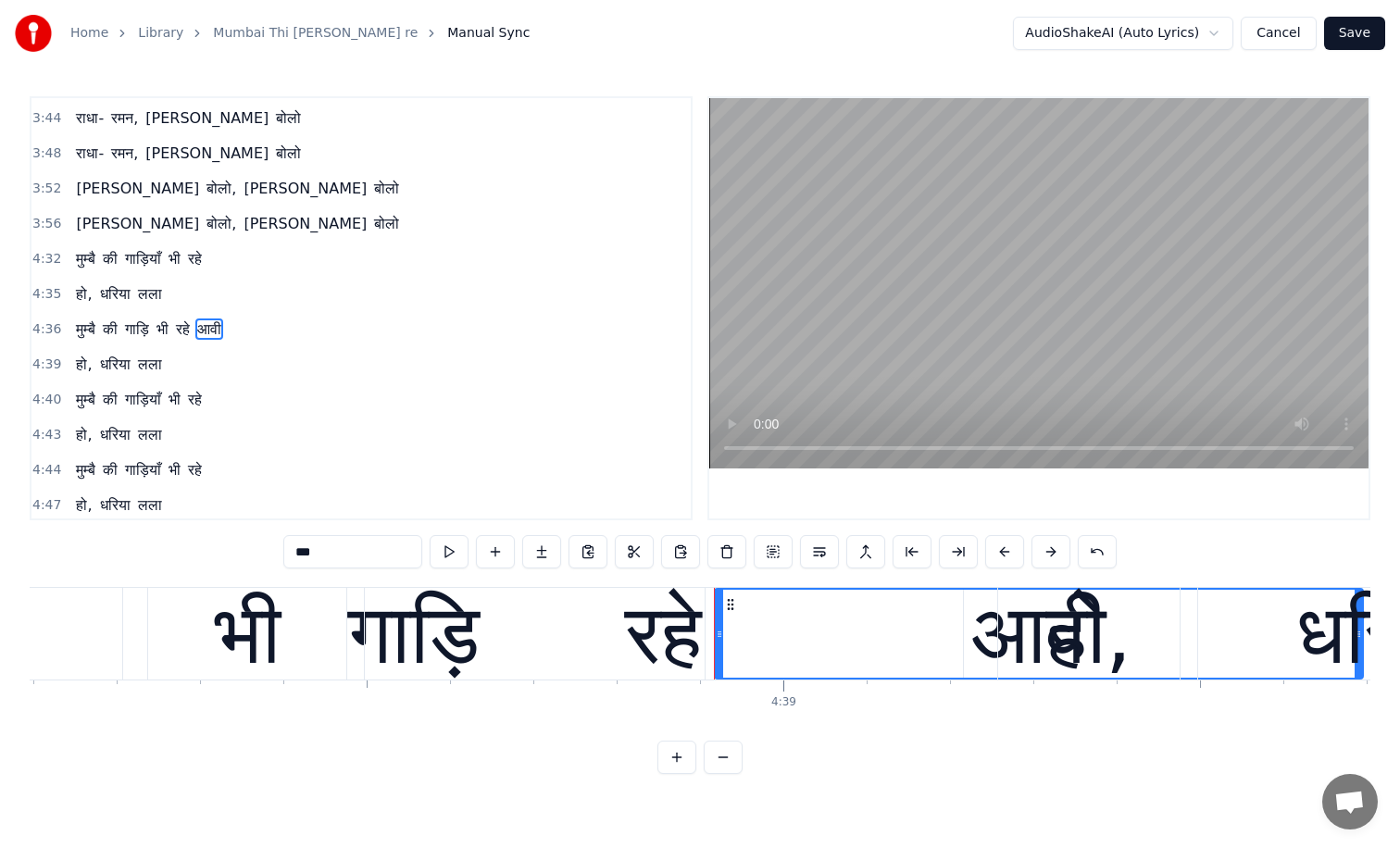
scroll to position [1250, 0]
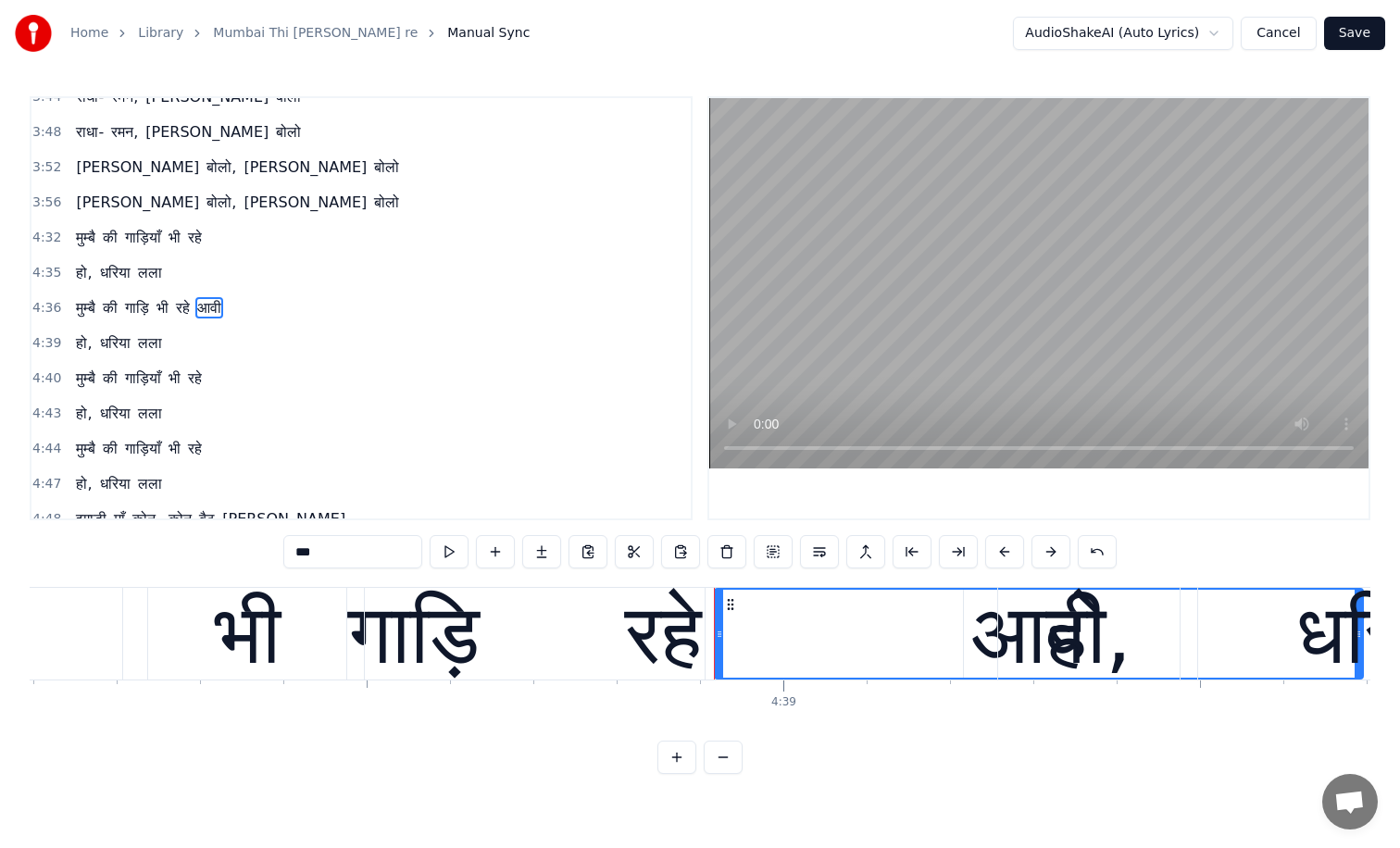
click at [143, 311] on span "गाड़ि" at bounding box center [137, 308] width 28 height 21
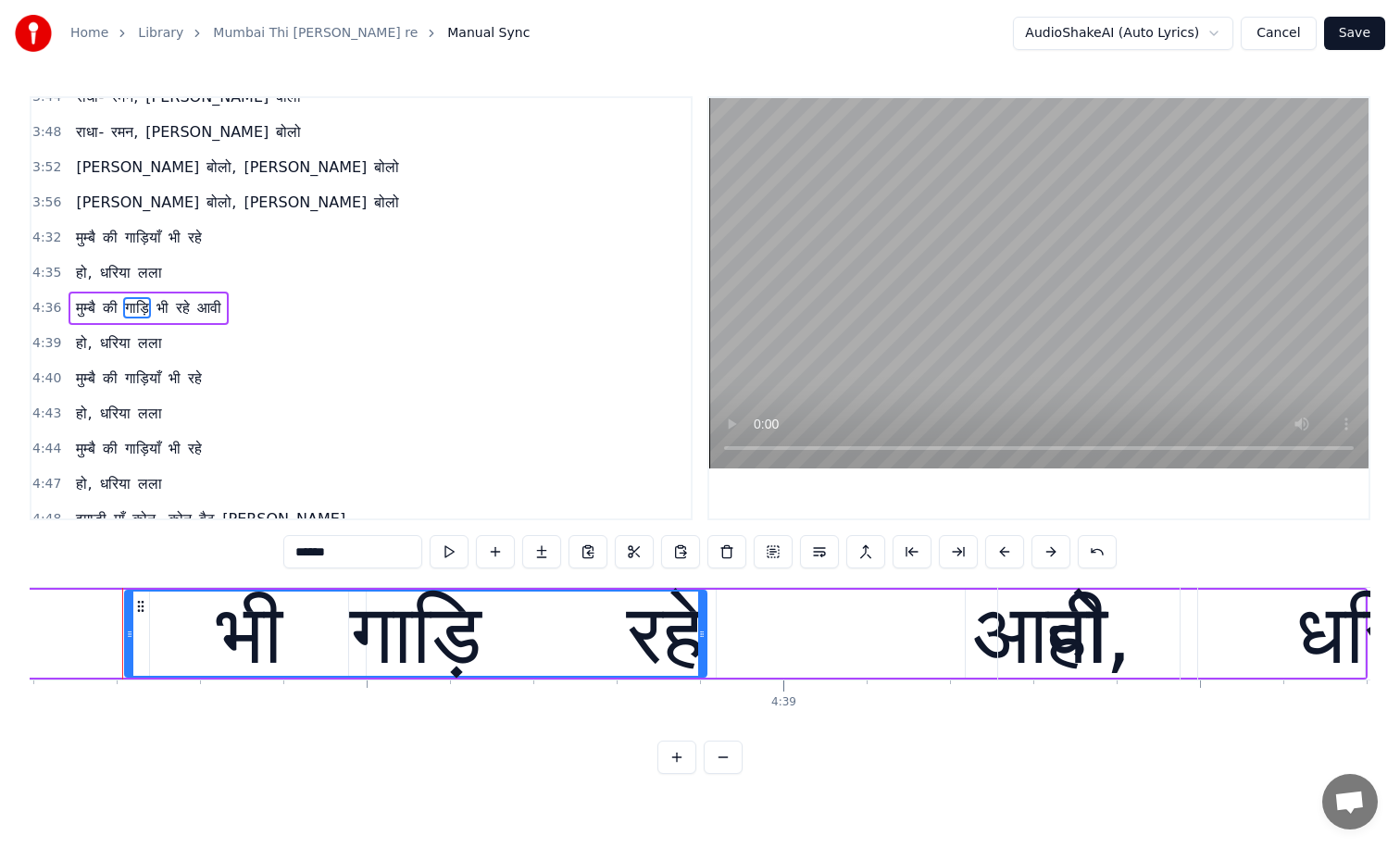
click at [334, 552] on input "*****" at bounding box center [352, 552] width 139 height 33
click at [685, 552] on button at bounding box center [680, 552] width 39 height 33
click at [254, 306] on span "आवी" at bounding box center [240, 308] width 28 height 21
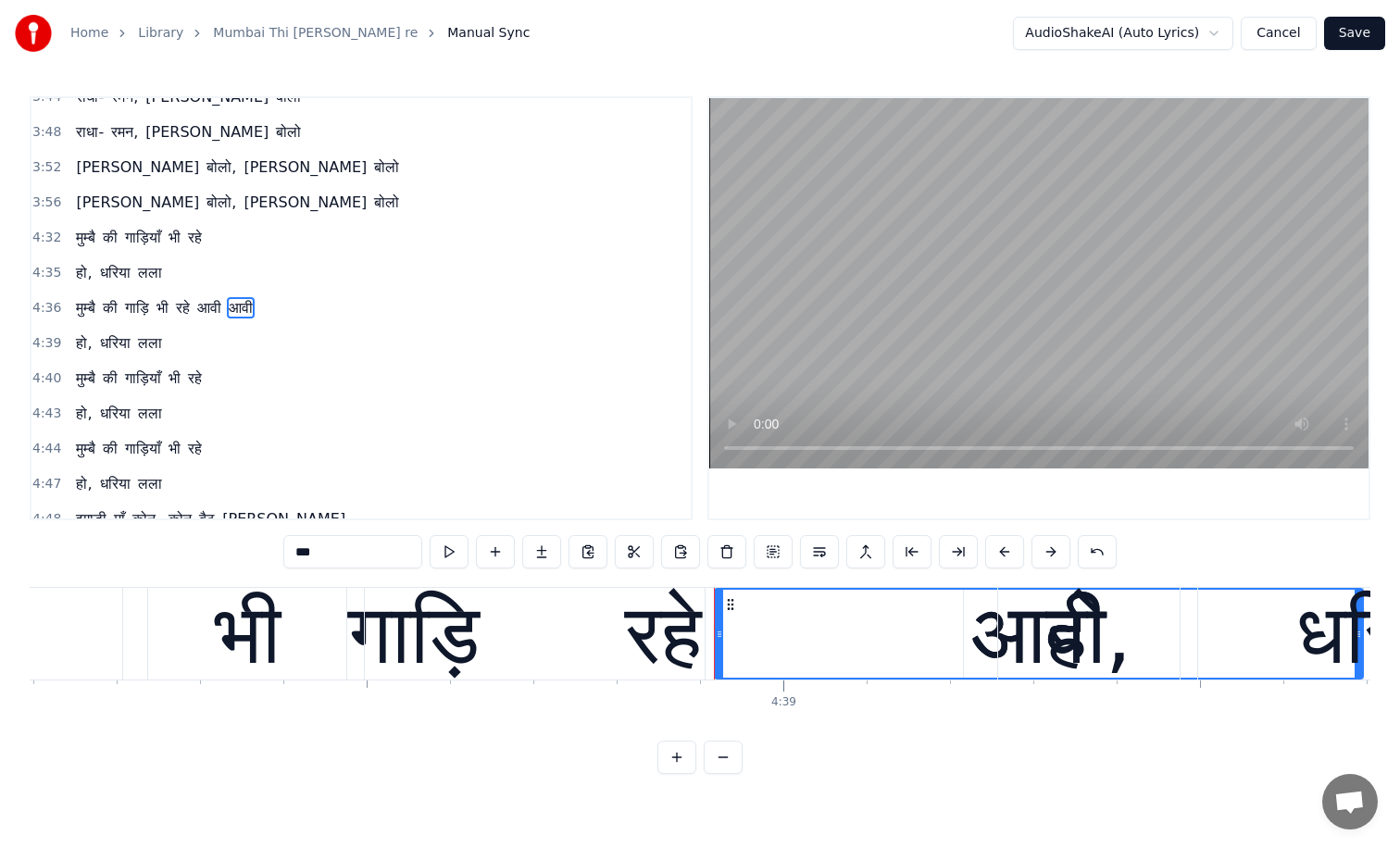
click at [346, 546] on input "***" at bounding box center [352, 552] width 139 height 33
type input "*"
click at [213, 308] on span "आवी" at bounding box center [209, 308] width 28 height 21
click at [333, 553] on input "***" at bounding box center [352, 552] width 139 height 33
type input "*"
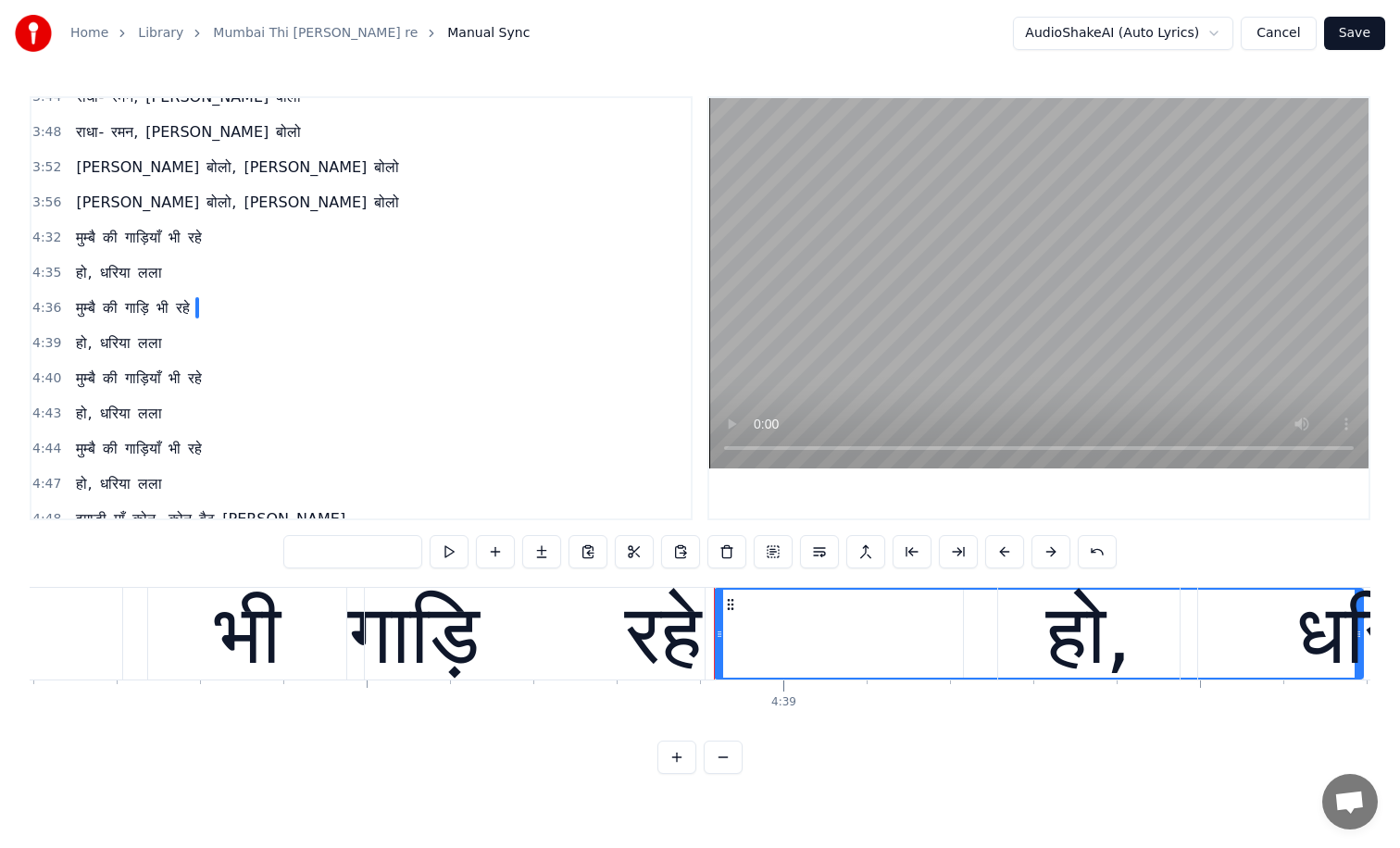
click at [106, 307] on span "की" at bounding box center [110, 308] width 19 height 21
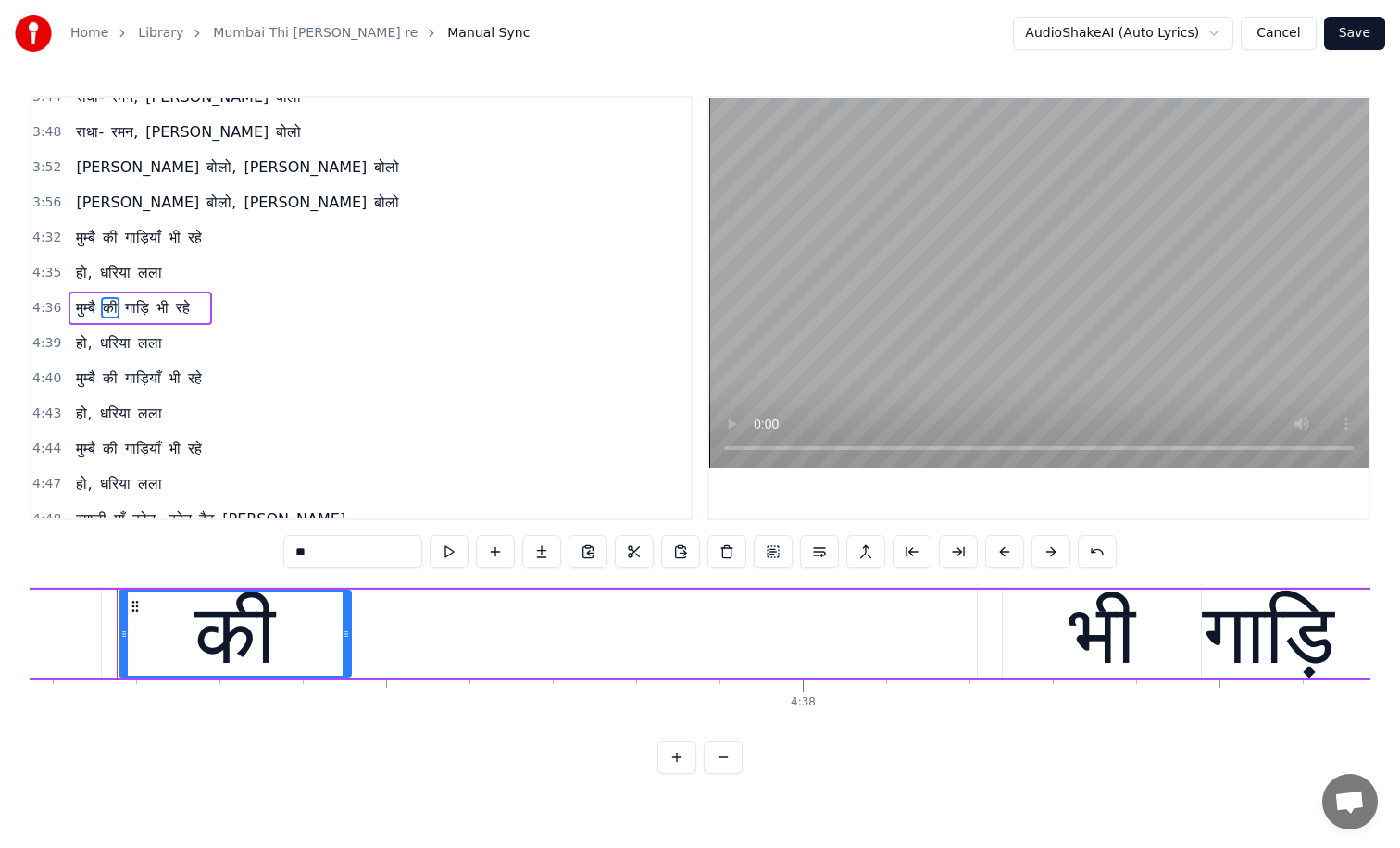
scroll to position [0, 230947]
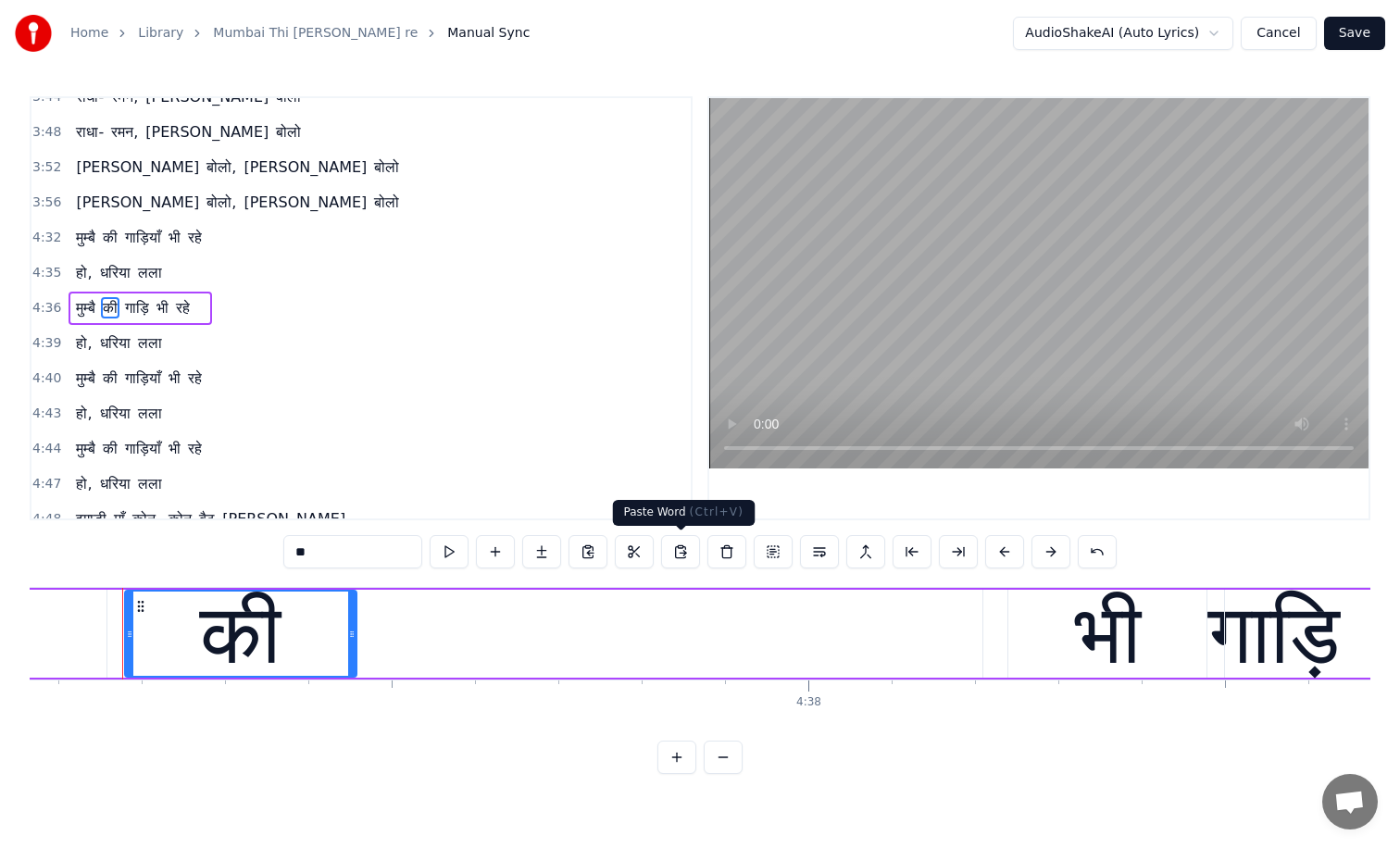
click at [679, 552] on button at bounding box center [680, 552] width 39 height 33
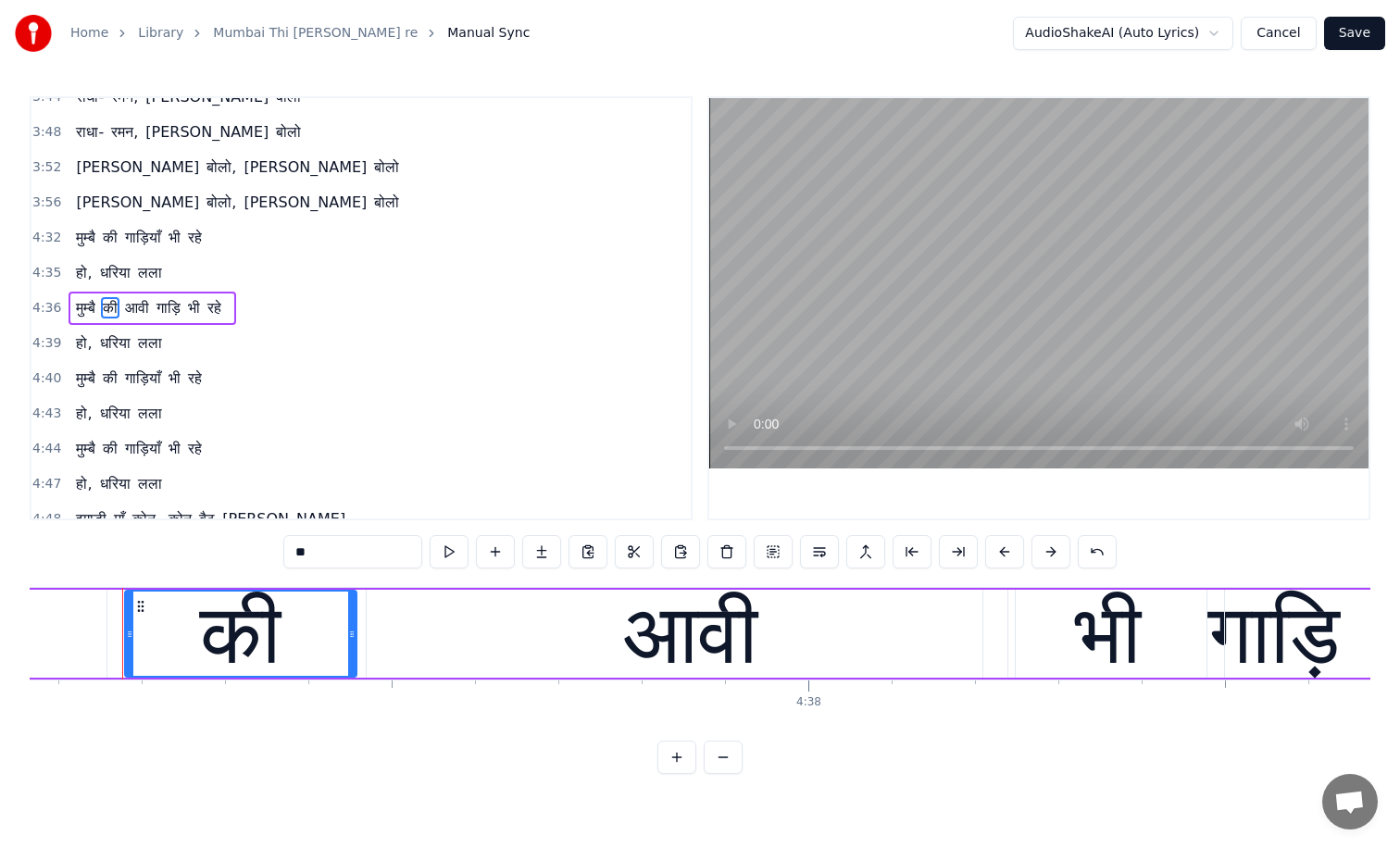
click at [147, 305] on span "आवी" at bounding box center [137, 308] width 28 height 21
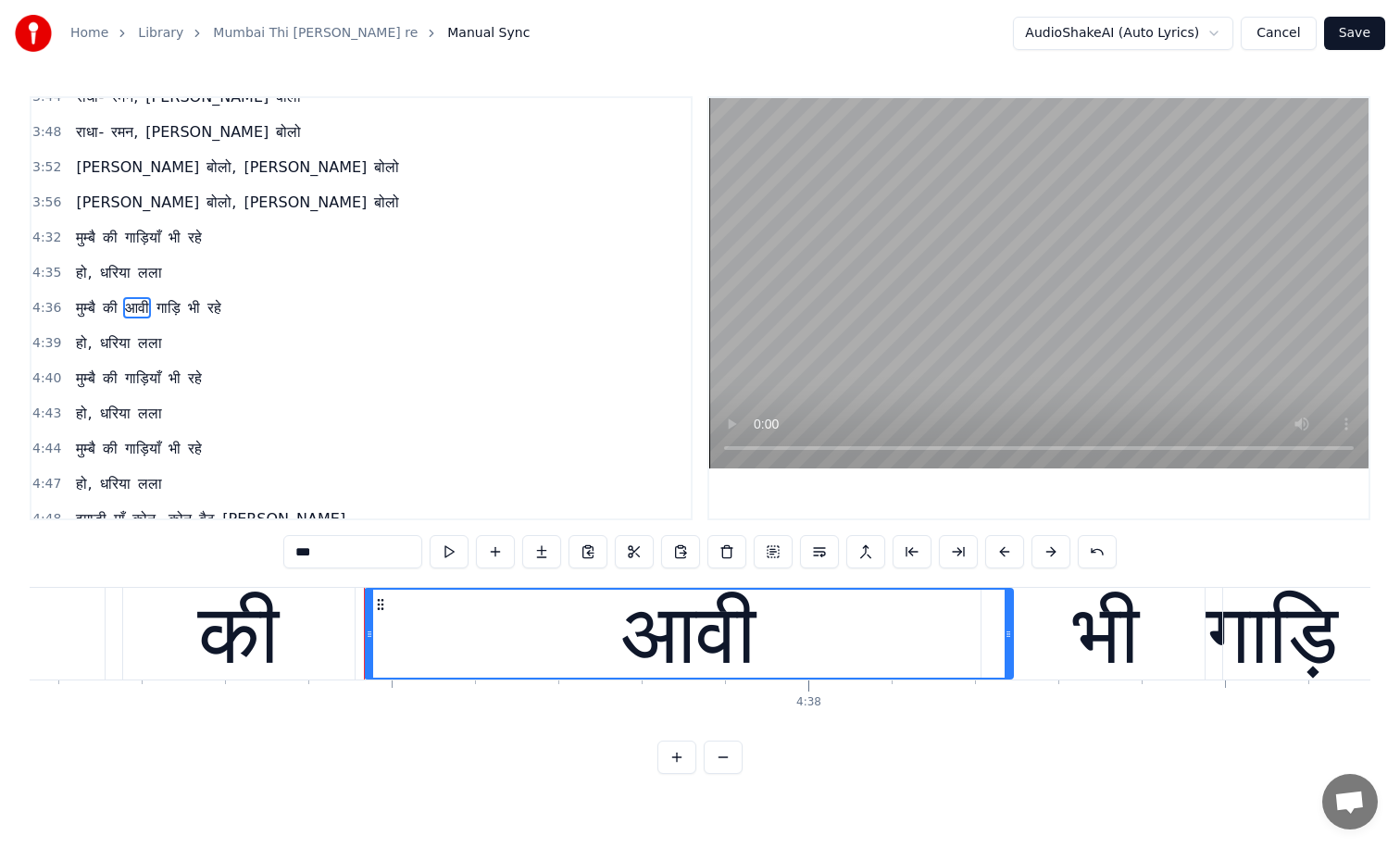
click at [361, 545] on input "***" at bounding box center [352, 552] width 139 height 33
type input "*"
click at [152, 310] on span "गाड़ि" at bounding box center [143, 308] width 28 height 21
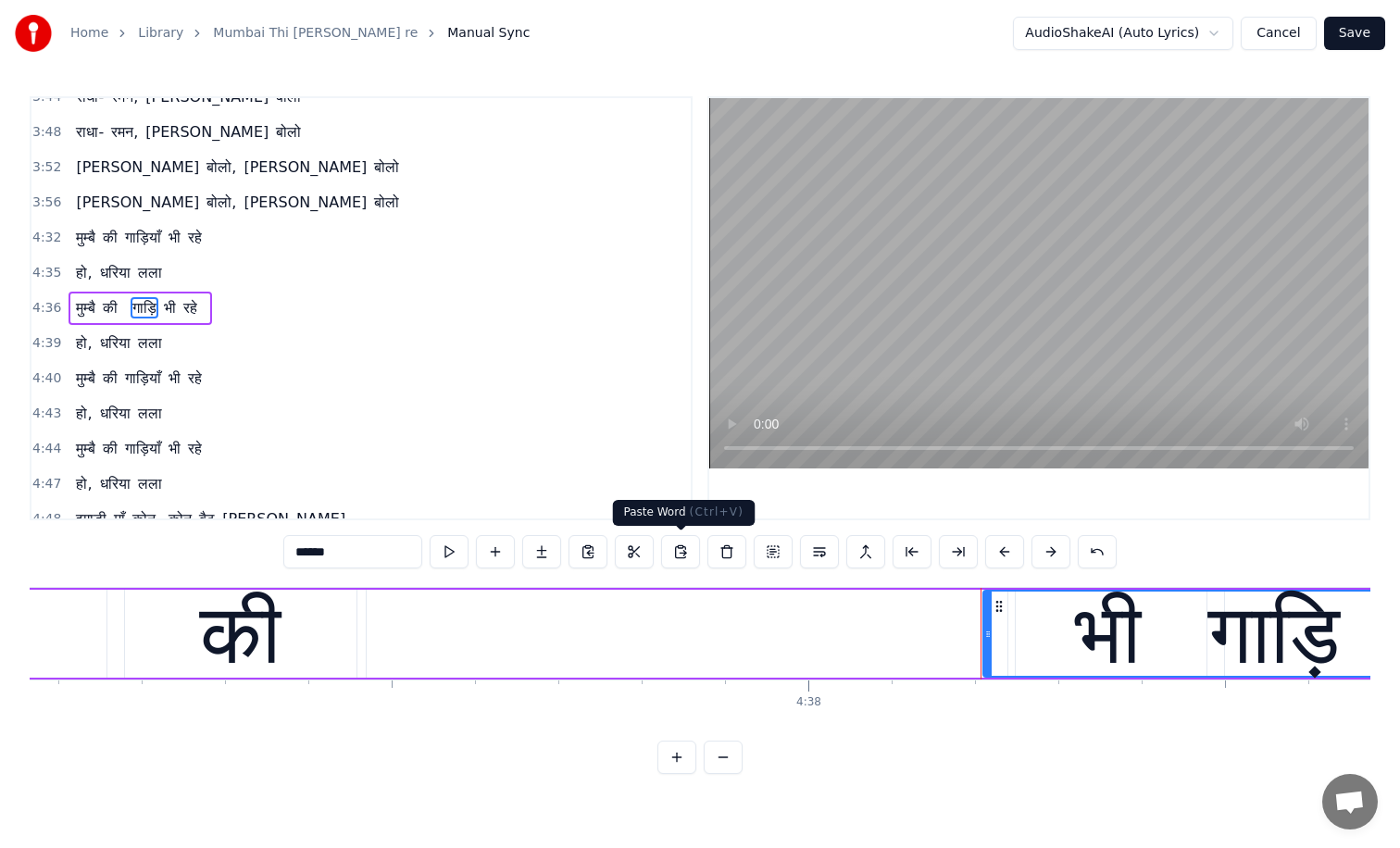
click at [681, 557] on button at bounding box center [680, 552] width 39 height 33
click at [220, 308] on span "आवी" at bounding box center [213, 308] width 28 height 21
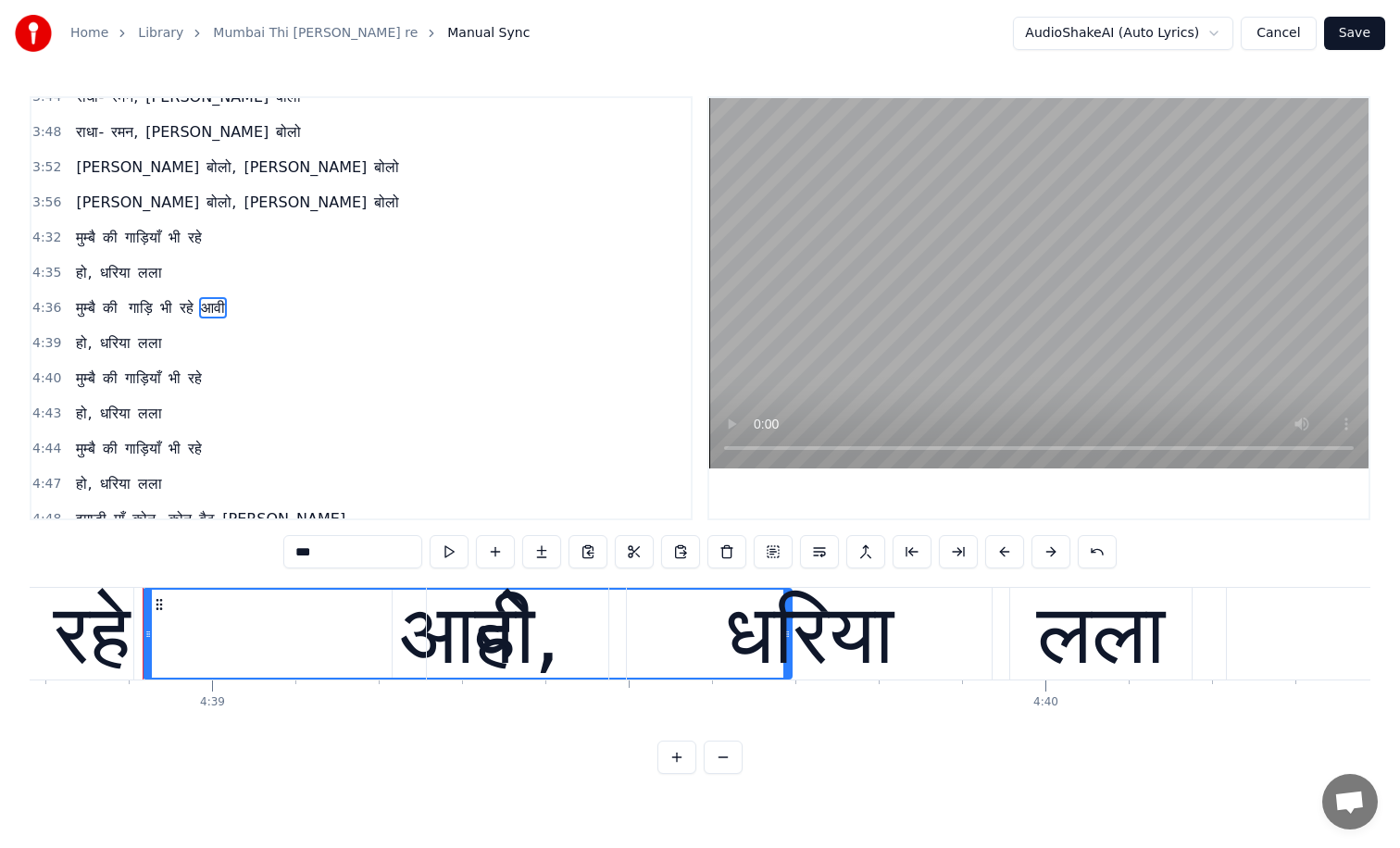
scroll to position [0, 232397]
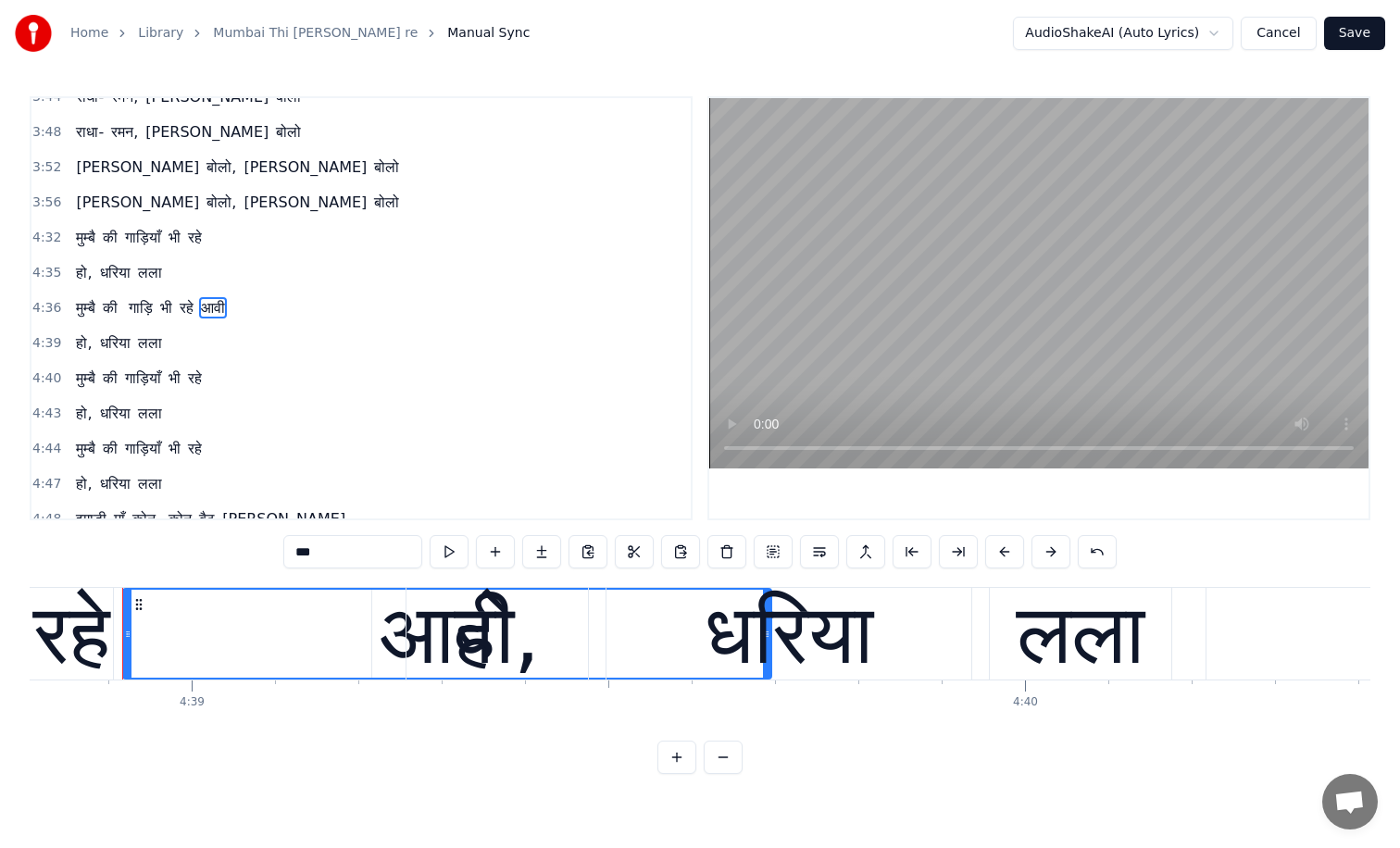
click at [343, 549] on input "***" at bounding box center [352, 552] width 139 height 33
type input "*"
click at [108, 312] on span "की" at bounding box center [110, 308] width 19 height 21
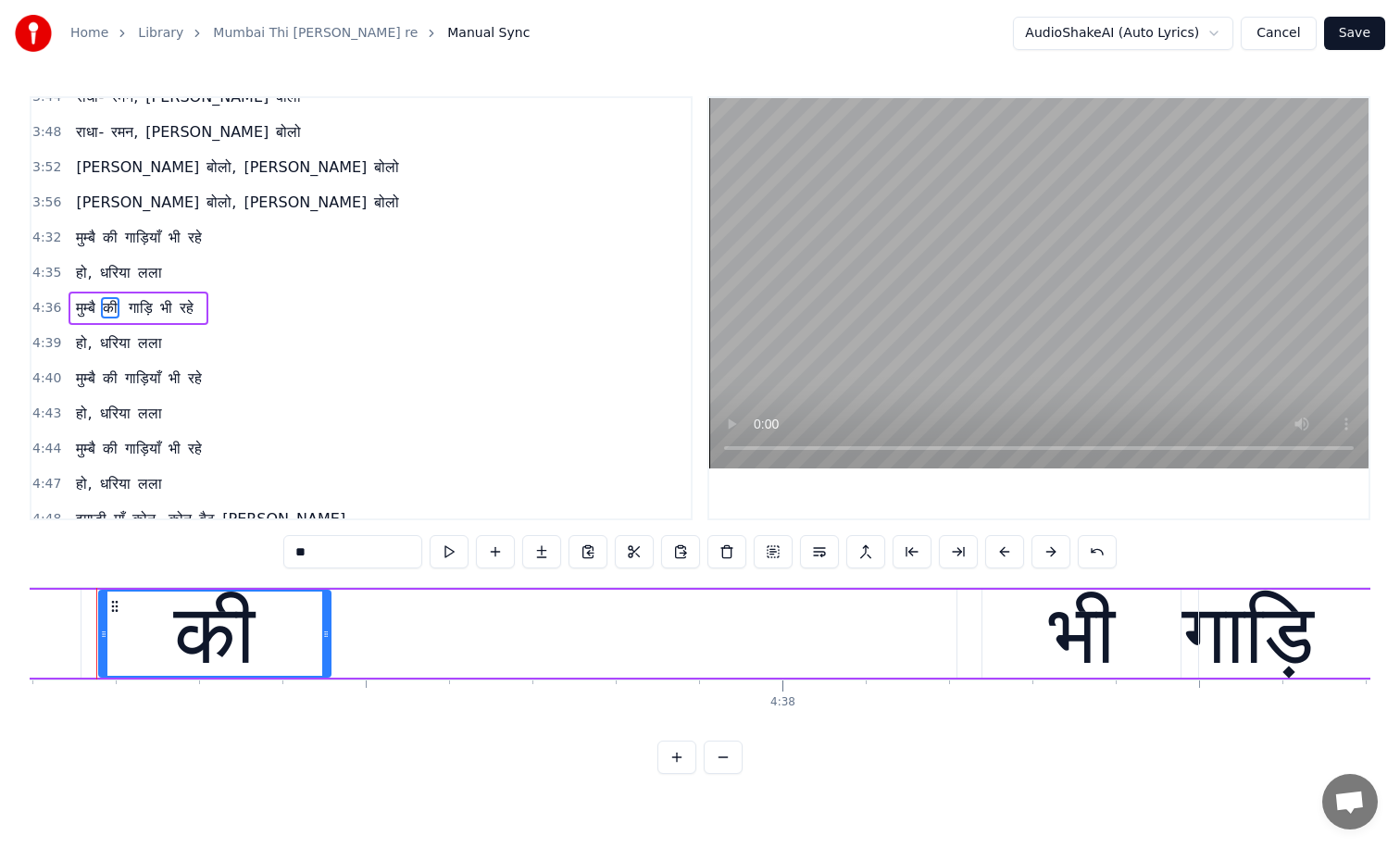
scroll to position [0, 230947]
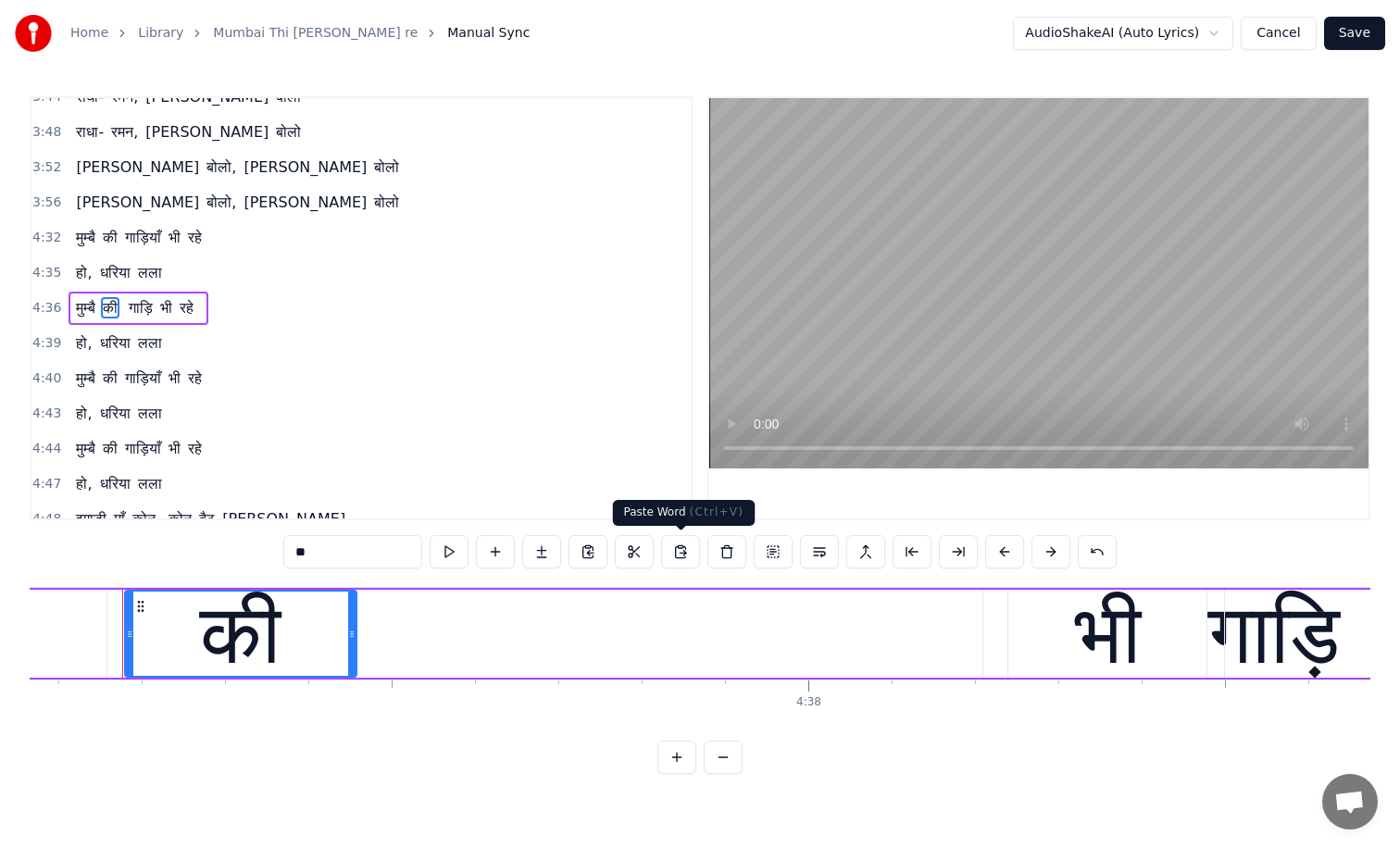
click at [677, 551] on button at bounding box center [680, 552] width 39 height 33
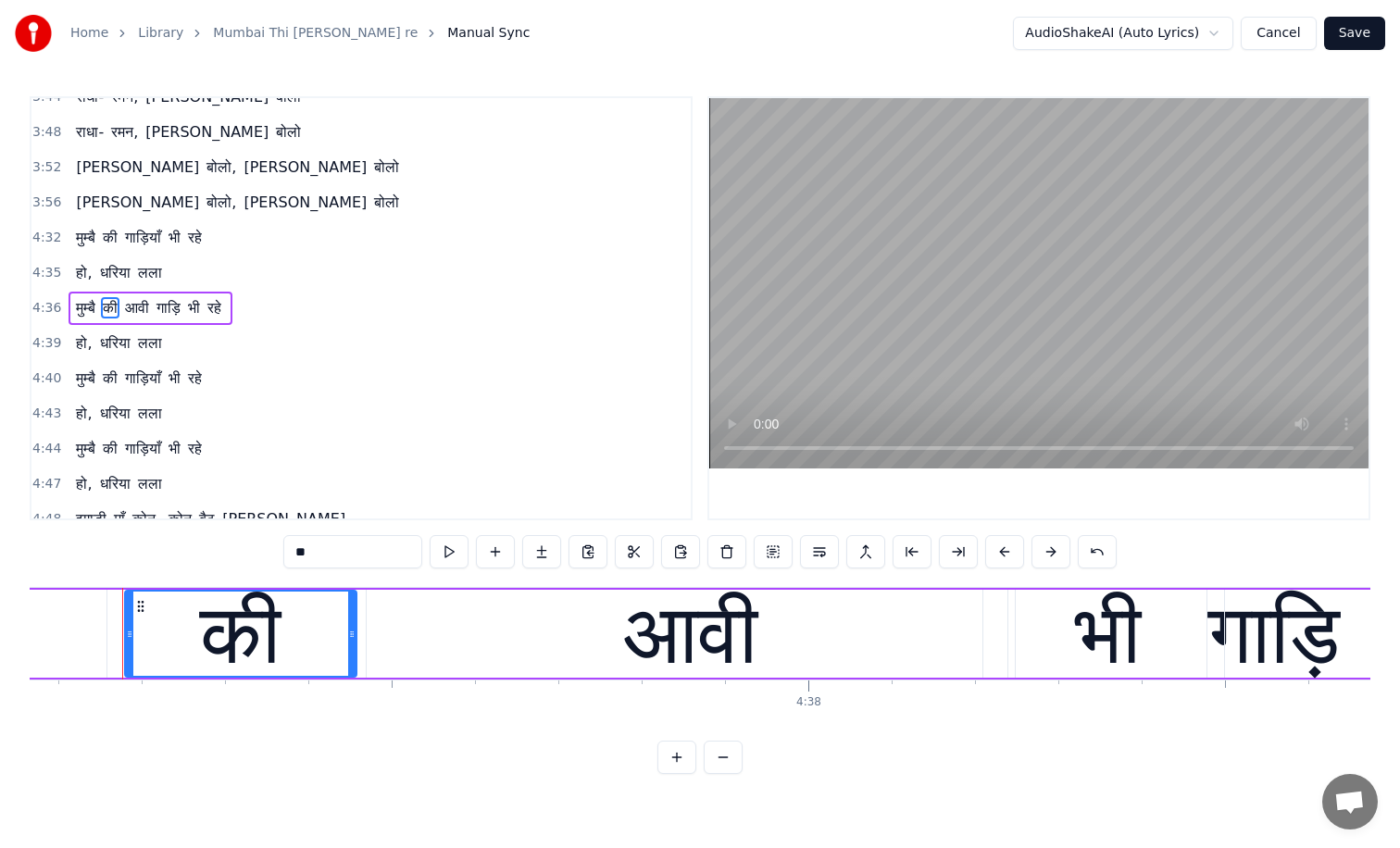
click at [147, 312] on span "आवी" at bounding box center [137, 308] width 28 height 21
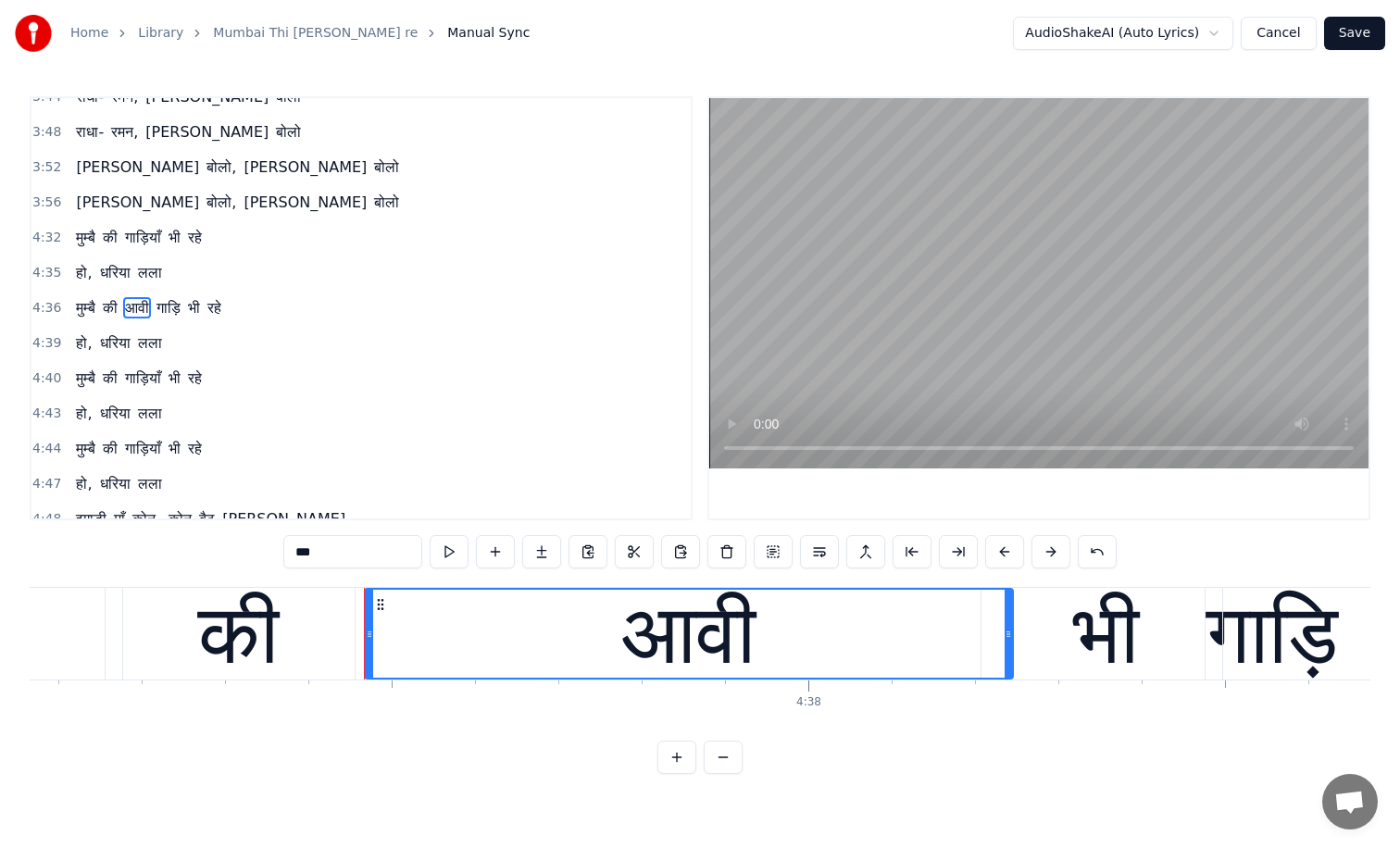
click at [346, 553] on input "***" at bounding box center [352, 552] width 139 height 33
type input "*"
click at [148, 315] on span "गाड़ि" at bounding box center [143, 308] width 28 height 21
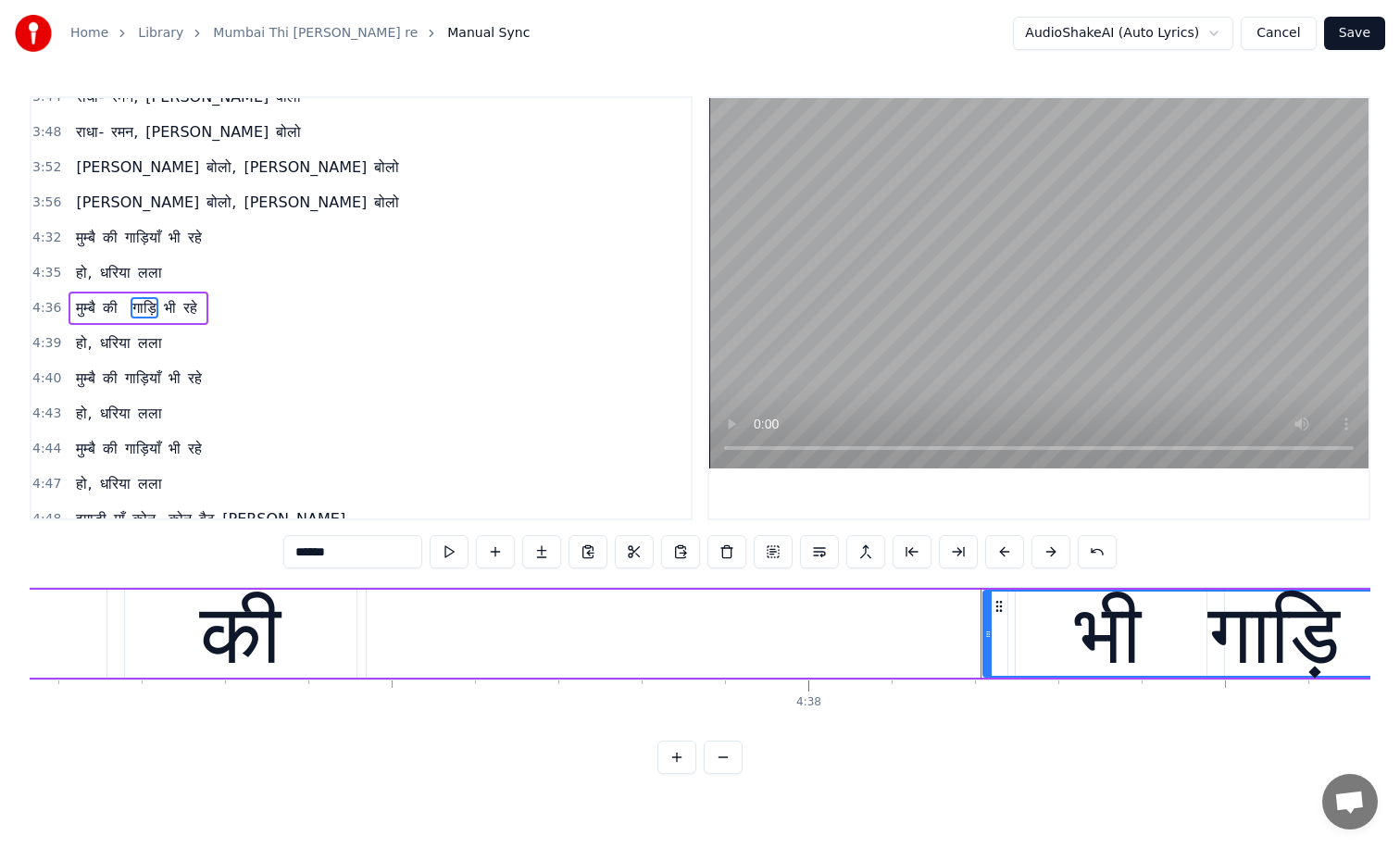
click at [177, 307] on span "भी" at bounding box center [170, 308] width 16 height 21
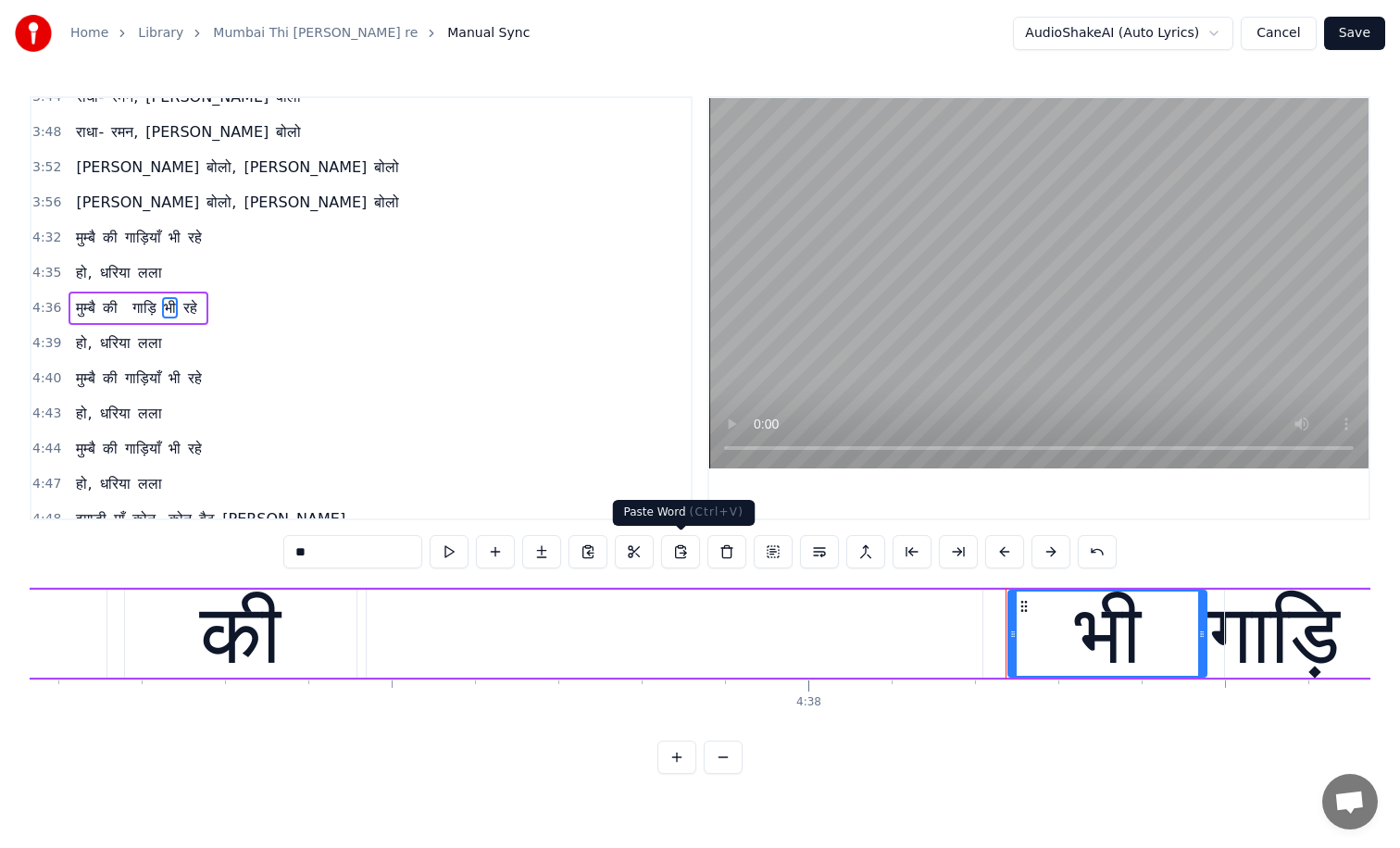
click at [680, 551] on button at bounding box center [680, 552] width 39 height 33
click at [195, 310] on span "आवी" at bounding box center [191, 308] width 28 height 21
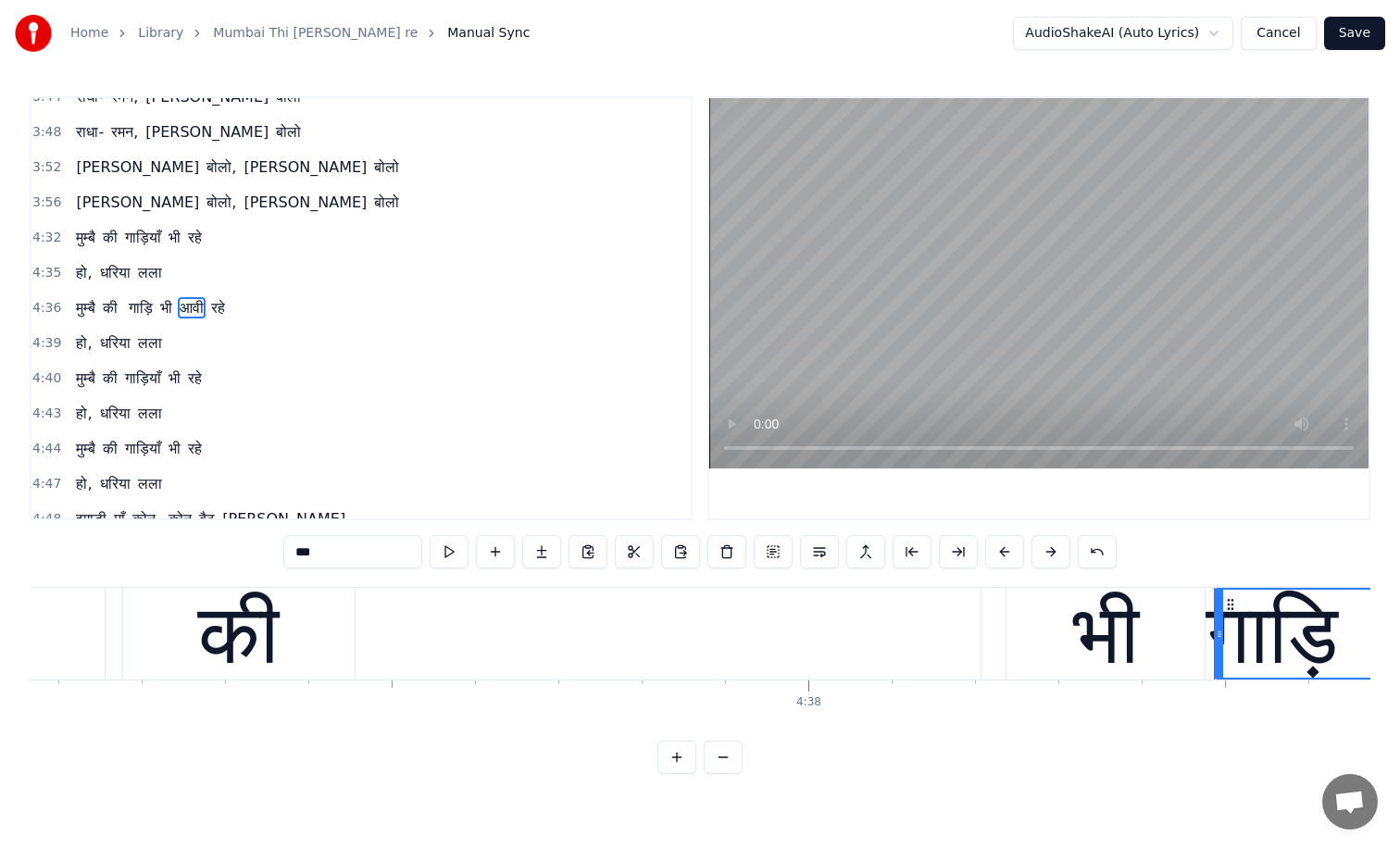
click at [331, 553] on input "***" at bounding box center [352, 552] width 139 height 33
type input "*"
click at [161, 307] on div "मुम्बै की गाड़ि भी रहे" at bounding box center [138, 308] width 140 height 33
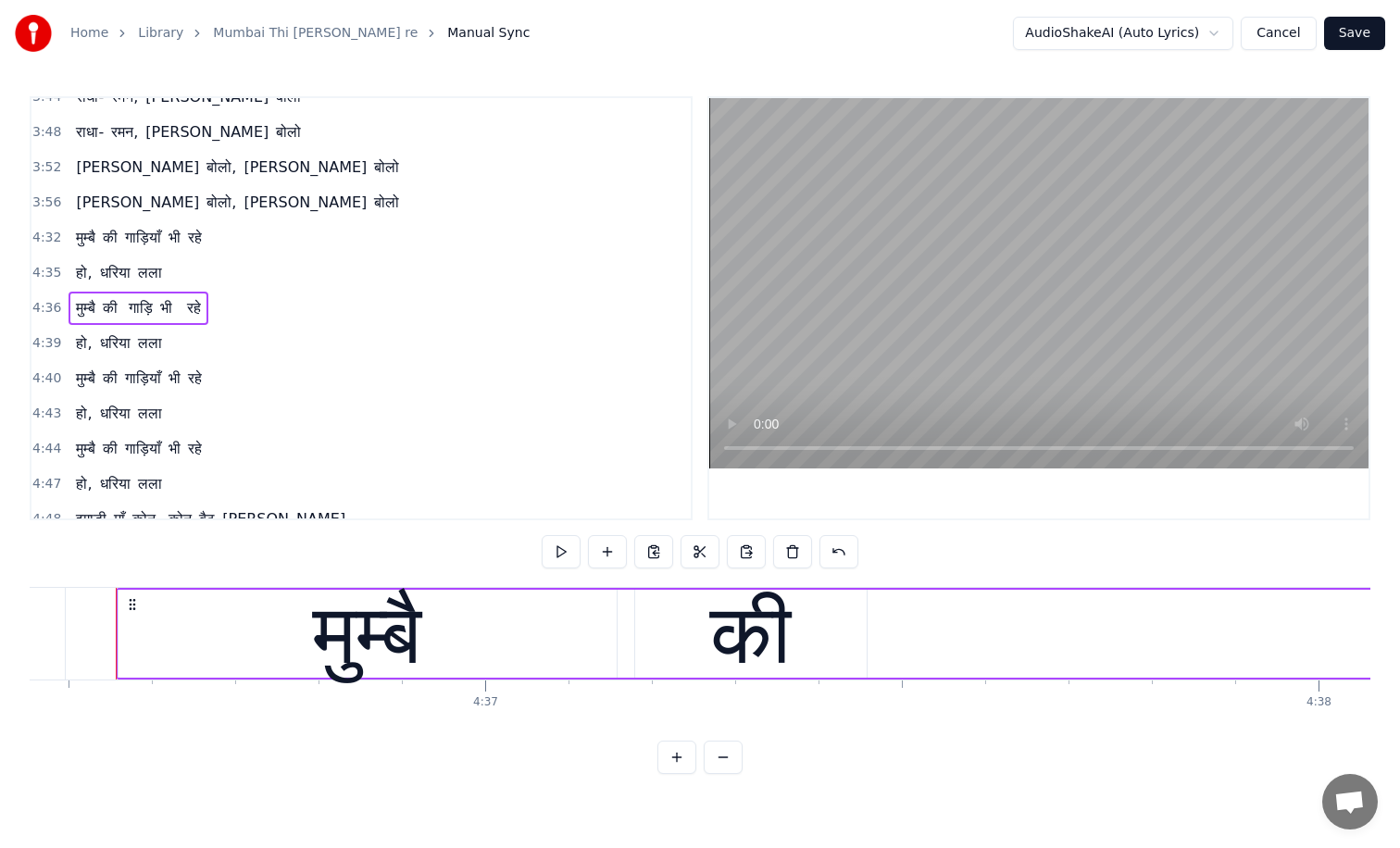
scroll to position [0, 230430]
click at [145, 307] on span "गाड़ि" at bounding box center [141, 308] width 28 height 21
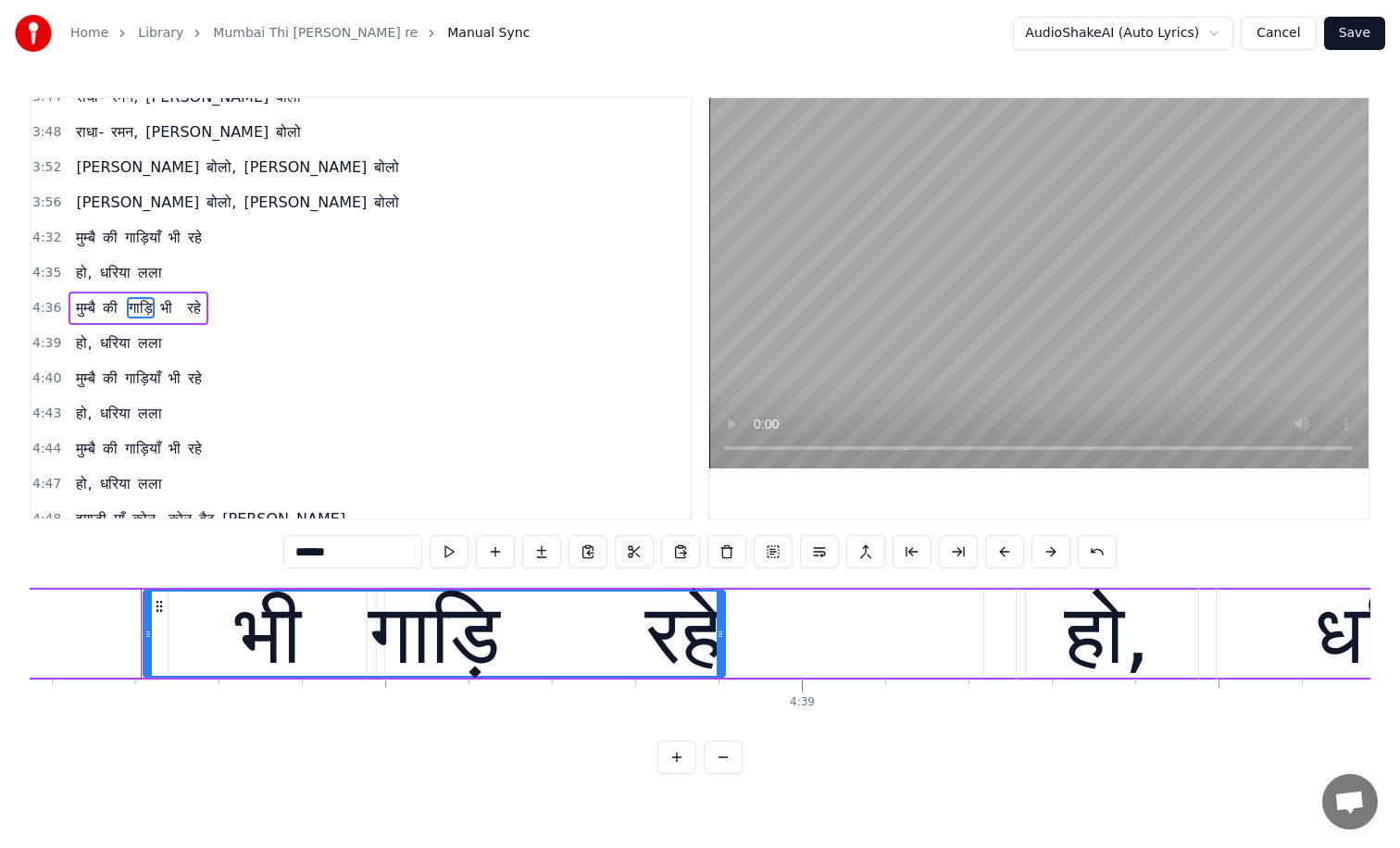
scroll to position [0, 231805]
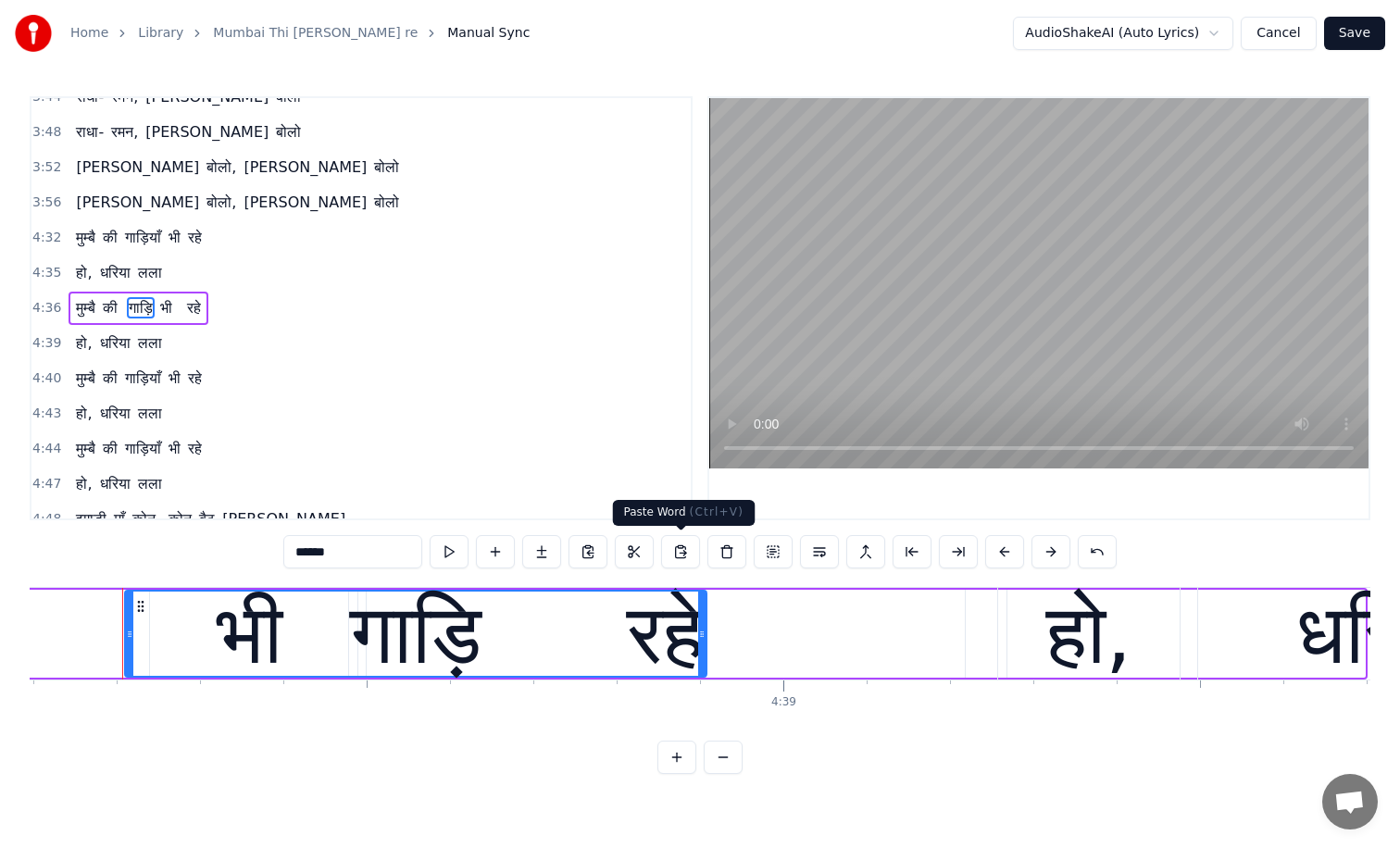
click at [678, 551] on button at bounding box center [680, 552] width 39 height 33
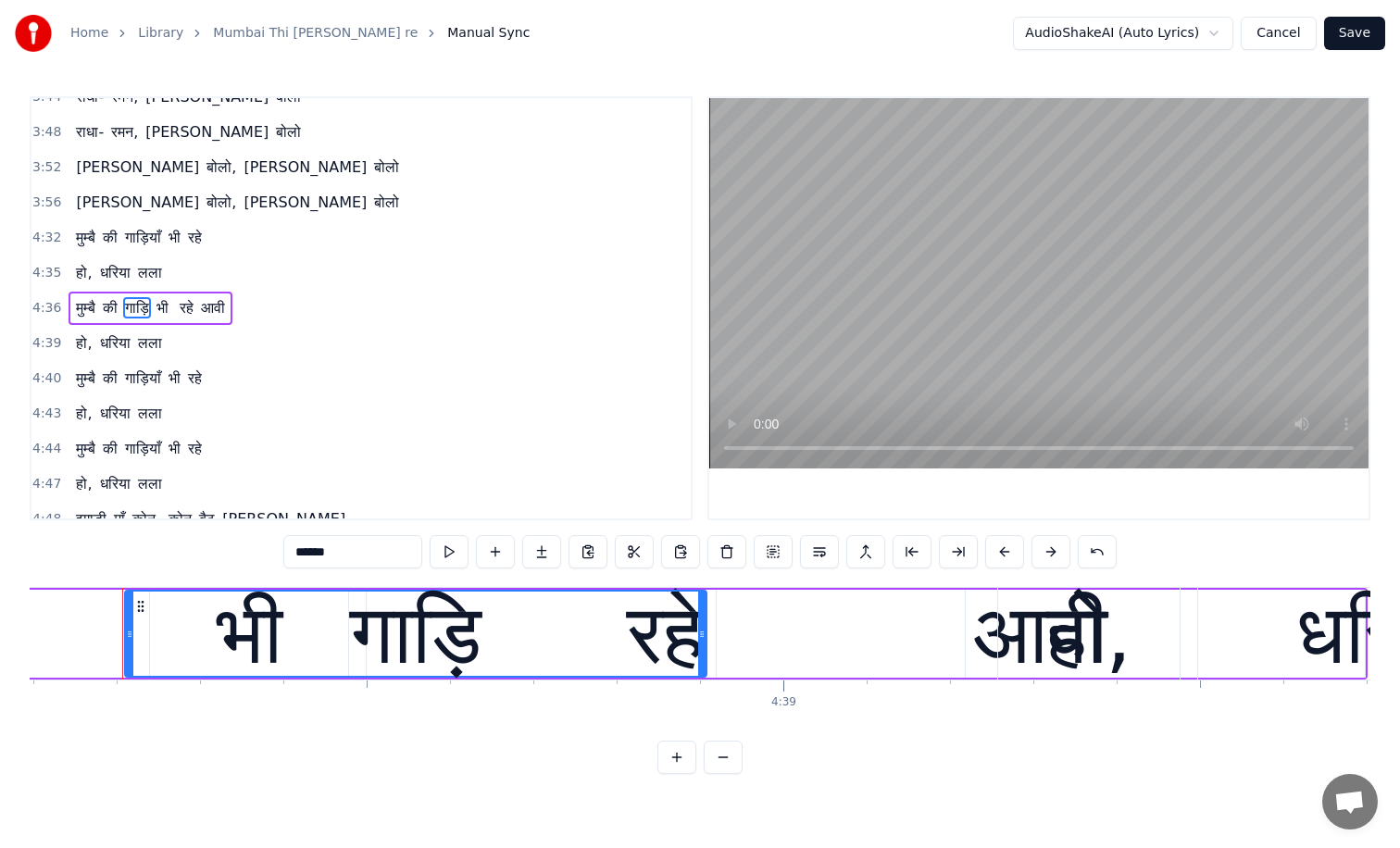
click at [219, 309] on span "आवी" at bounding box center [213, 308] width 28 height 21
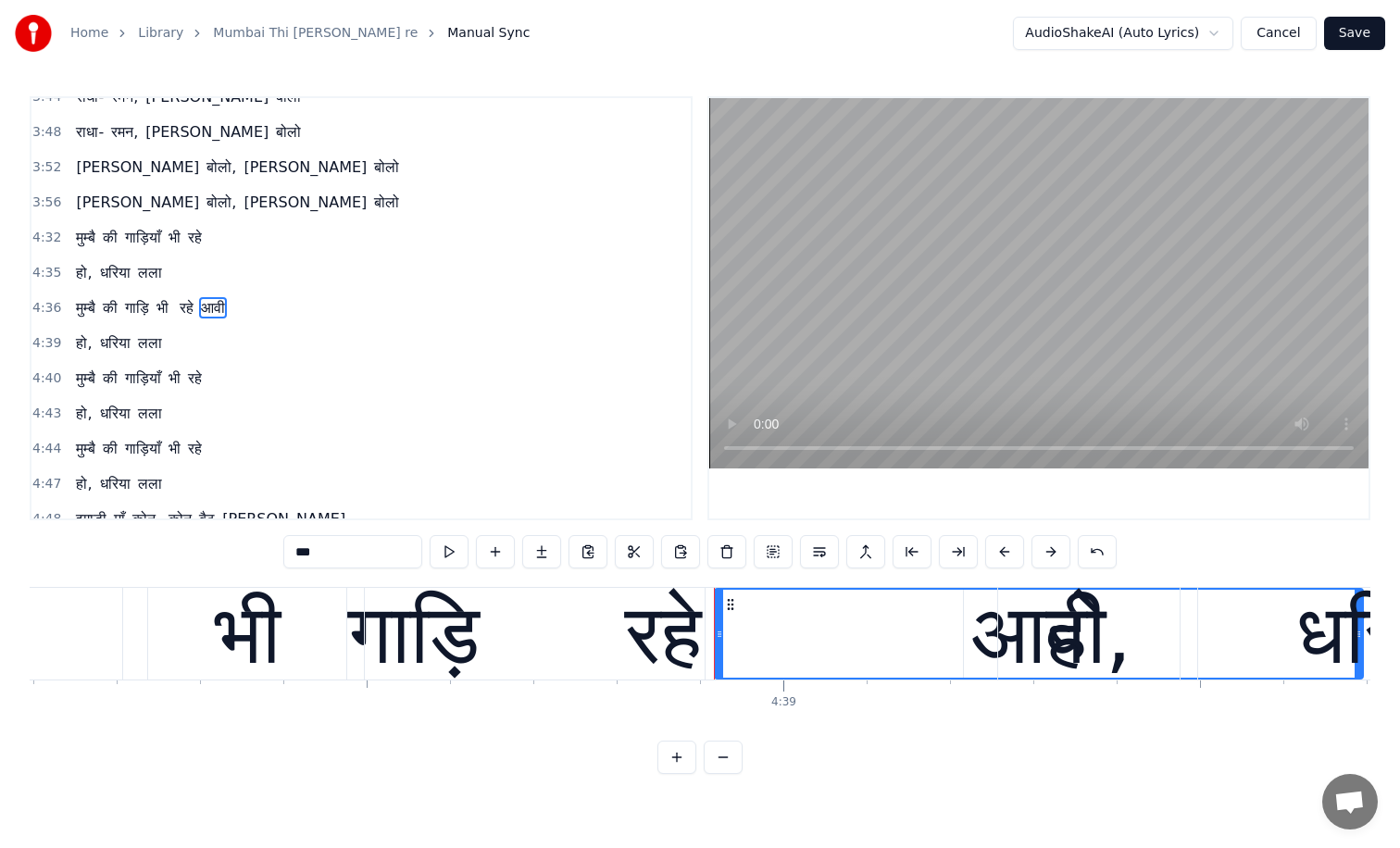
drag, startPoint x: 332, startPoint y: 549, endPoint x: 277, endPoint y: 541, distance: 55.6
click at [277, 541] on div "0:24 मुम्बै की गाडी आवी रे हो धरिया लाला 0:36 मुम्बै की गाडी आवी रे हो धरिया ला…" at bounding box center [700, 435] width 1341 height 678
click at [310, 553] on input "***" at bounding box center [352, 552] width 139 height 33
click at [327, 551] on input "***" at bounding box center [352, 552] width 139 height 33
type input "*"
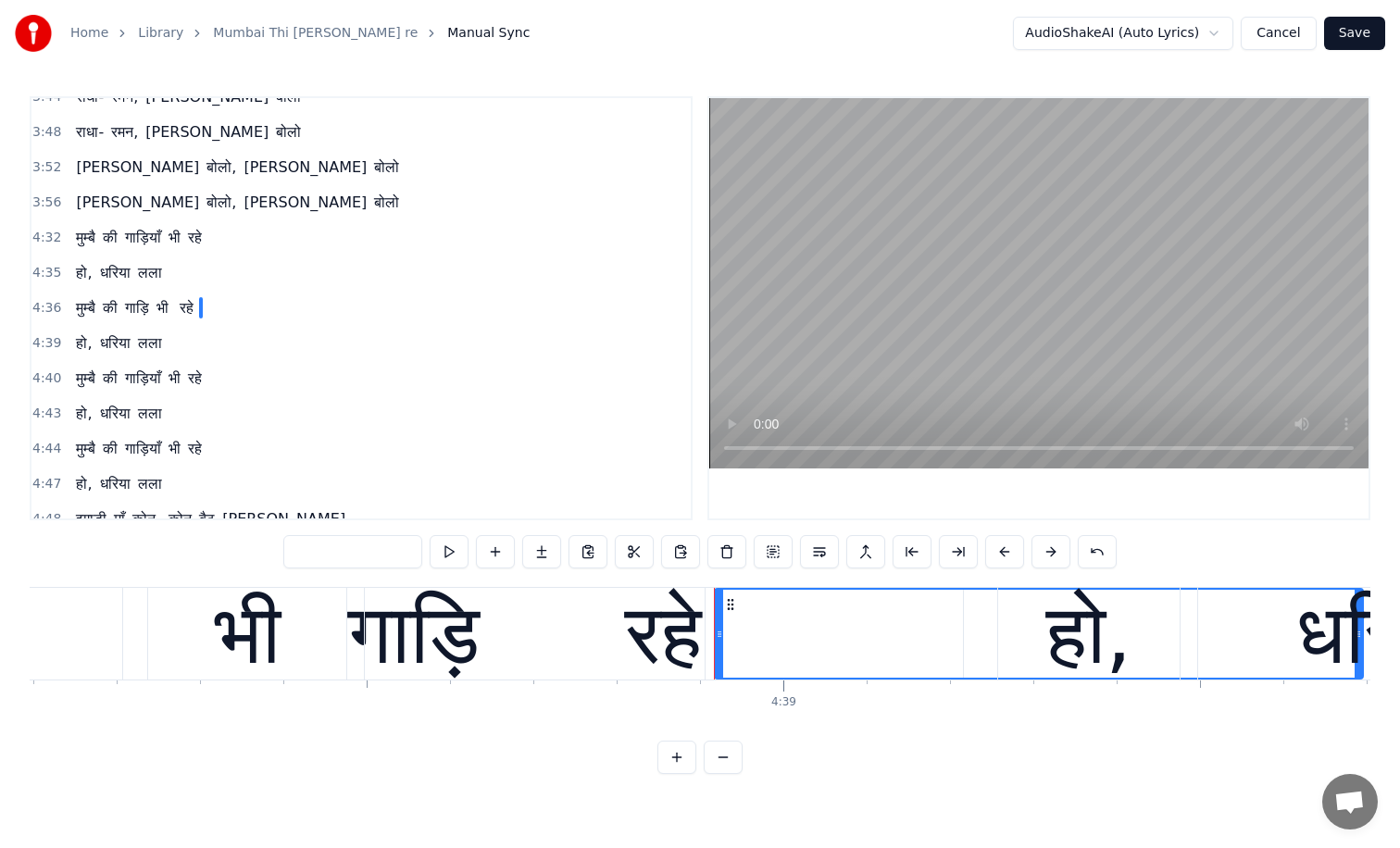
click at [1281, 34] on button "Cancel" at bounding box center [1278, 33] width 75 height 33
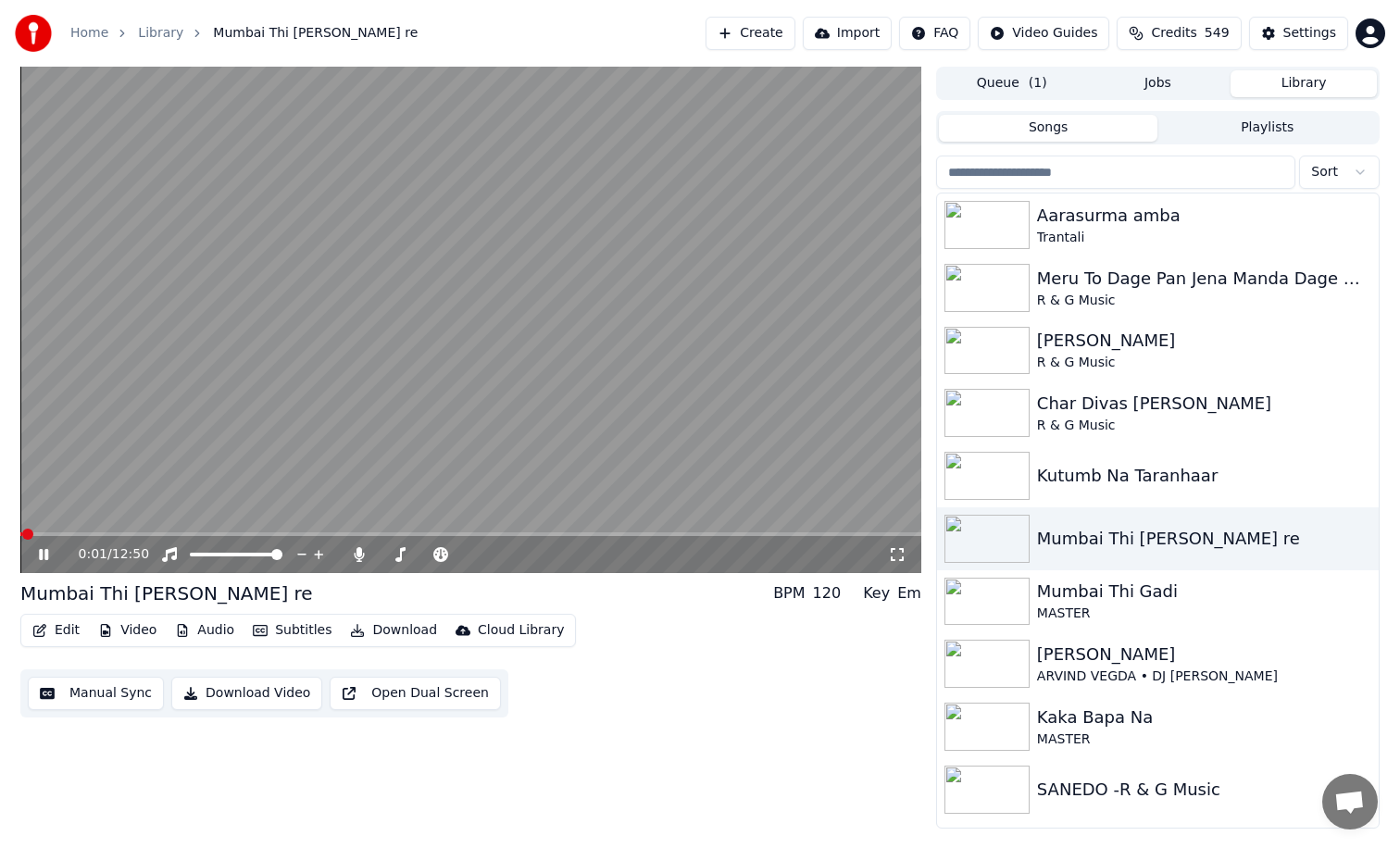
click at [44, 552] on icon at bounding box center [57, 555] width 44 height 15
